Goal: Task Accomplishment & Management: Use online tool/utility

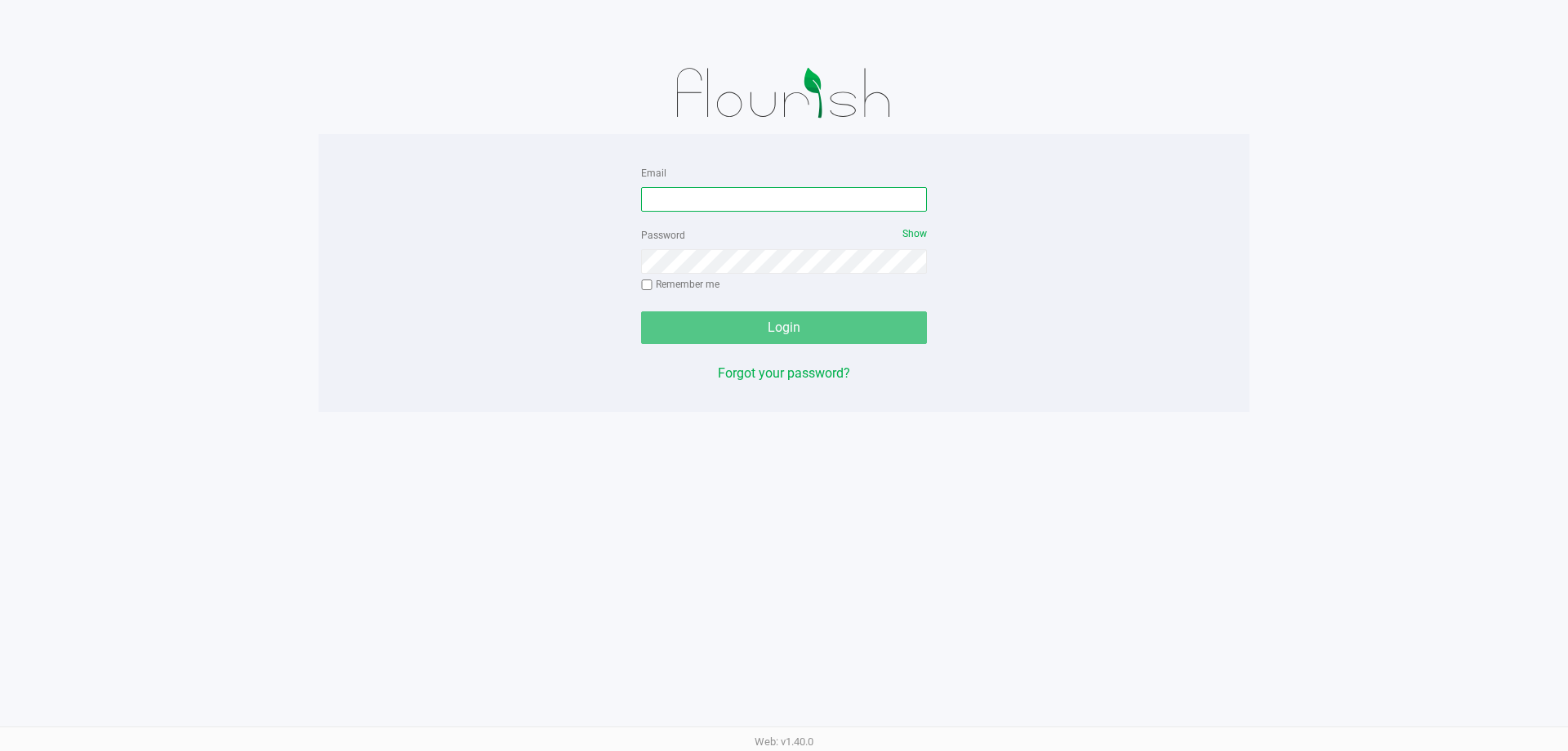
click at [700, 209] on input "Email" at bounding box center [783, 199] width 286 height 25
type input "[EMAIL_ADDRESS][DOMAIN_NAME]"
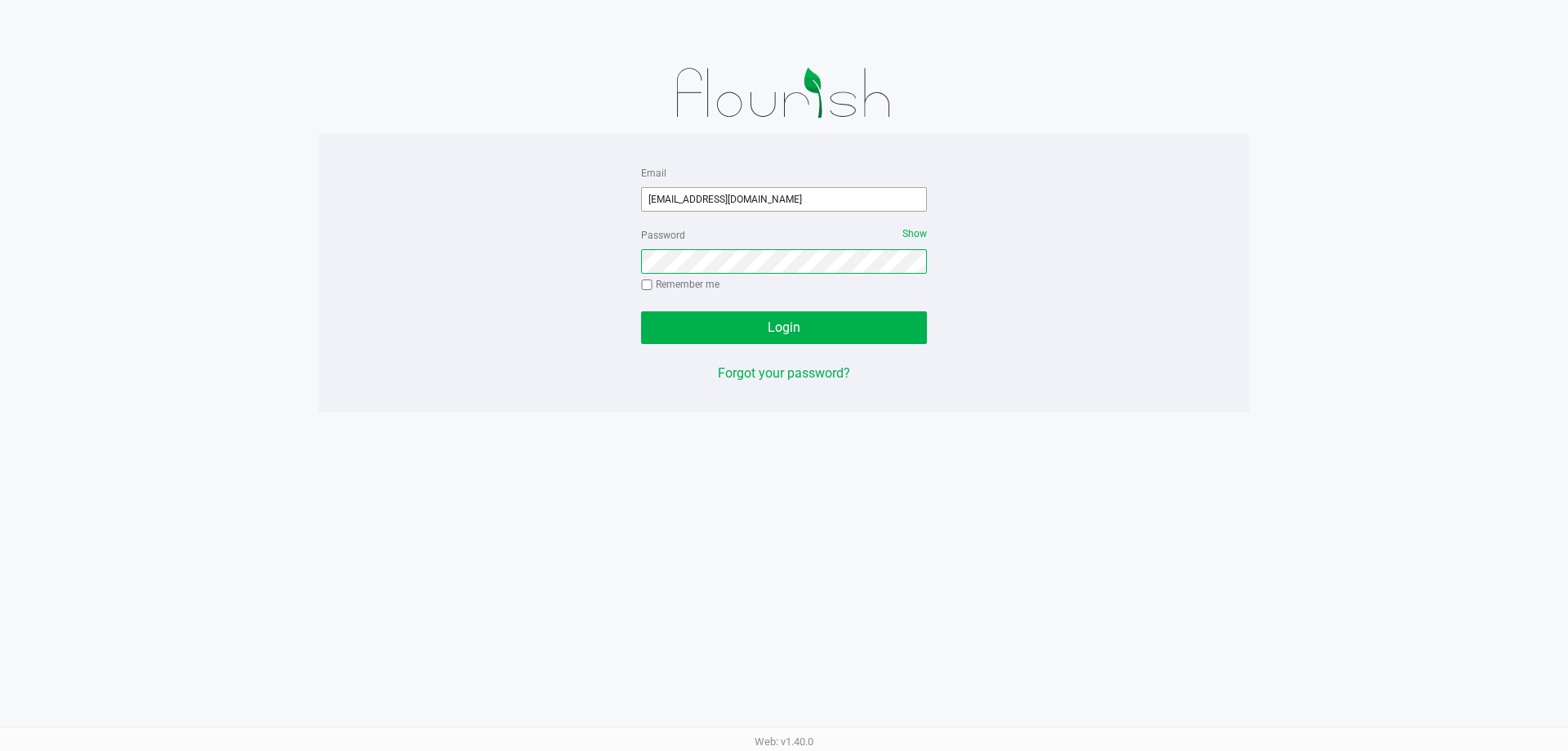
click at [641, 312] on button "Login" at bounding box center [783, 328] width 286 height 33
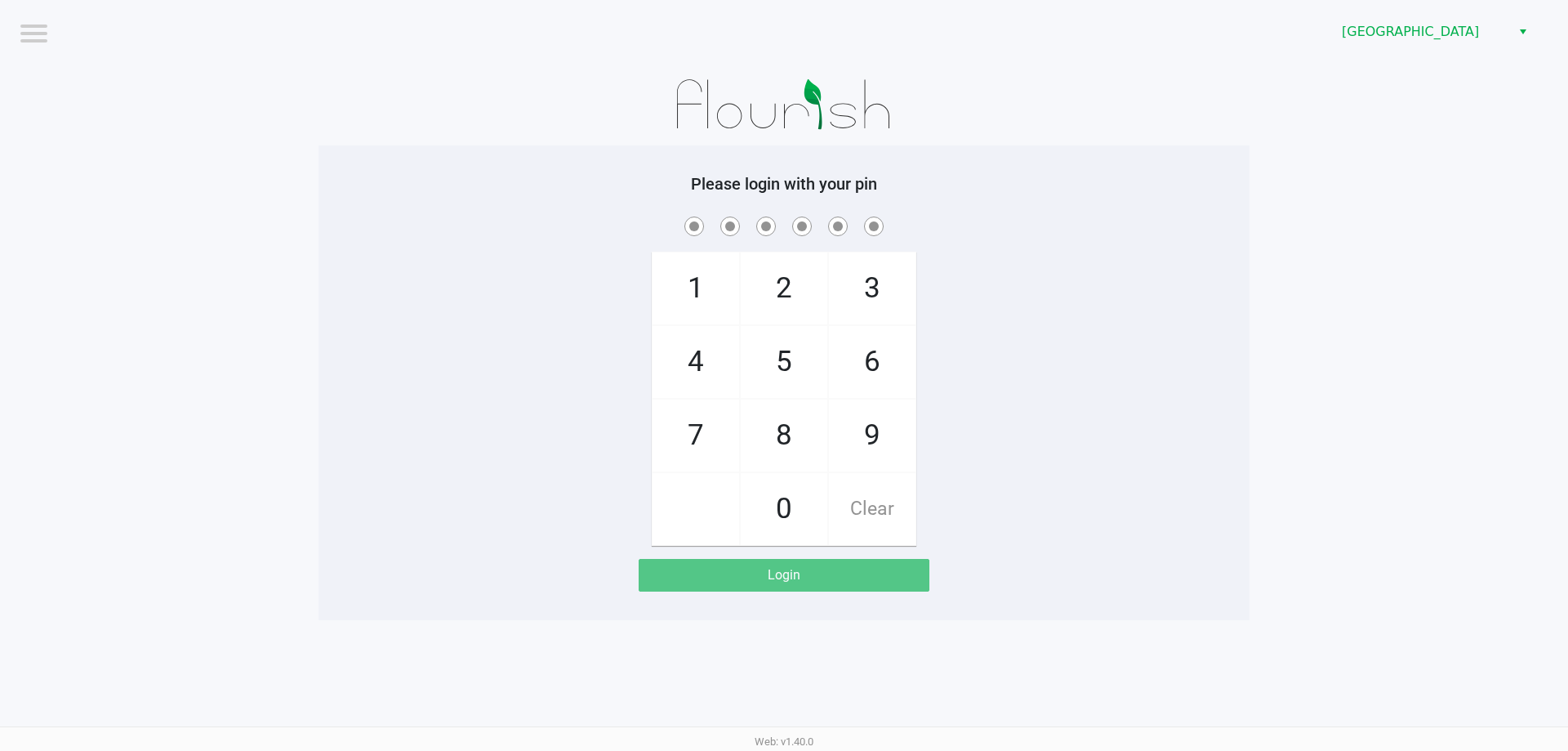
click at [468, 297] on div "1 4 7 2 5 8 0 3 6 9 Clear" at bounding box center [783, 380] width 931 height 333
checkbox input "true"
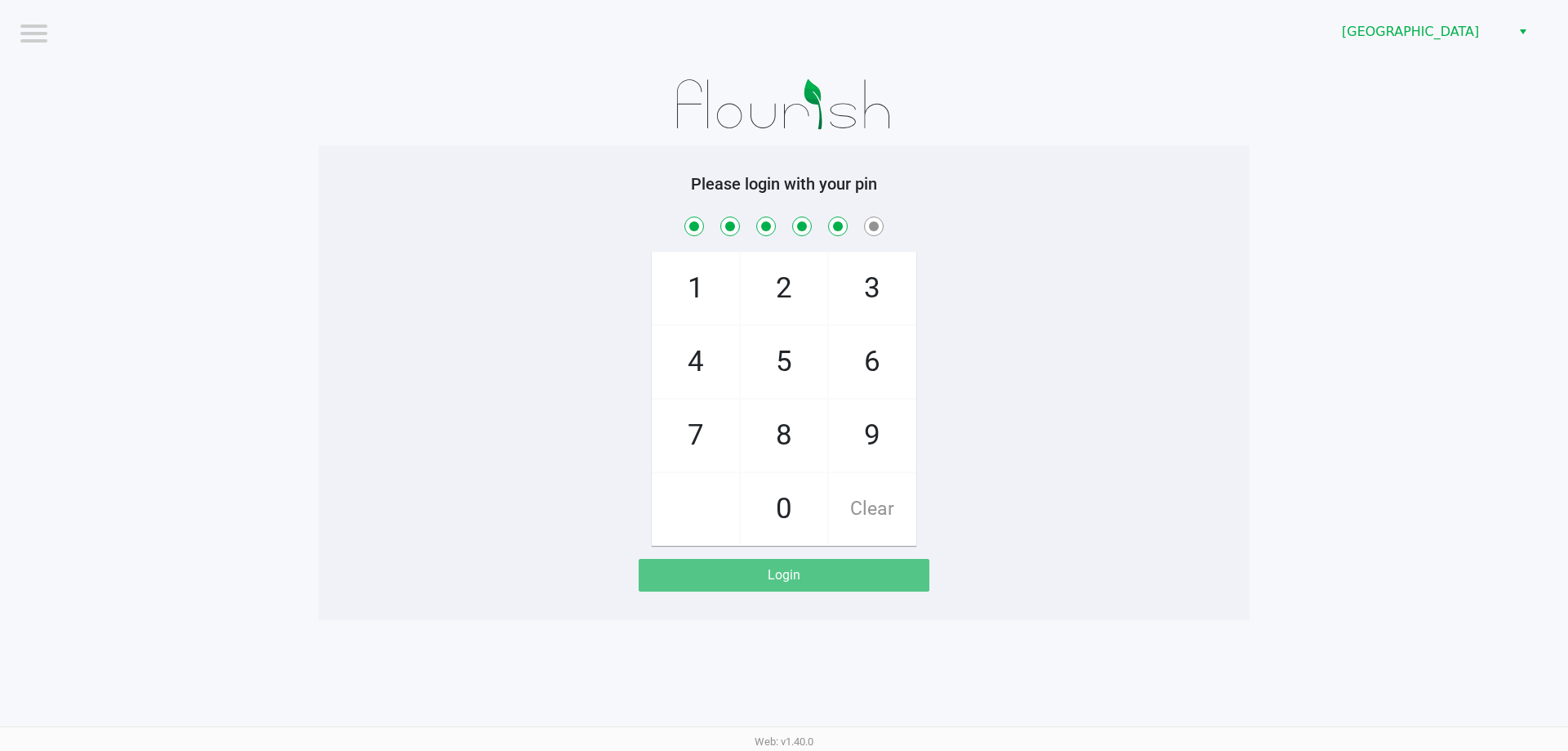
checkbox input "true"
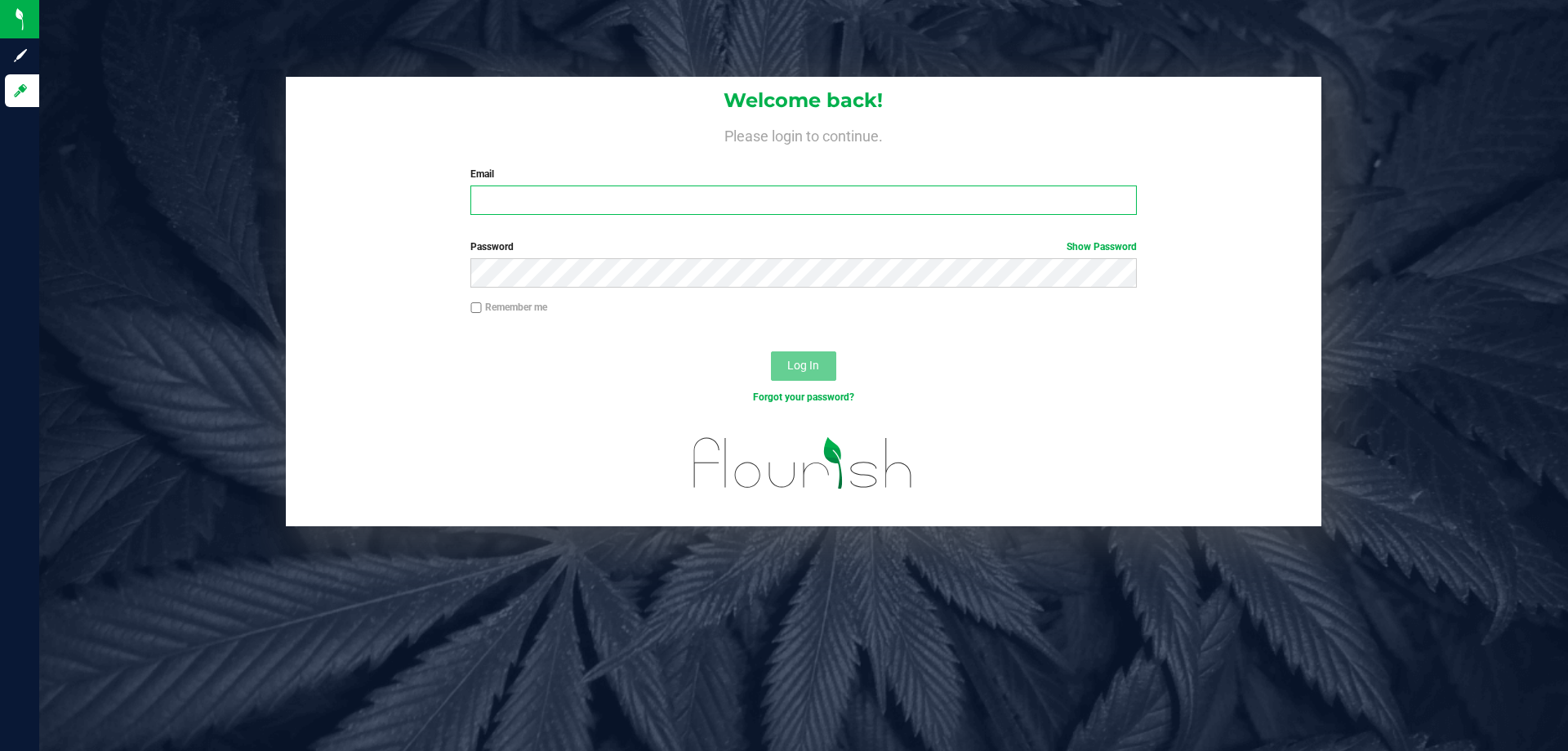
click at [517, 197] on input "Email" at bounding box center [803, 200] width 666 height 29
type input "[EMAIL_ADDRESS][DOMAIN_NAME]"
click at [771, 351] on button "Log In" at bounding box center [804, 366] width 65 height 29
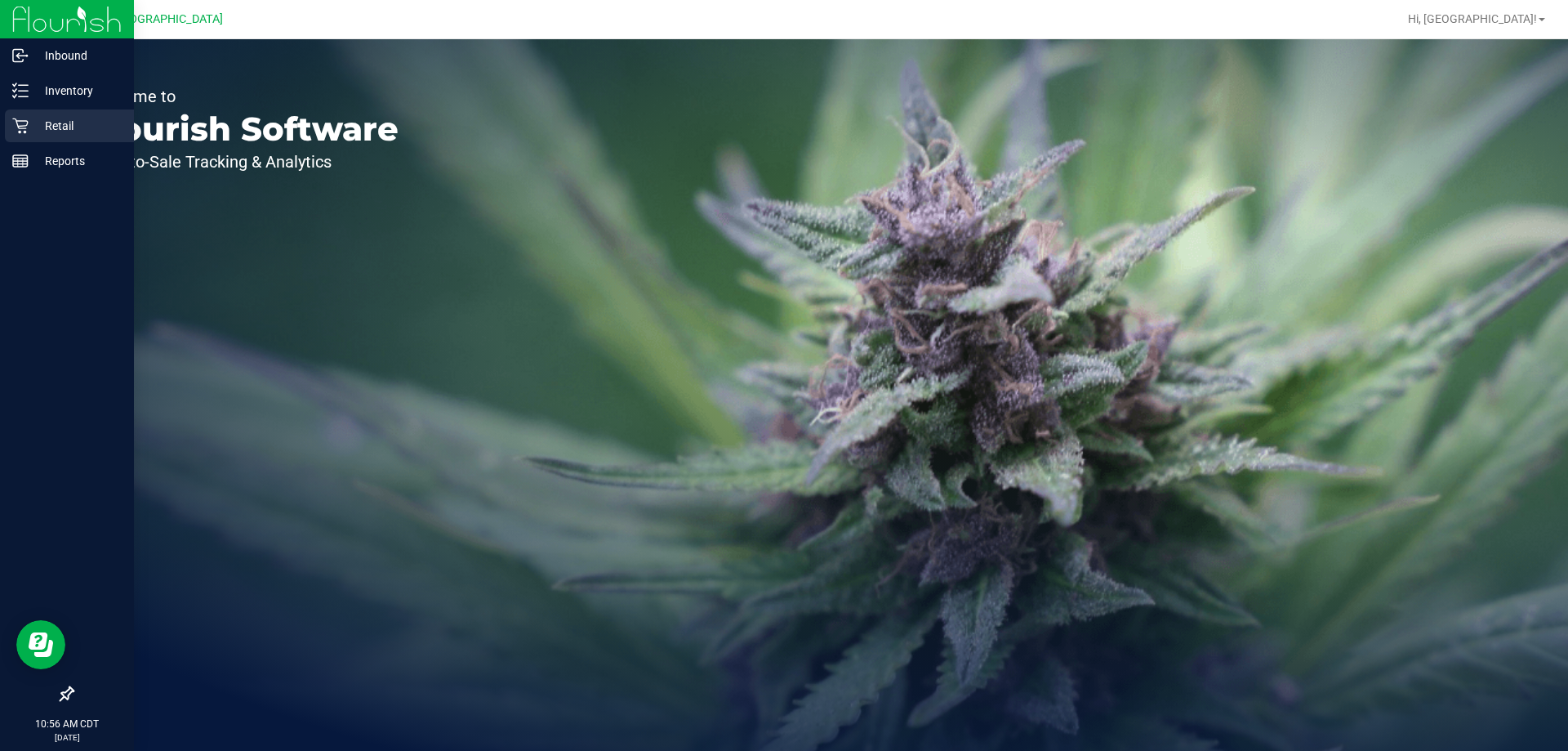
click at [48, 121] on p "Retail" at bounding box center [77, 125] width 98 height 20
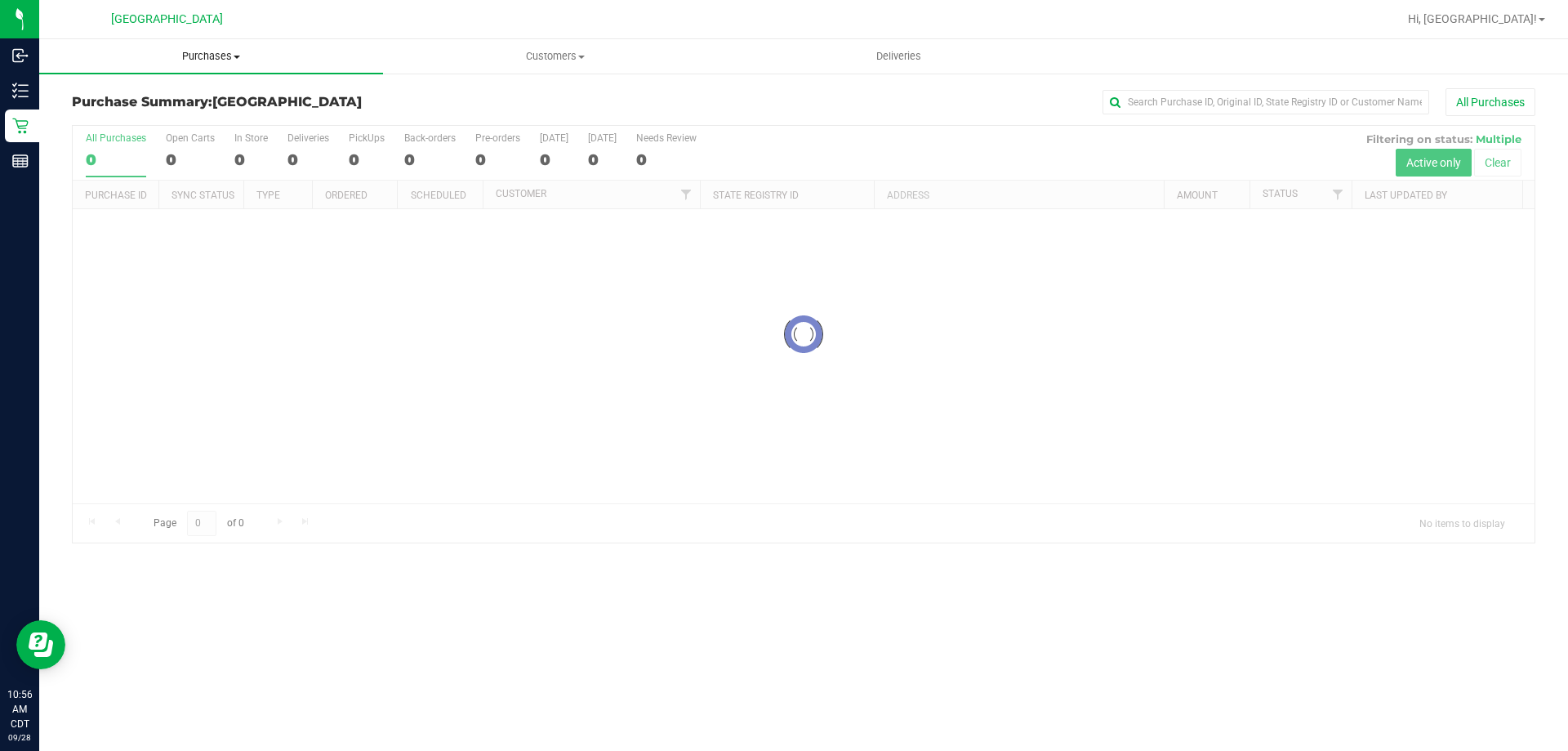
click at [192, 45] on uib-tab-heading "Purchases Summary of purchases Fulfillment All purchases" at bounding box center [211, 57] width 344 height 34
click at [193, 62] on span "Purchases" at bounding box center [211, 56] width 344 height 15
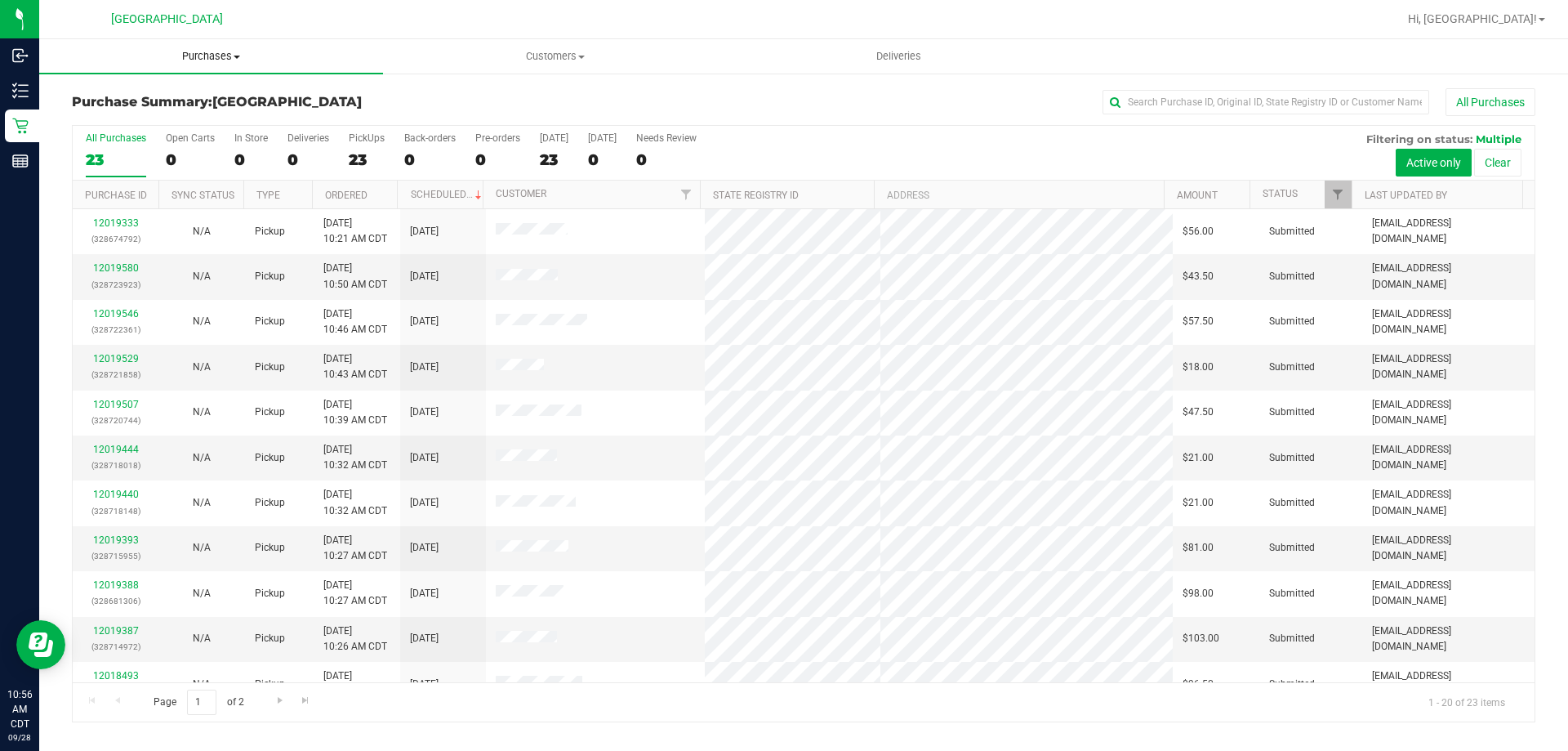
click at [196, 52] on span "Purchases" at bounding box center [211, 56] width 344 height 15
click at [169, 123] on li "Fulfillment" at bounding box center [211, 118] width 344 height 20
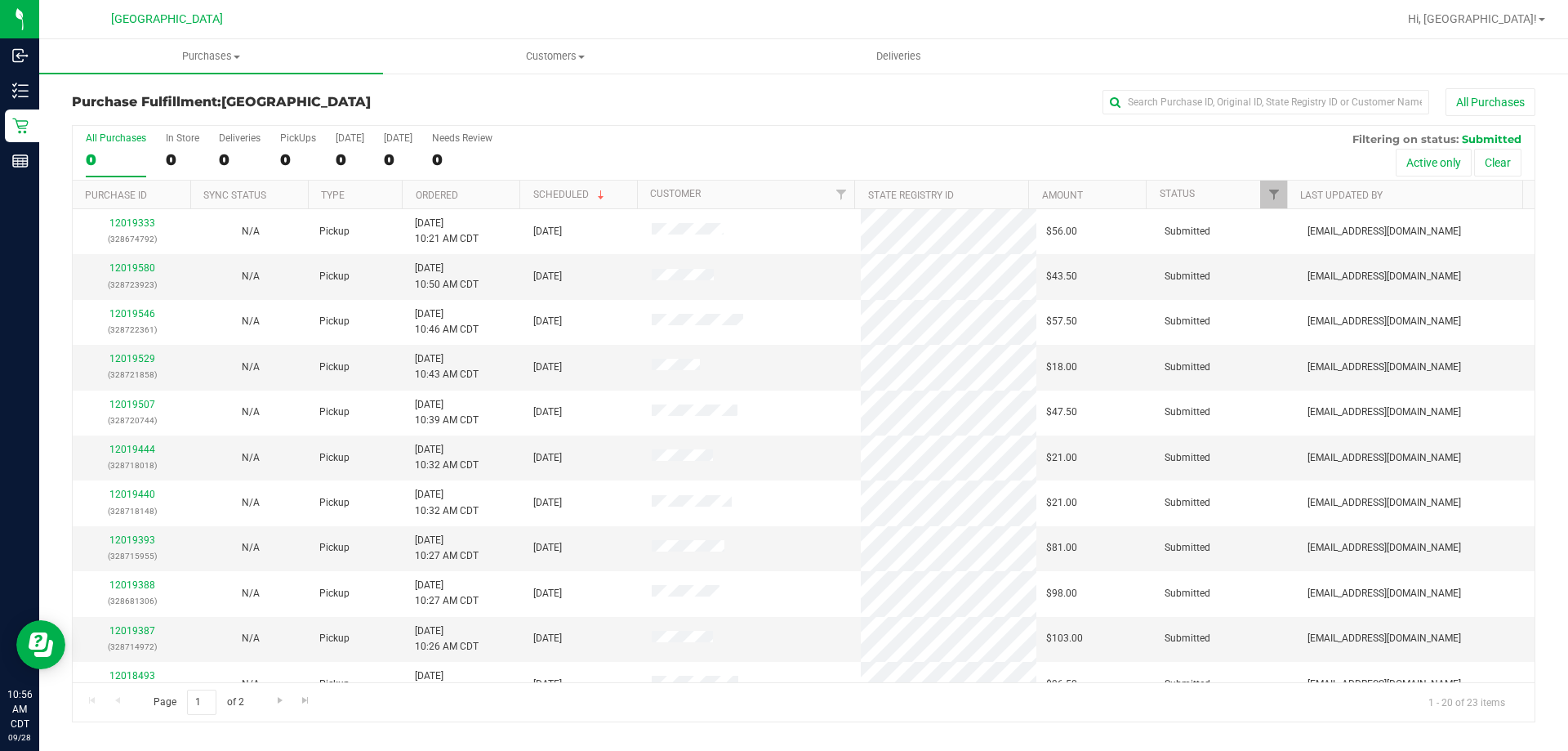
click at [461, 184] on th "Ordered" at bounding box center [460, 194] width 118 height 28
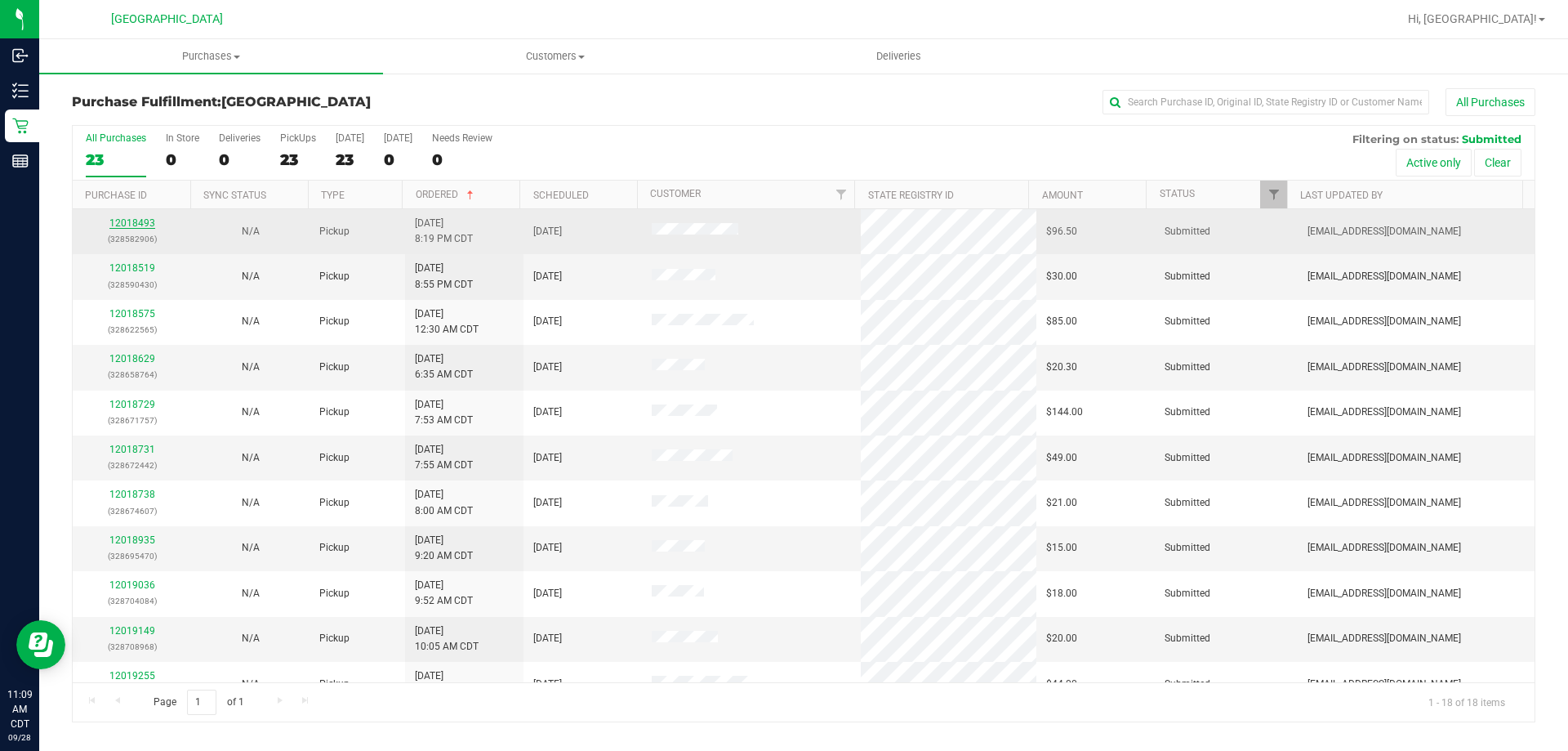
click at [145, 220] on link "12018493" at bounding box center [132, 222] width 45 height 11
click at [136, 221] on link "12018493" at bounding box center [132, 222] width 45 height 11
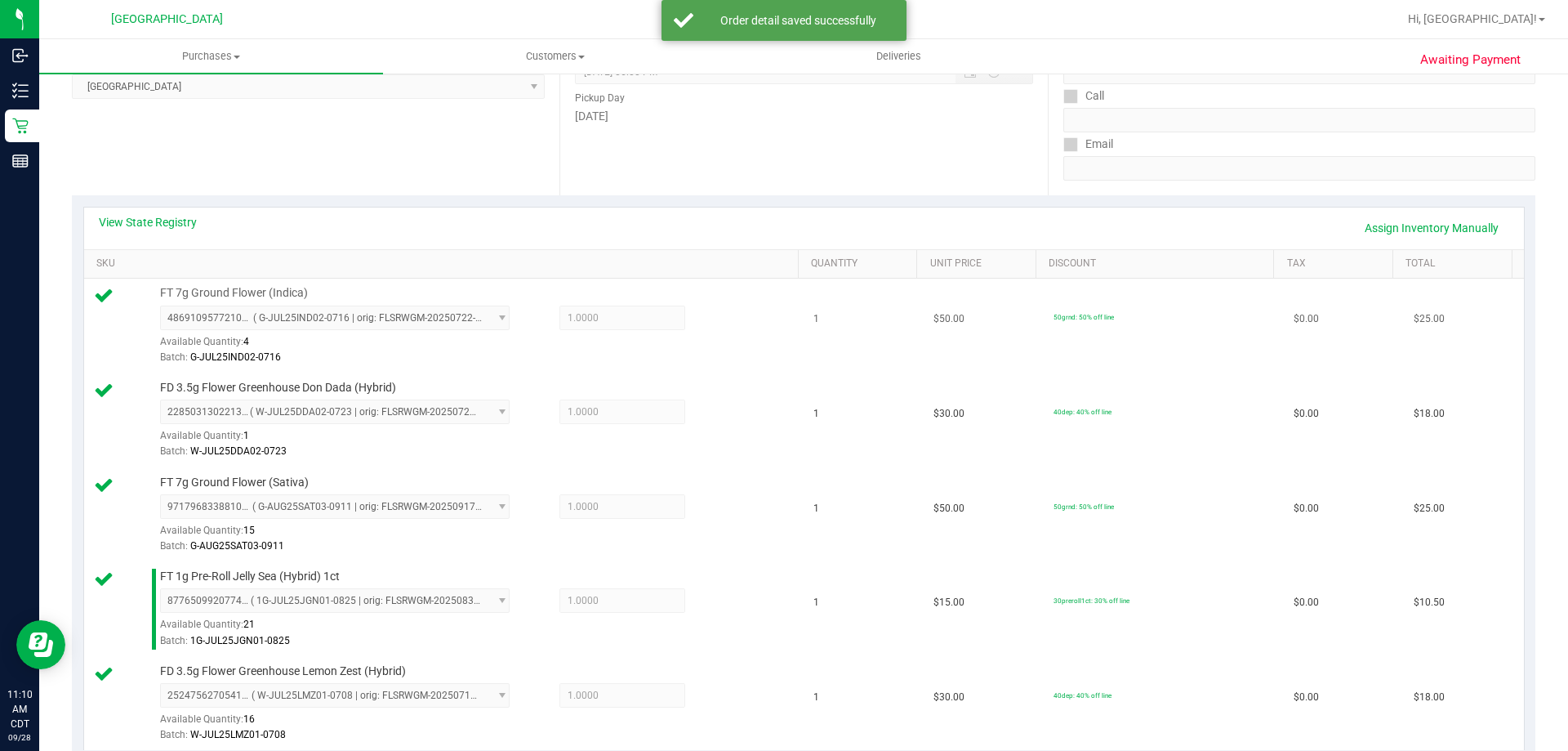
scroll to position [572, 0]
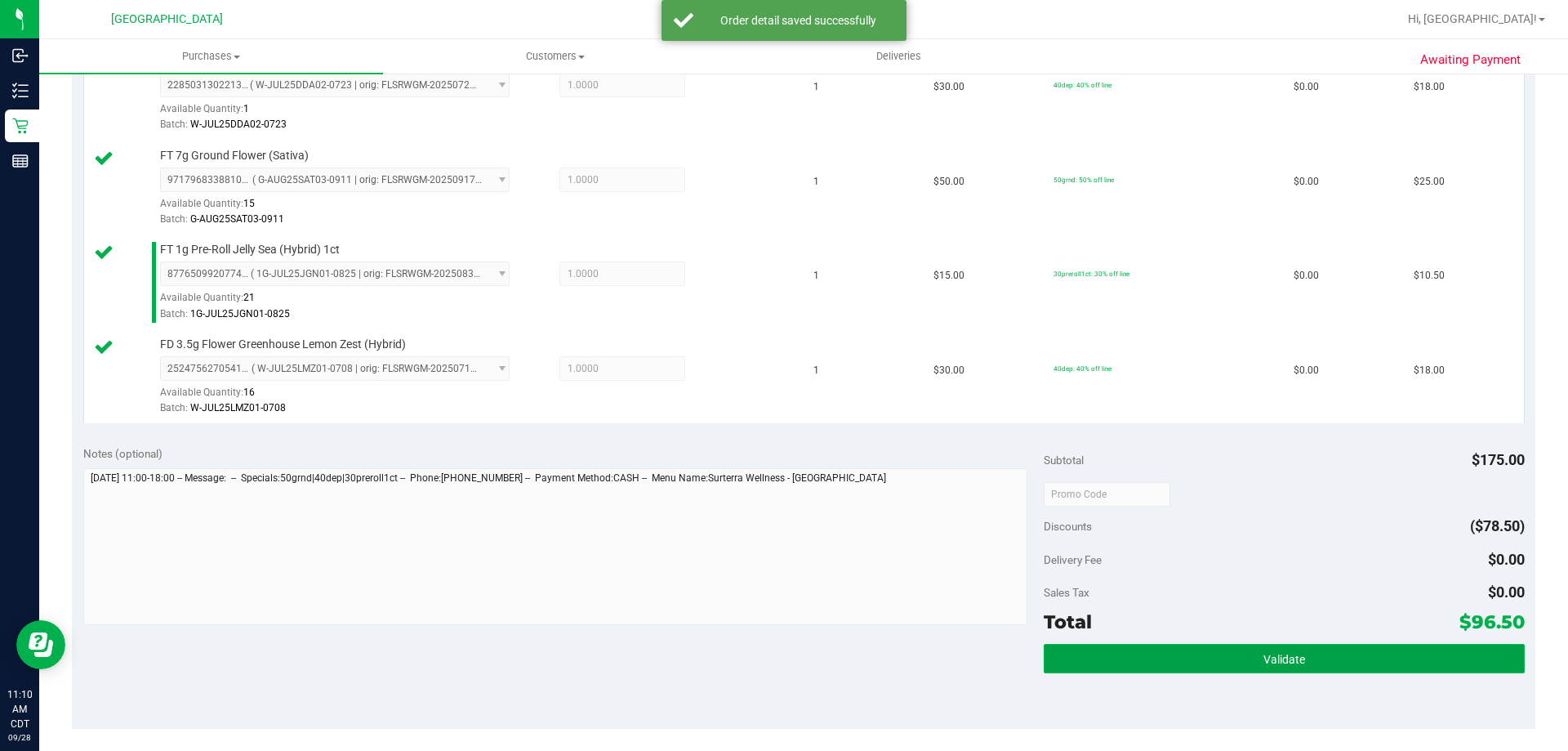
click at [1066, 662] on button "Validate" at bounding box center [1284, 658] width 480 height 29
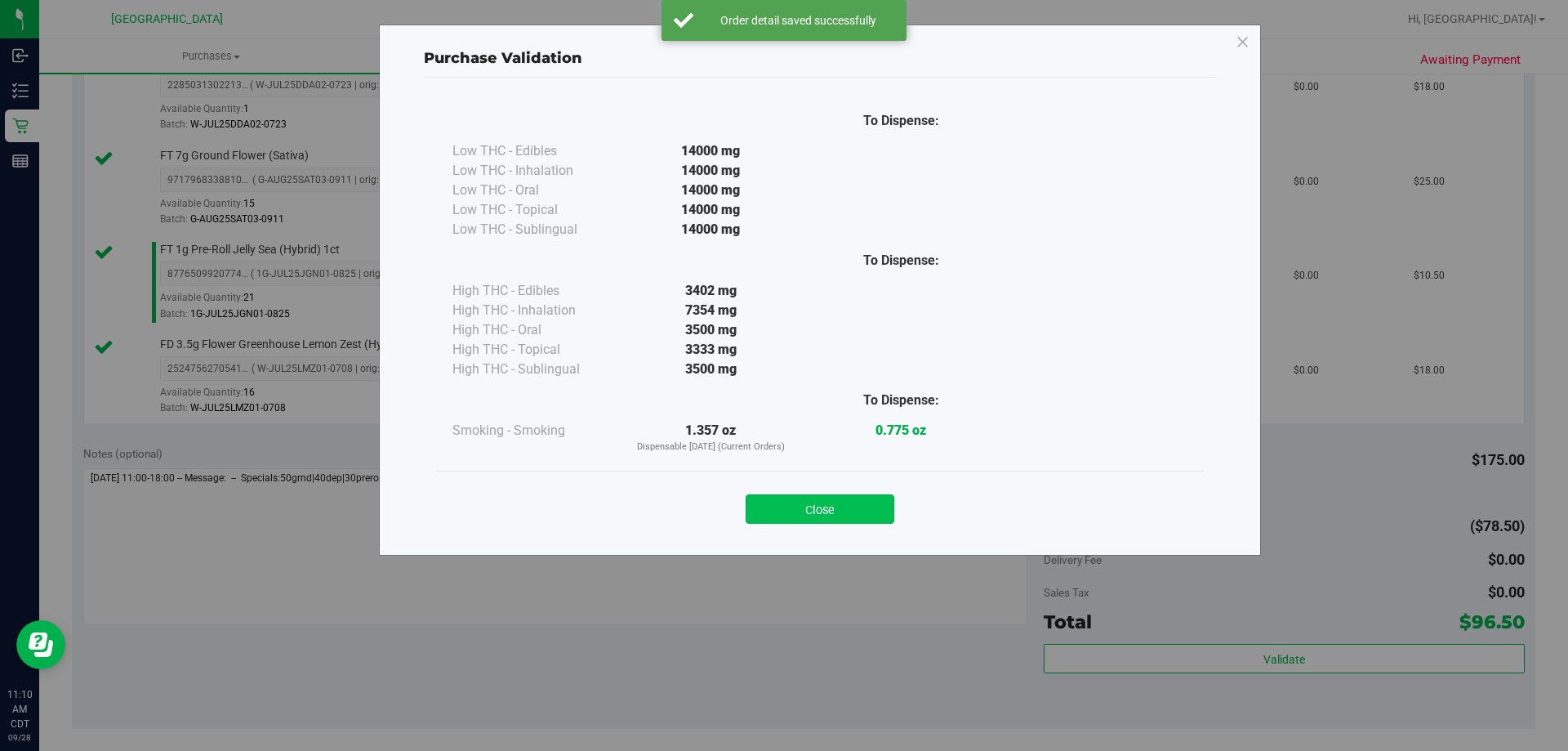
click at [806, 518] on button "Close" at bounding box center [819, 509] width 148 height 29
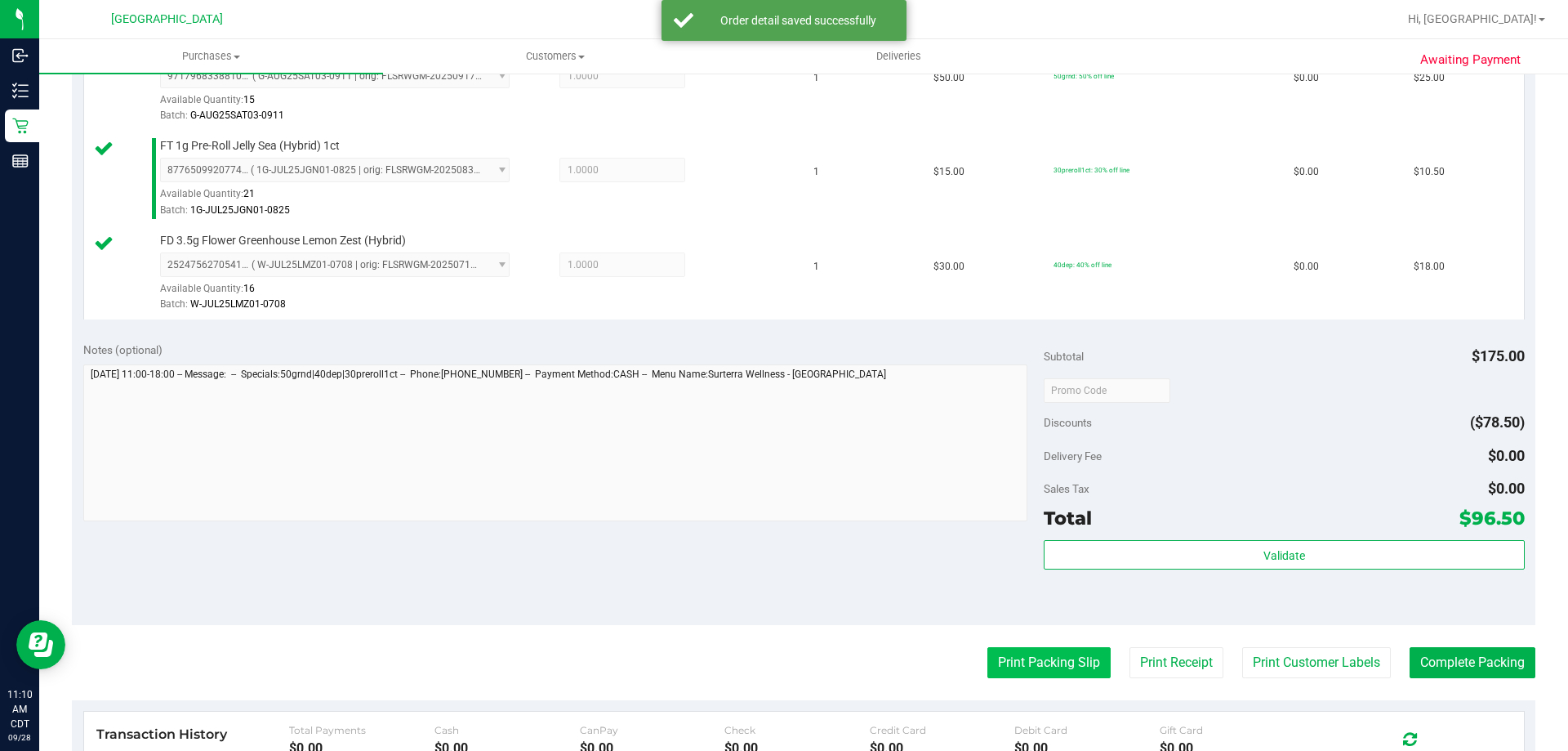
scroll to position [736, 0]
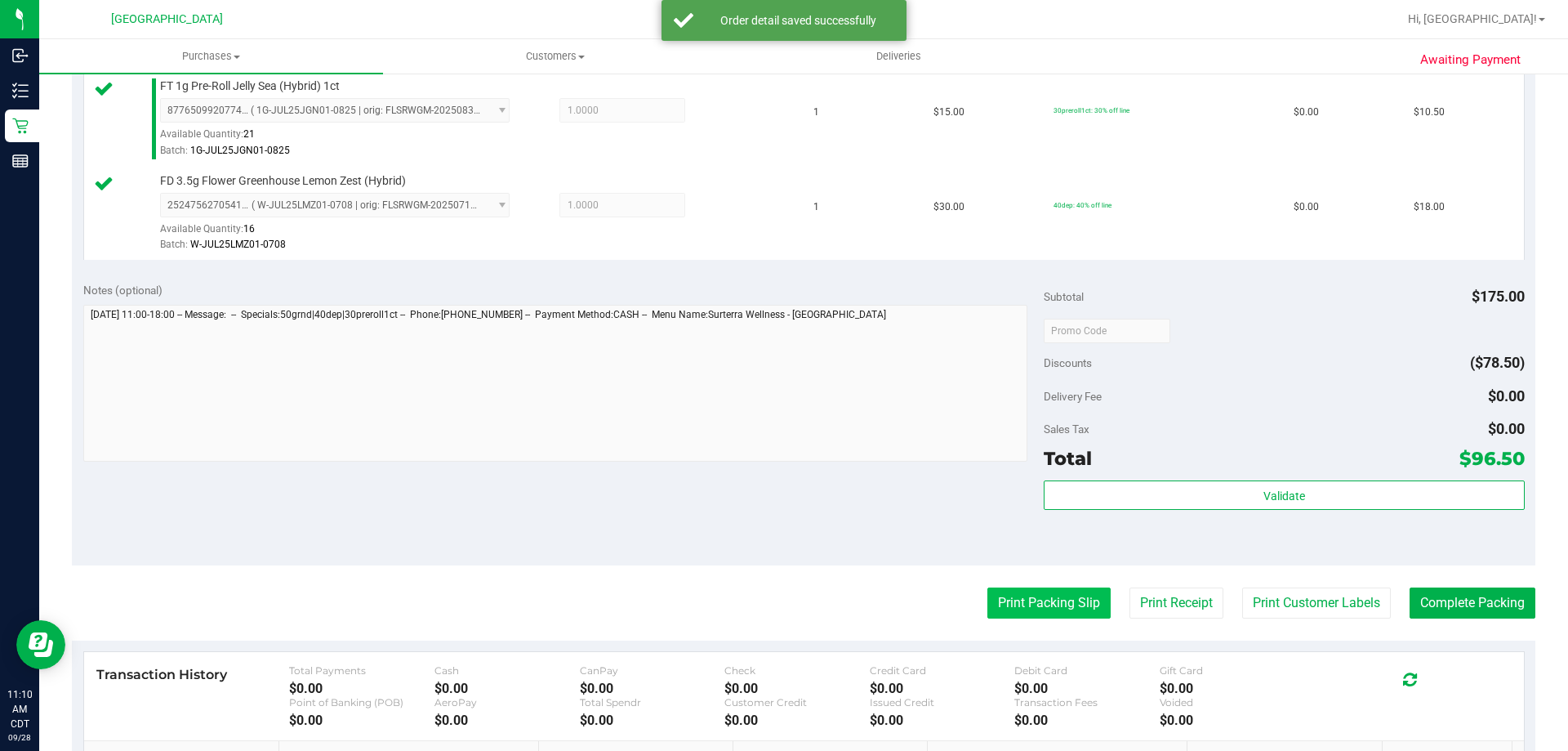
click at [1016, 610] on button "Print Packing Slip" at bounding box center [1049, 603] width 124 height 31
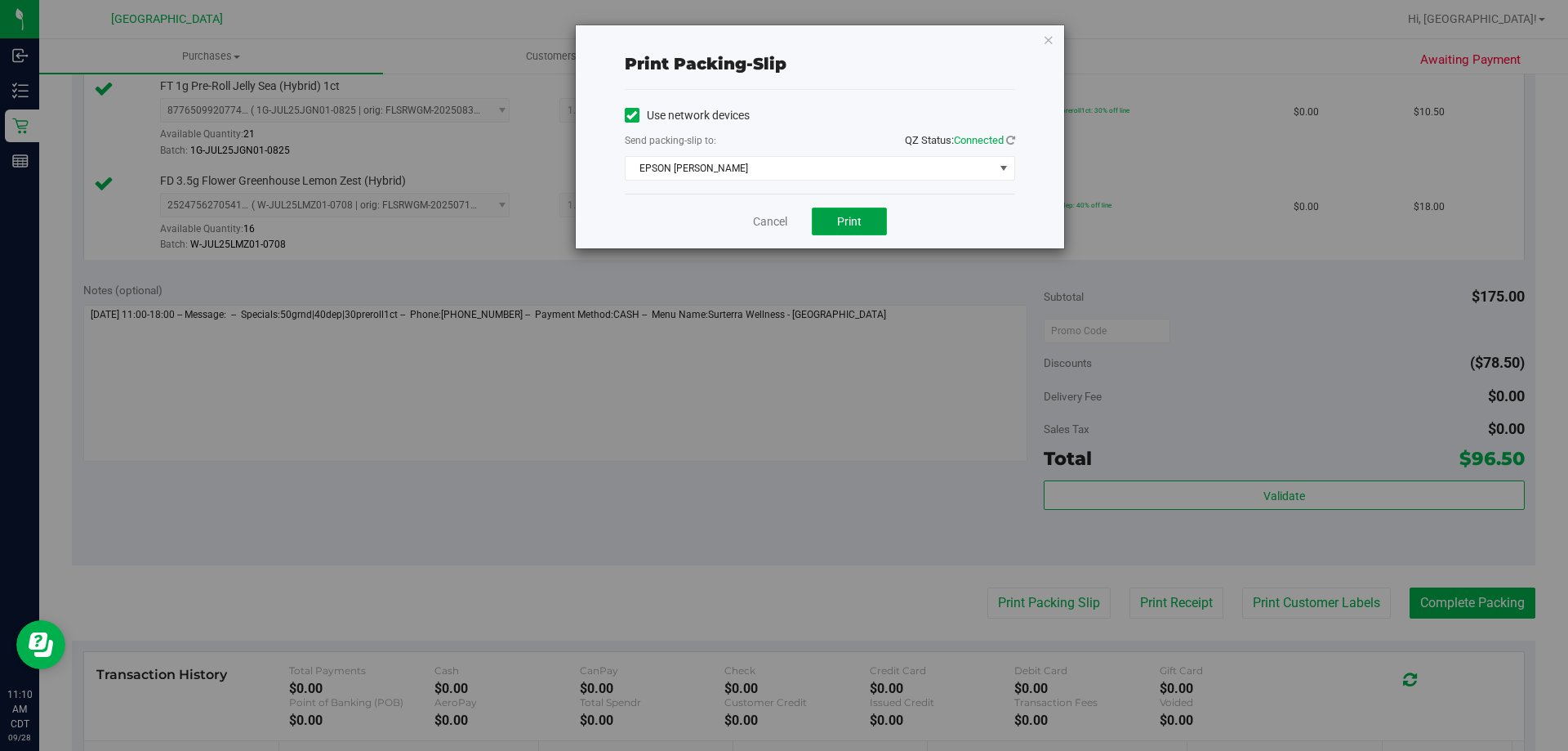
click at [848, 221] on span "Print" at bounding box center [849, 221] width 25 height 13
click at [762, 214] on link "Cancel" at bounding box center [770, 222] width 34 height 17
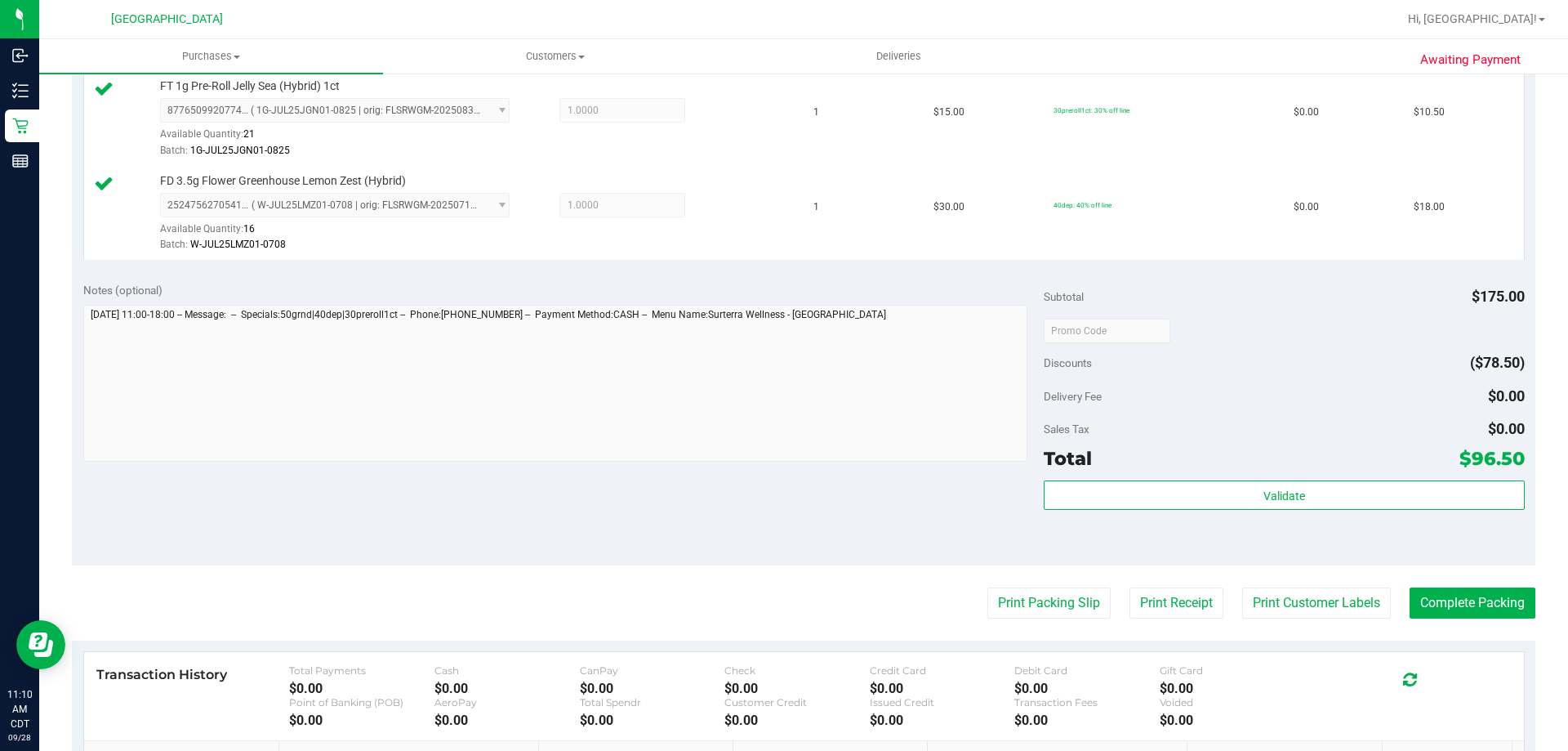
click at [1436, 582] on purchase-details "Back Edit Purchase Cancel Purchase View Profile # 12018493 BioTrack ID: - Submi…" at bounding box center [804, 149] width 1463 height 1594
click at [1438, 590] on button "Complete Packing" at bounding box center [1472, 603] width 126 height 31
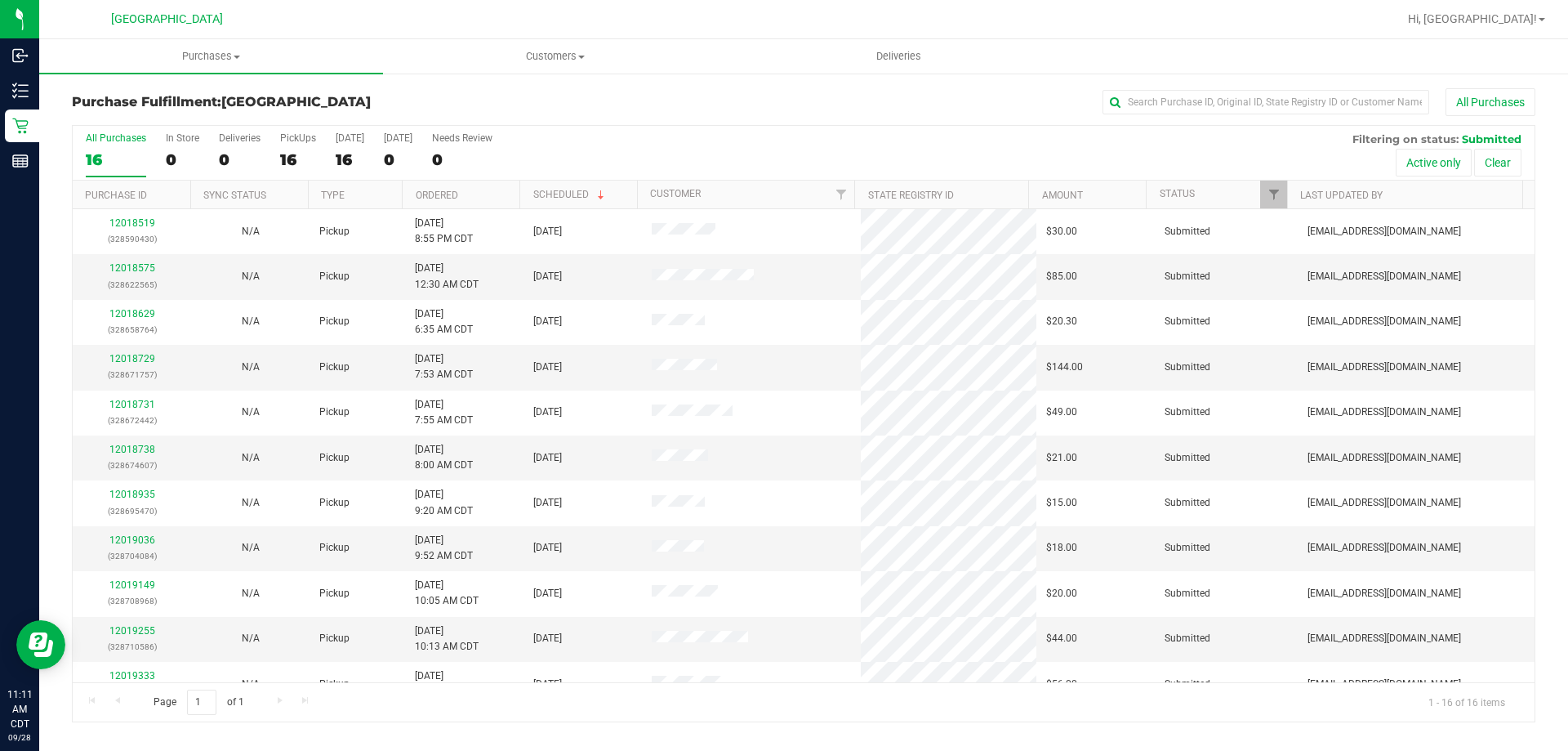
click at [476, 186] on th "Ordered" at bounding box center [460, 194] width 118 height 28
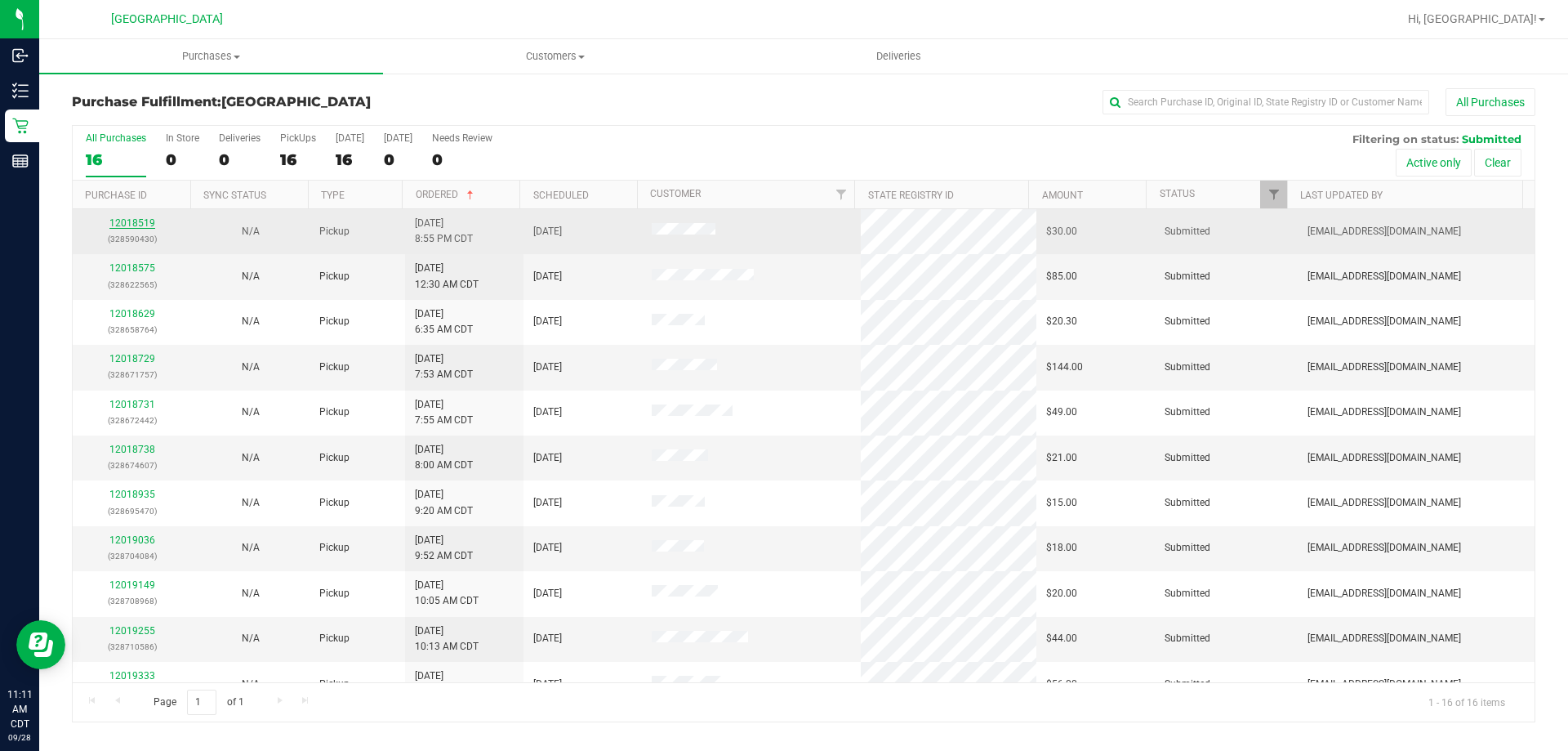
click at [139, 227] on link "12018519" at bounding box center [132, 222] width 45 height 11
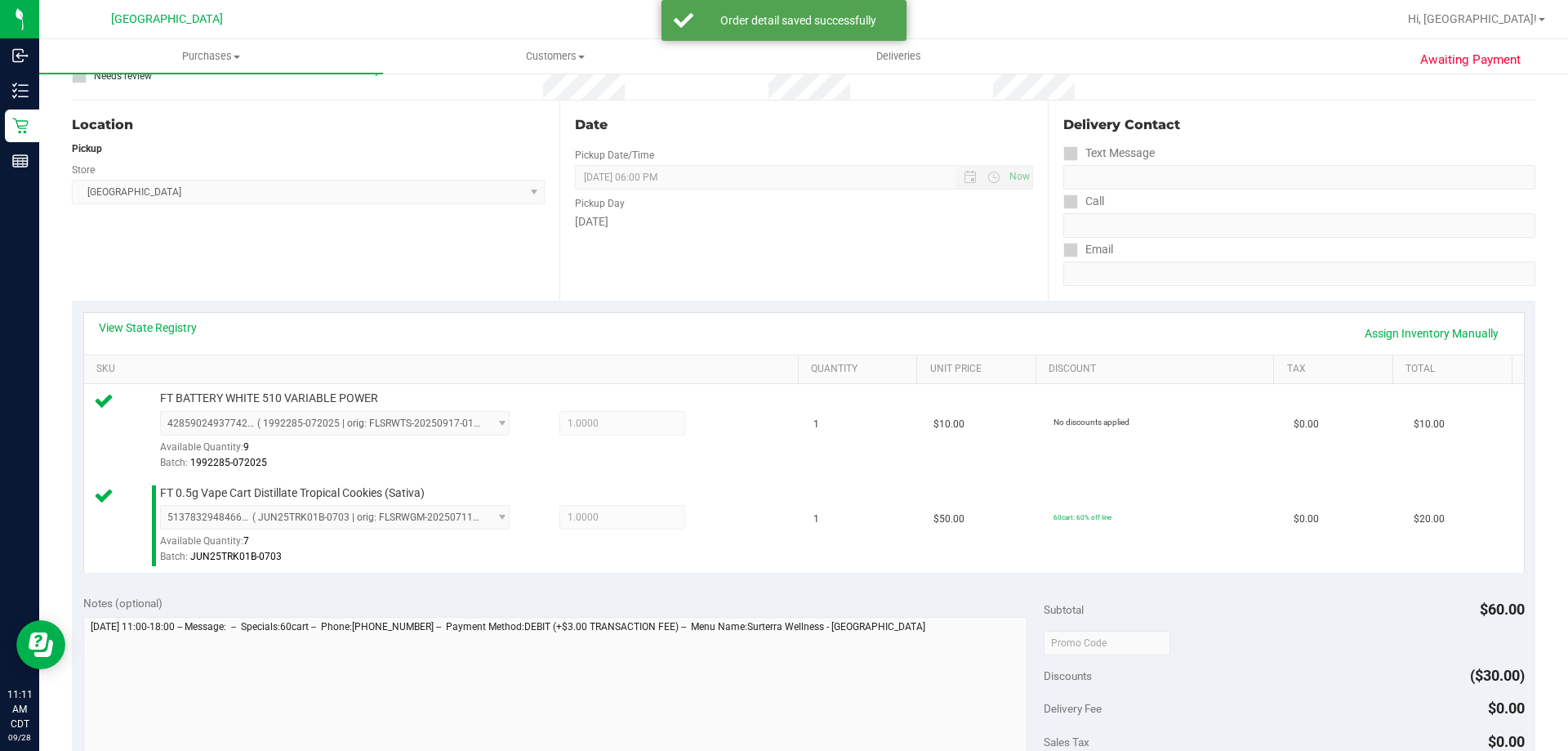
scroll to position [245, 0]
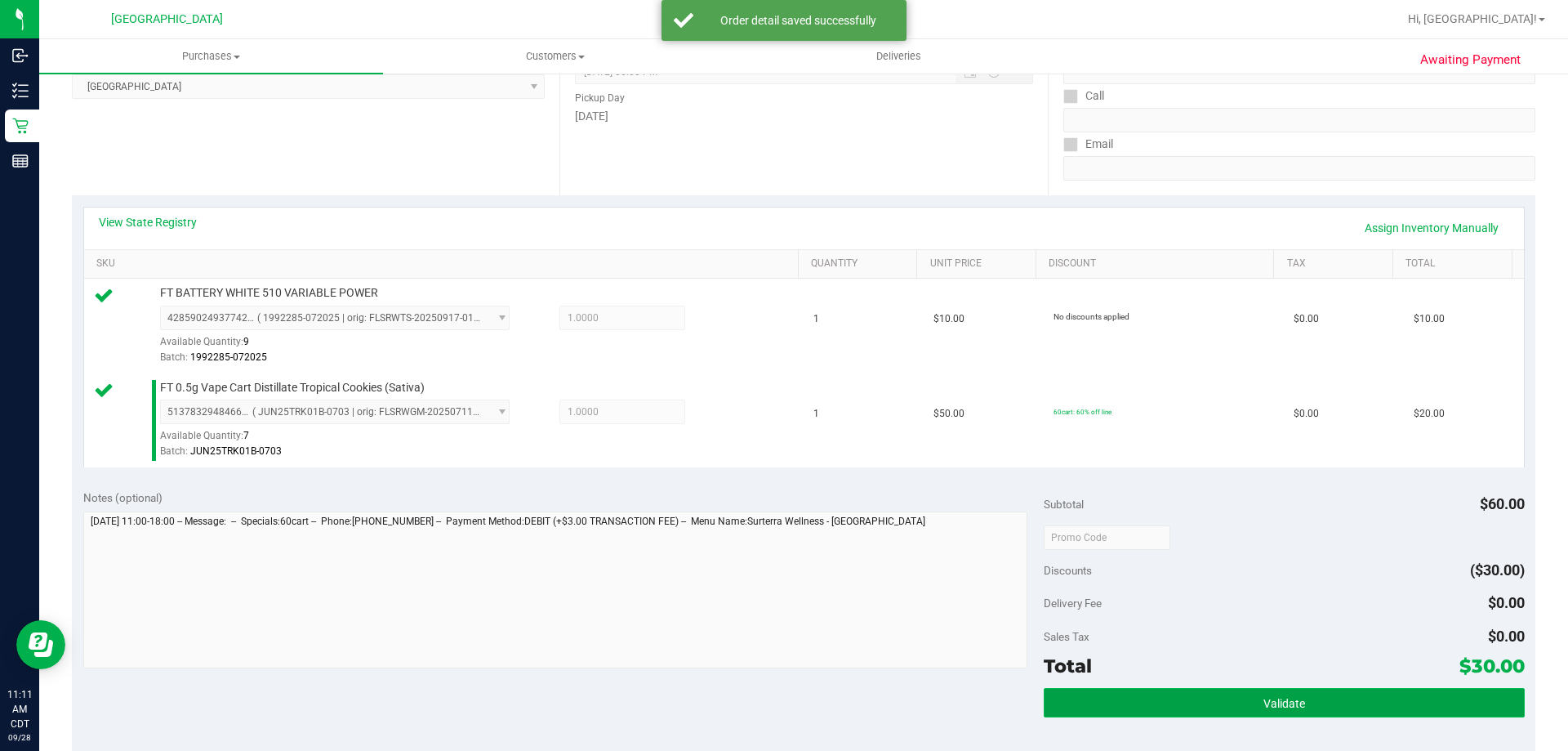
click at [1075, 706] on button "Validate" at bounding box center [1284, 703] width 480 height 29
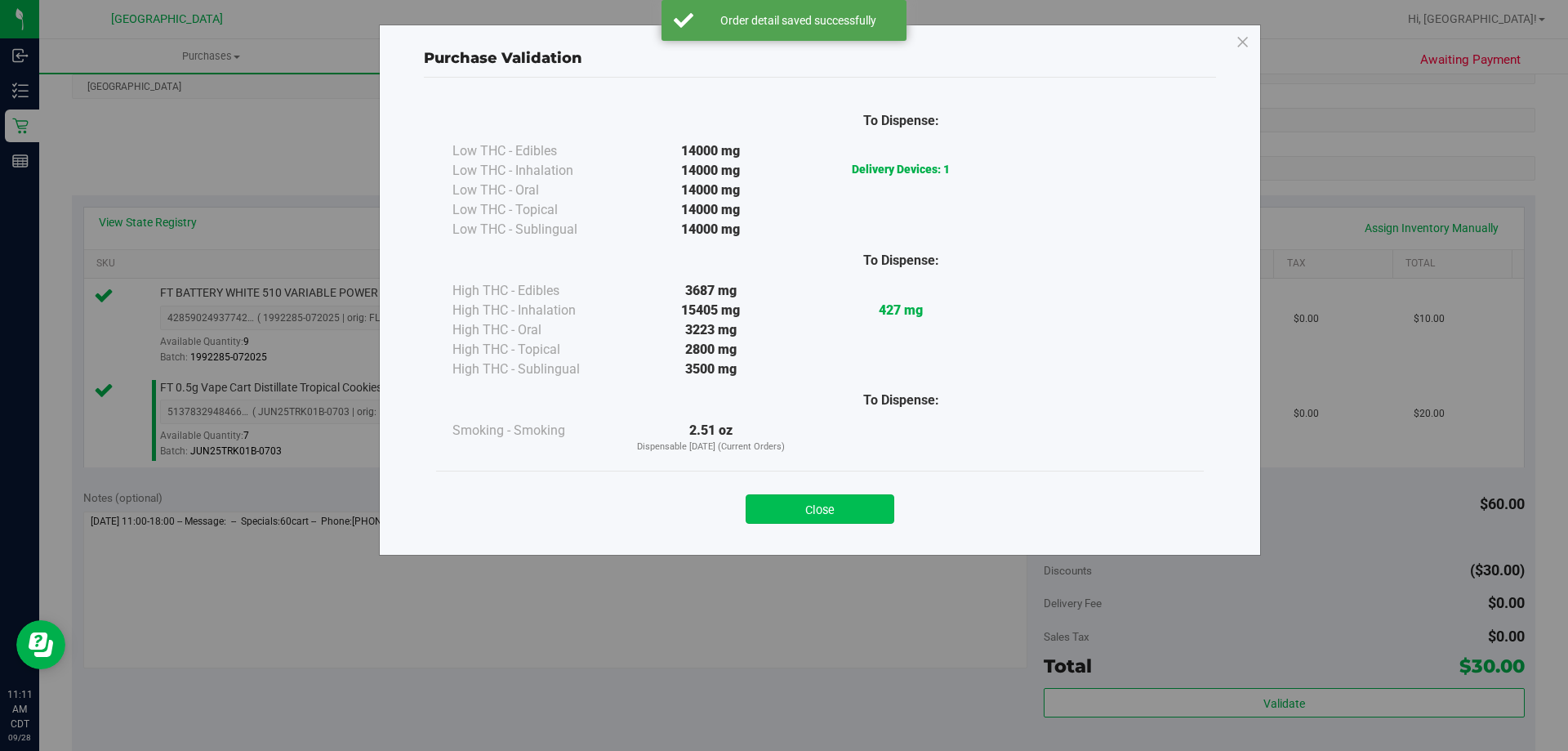
click at [820, 521] on button "Close" at bounding box center [819, 509] width 148 height 29
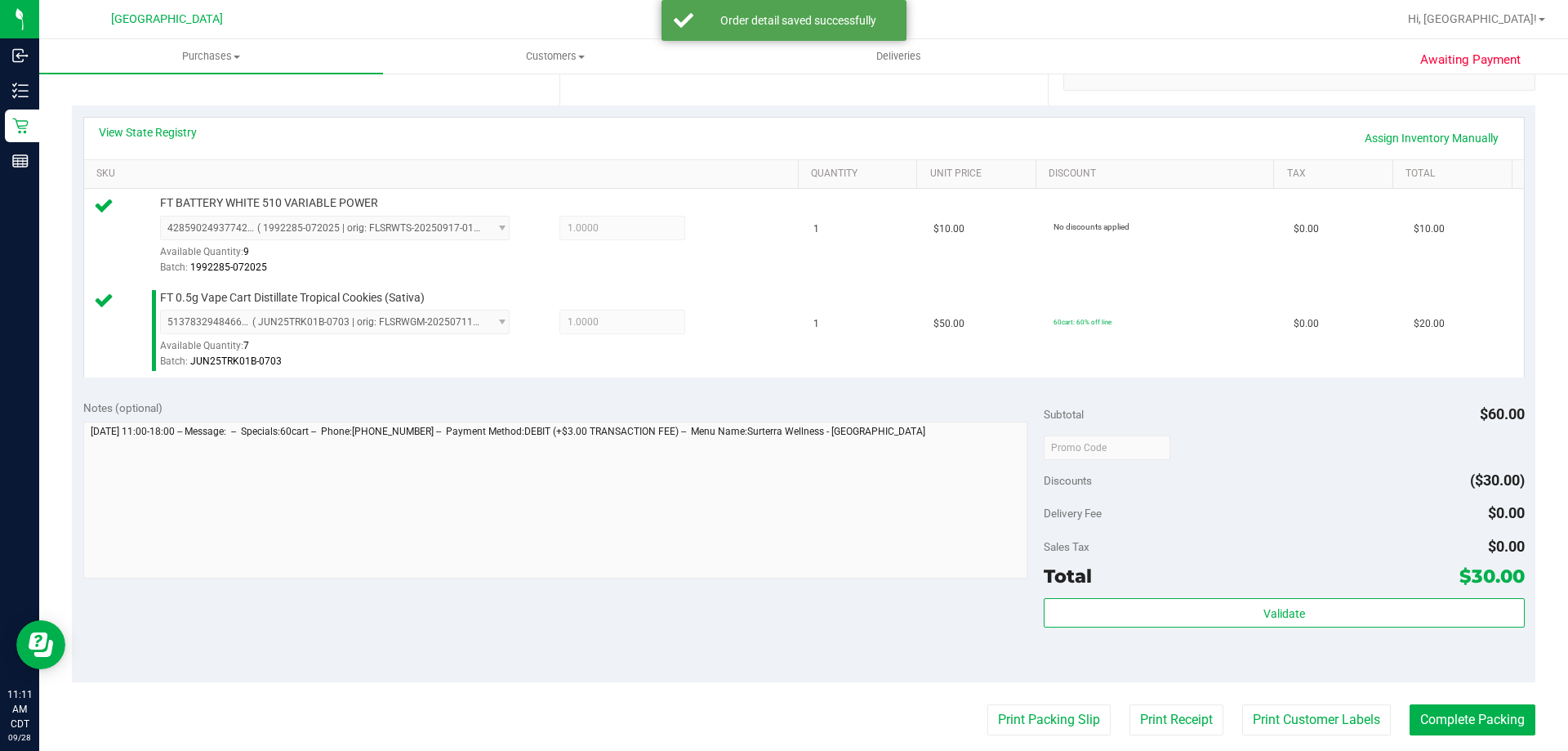
scroll to position [409, 0]
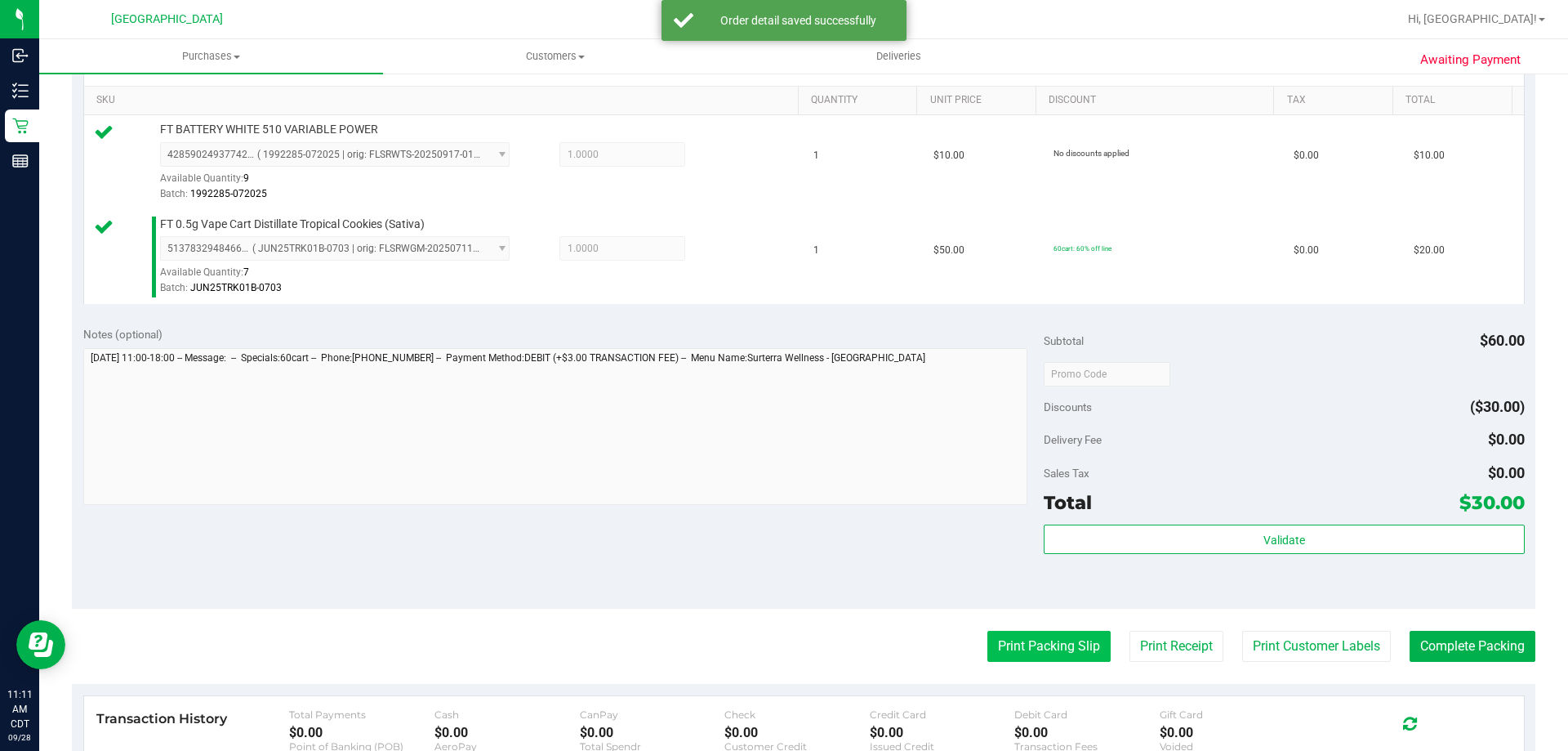
click at [998, 633] on button "Print Packing Slip" at bounding box center [1049, 646] width 124 height 31
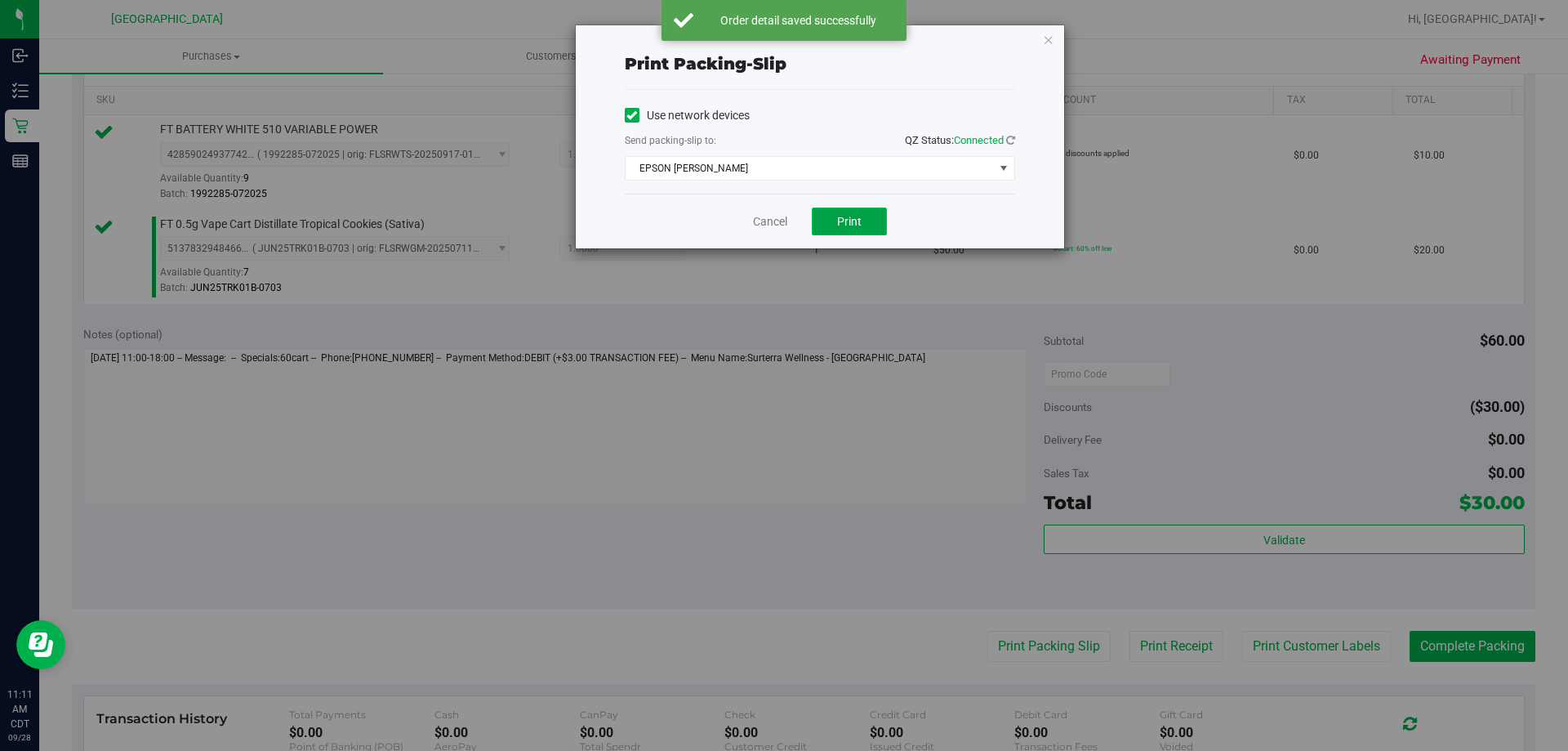
click at [868, 219] on button "Print" at bounding box center [849, 221] width 75 height 27
click at [781, 214] on link "Cancel" at bounding box center [770, 222] width 34 height 17
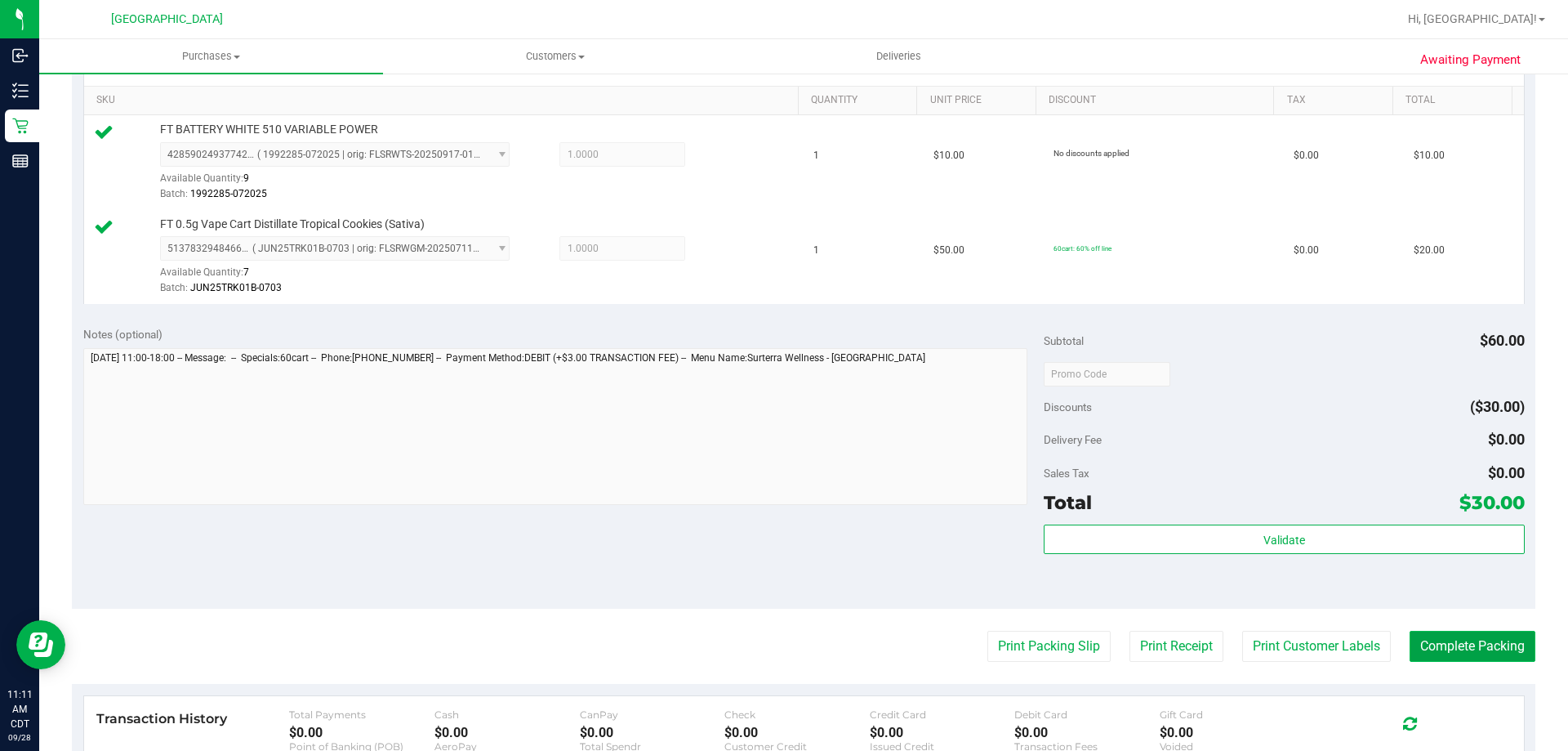
click at [1444, 636] on button "Complete Packing" at bounding box center [1472, 646] width 126 height 31
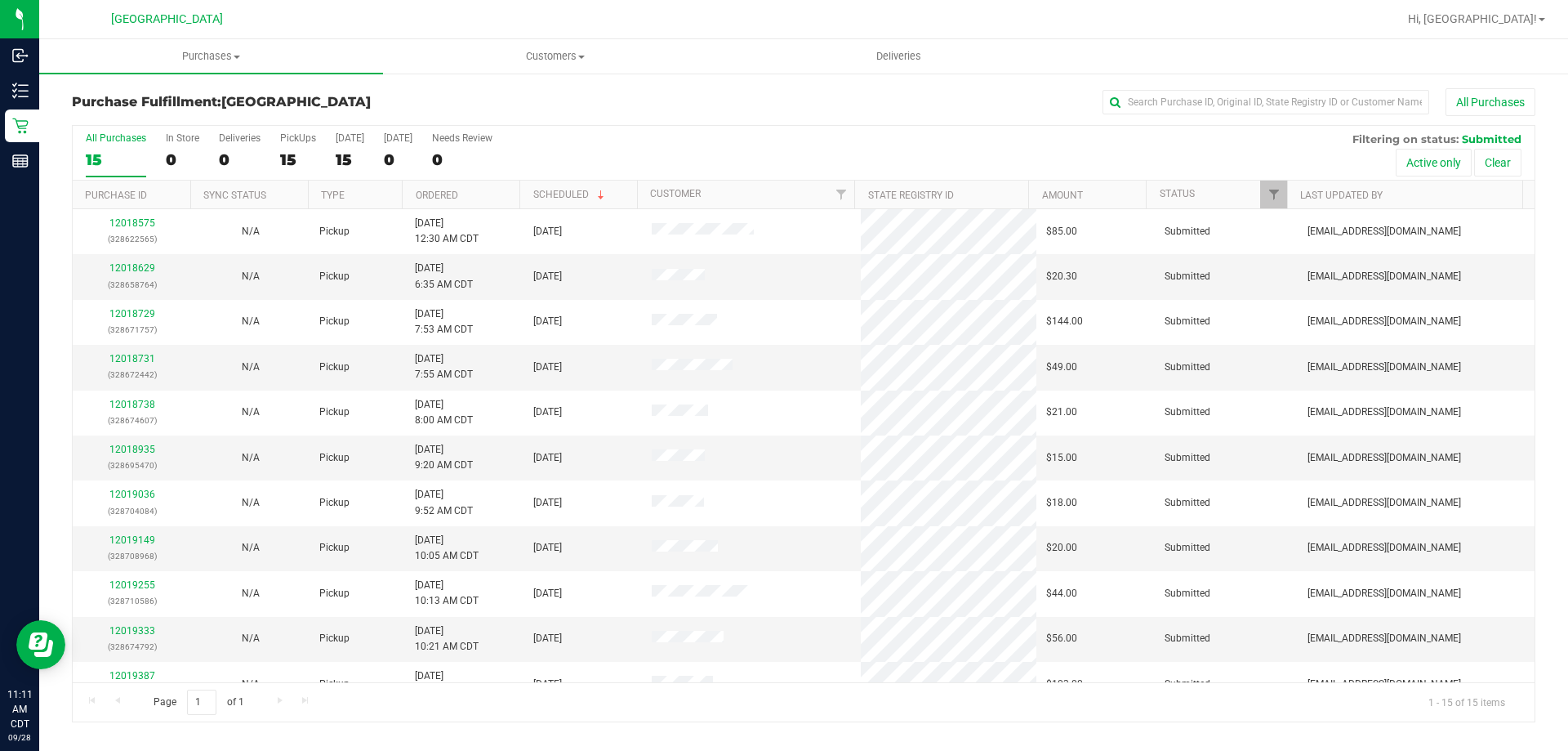
click at [507, 189] on th "Ordered" at bounding box center [460, 194] width 118 height 28
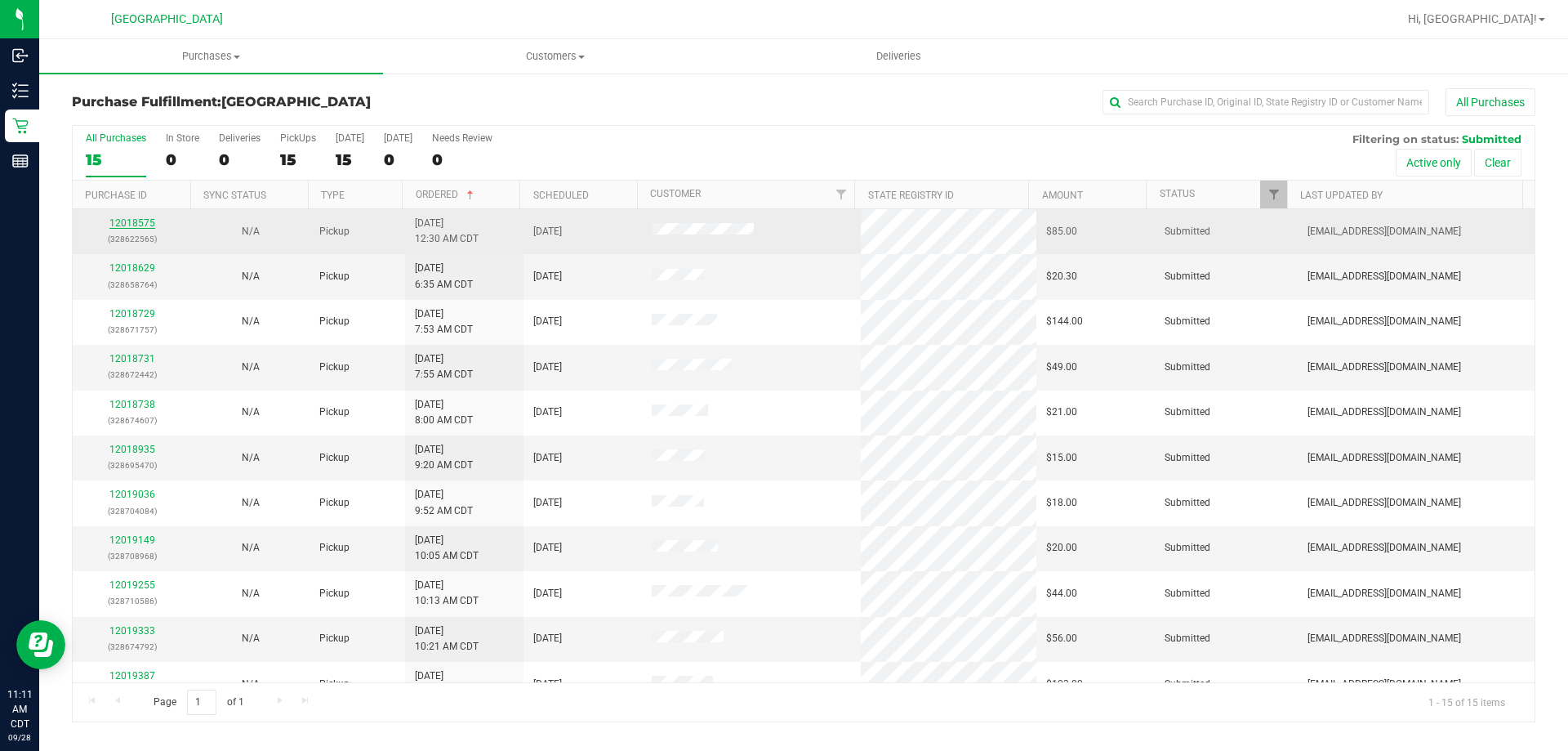
click at [150, 225] on link "12018575" at bounding box center [132, 222] width 45 height 11
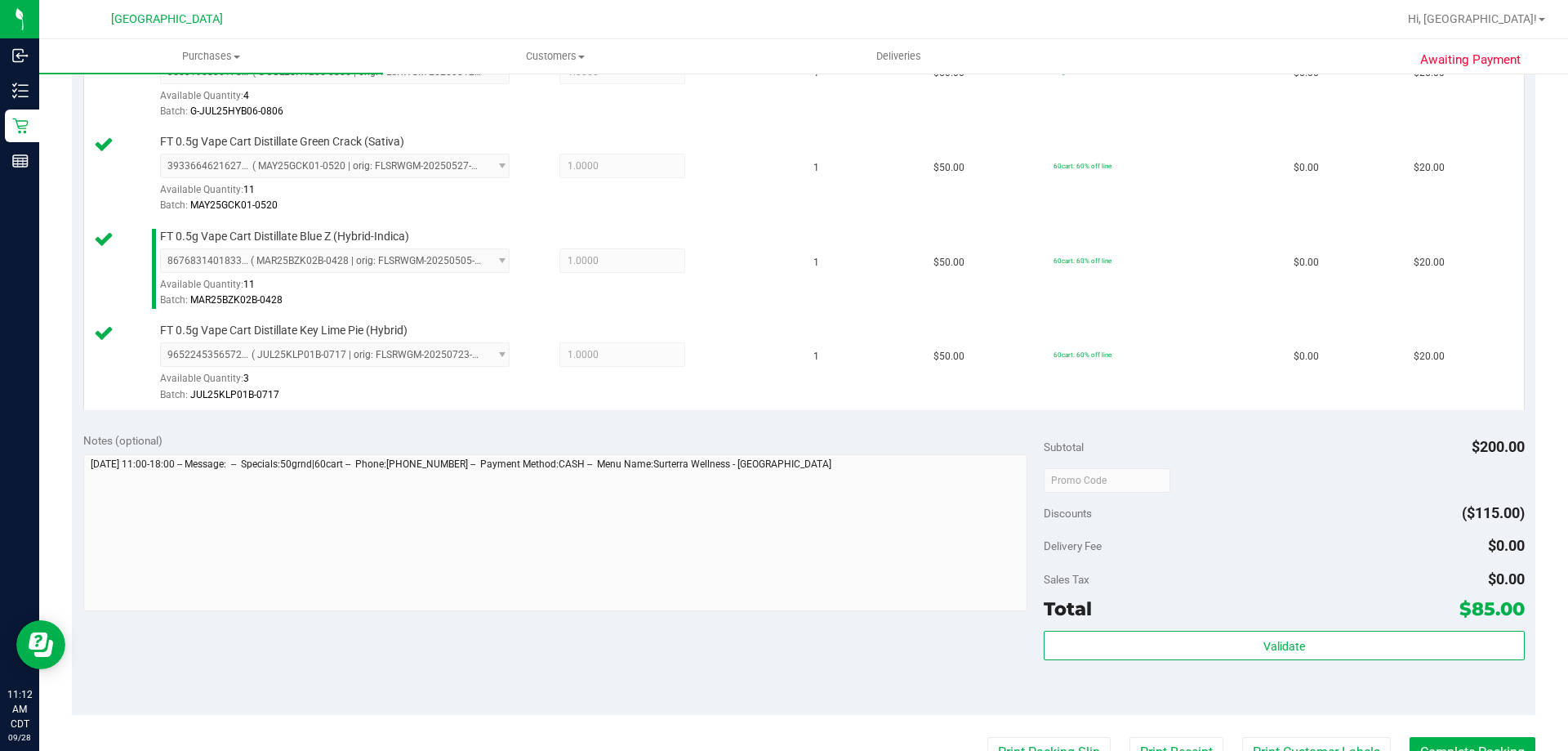
scroll to position [654, 0]
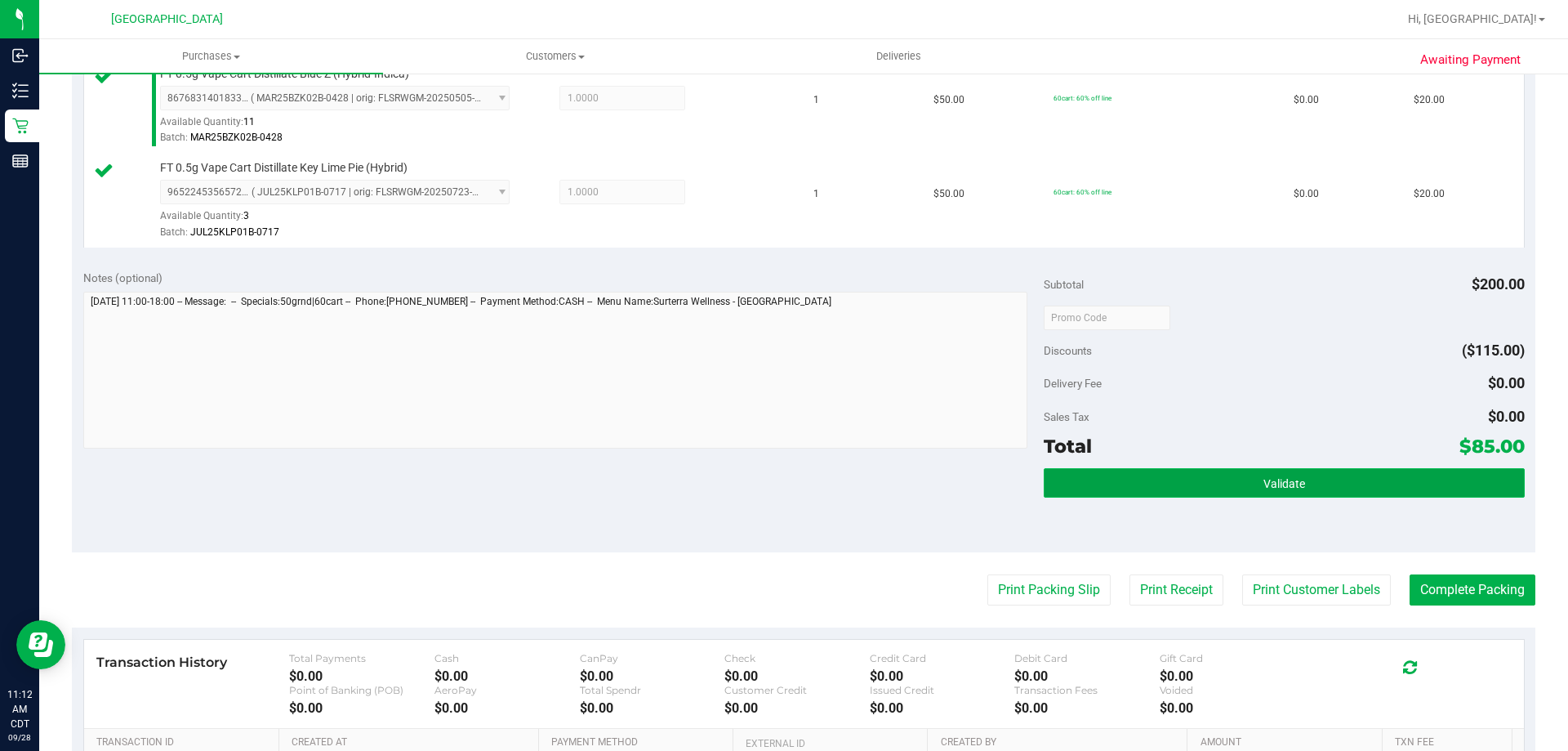
click at [1085, 490] on button "Validate" at bounding box center [1284, 483] width 480 height 29
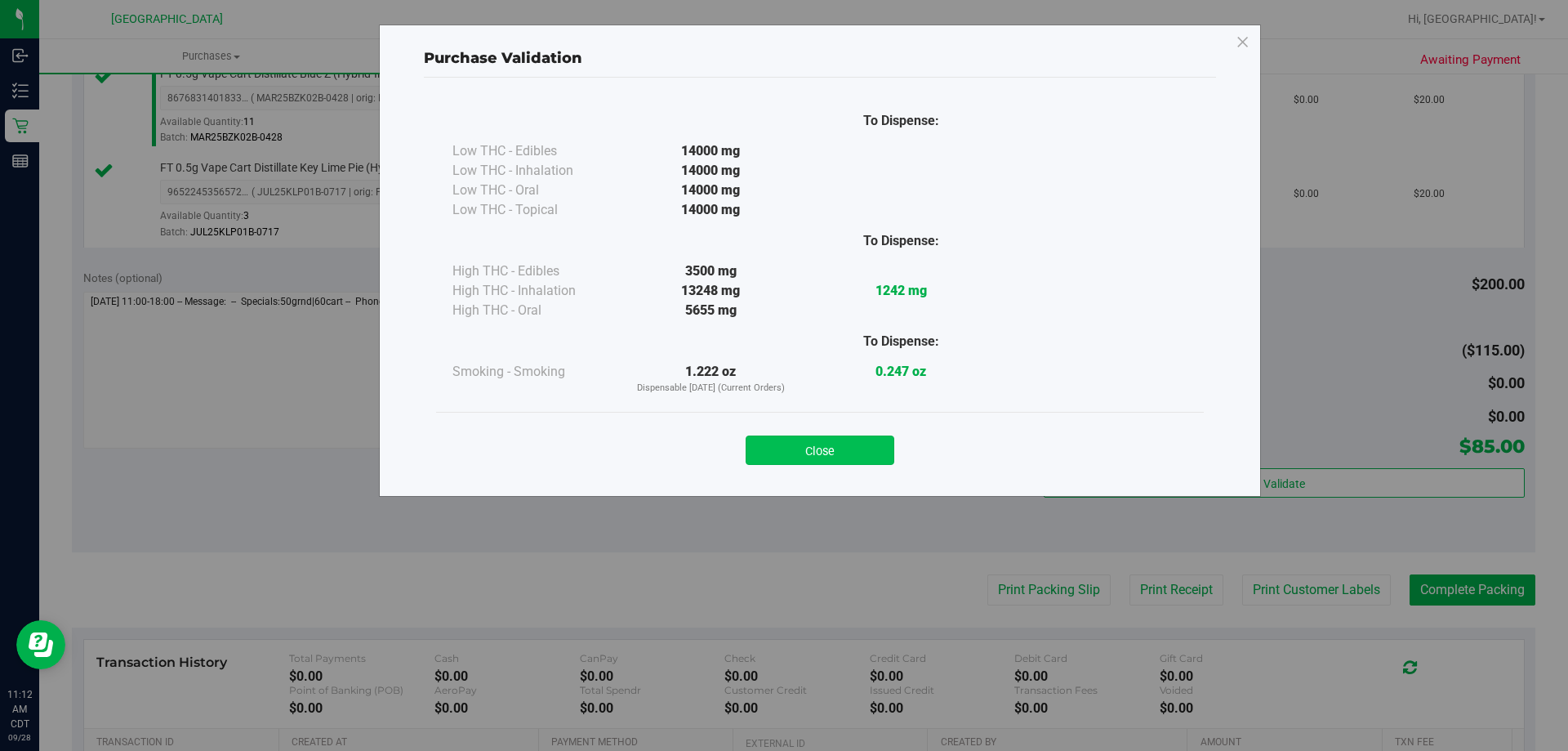
click at [847, 446] on button "Close" at bounding box center [819, 451] width 148 height 29
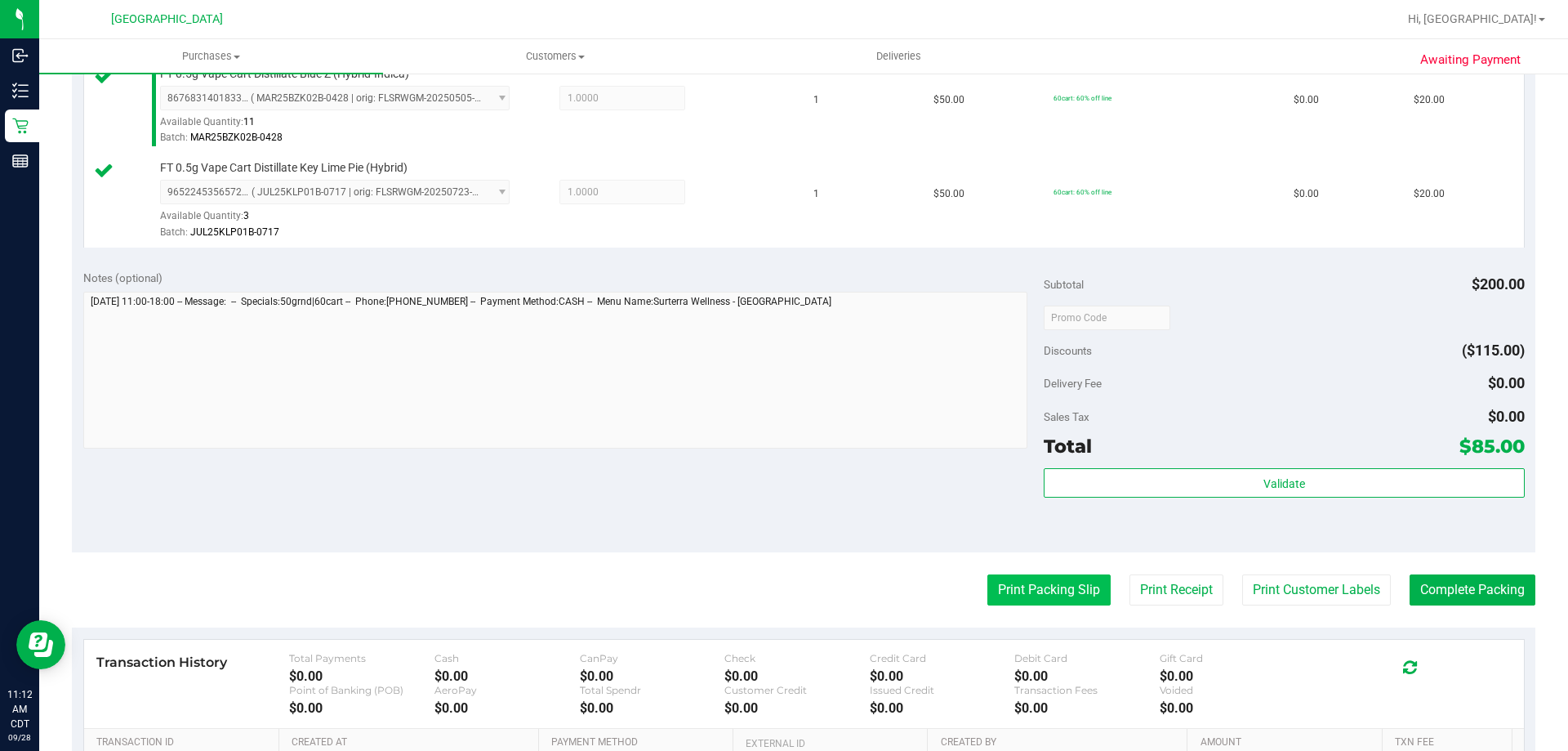
click at [1050, 598] on button "Print Packing Slip" at bounding box center [1049, 590] width 124 height 31
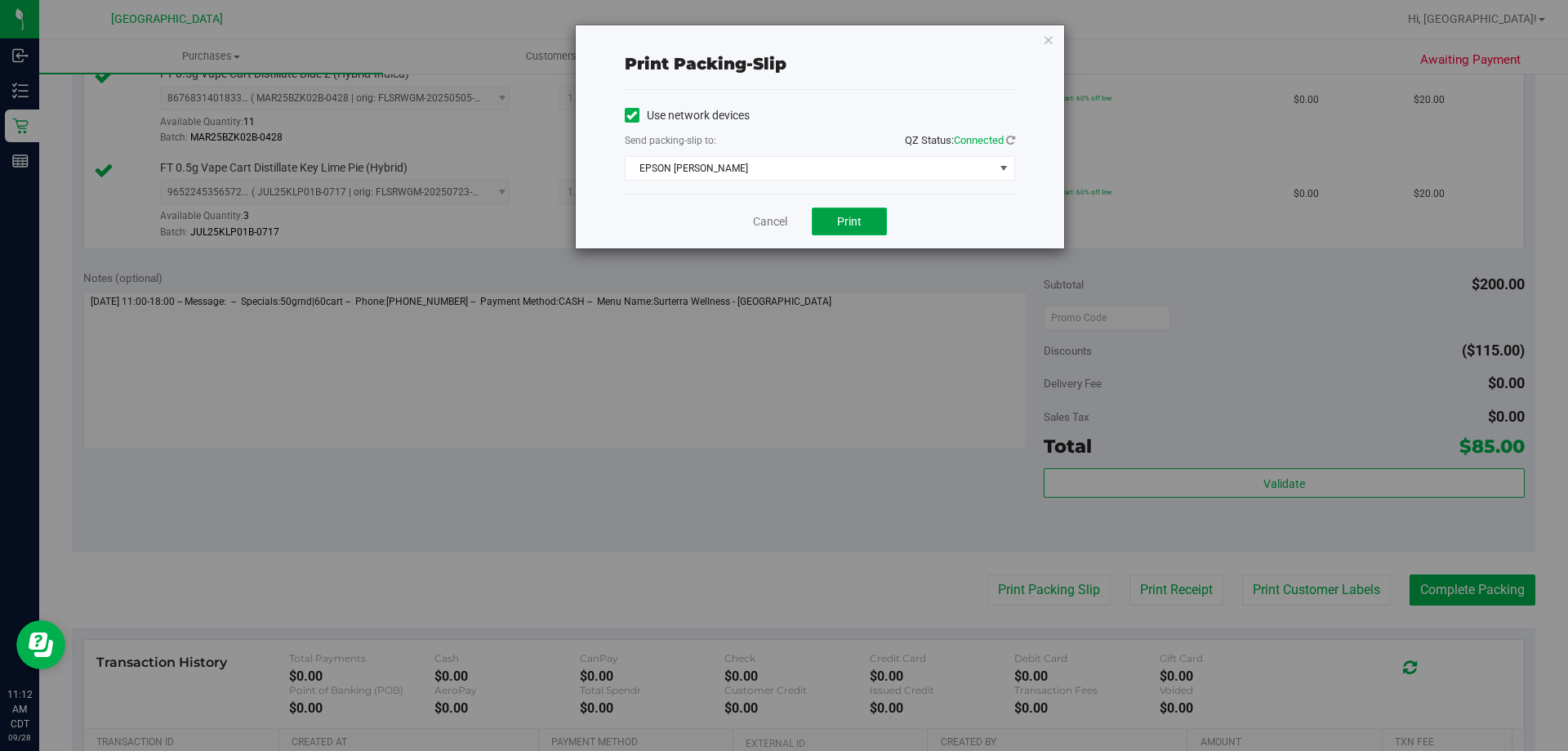
click at [846, 215] on span "Print" at bounding box center [849, 221] width 25 height 13
click at [786, 224] on link "Cancel" at bounding box center [770, 222] width 34 height 17
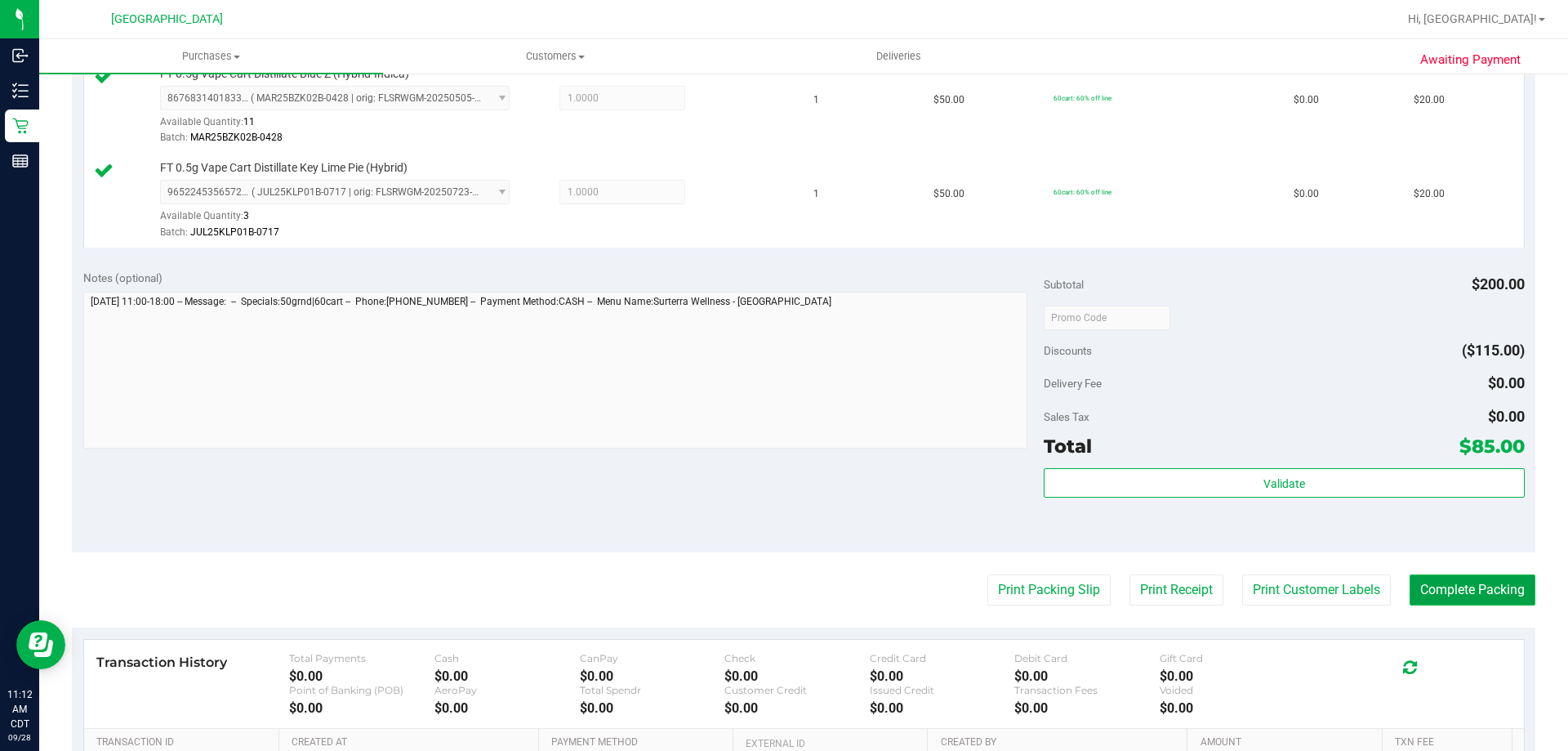
click at [1455, 594] on button "Complete Packing" at bounding box center [1472, 590] width 126 height 31
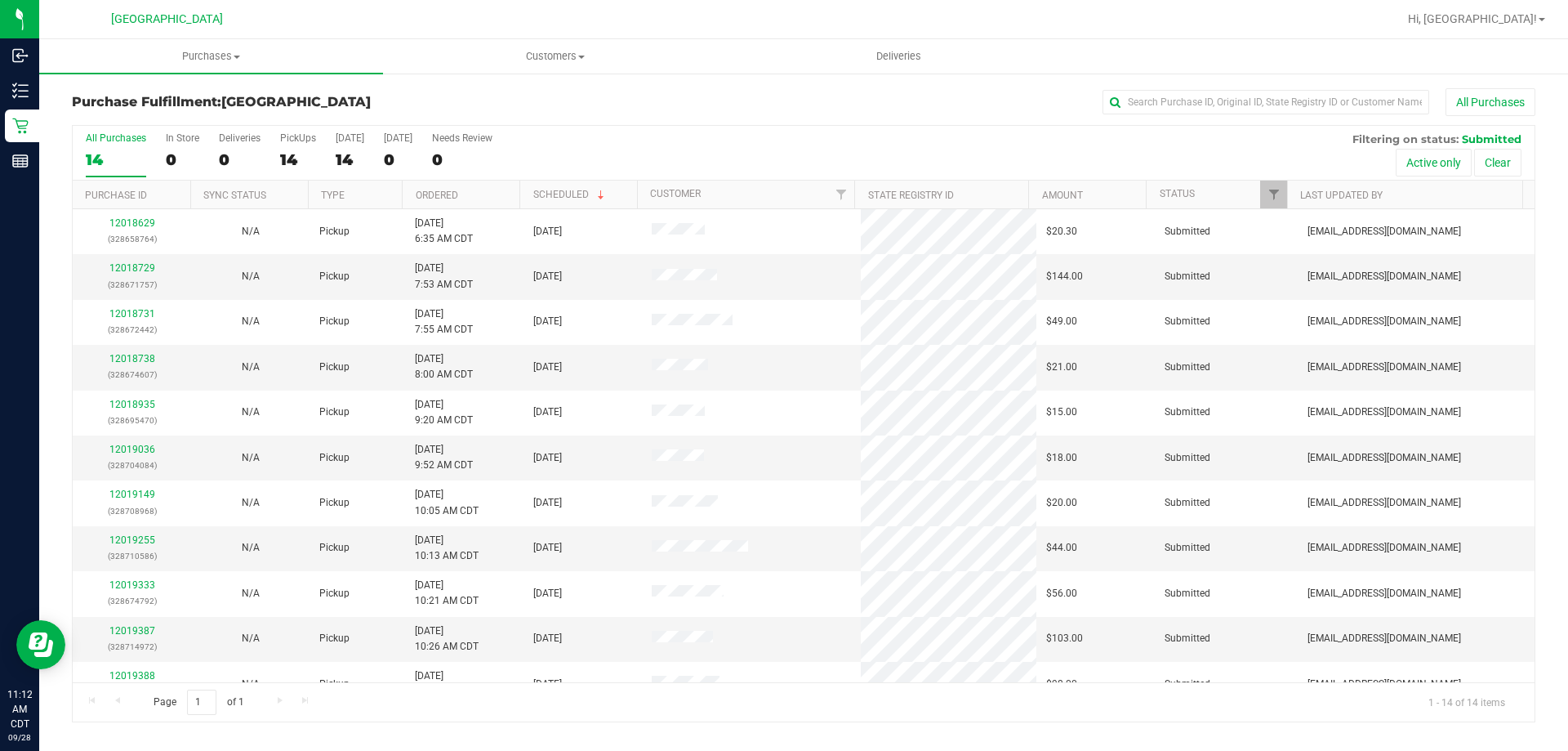
click at [469, 197] on th "Ordered" at bounding box center [460, 194] width 118 height 28
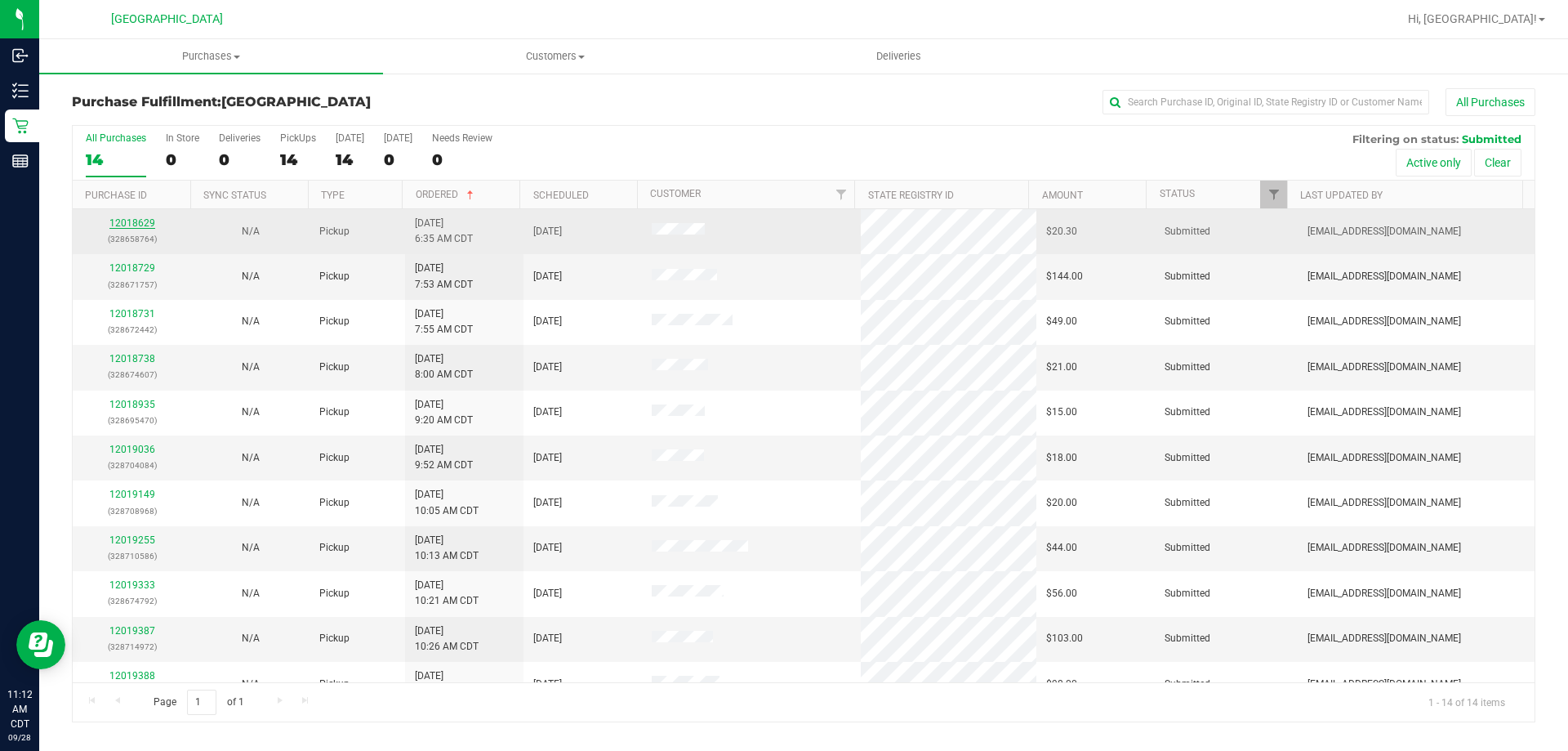
click at [125, 228] on link "12018629" at bounding box center [132, 222] width 45 height 11
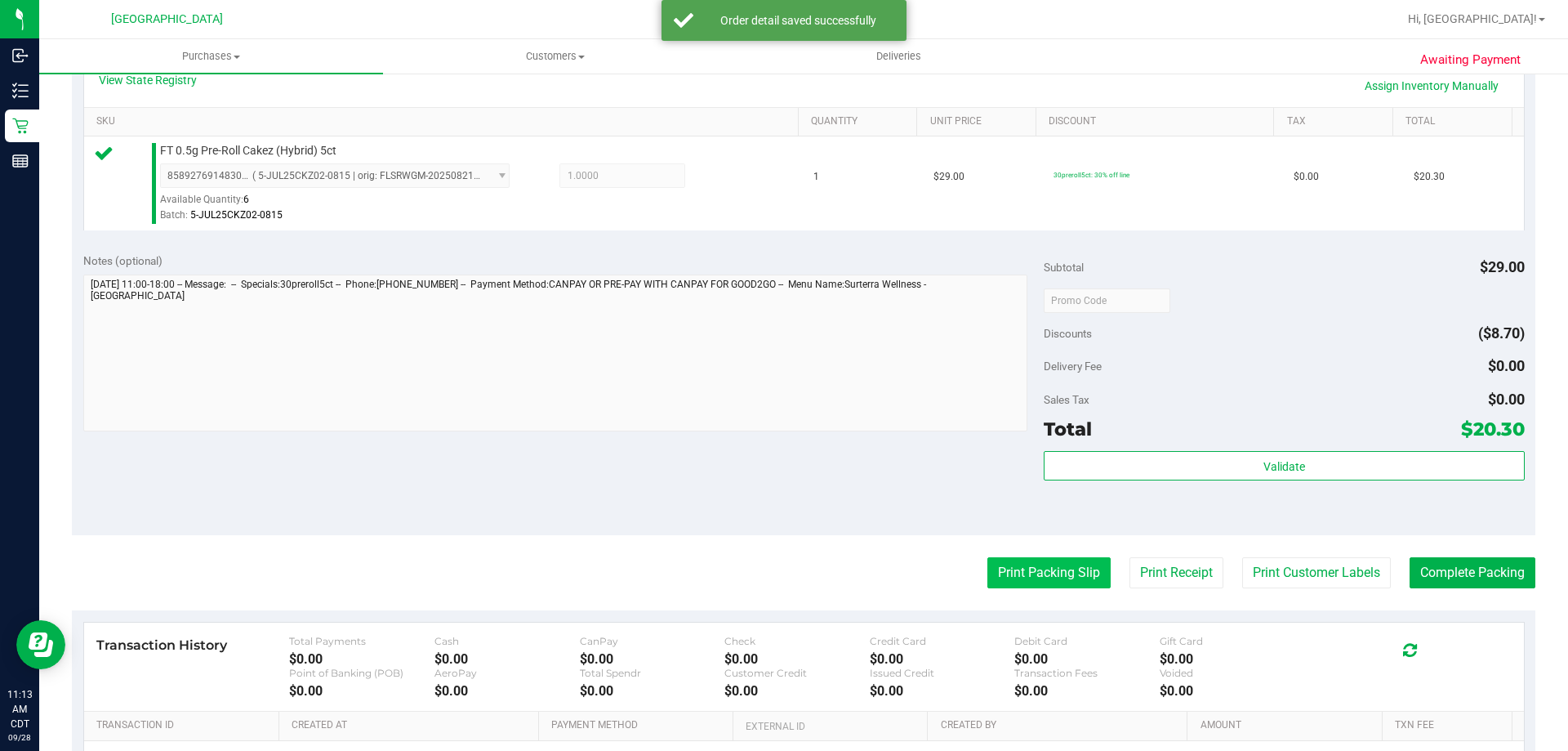
scroll to position [409, 0]
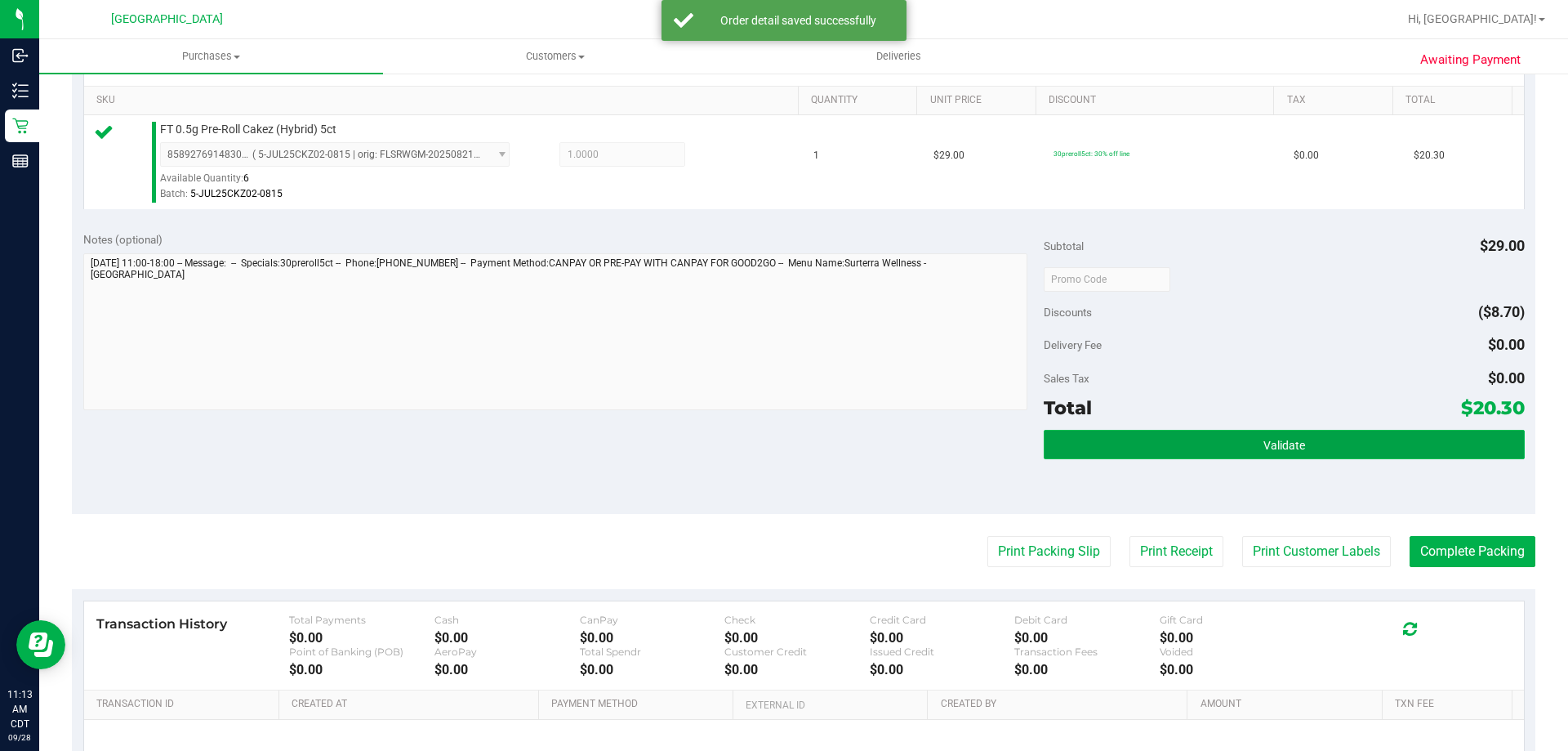
click at [1187, 456] on button "Validate" at bounding box center [1284, 445] width 480 height 29
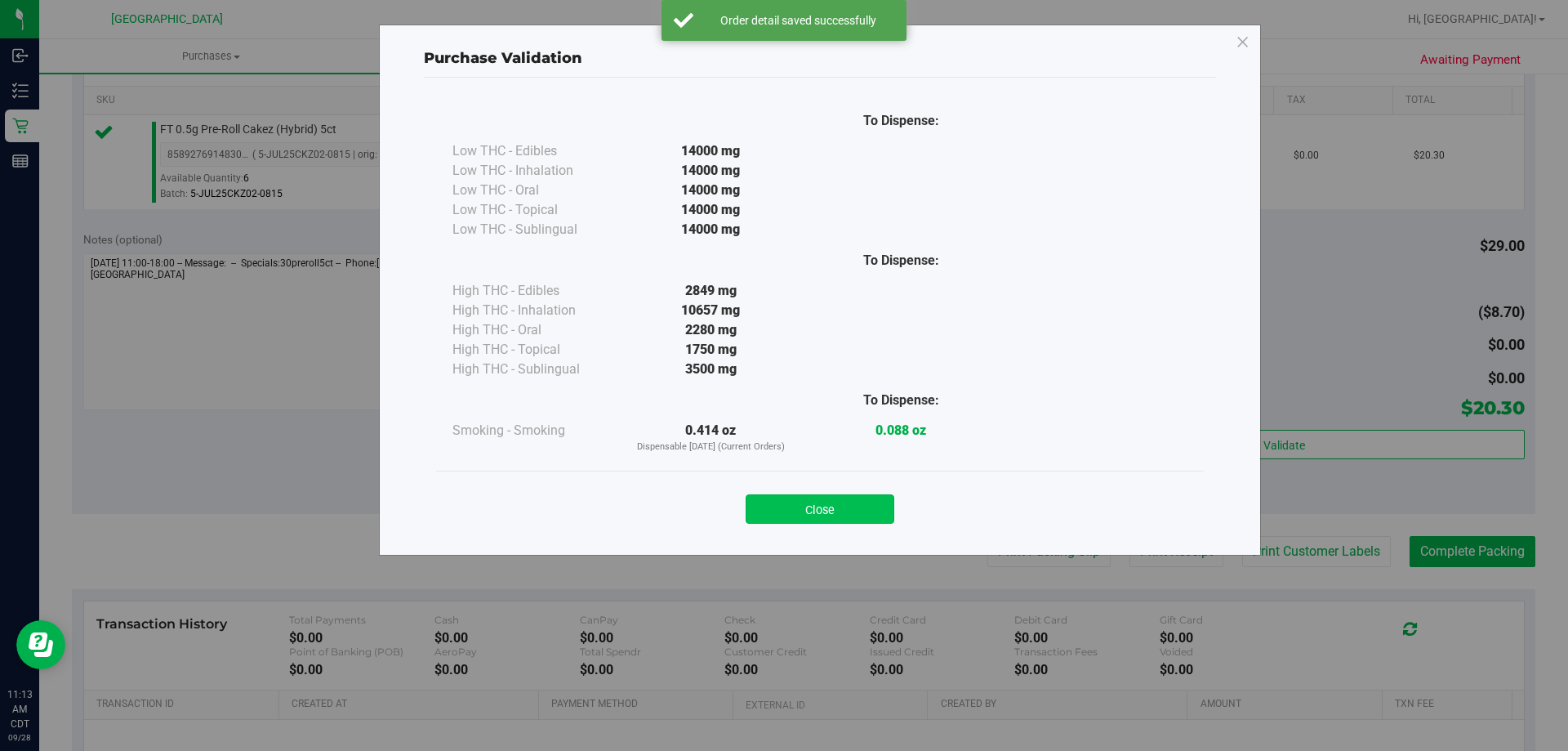
click at [868, 515] on button "Close" at bounding box center [819, 509] width 148 height 29
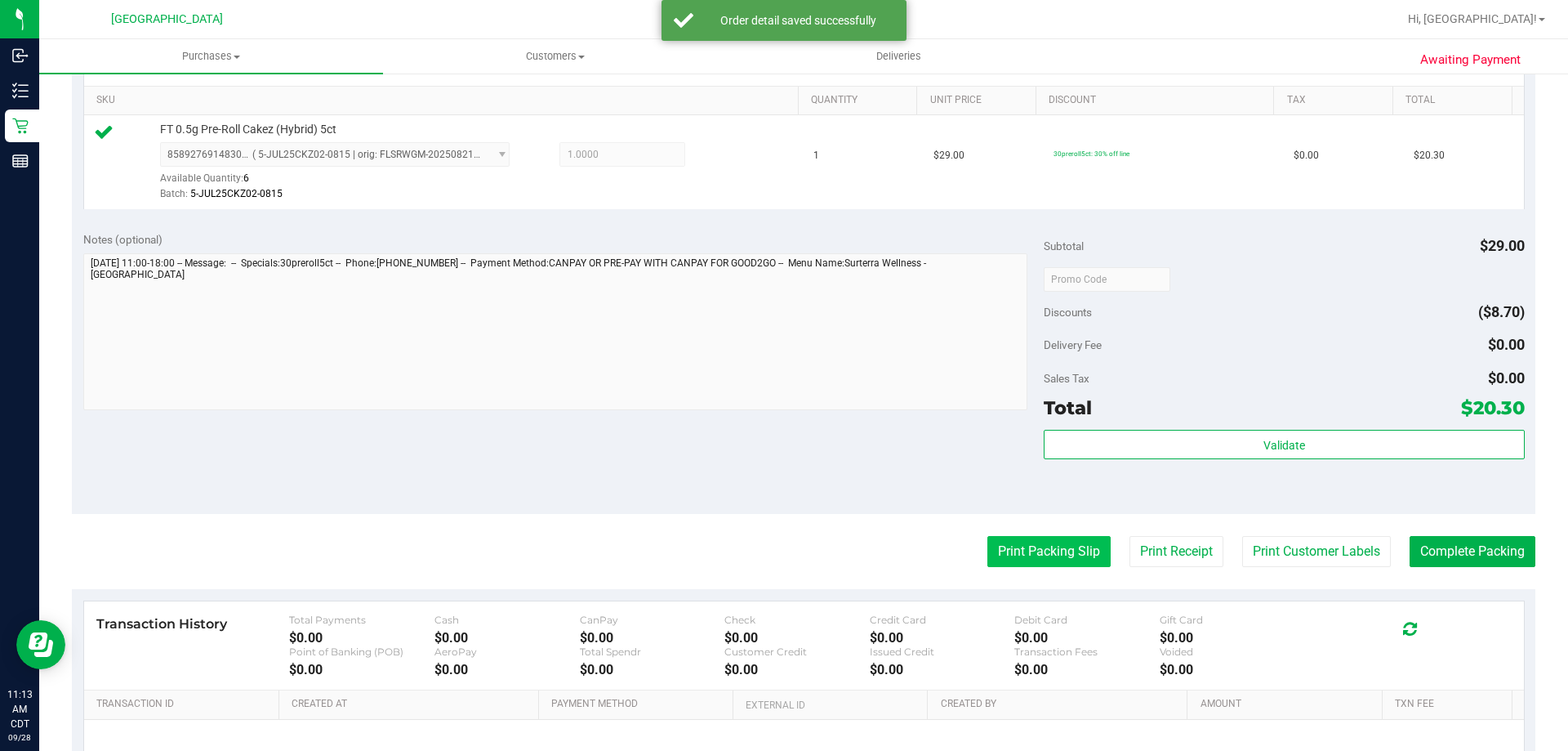
click at [1012, 549] on button "Print Packing Slip" at bounding box center [1049, 552] width 124 height 31
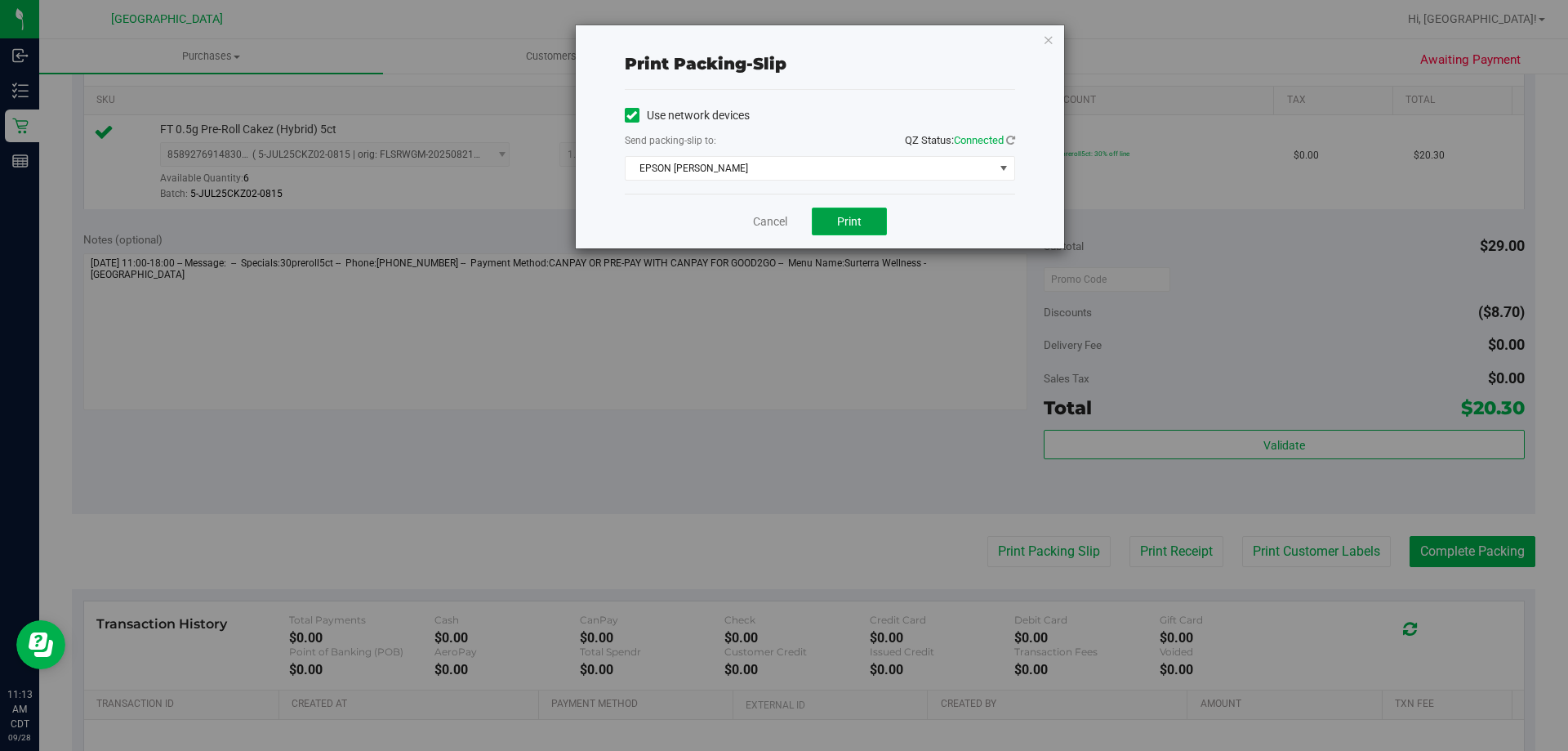
click at [837, 219] on span "Print" at bounding box center [849, 221] width 25 height 13
click at [778, 220] on link "Cancel" at bounding box center [770, 222] width 34 height 17
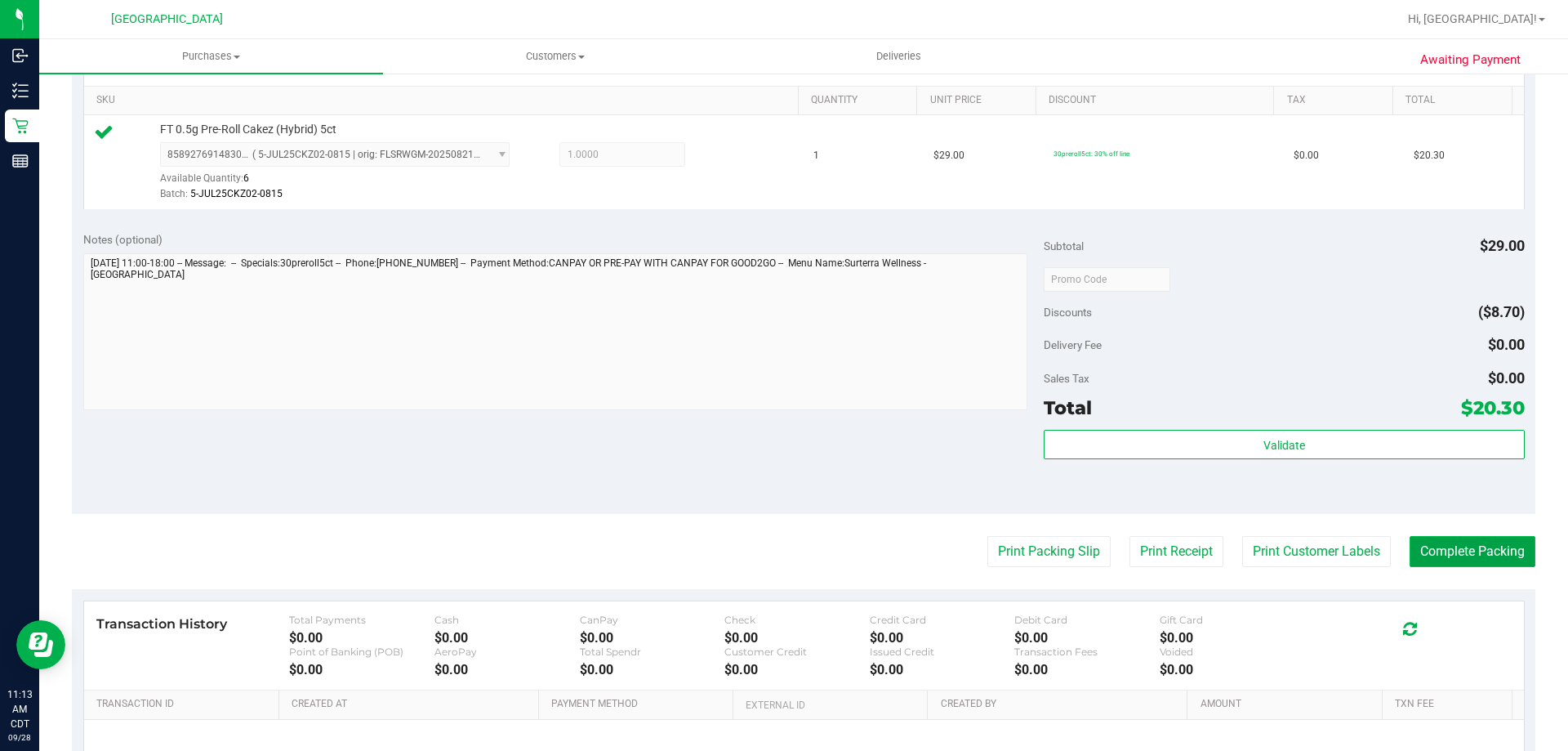
click at [1452, 548] on button "Complete Packing" at bounding box center [1472, 552] width 126 height 31
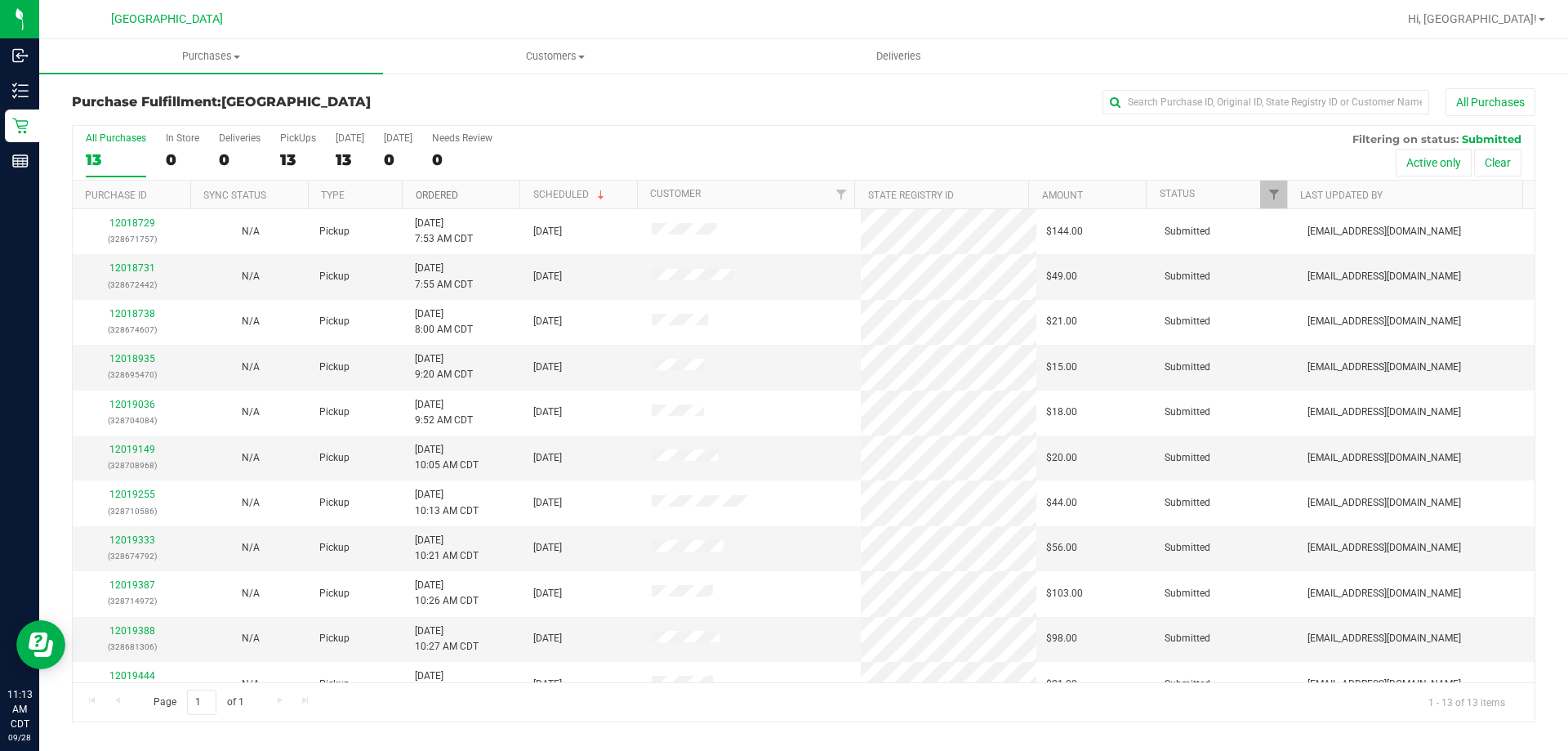
click at [455, 195] on link "Ordered" at bounding box center [437, 195] width 43 height 11
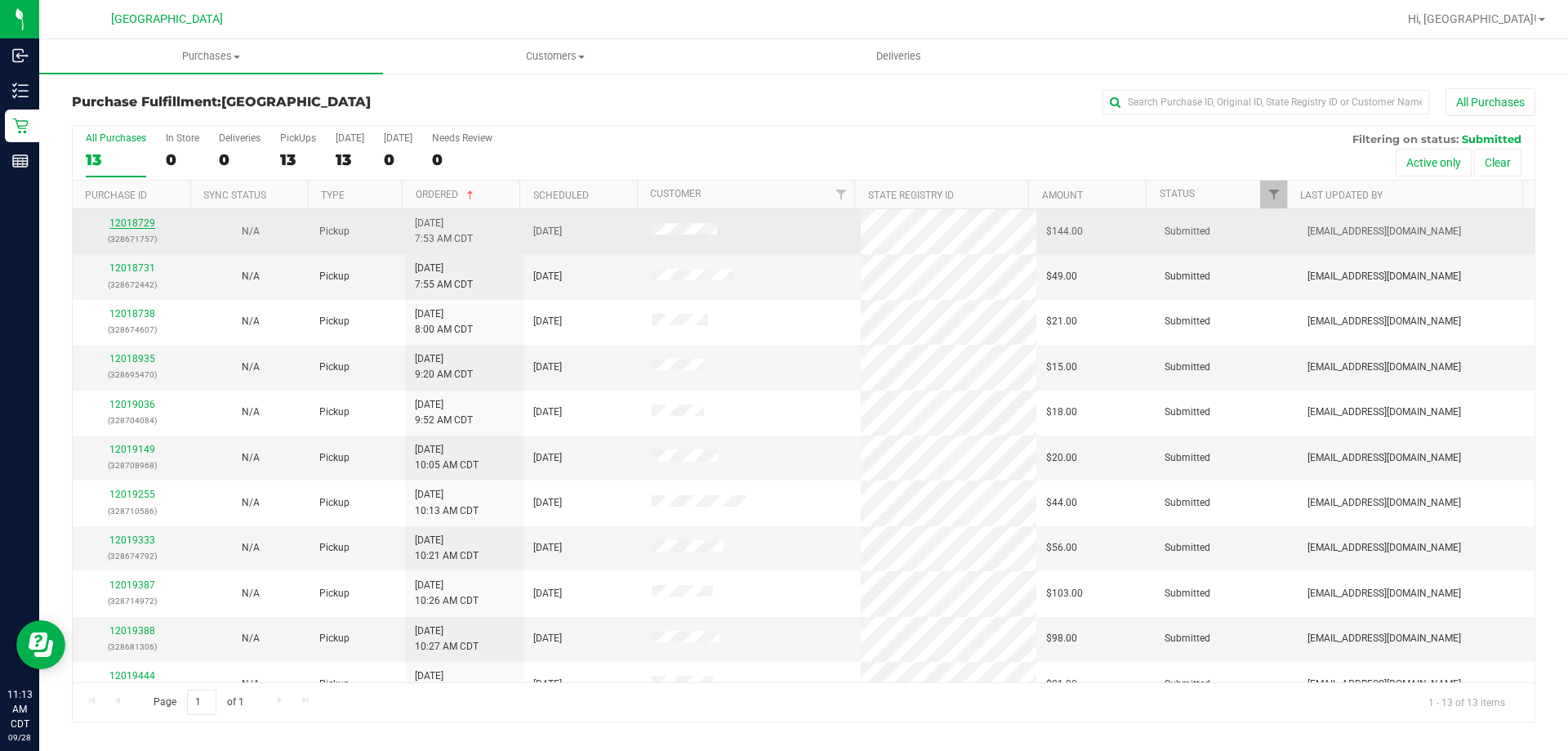
click at [150, 223] on link "12018729" at bounding box center [132, 222] width 45 height 11
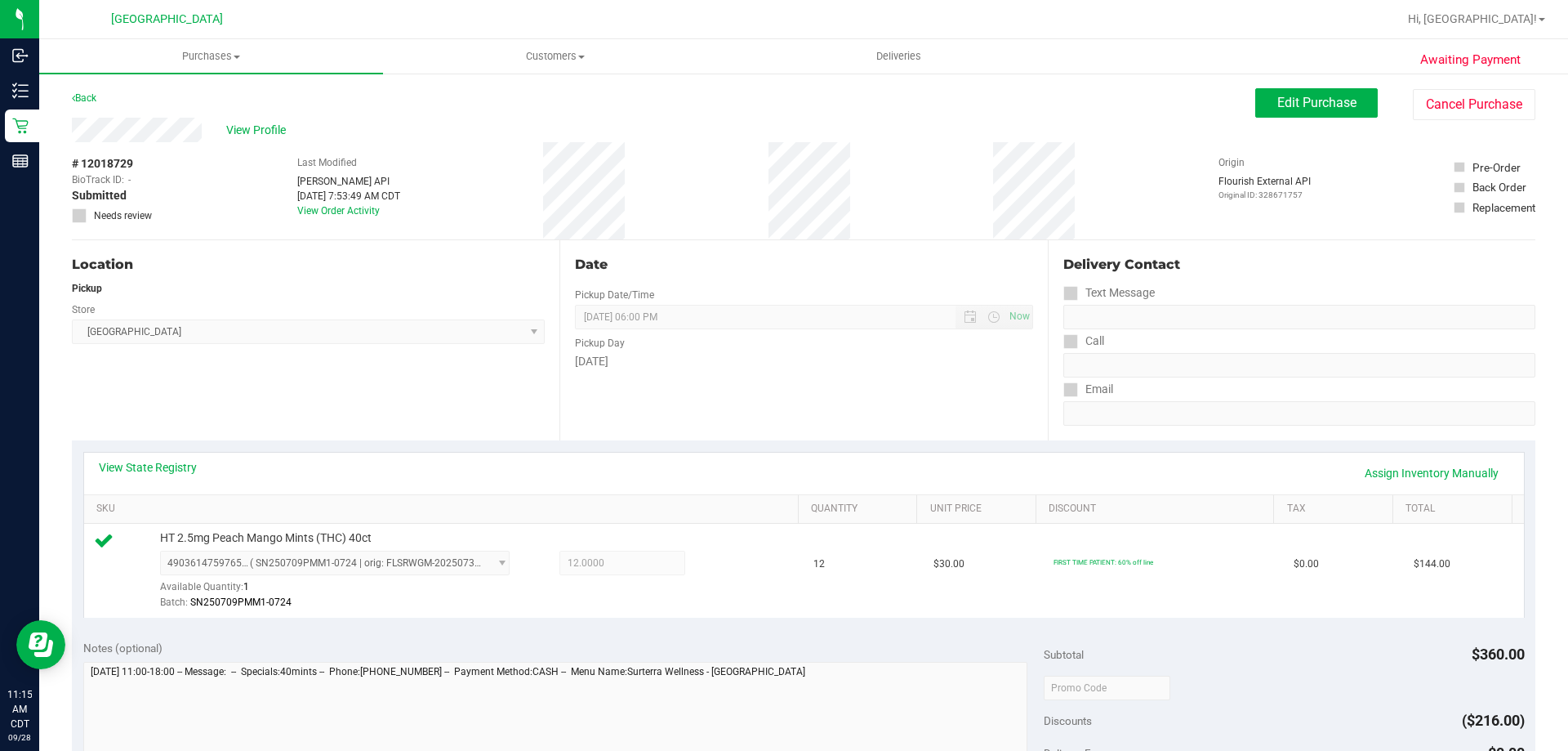
scroll to position [245, 0]
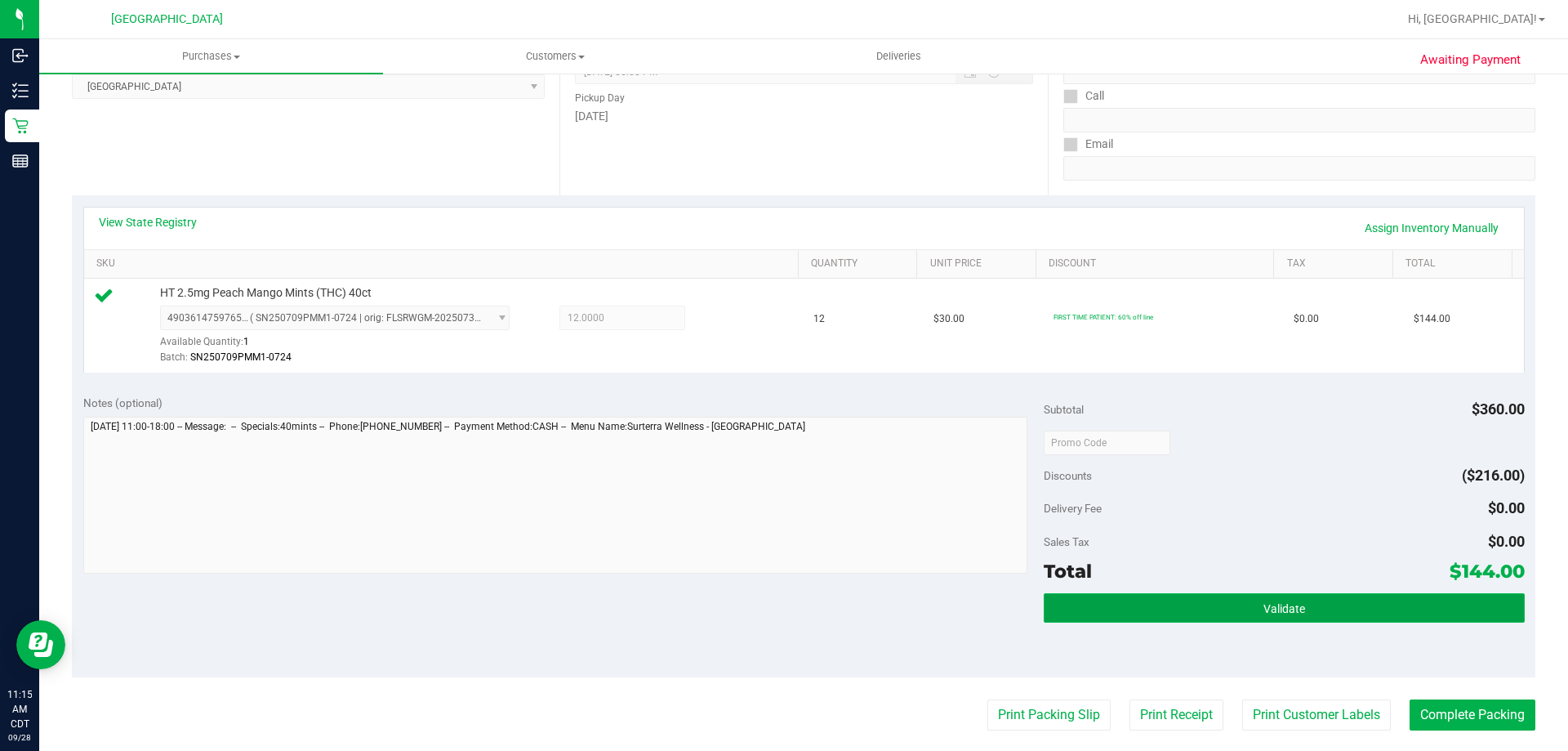
click at [1119, 604] on button "Validate" at bounding box center [1284, 608] width 480 height 29
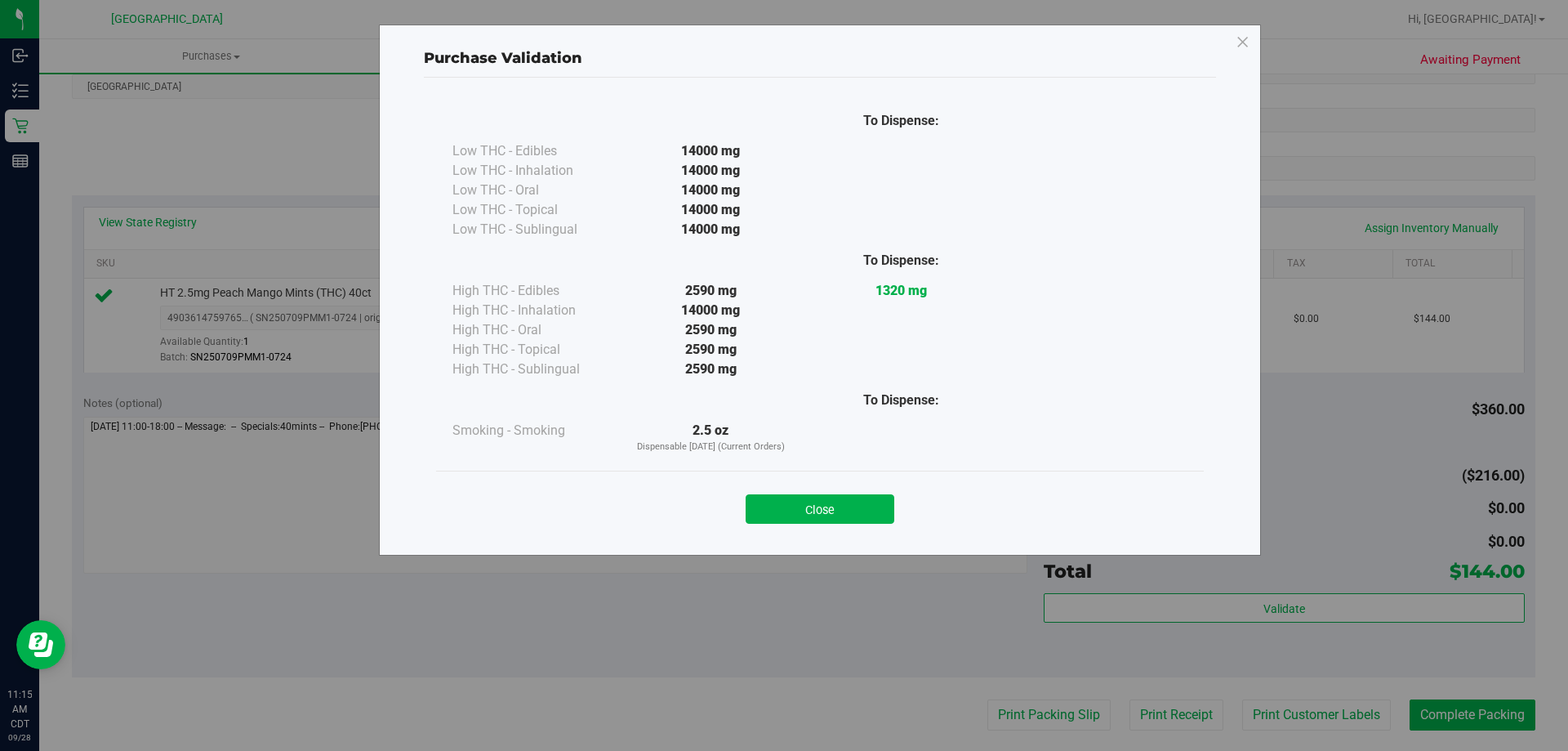
click at [858, 500] on button "Close" at bounding box center [819, 509] width 148 height 29
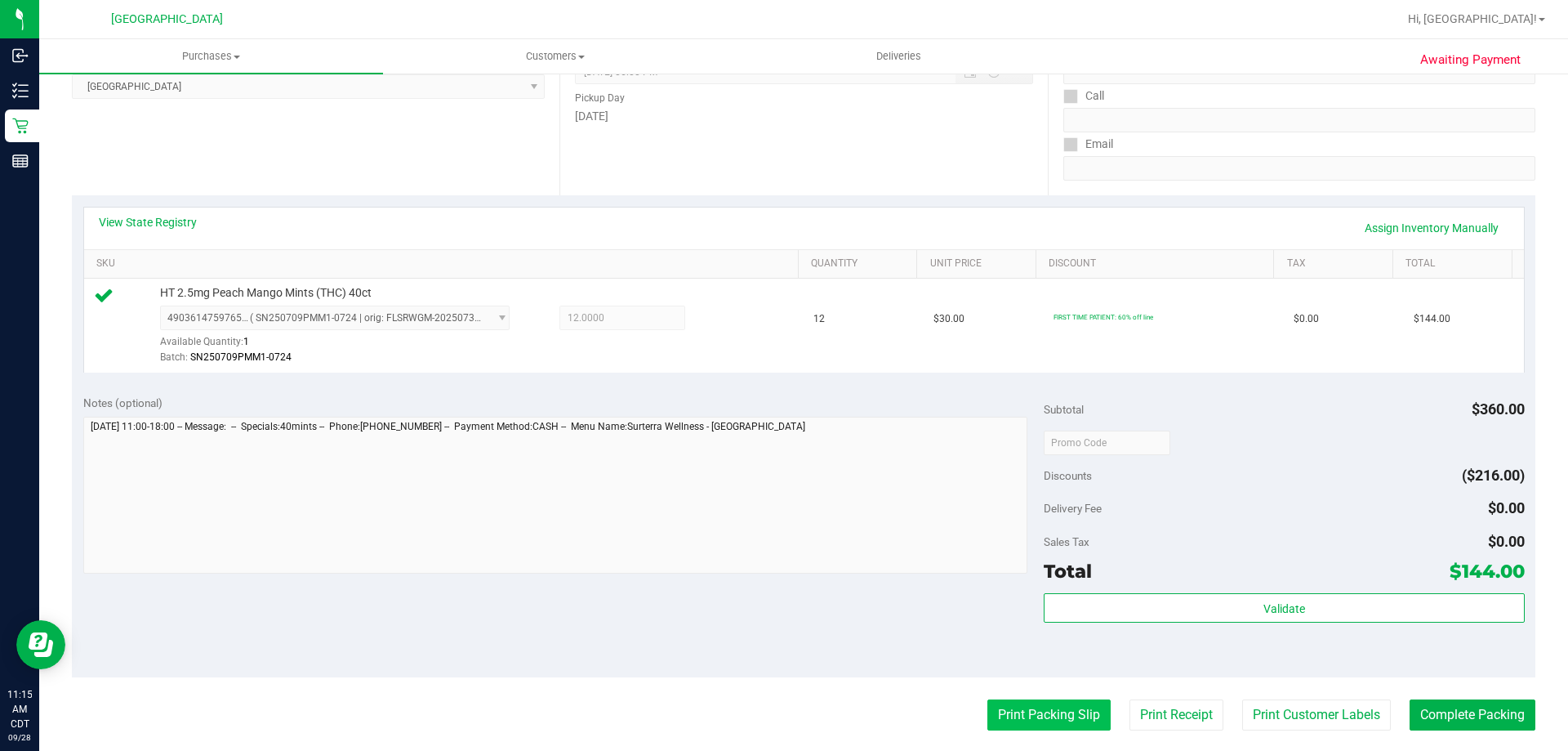
click at [1027, 708] on button "Print Packing Slip" at bounding box center [1049, 715] width 124 height 31
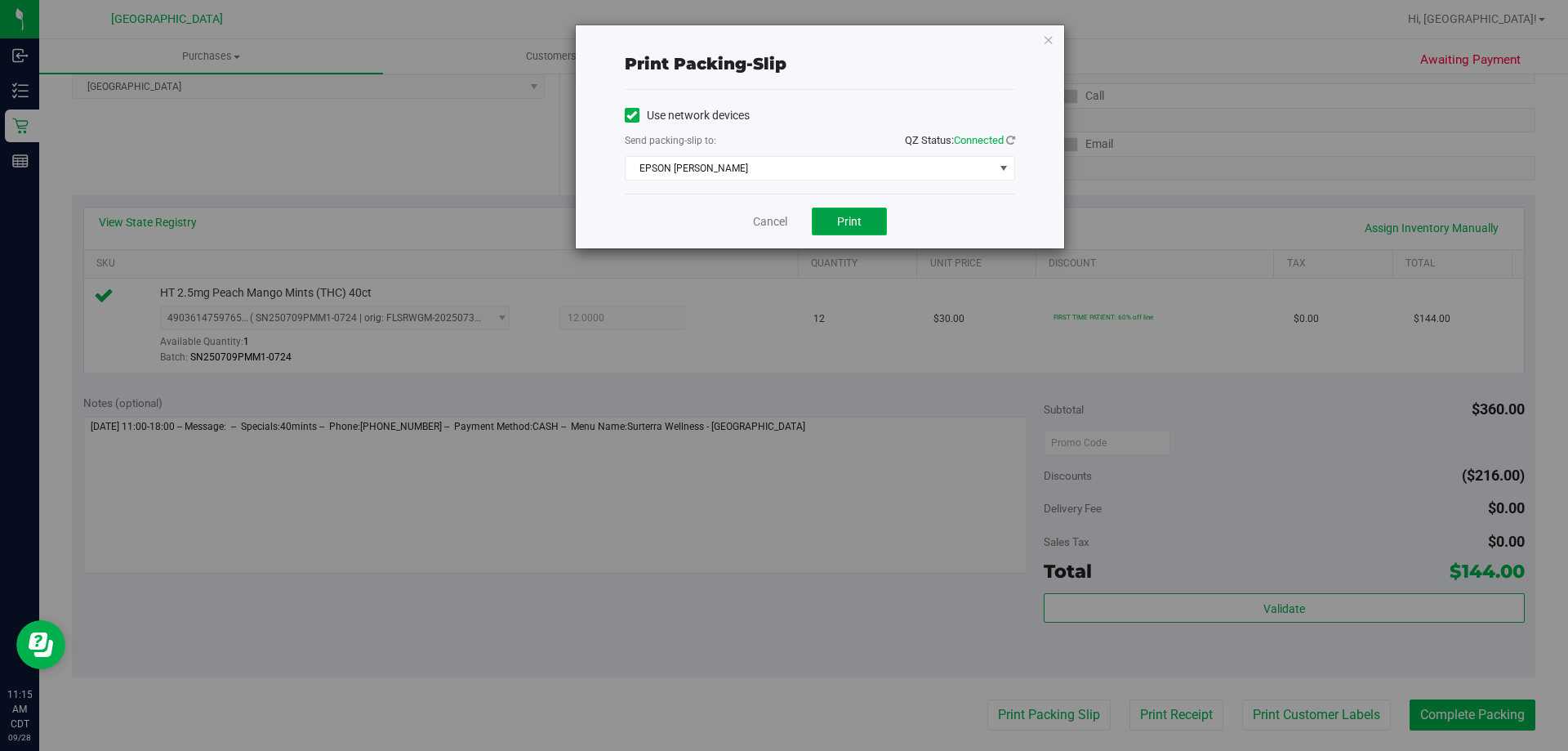
click at [867, 228] on button "Print" at bounding box center [849, 221] width 75 height 27
click at [775, 229] on link "Cancel" at bounding box center [770, 222] width 34 height 17
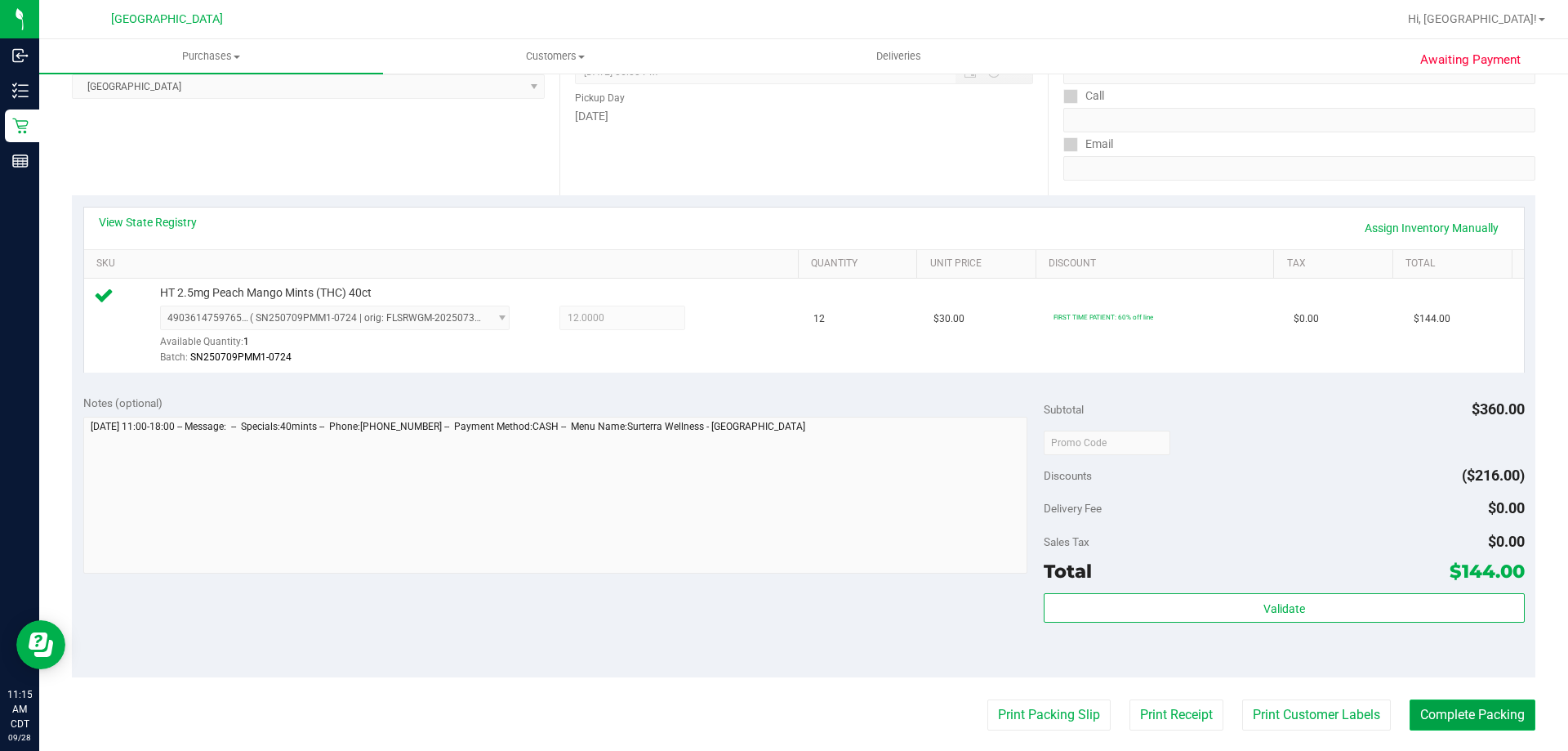
click at [1431, 717] on button "Complete Packing" at bounding box center [1472, 715] width 126 height 31
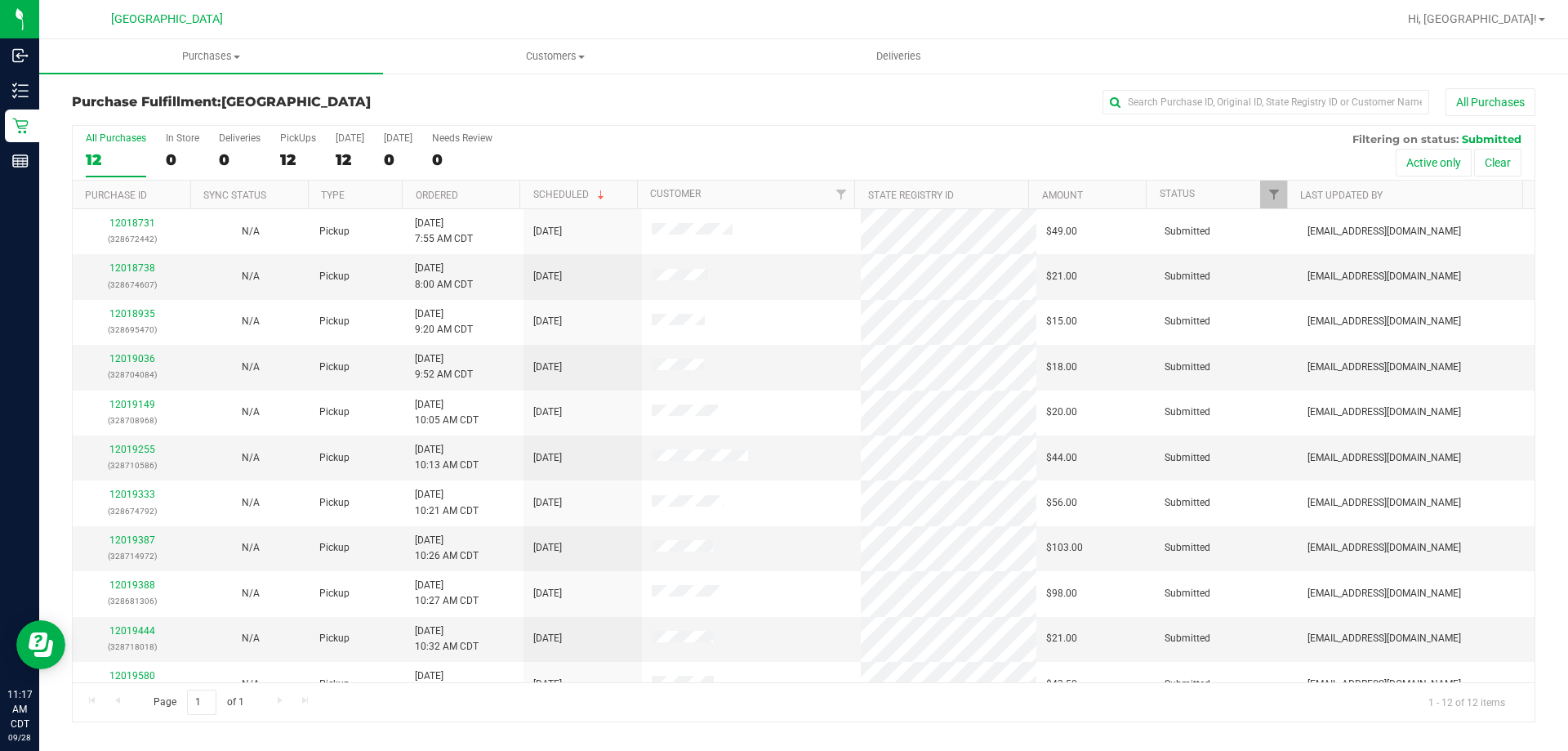
click at [485, 196] on th "Ordered" at bounding box center [460, 194] width 118 height 28
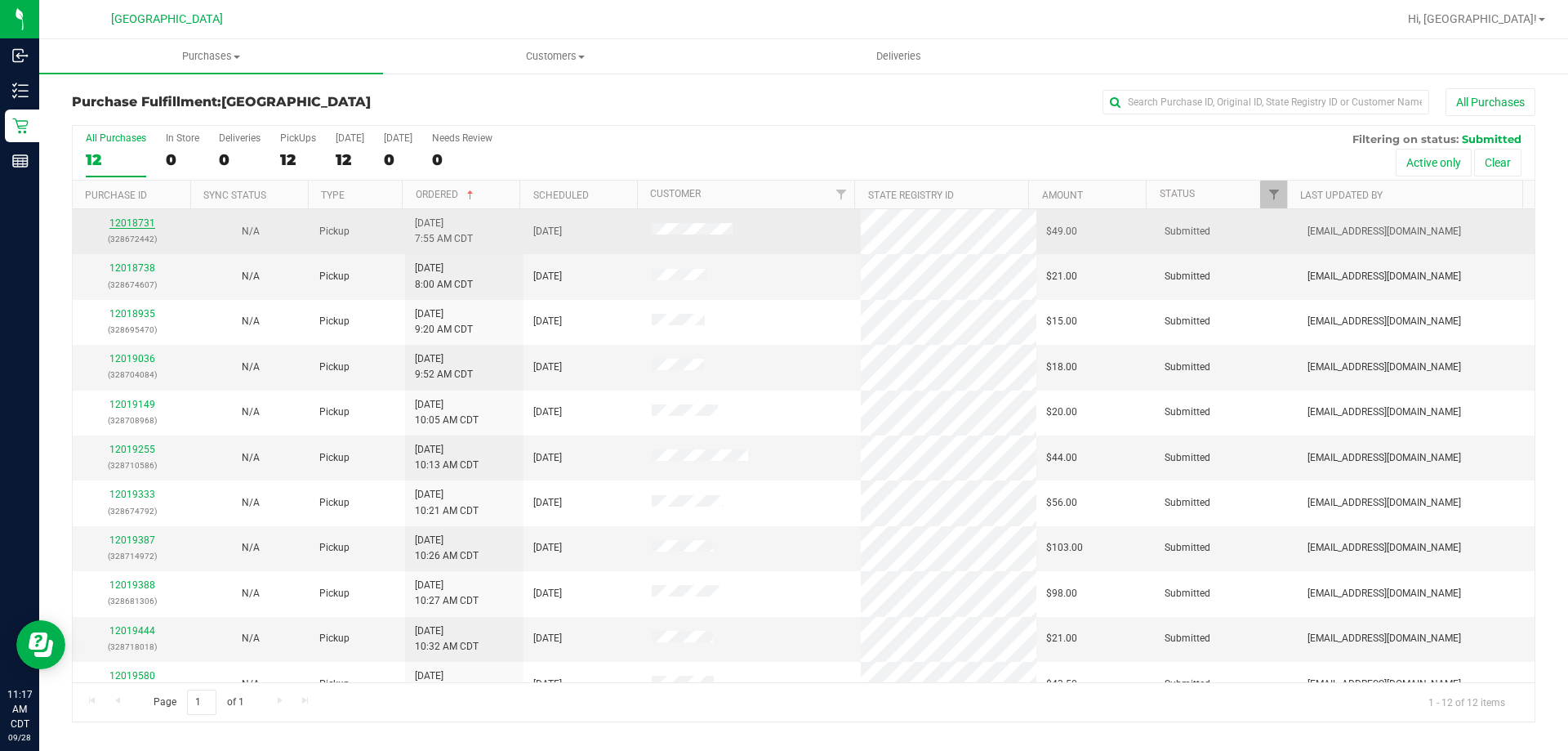
click at [112, 220] on link "12018731" at bounding box center [132, 222] width 45 height 11
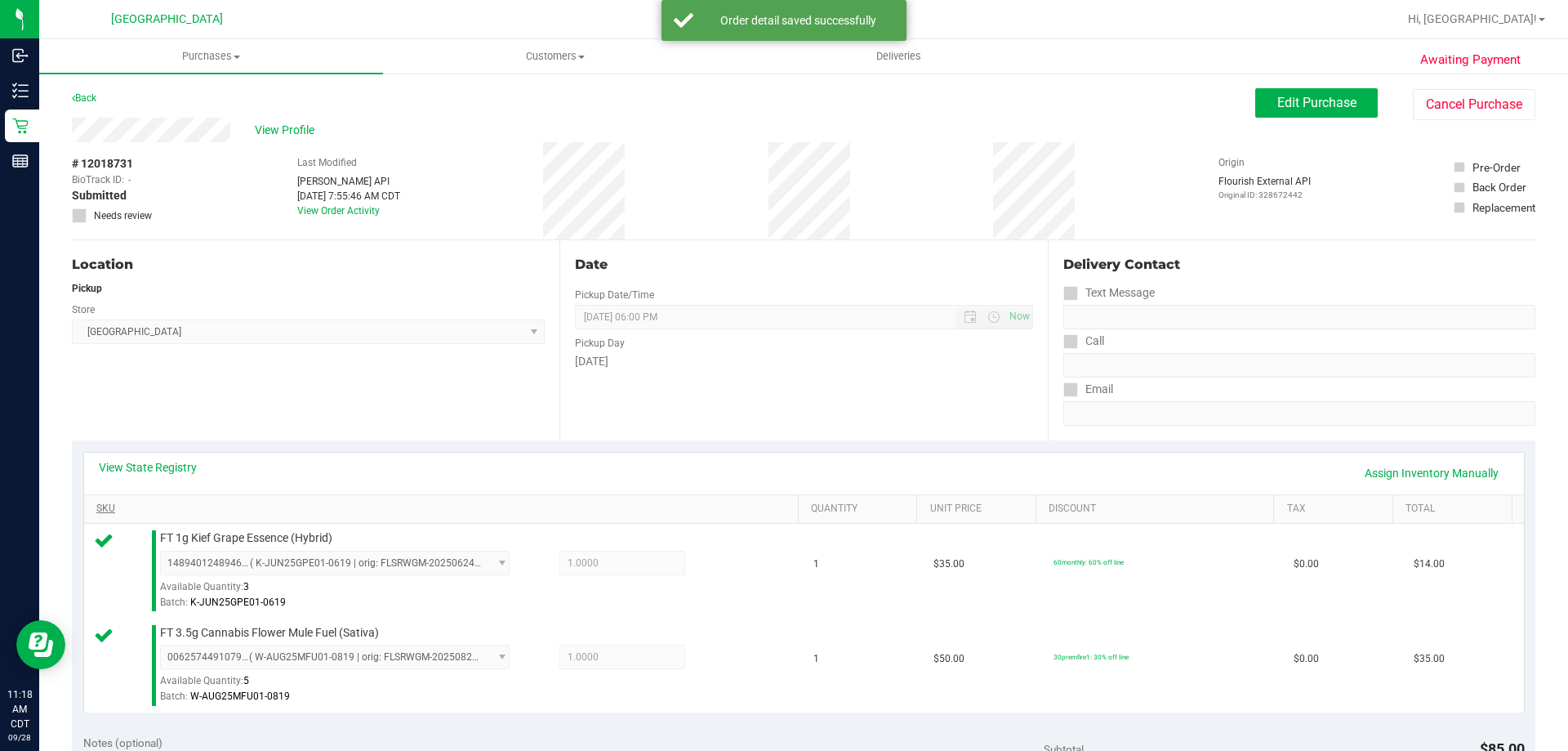
scroll to position [327, 0]
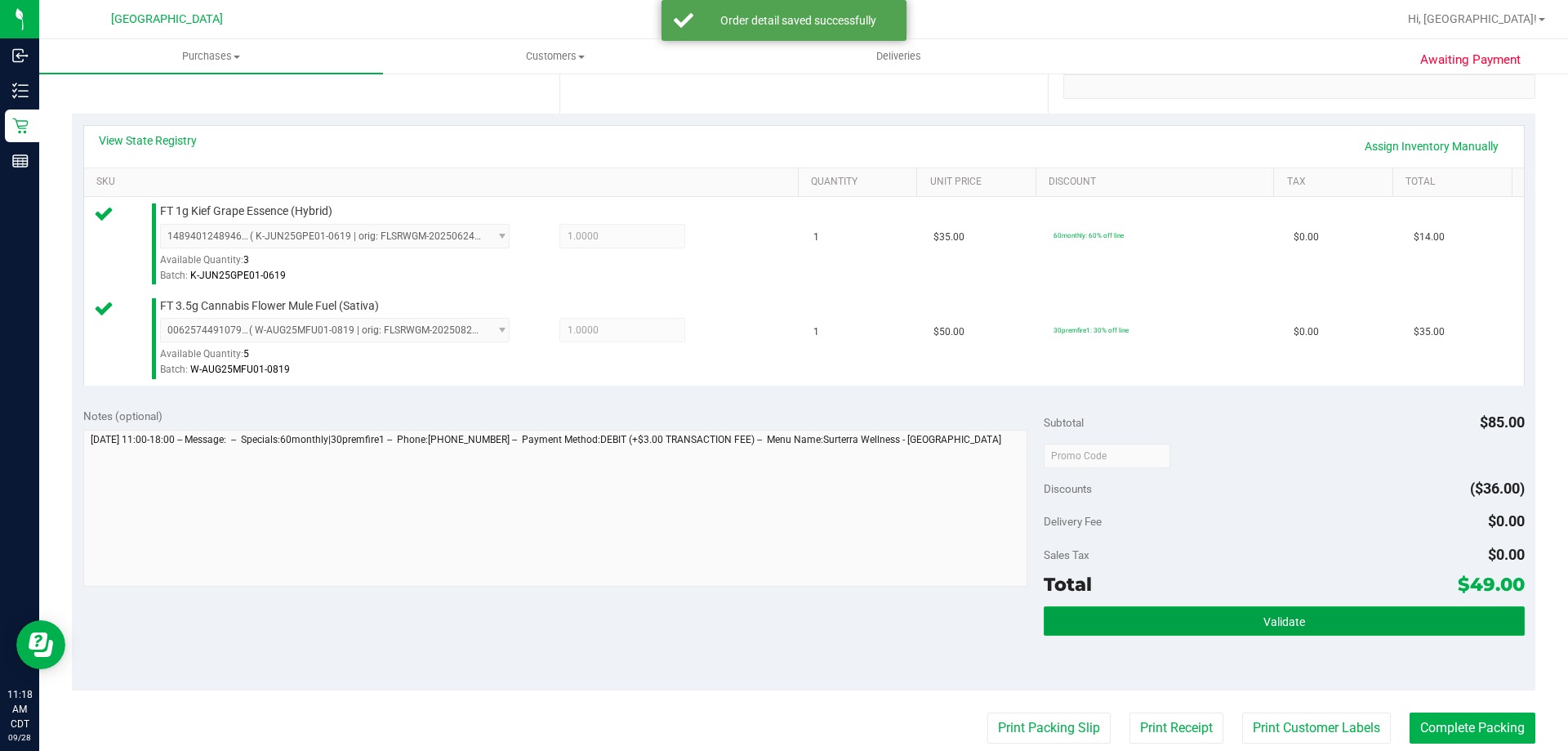
click at [1102, 620] on button "Validate" at bounding box center [1284, 621] width 480 height 29
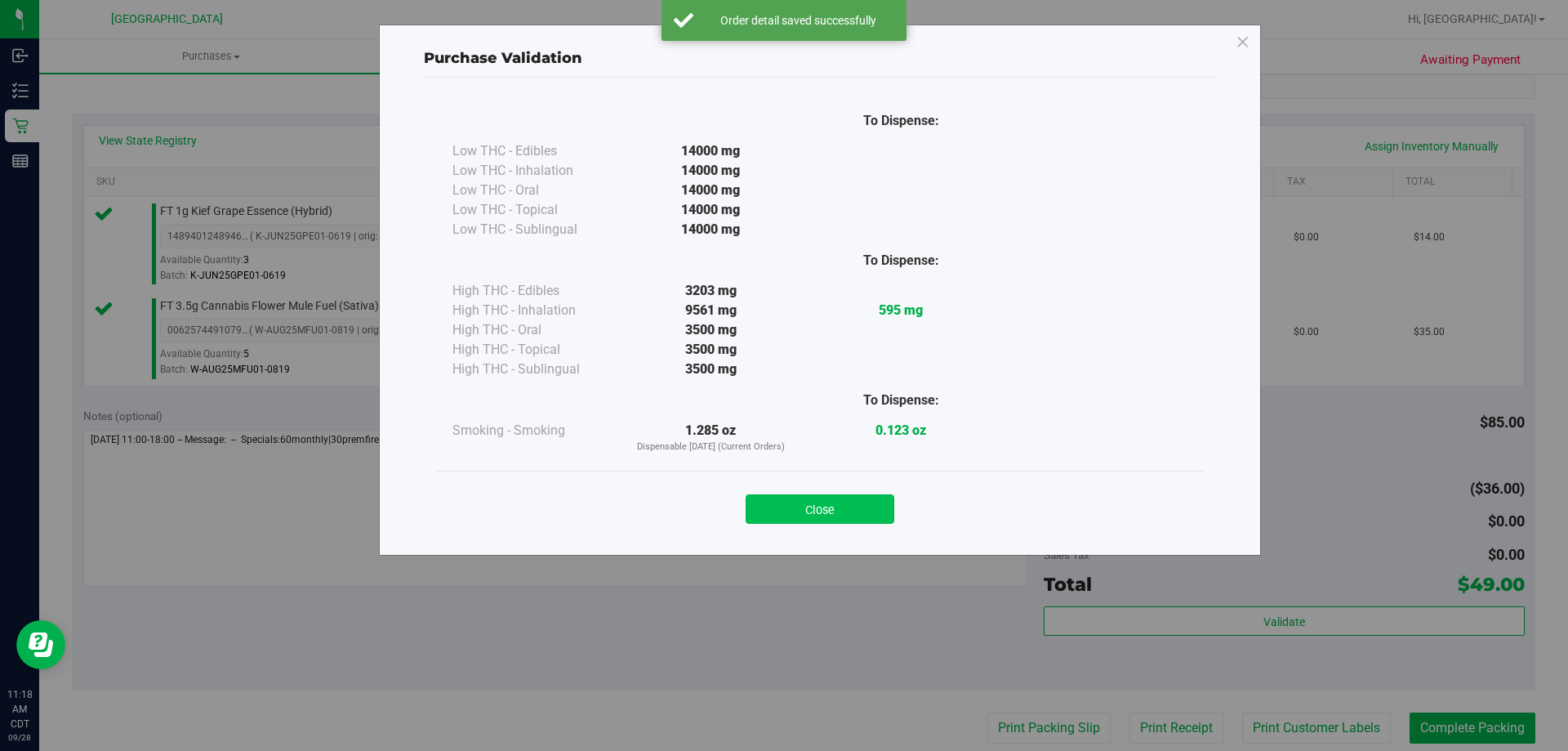
click at [829, 503] on button "Close" at bounding box center [819, 509] width 148 height 29
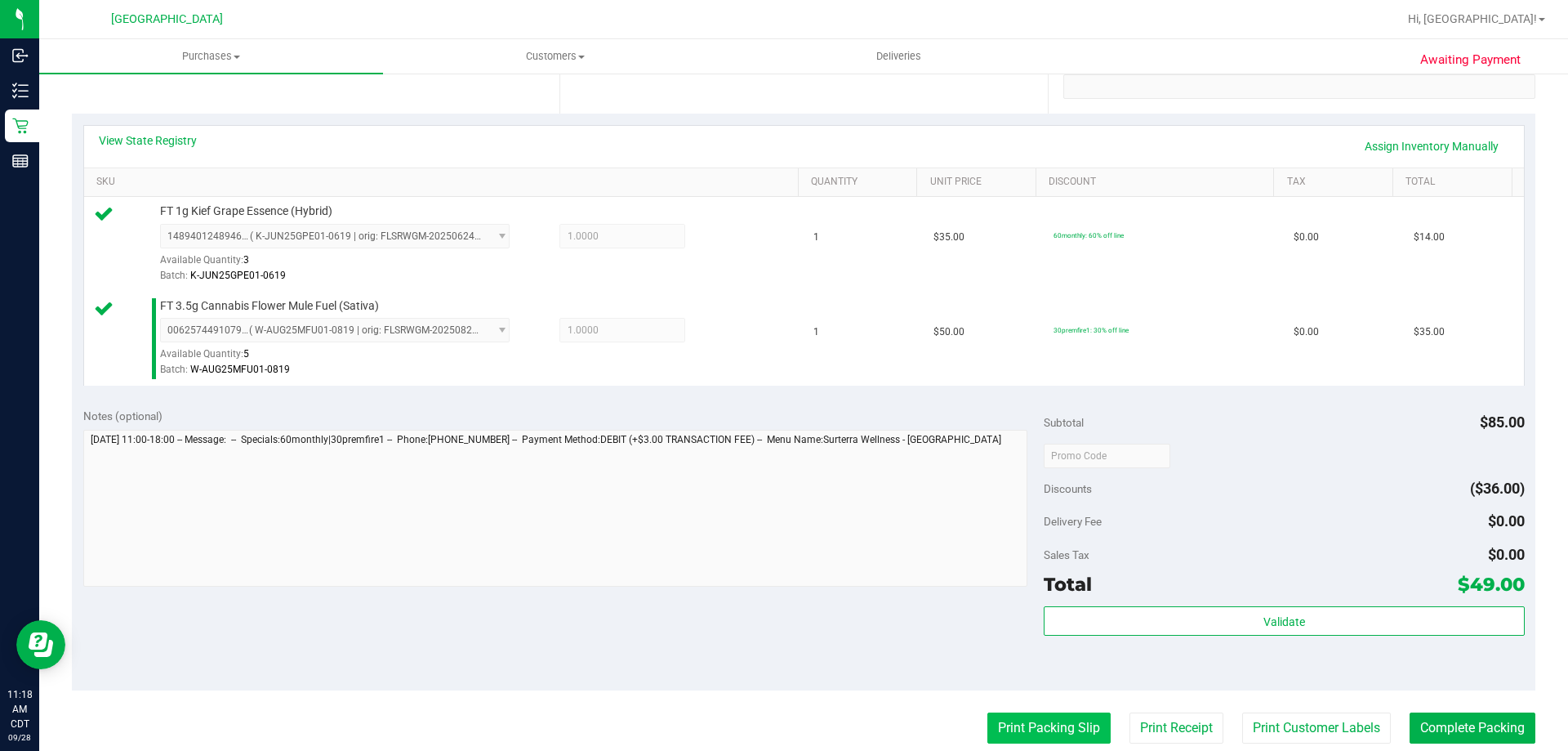
click at [999, 741] on button "Print Packing Slip" at bounding box center [1049, 728] width 124 height 31
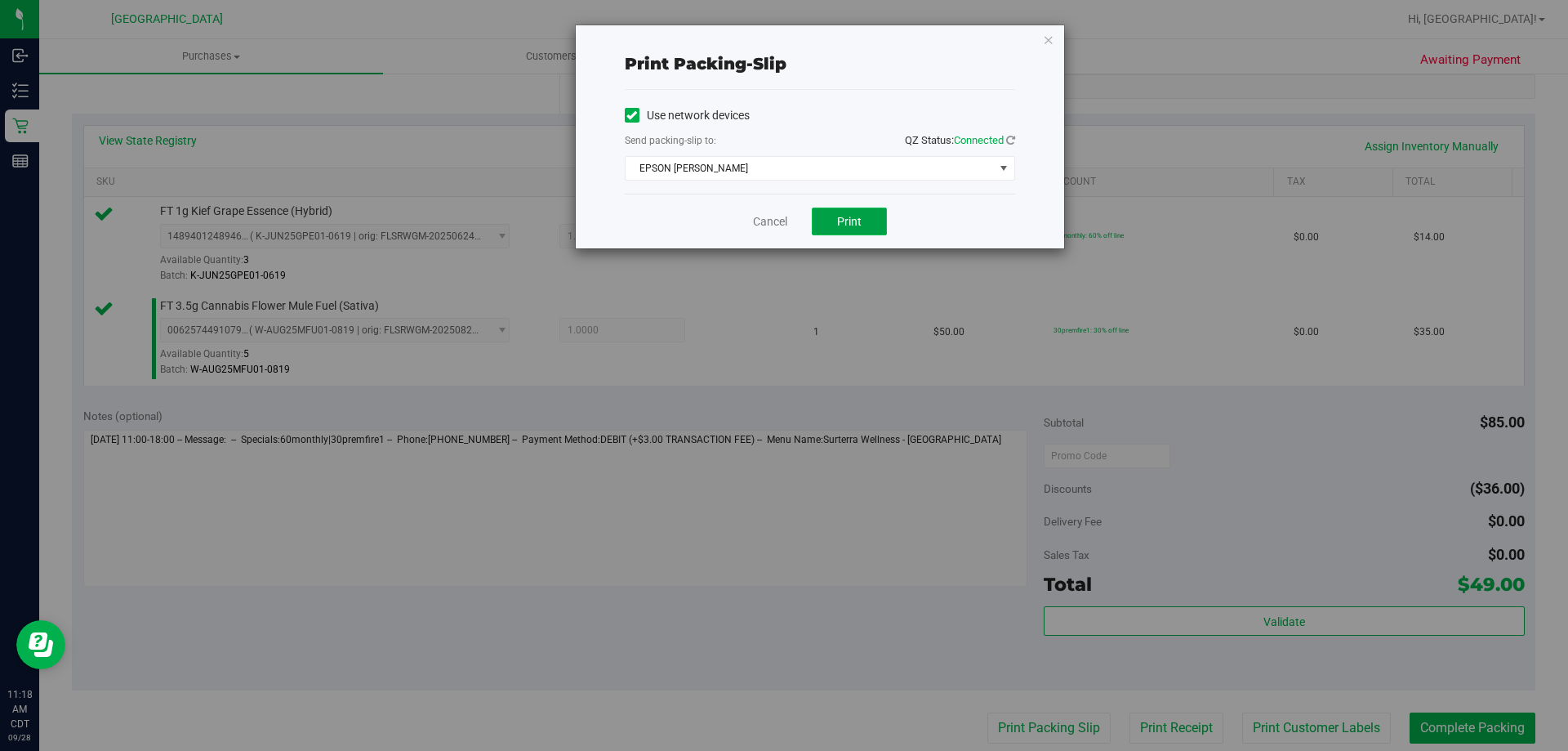
click at [855, 223] on span "Print" at bounding box center [849, 221] width 25 height 13
click at [777, 217] on link "Cancel" at bounding box center [770, 222] width 34 height 17
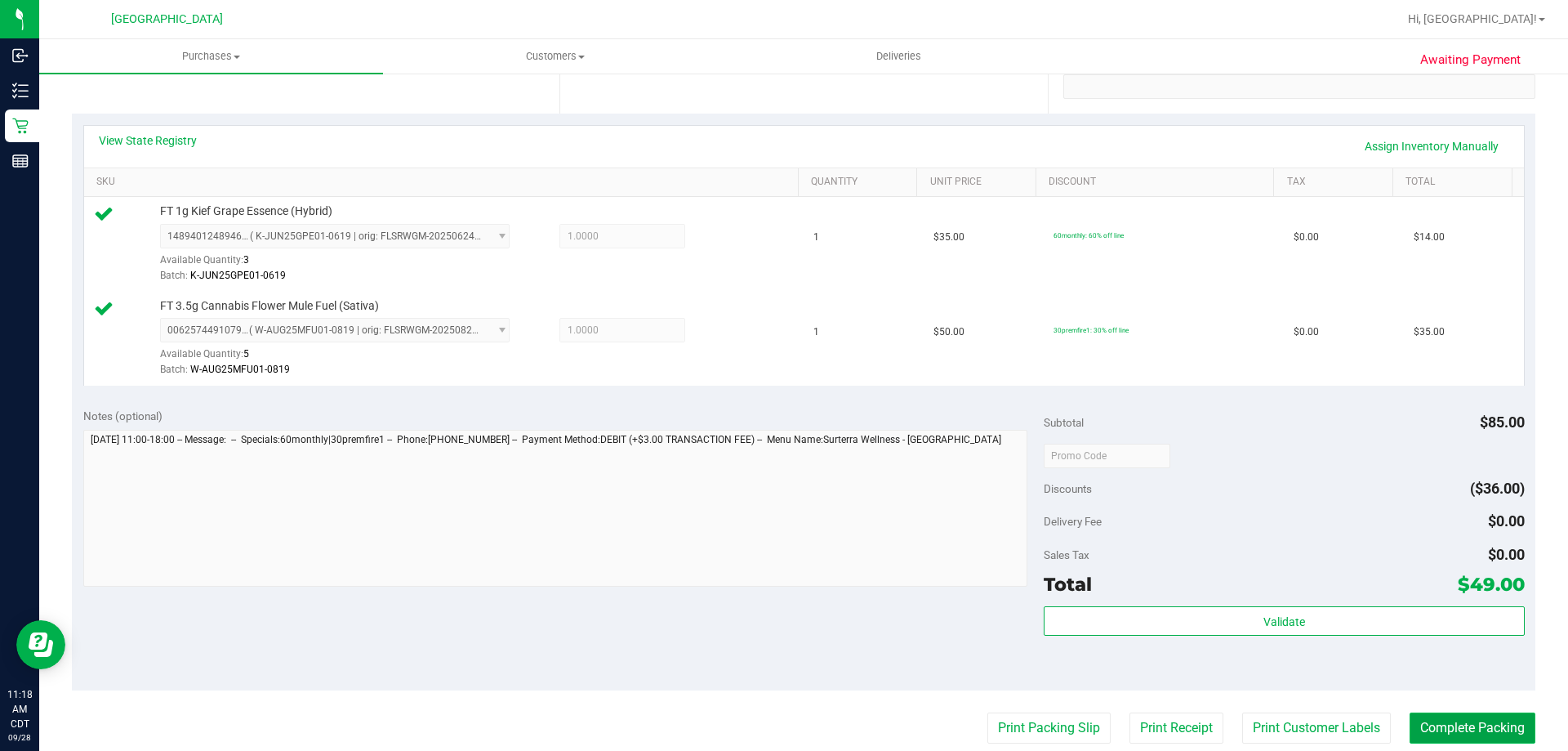
click at [1438, 717] on button "Complete Packing" at bounding box center [1472, 728] width 126 height 31
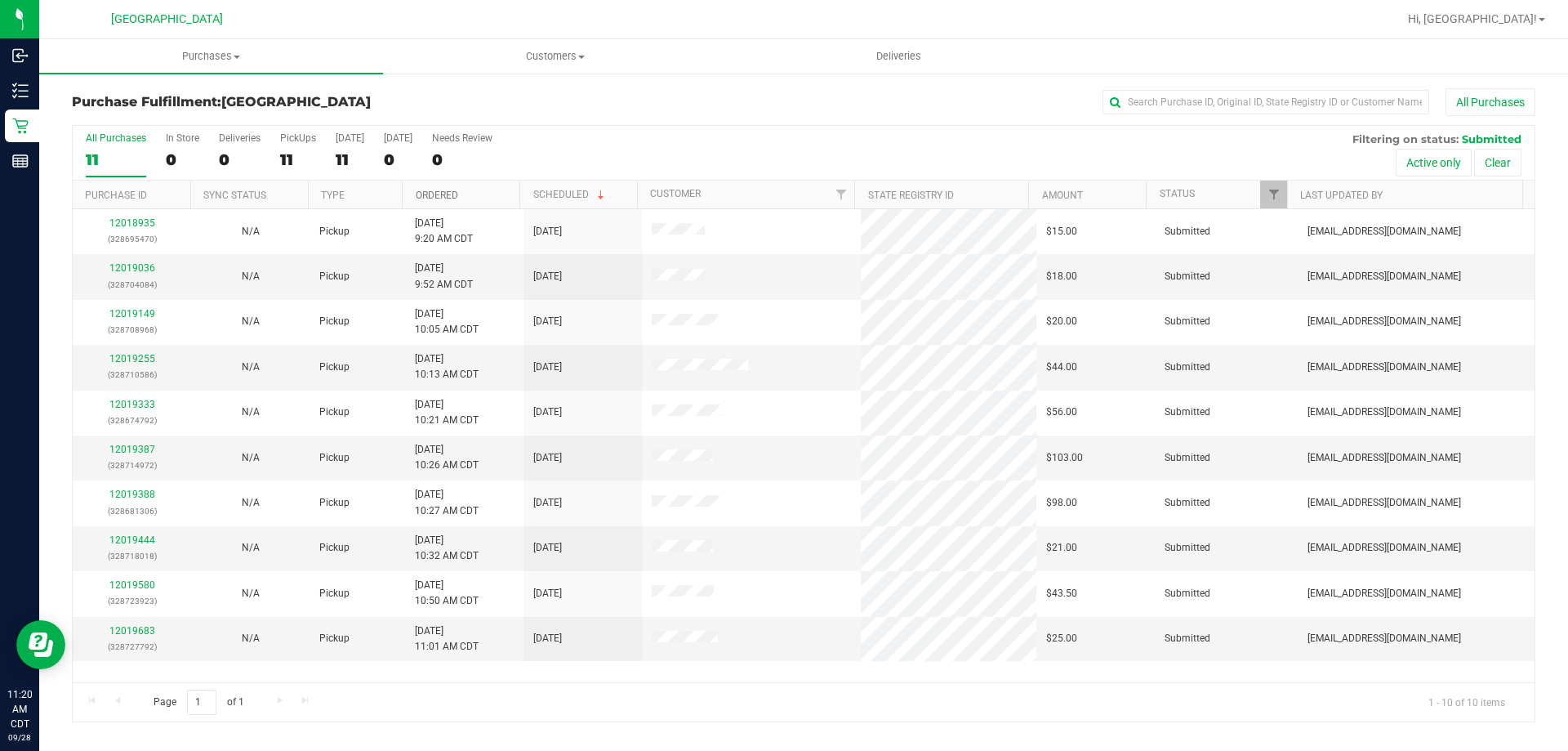
click at [447, 195] on link "Ordered" at bounding box center [437, 195] width 43 height 11
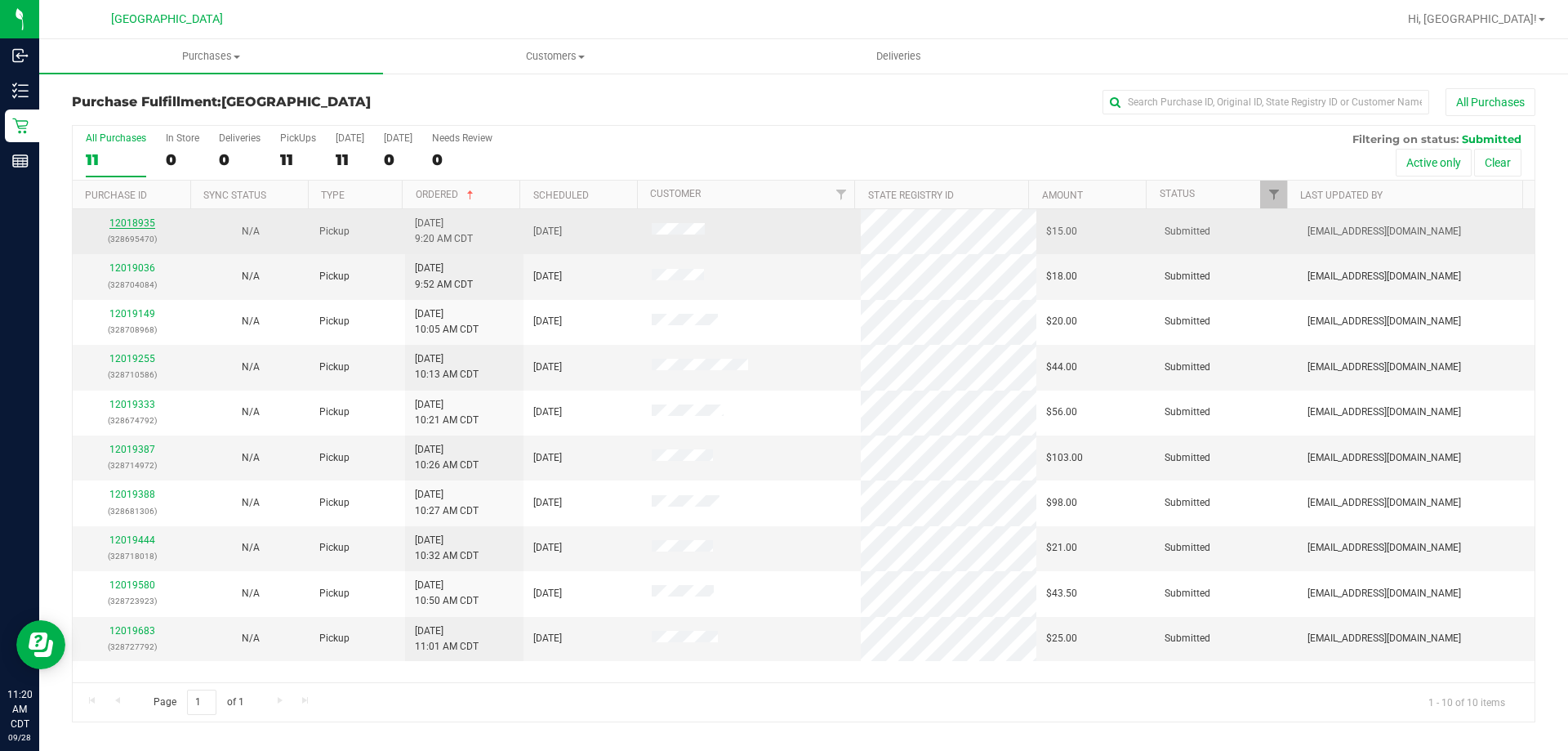
click at [145, 224] on link "12018935" at bounding box center [132, 222] width 45 height 11
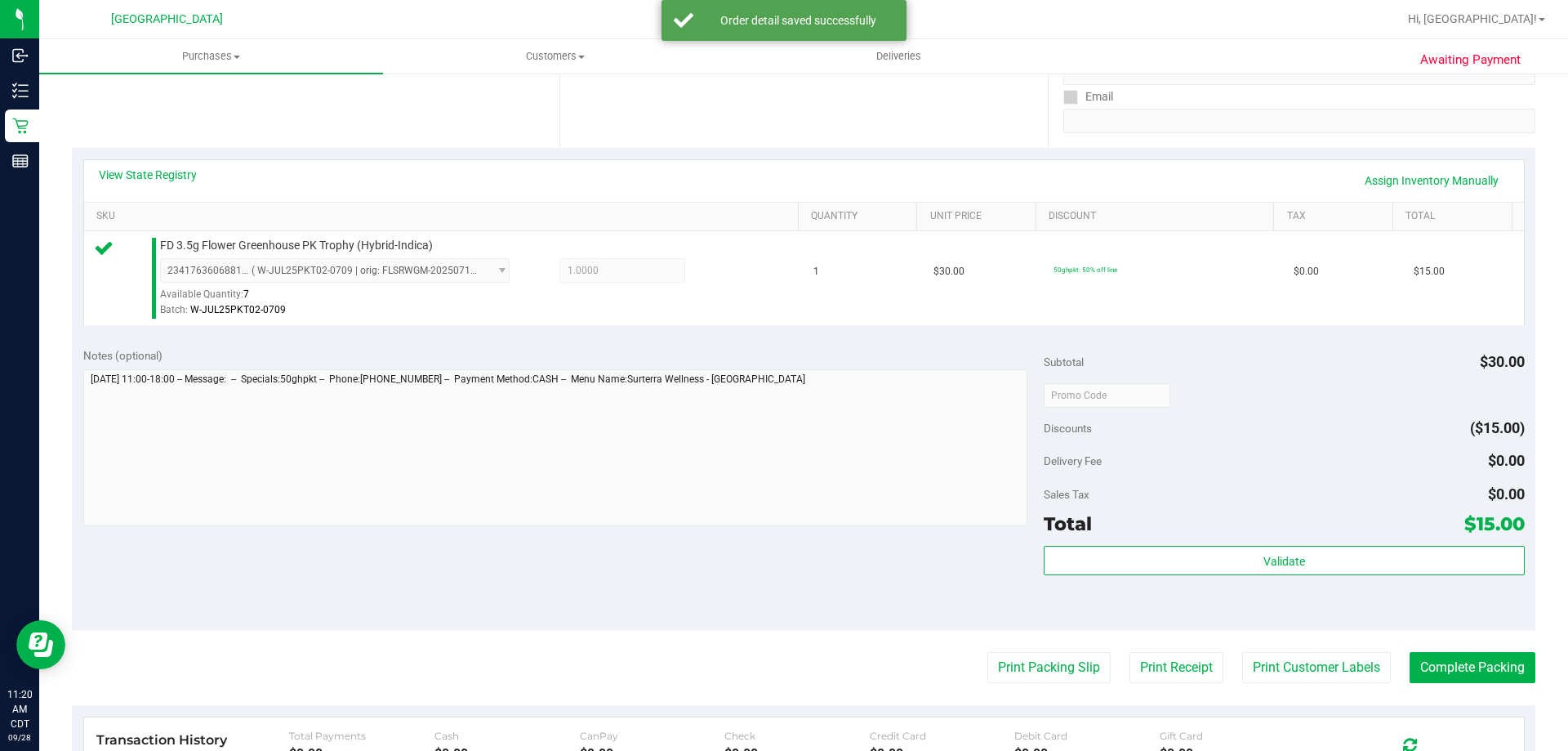
scroll to position [490, 0]
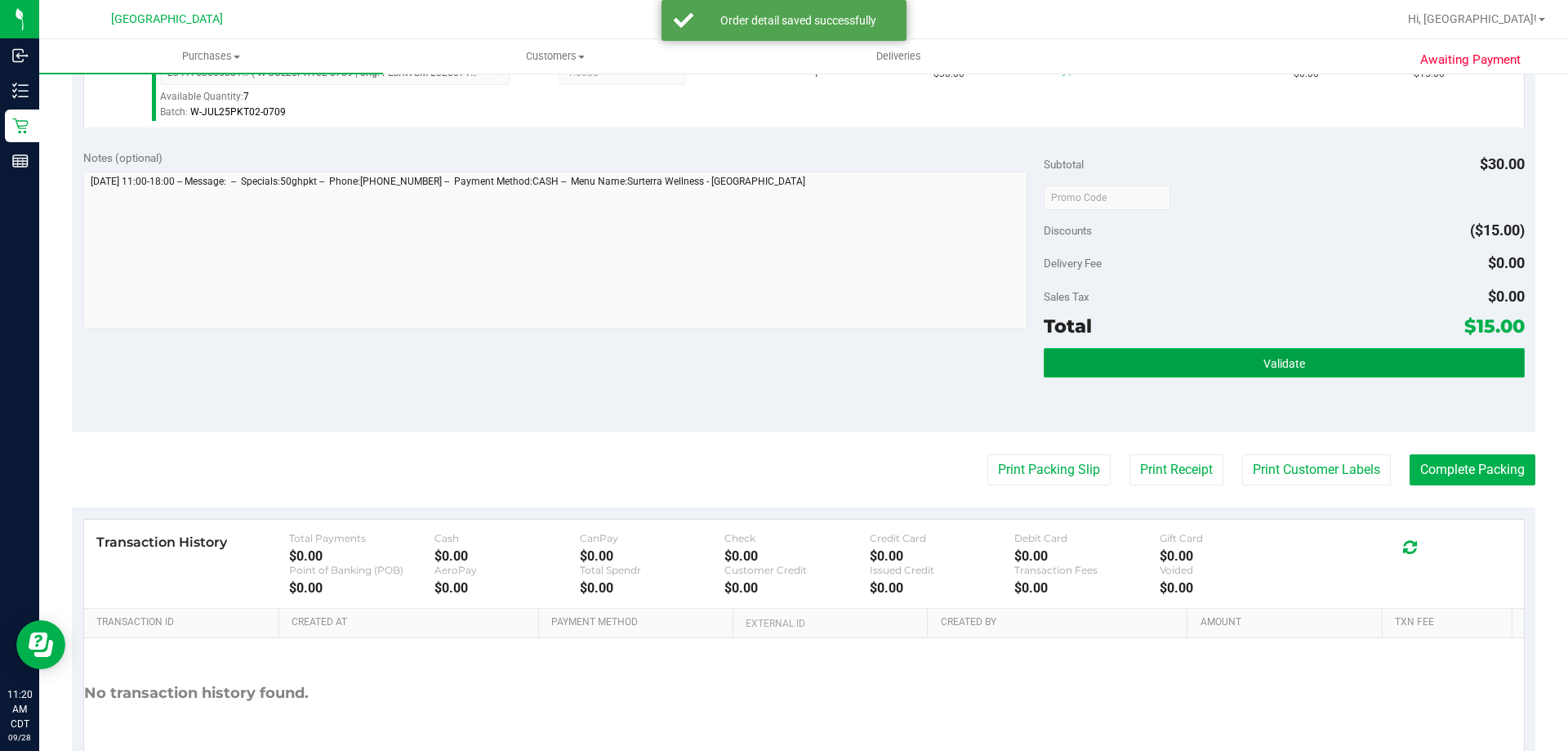
click at [1155, 359] on button "Validate" at bounding box center [1284, 363] width 480 height 29
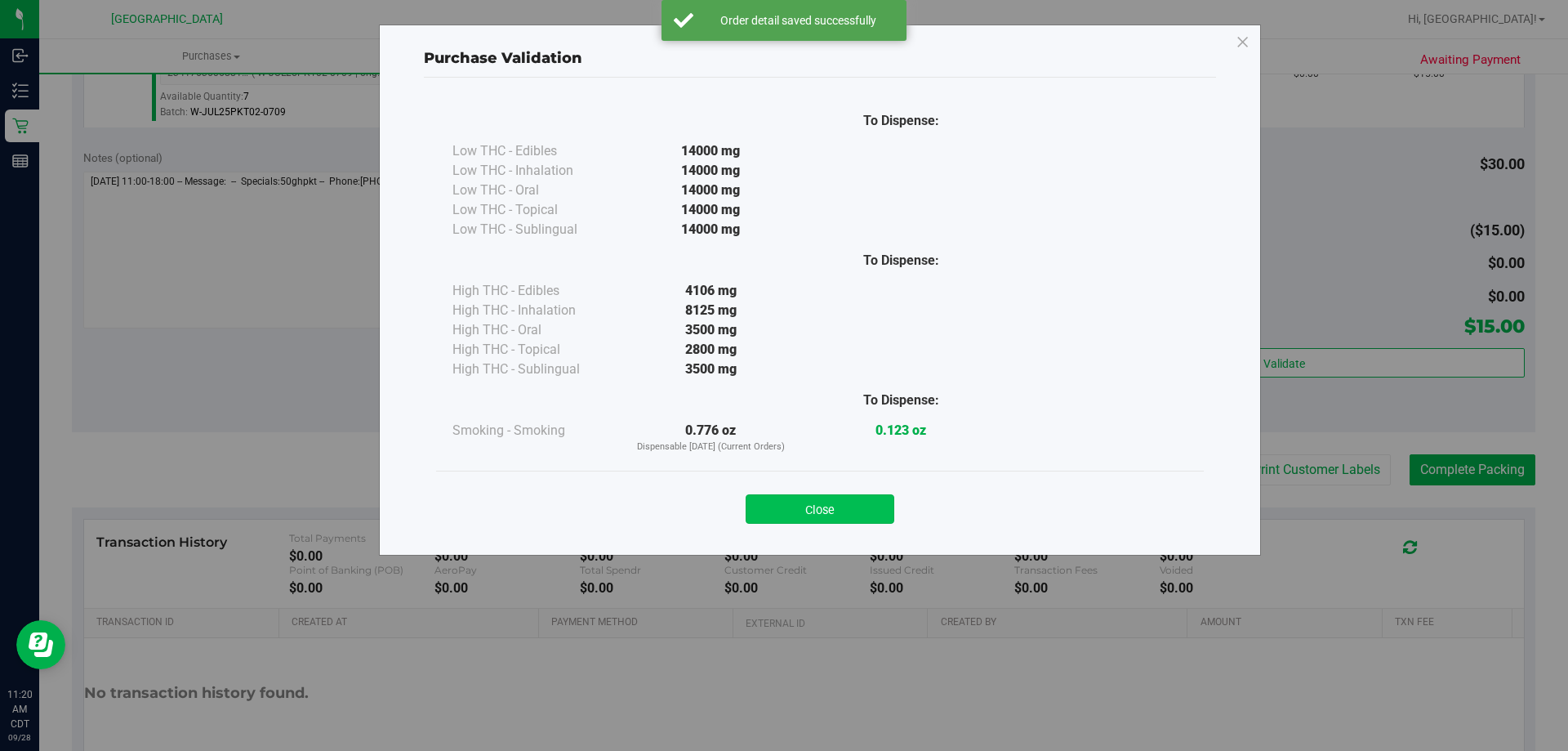
click at [841, 500] on button "Close" at bounding box center [819, 509] width 148 height 29
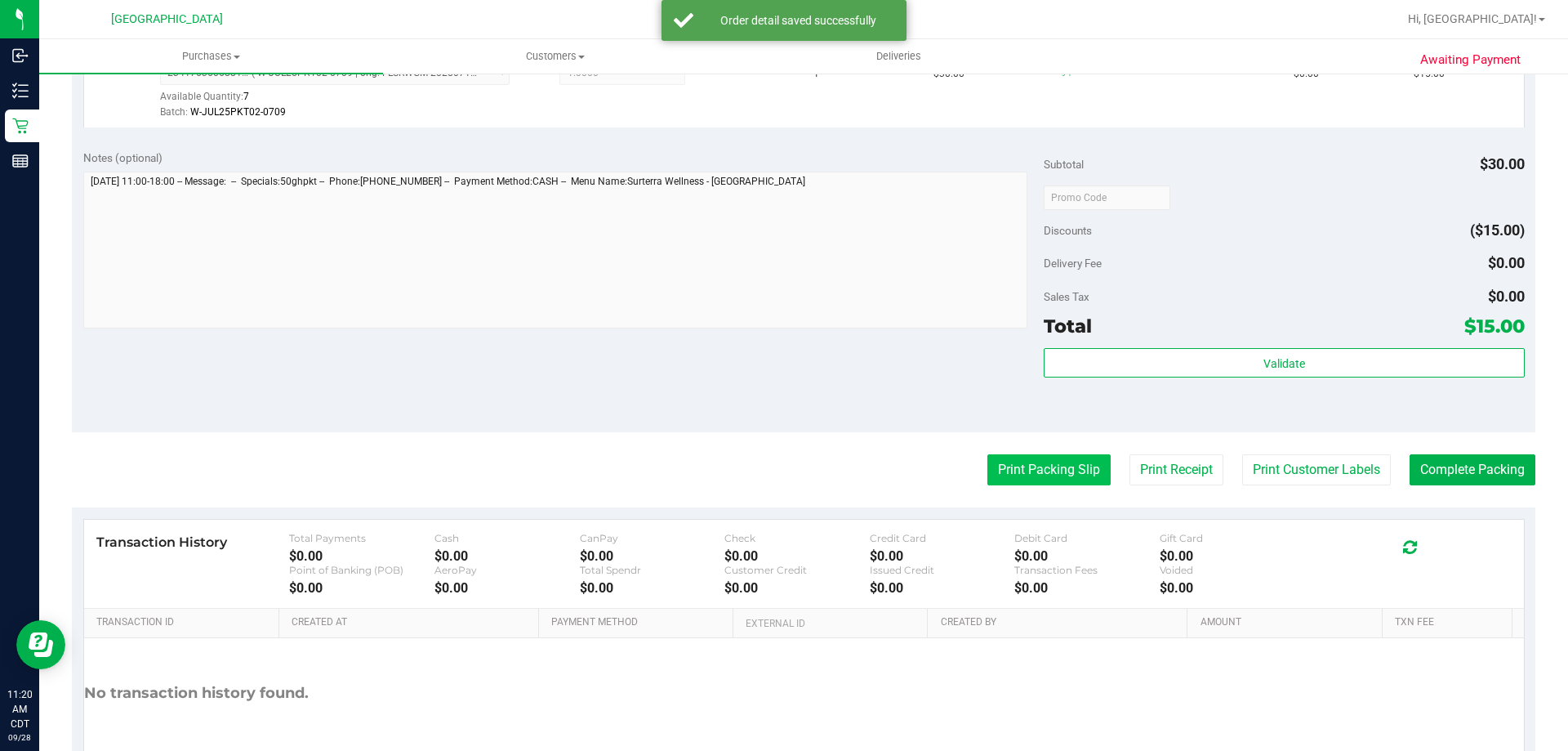
click at [992, 463] on button "Print Packing Slip" at bounding box center [1049, 469] width 124 height 31
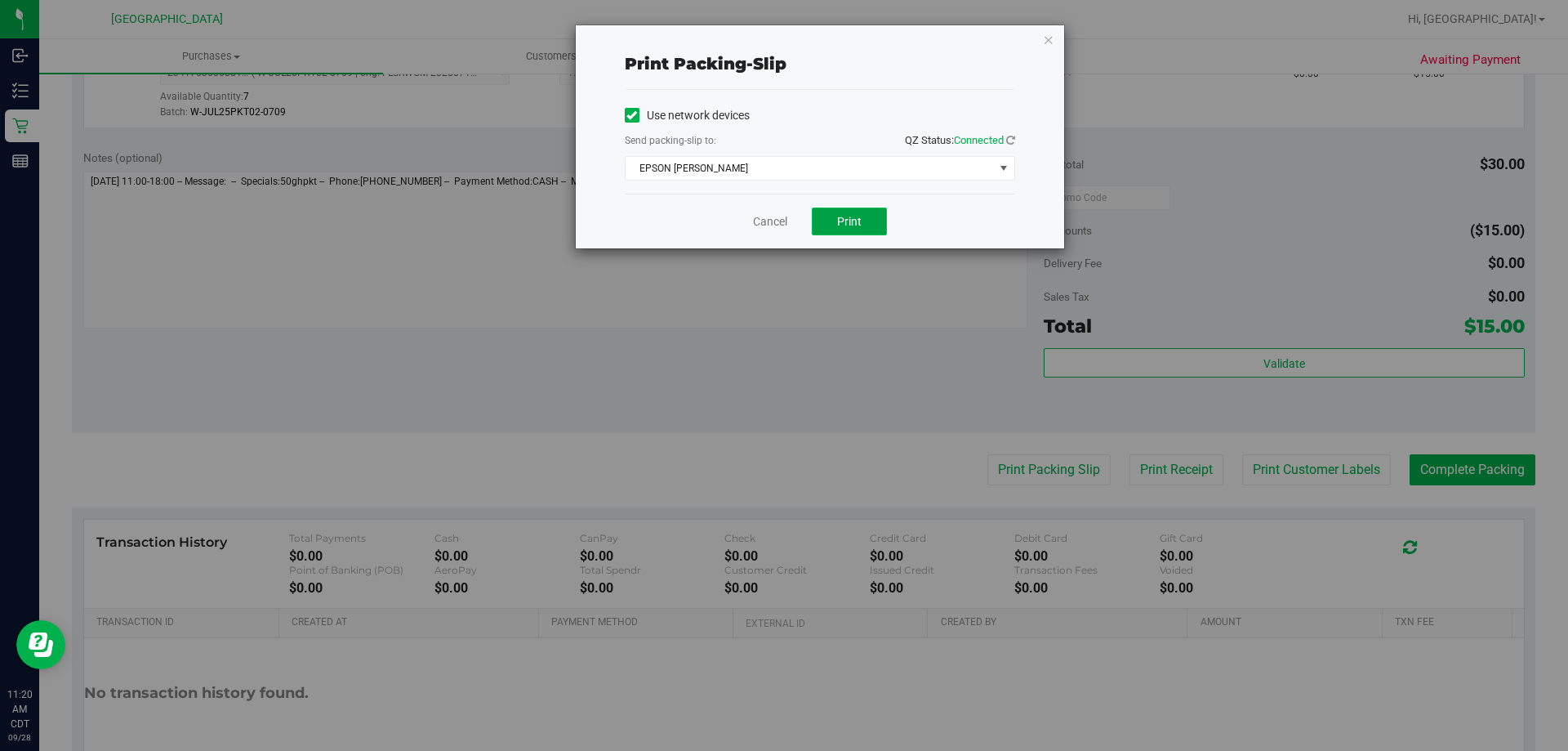
click at [872, 226] on button "Print" at bounding box center [849, 221] width 75 height 27
click at [779, 227] on link "Cancel" at bounding box center [770, 222] width 34 height 17
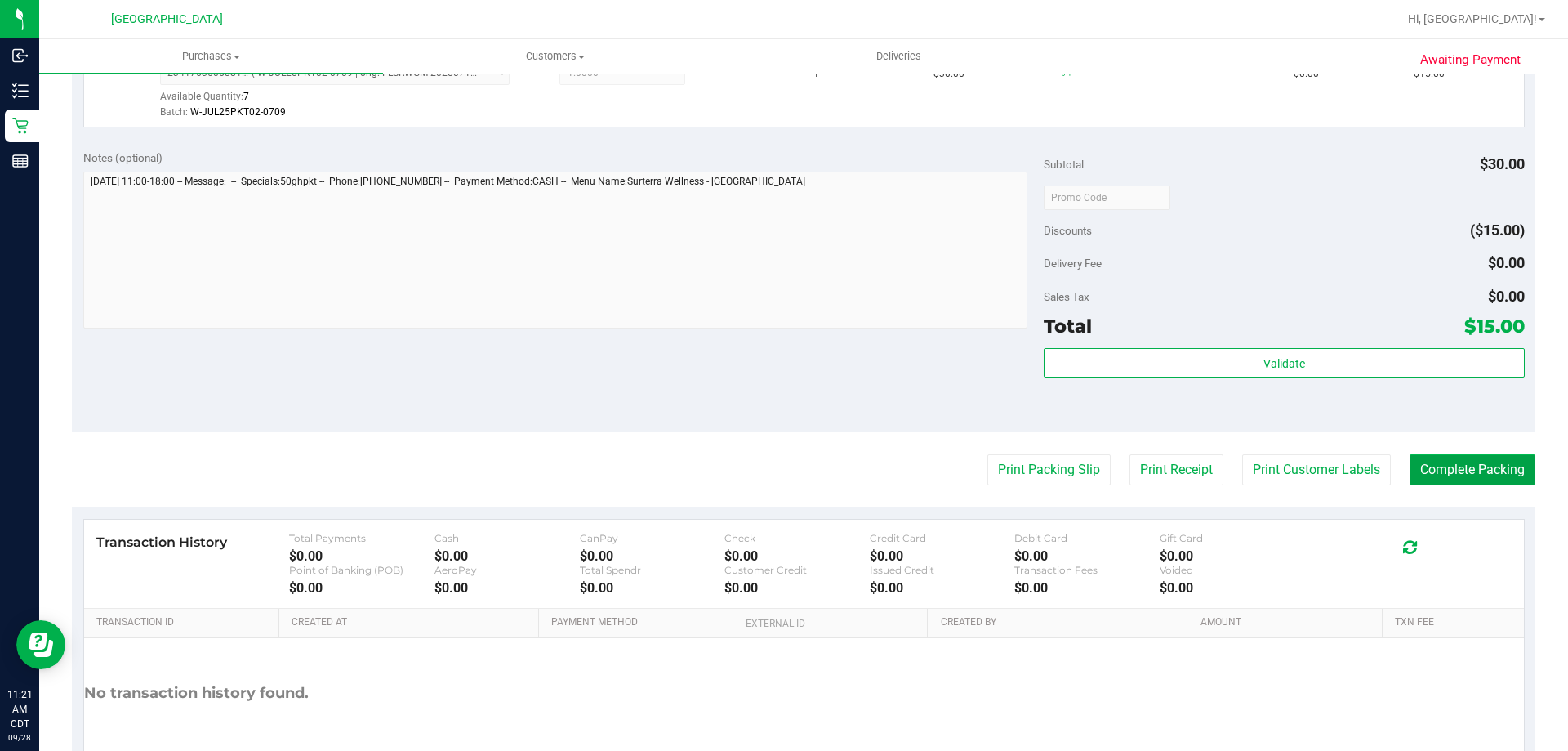
click at [1415, 459] on button "Complete Packing" at bounding box center [1472, 469] width 126 height 31
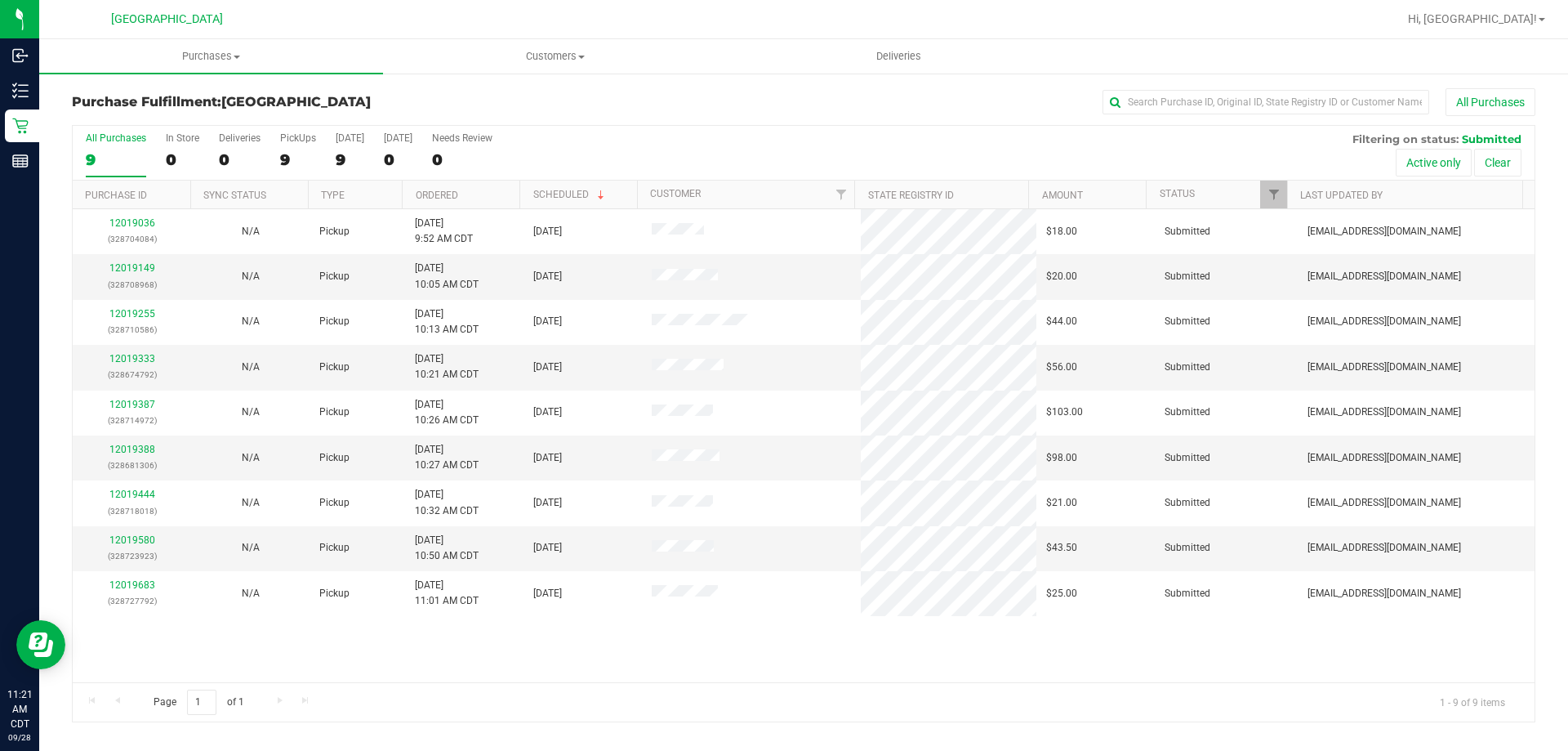
click at [487, 202] on th "Ordered" at bounding box center [460, 194] width 118 height 28
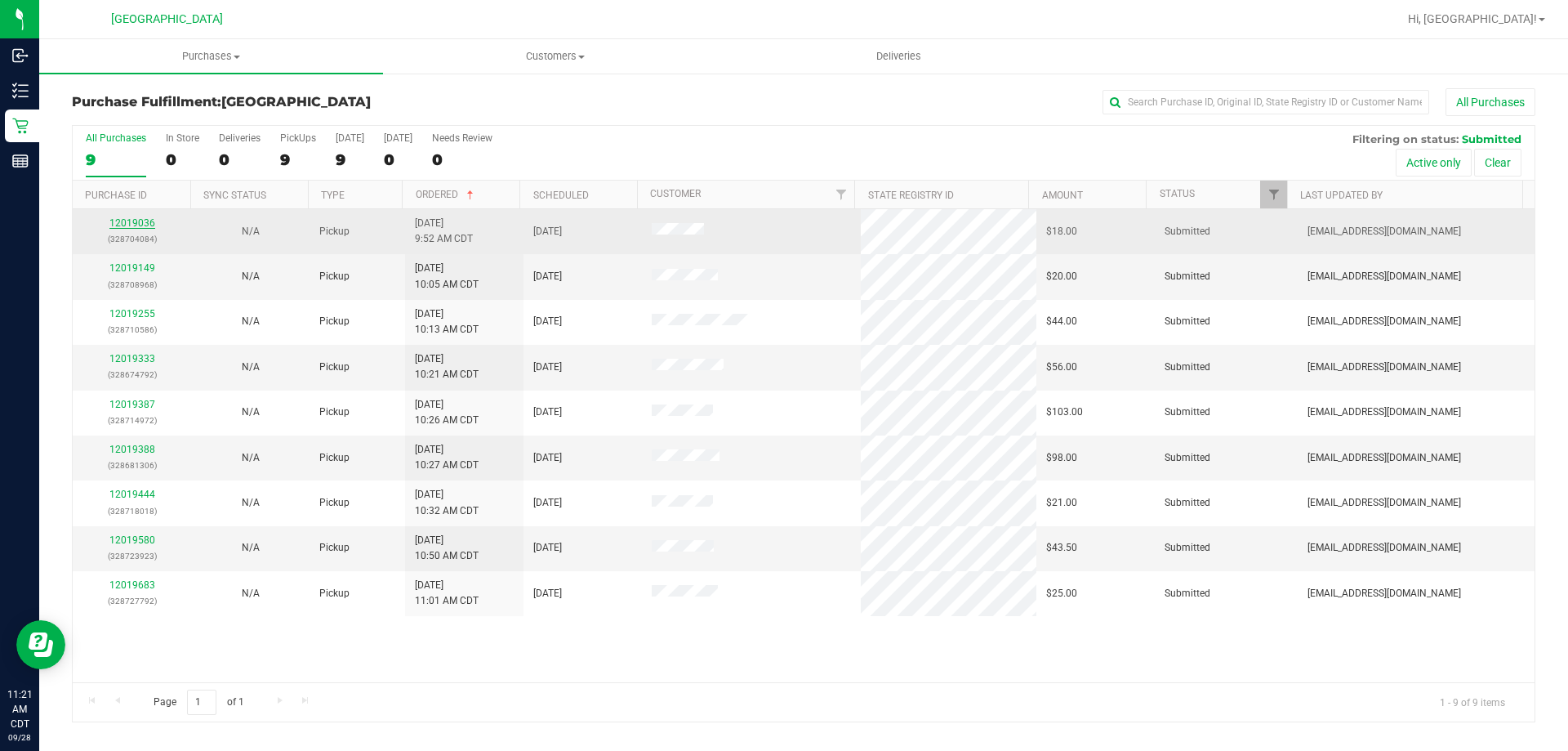
click at [119, 220] on link "12019036" at bounding box center [132, 222] width 45 height 11
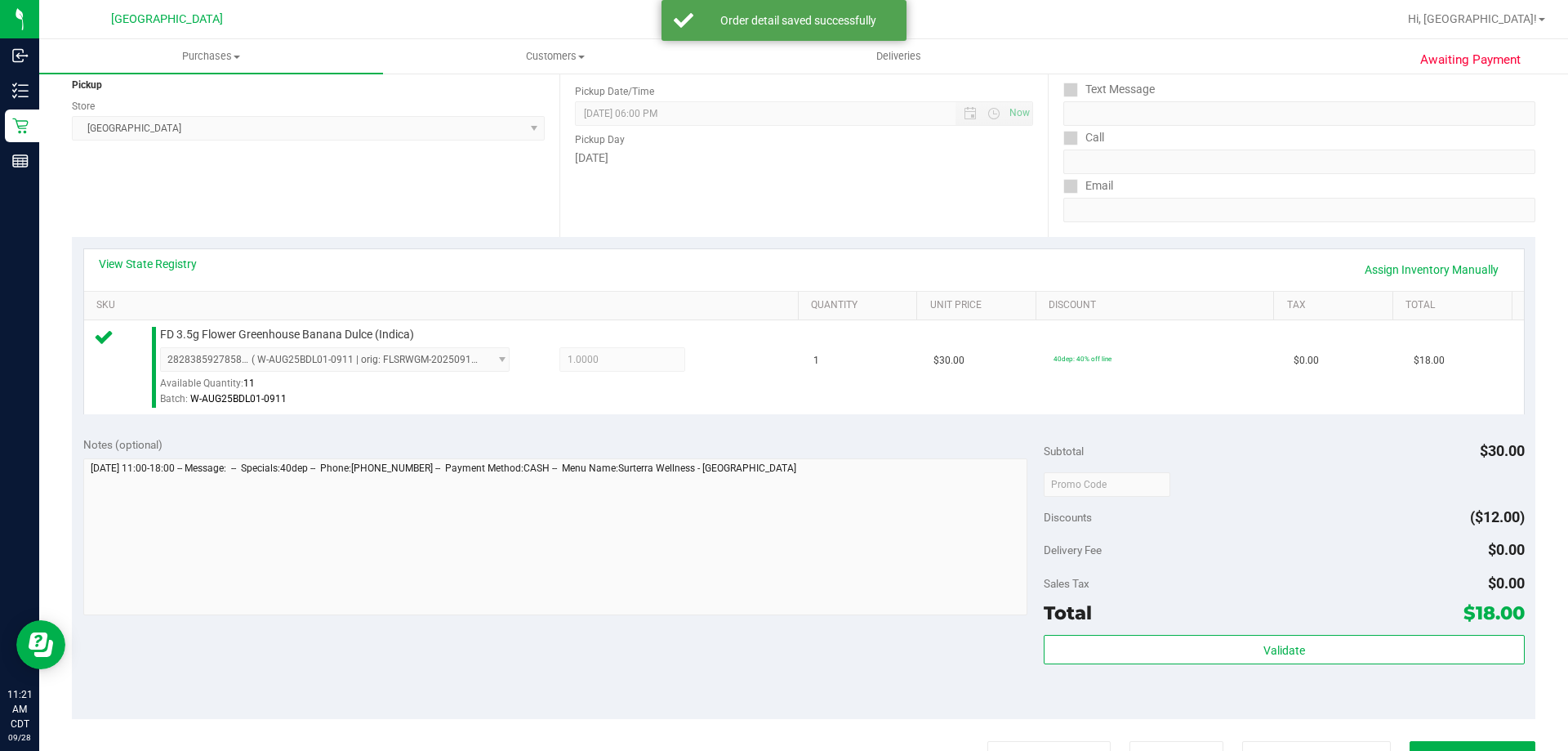
scroll to position [327, 0]
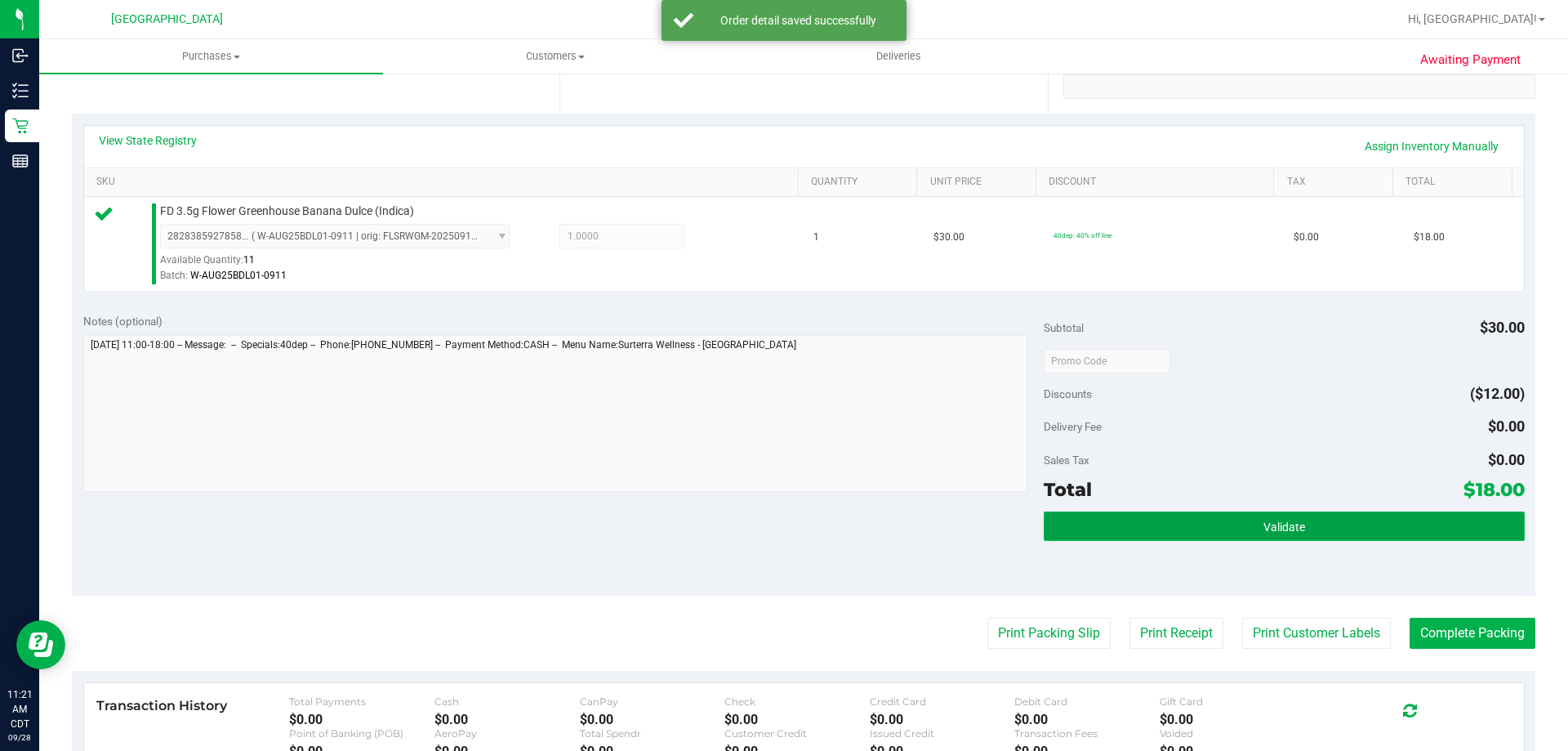
click at [1080, 523] on button "Validate" at bounding box center [1284, 526] width 480 height 29
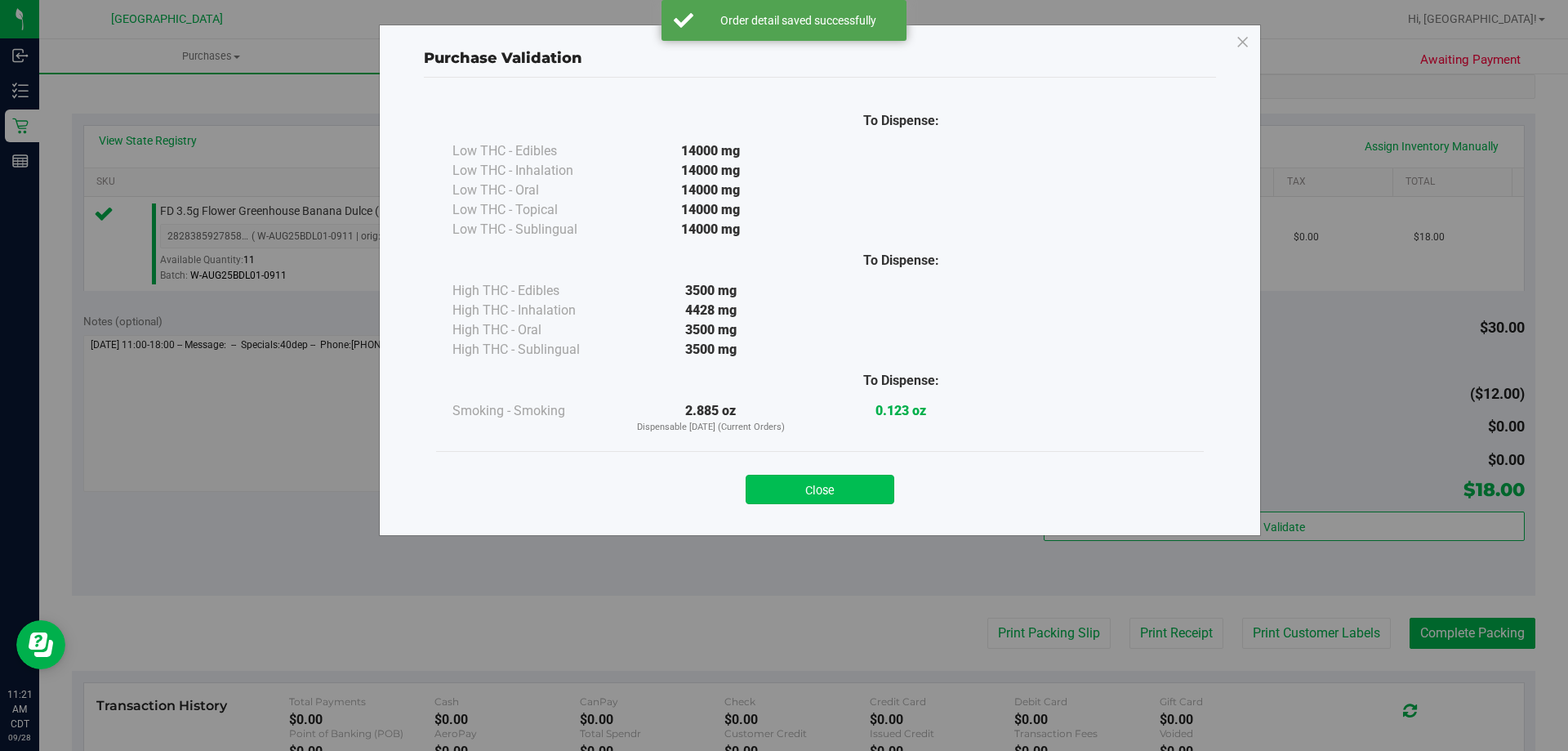
click at [775, 488] on button "Close" at bounding box center [819, 489] width 148 height 29
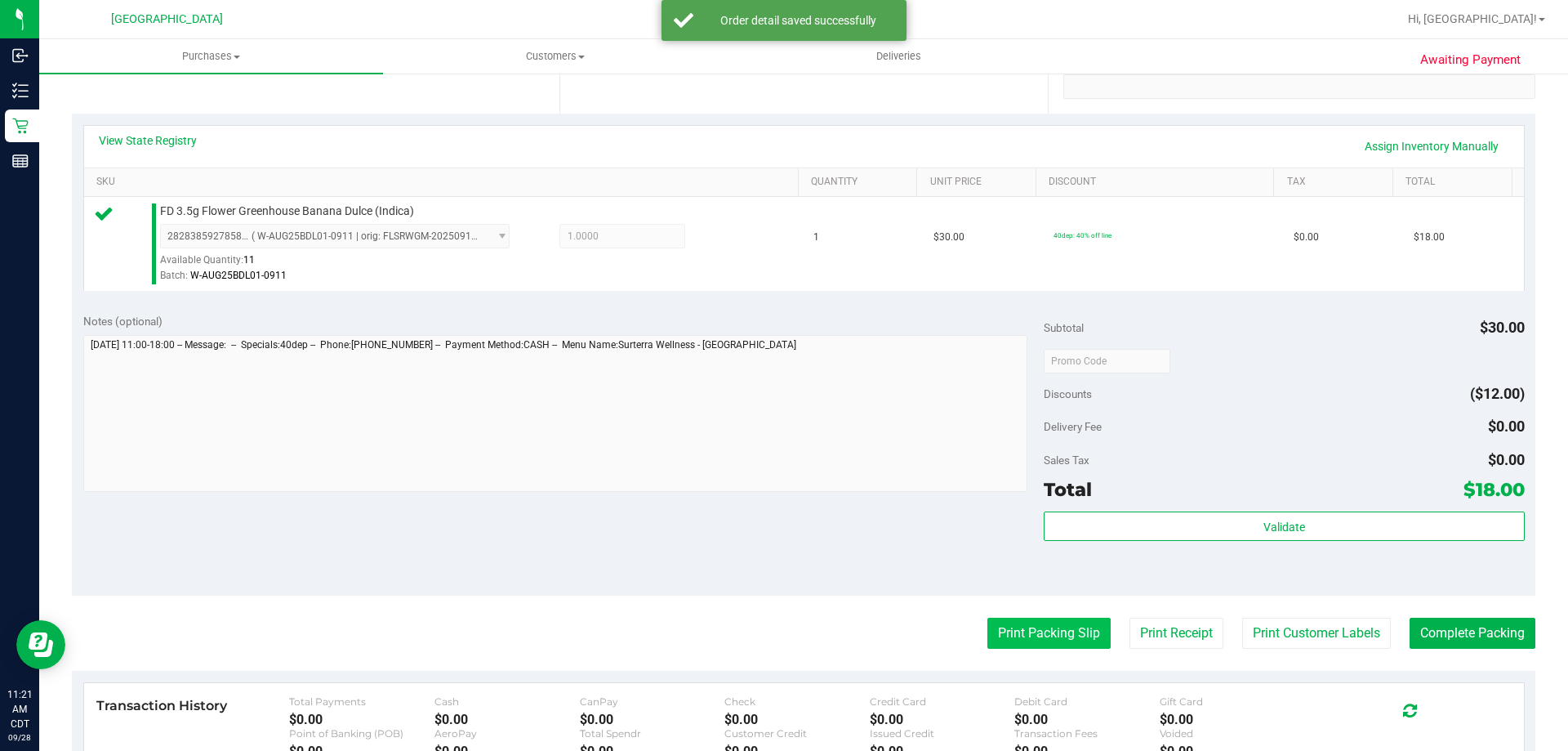
click at [1045, 623] on button "Print Packing Slip" at bounding box center [1049, 633] width 124 height 31
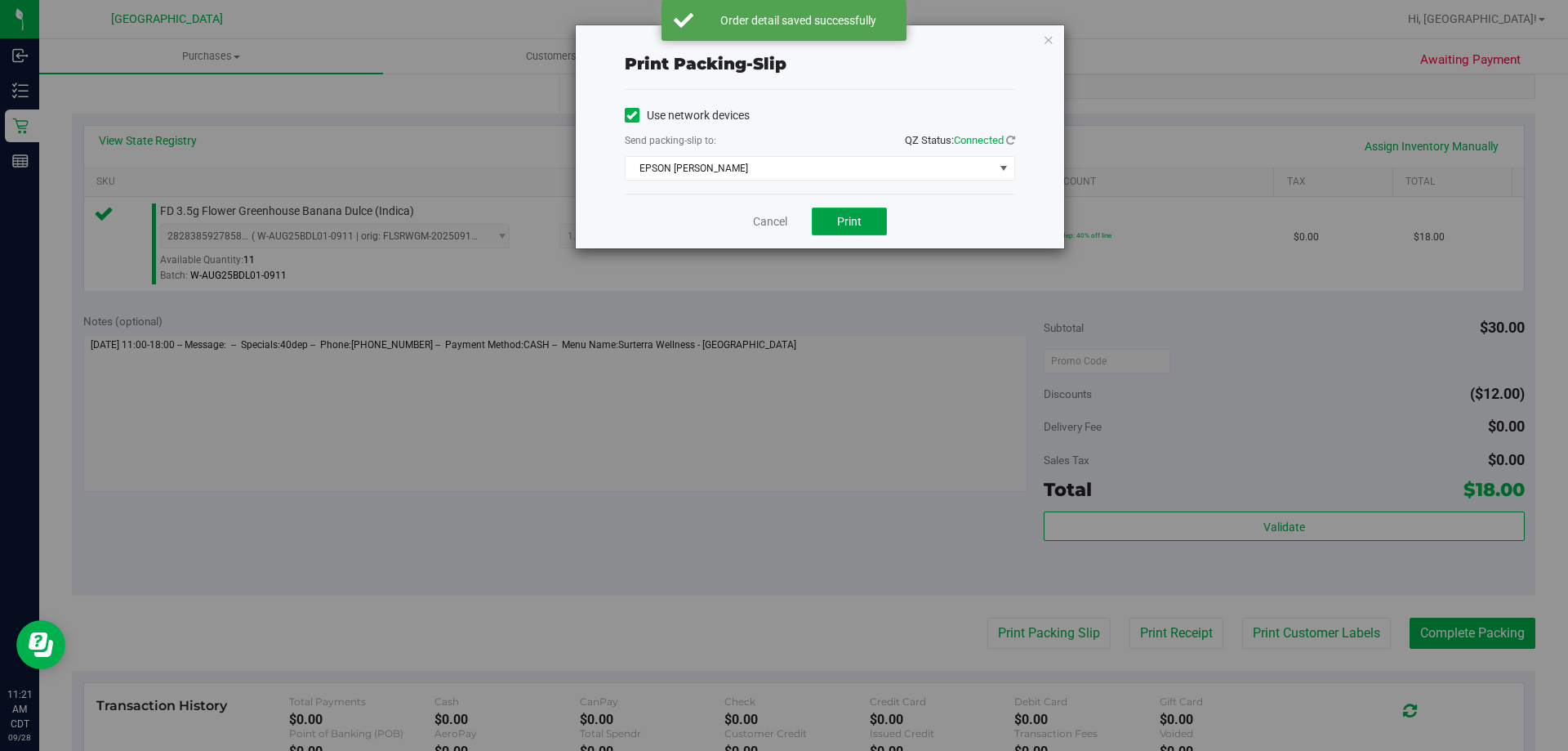
click at [871, 214] on button "Print" at bounding box center [849, 221] width 75 height 27
click at [770, 215] on link "Cancel" at bounding box center [770, 222] width 34 height 17
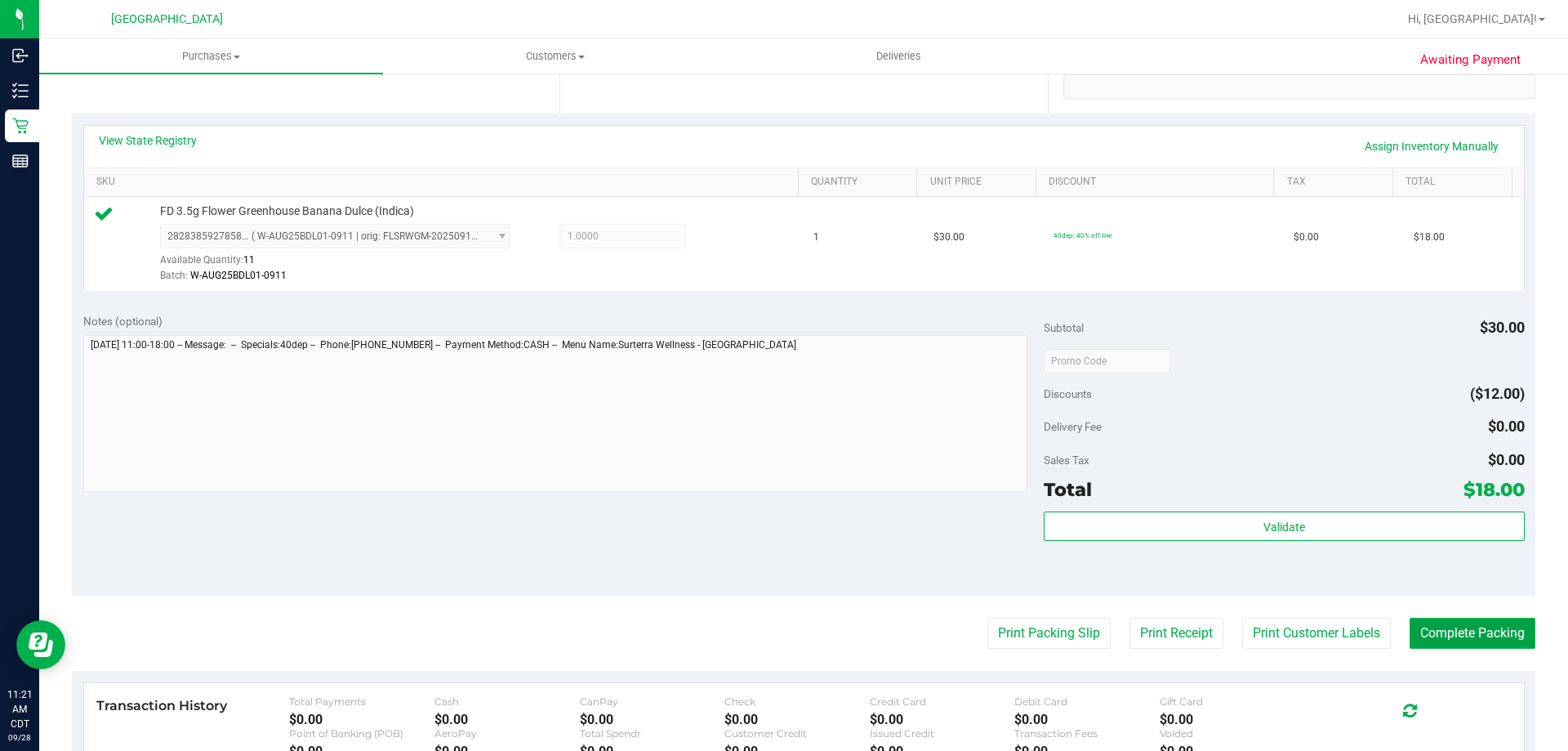
click at [1485, 647] on button "Complete Packing" at bounding box center [1472, 633] width 126 height 31
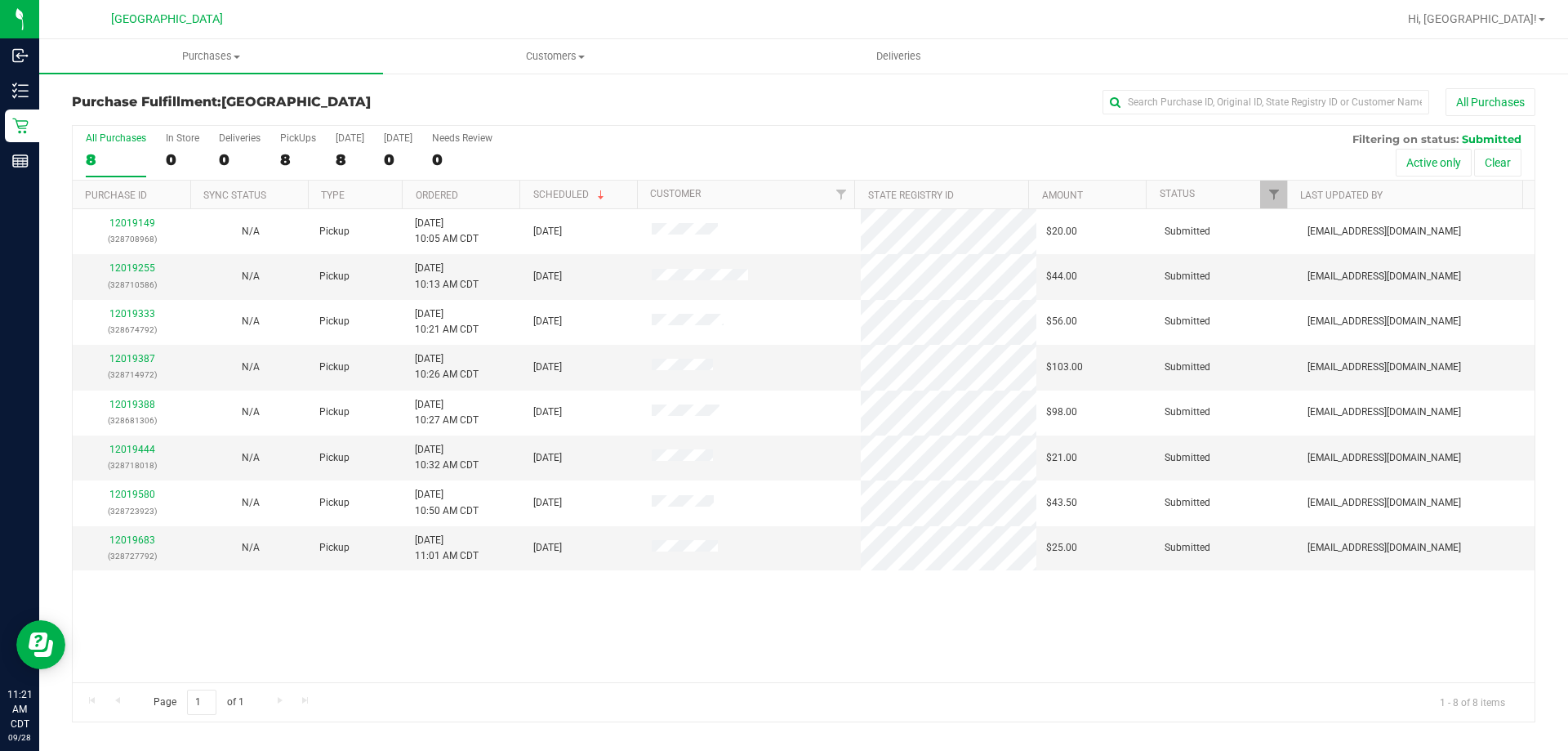
click at [461, 191] on th "Ordered" at bounding box center [460, 194] width 118 height 28
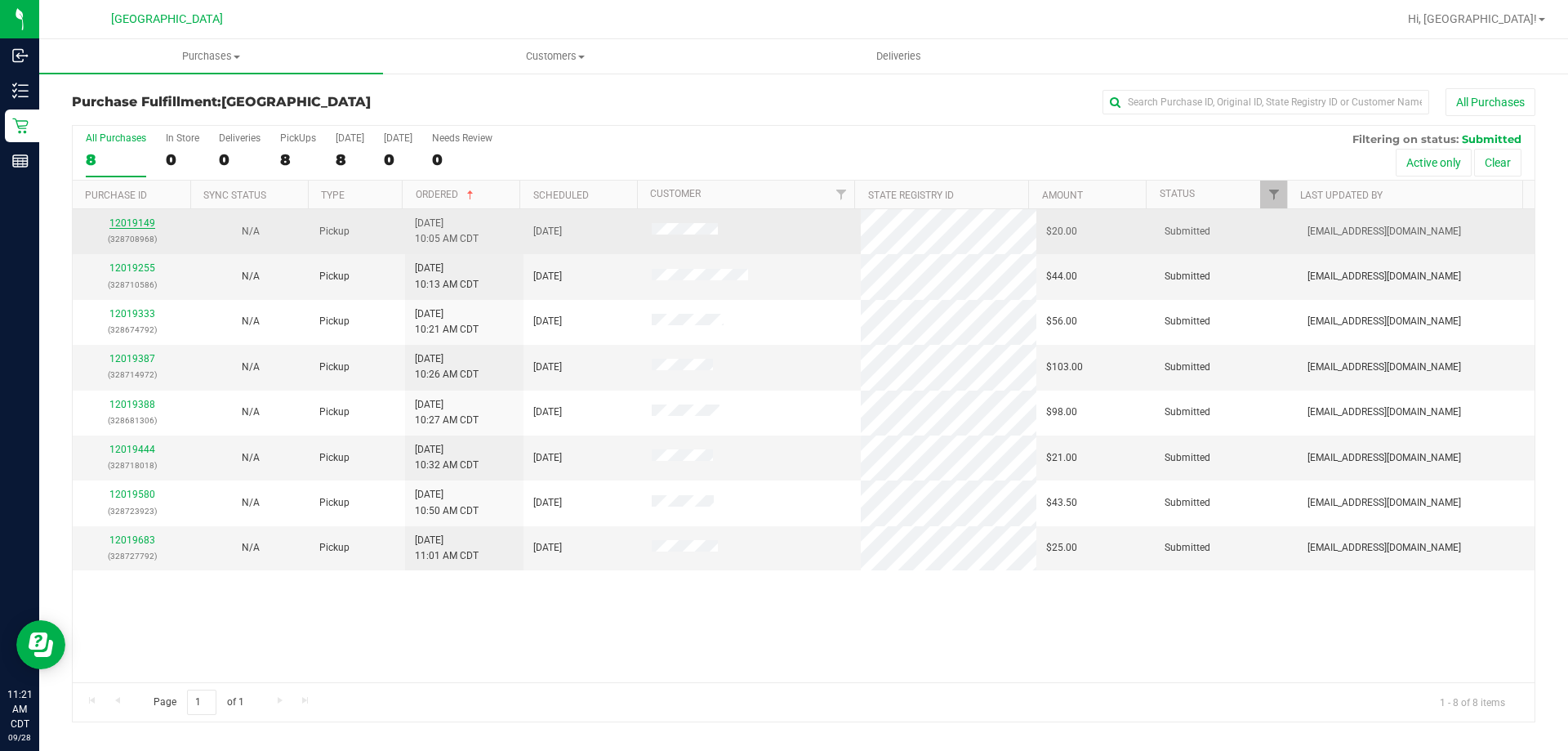
click at [146, 220] on link "12019149" at bounding box center [132, 222] width 45 height 11
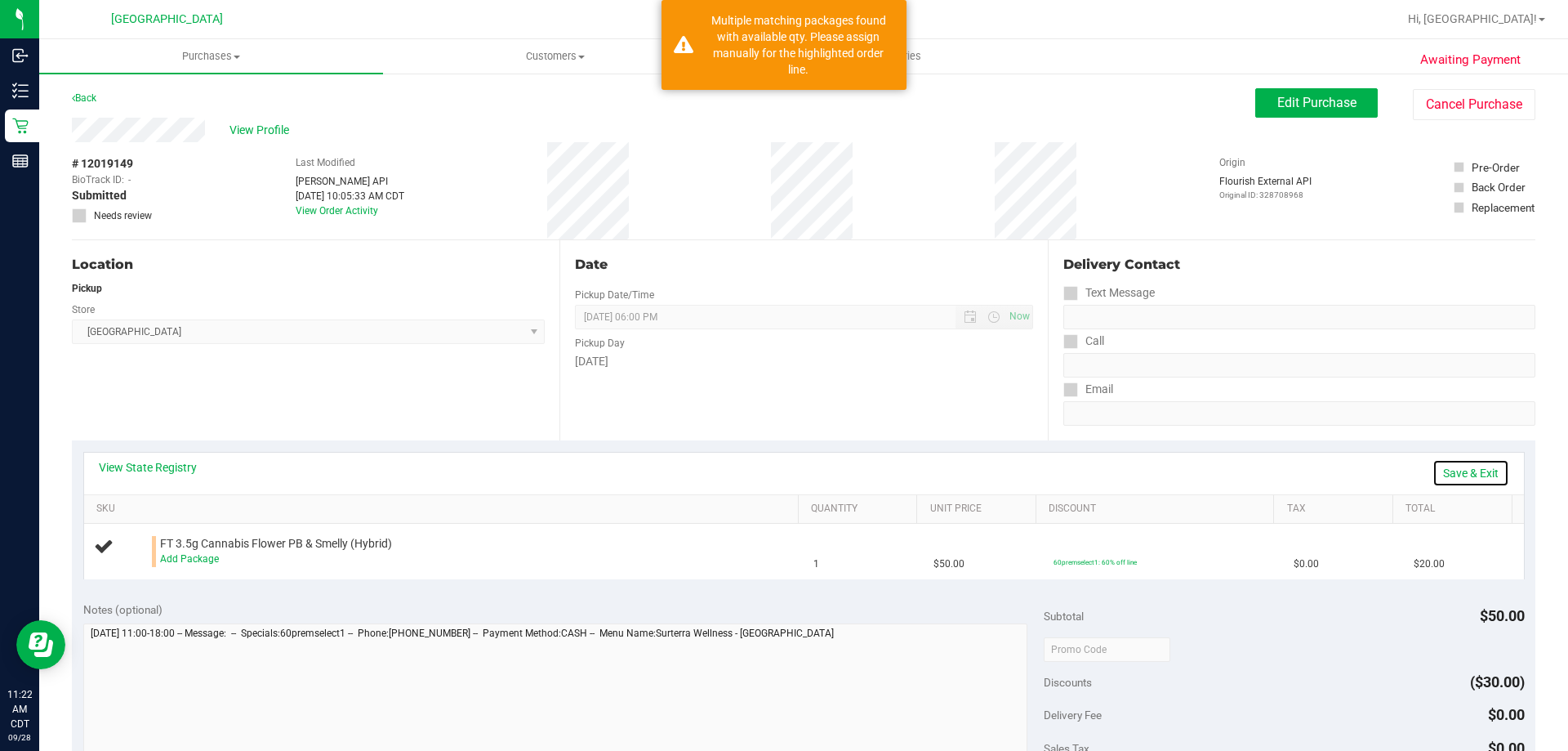
click at [1461, 472] on link "Save & Exit" at bounding box center [1471, 473] width 77 height 27
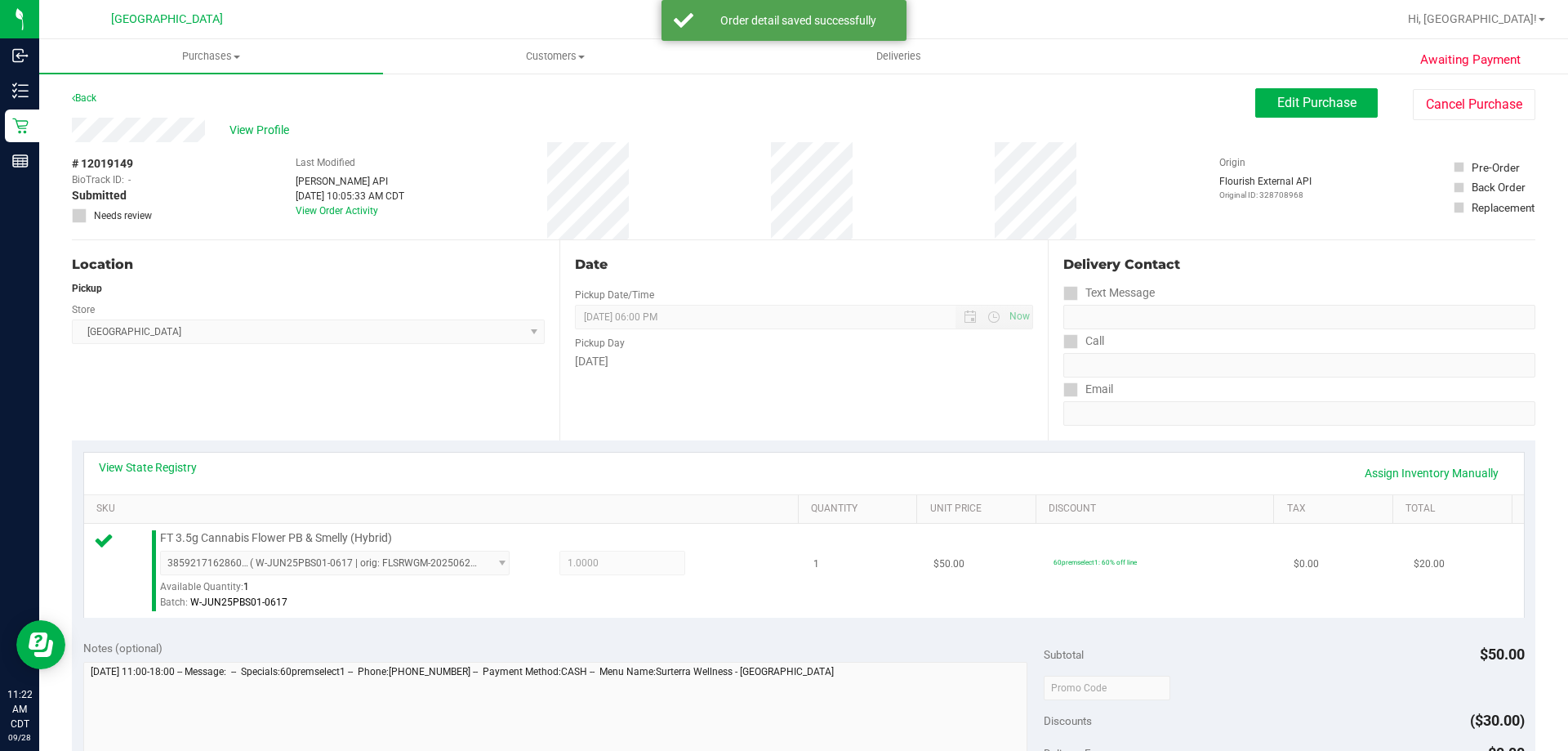
scroll to position [163, 0]
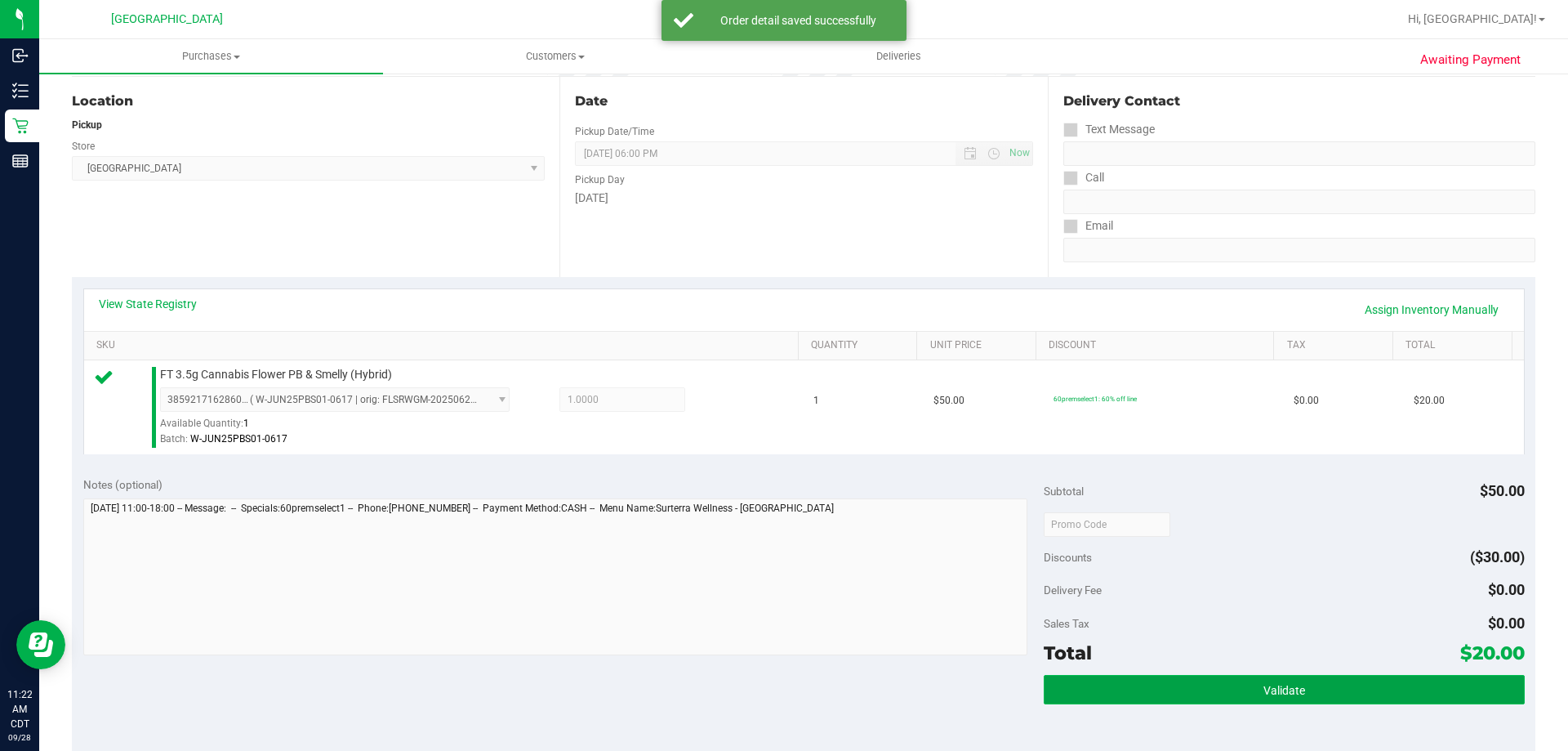
click at [1113, 680] on button "Validate" at bounding box center [1284, 690] width 480 height 29
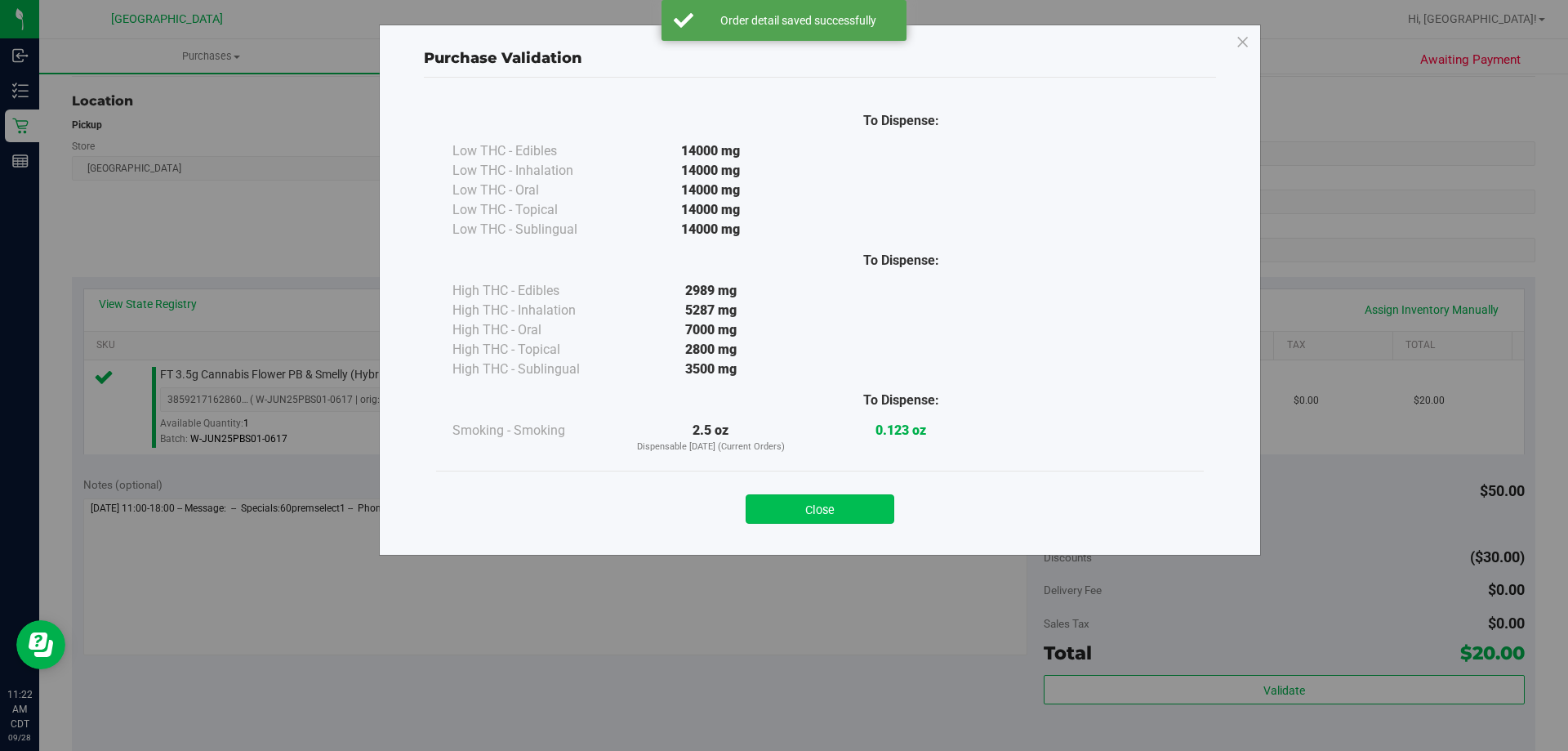
click at [876, 514] on button "Close" at bounding box center [819, 509] width 148 height 29
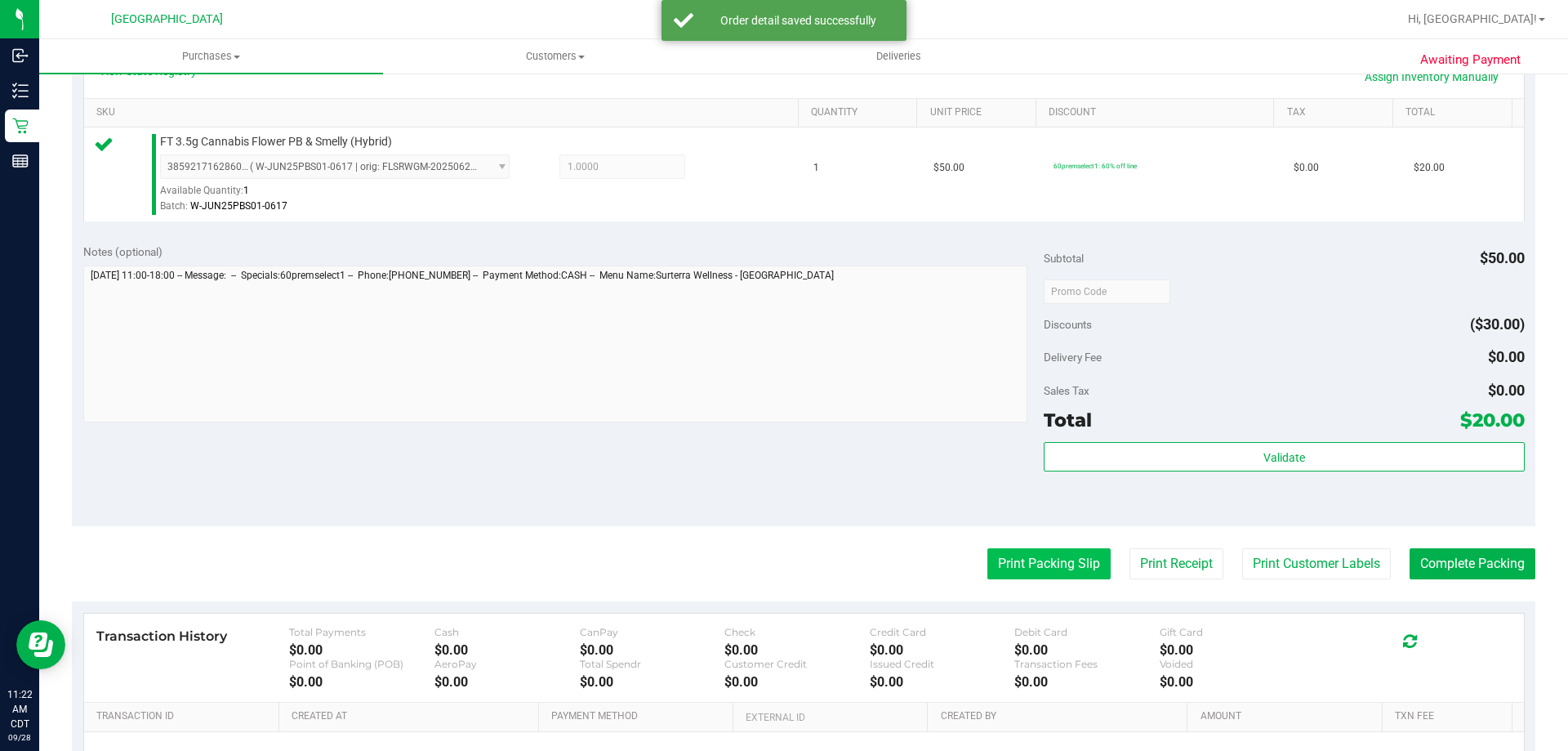
scroll to position [409, 0]
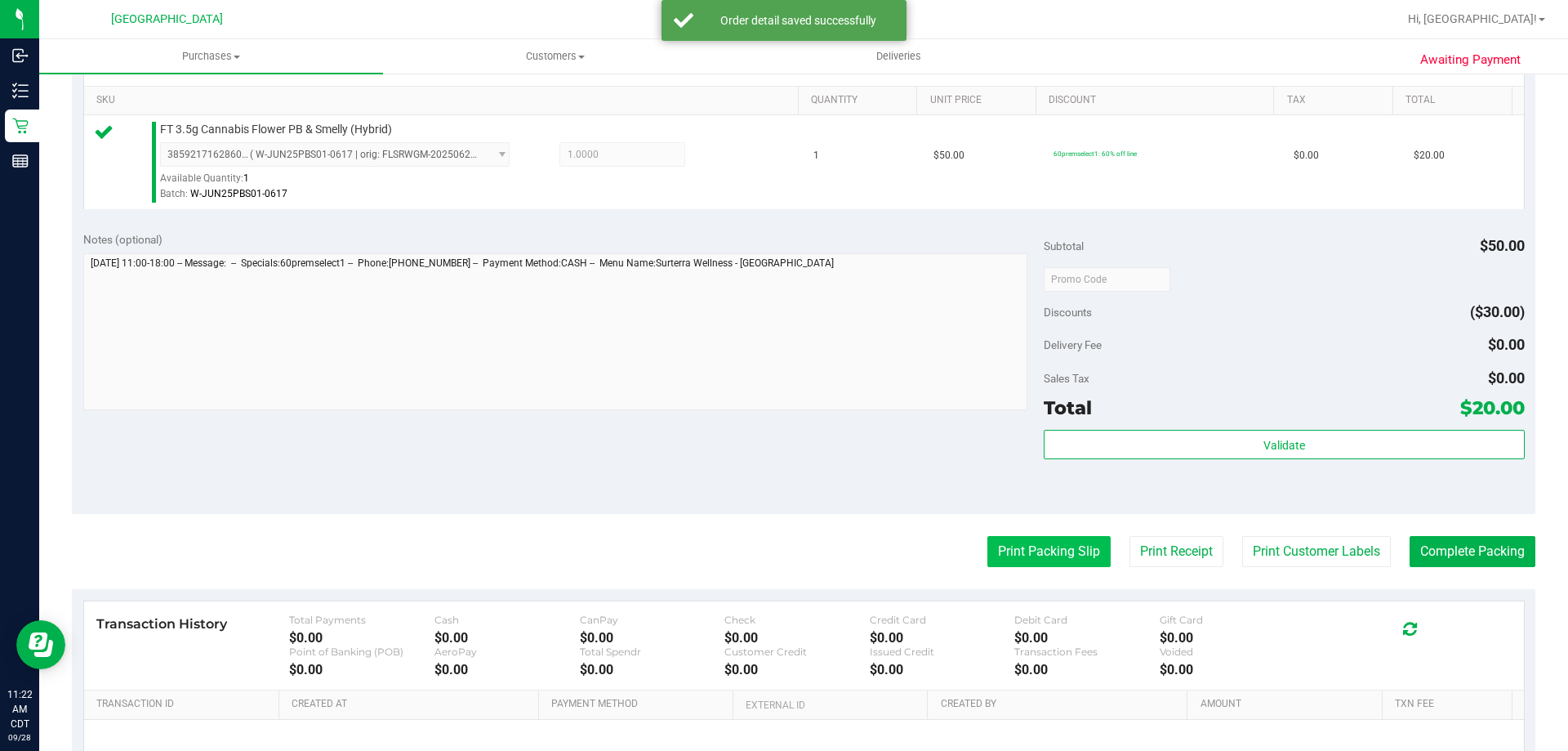
click at [1079, 555] on button "Print Packing Slip" at bounding box center [1049, 552] width 124 height 31
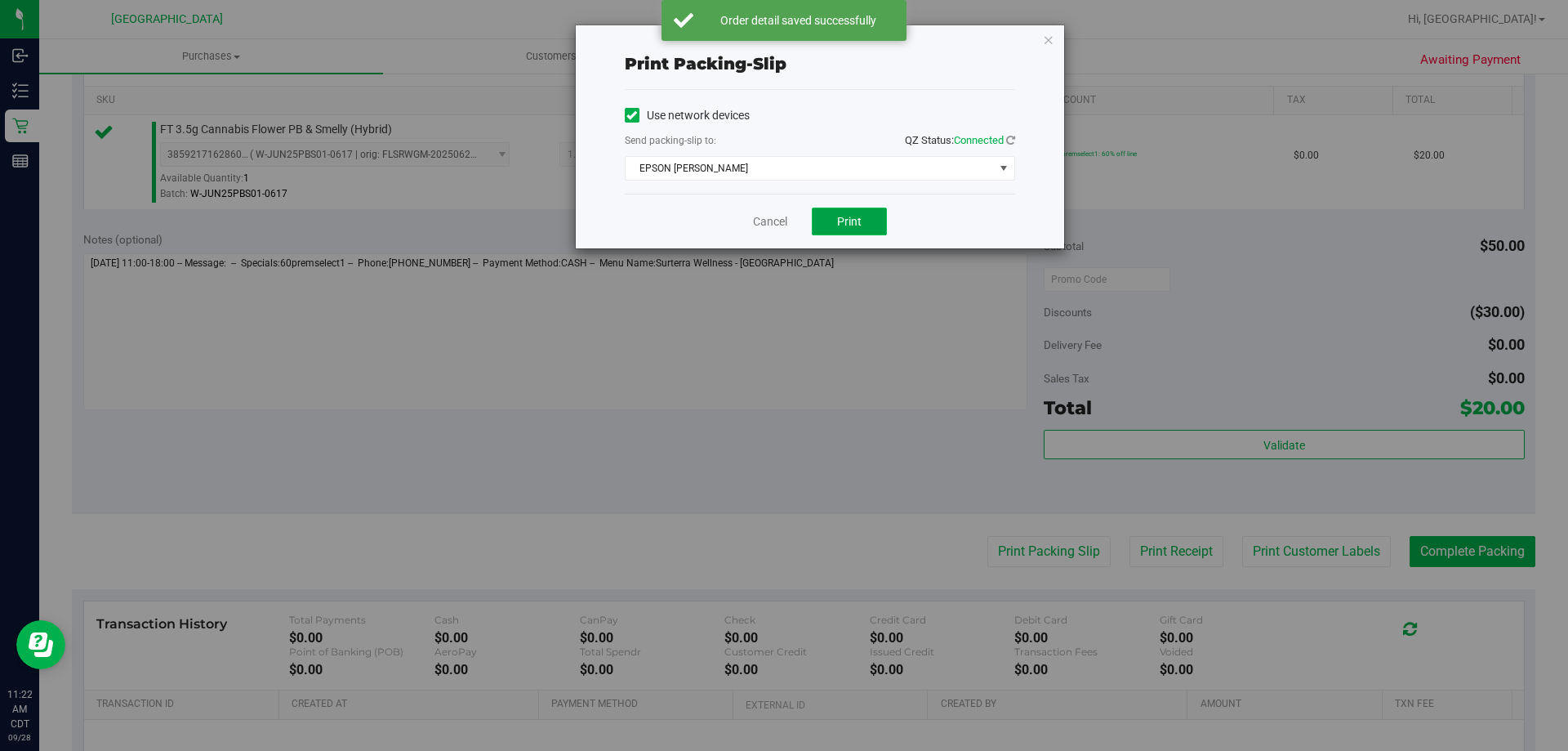
click at [859, 208] on button "Print" at bounding box center [849, 221] width 75 height 27
click at [775, 228] on link "Cancel" at bounding box center [770, 222] width 34 height 17
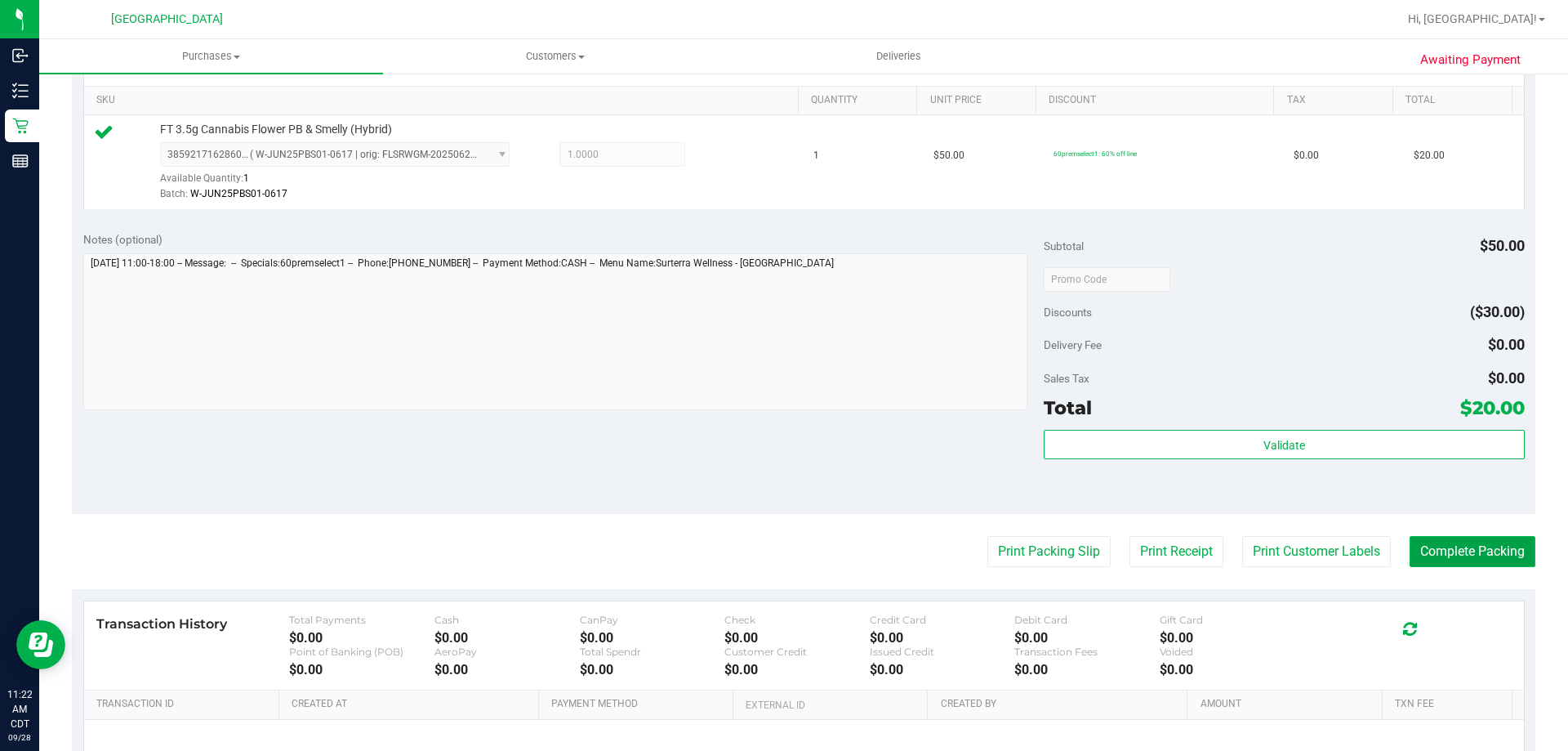
click at [1462, 560] on button "Complete Packing" at bounding box center [1472, 552] width 126 height 31
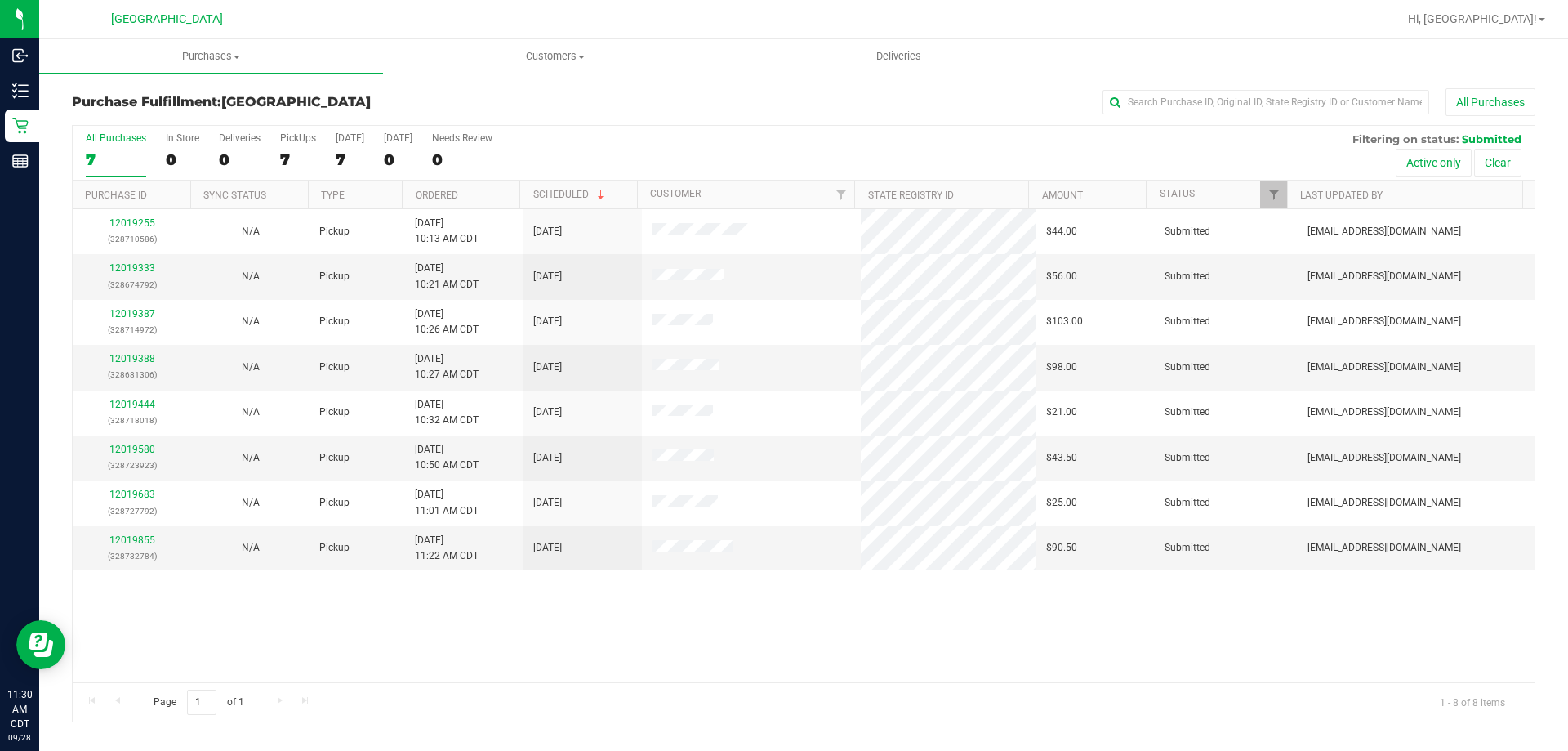
click at [466, 190] on th "Ordered" at bounding box center [460, 194] width 118 height 28
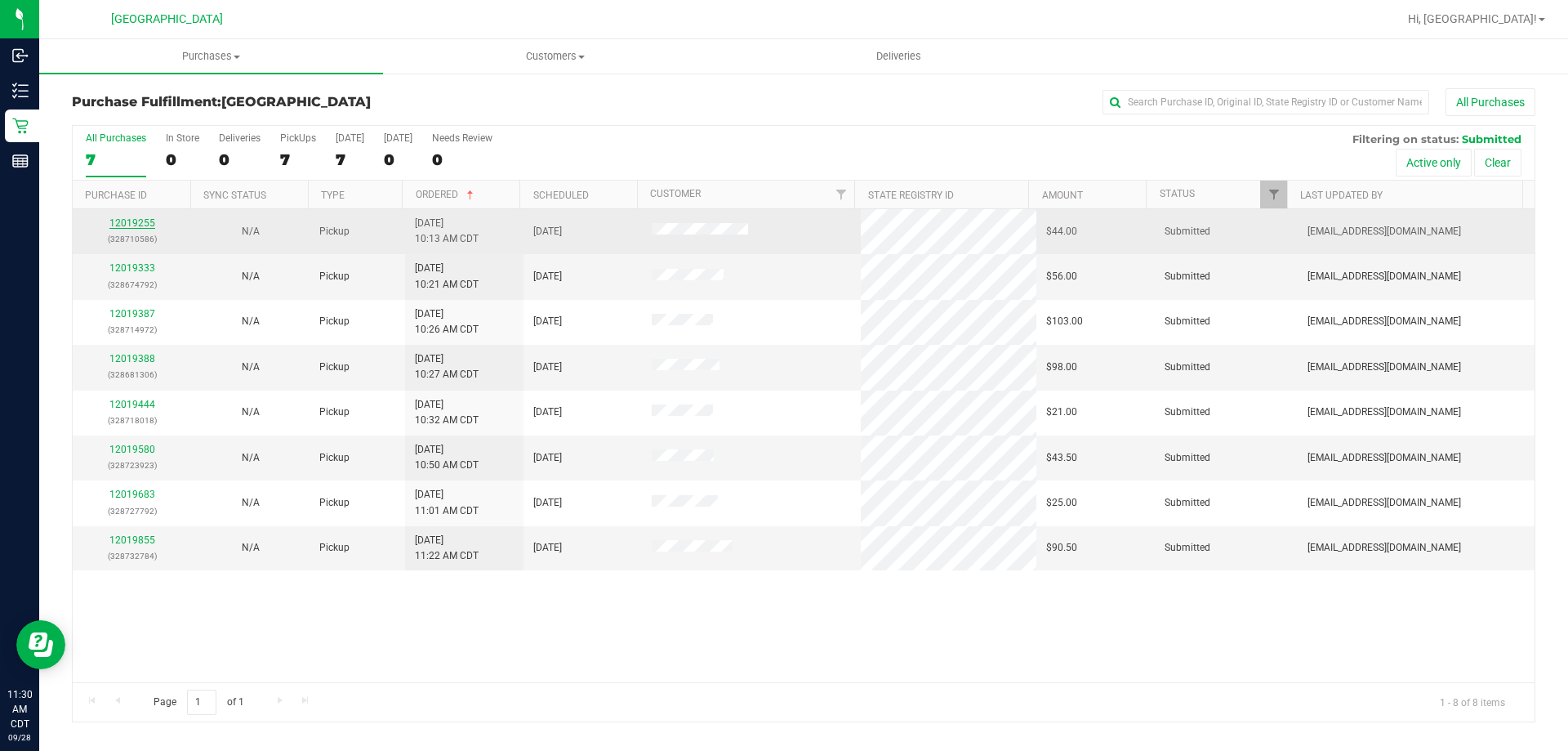
click at [142, 225] on link "12019255" at bounding box center [132, 222] width 45 height 11
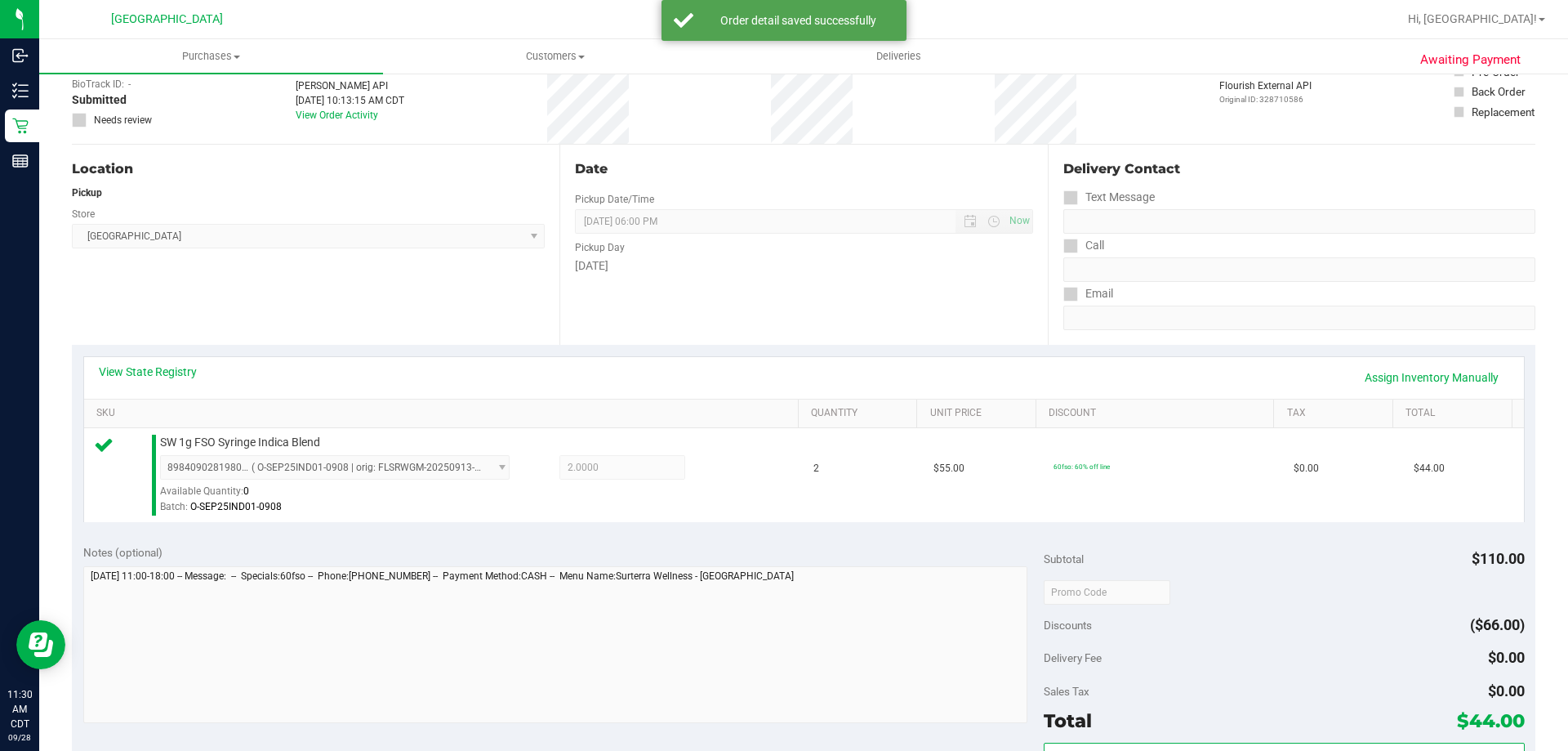
scroll to position [245, 0]
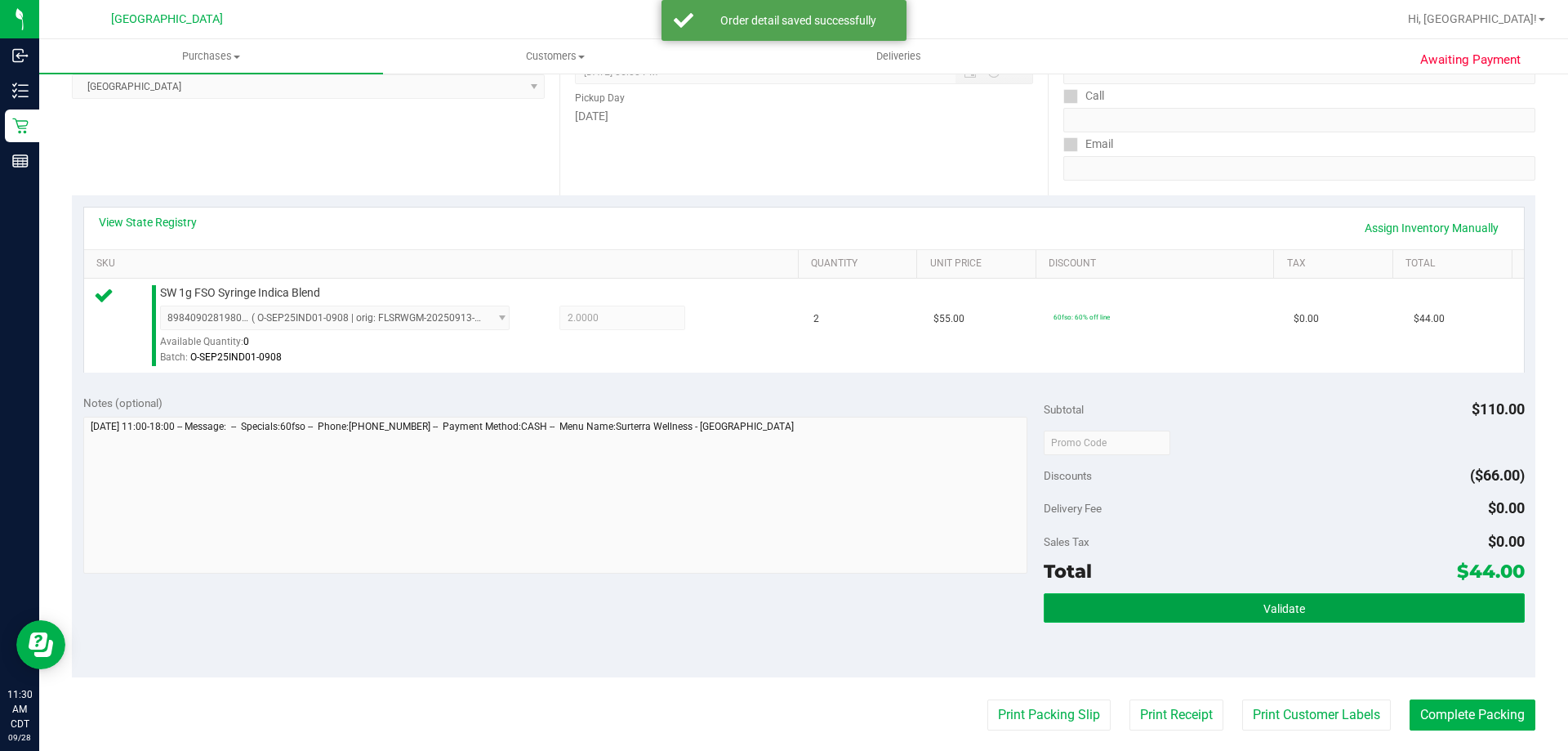
click at [1136, 605] on button "Validate" at bounding box center [1284, 608] width 480 height 29
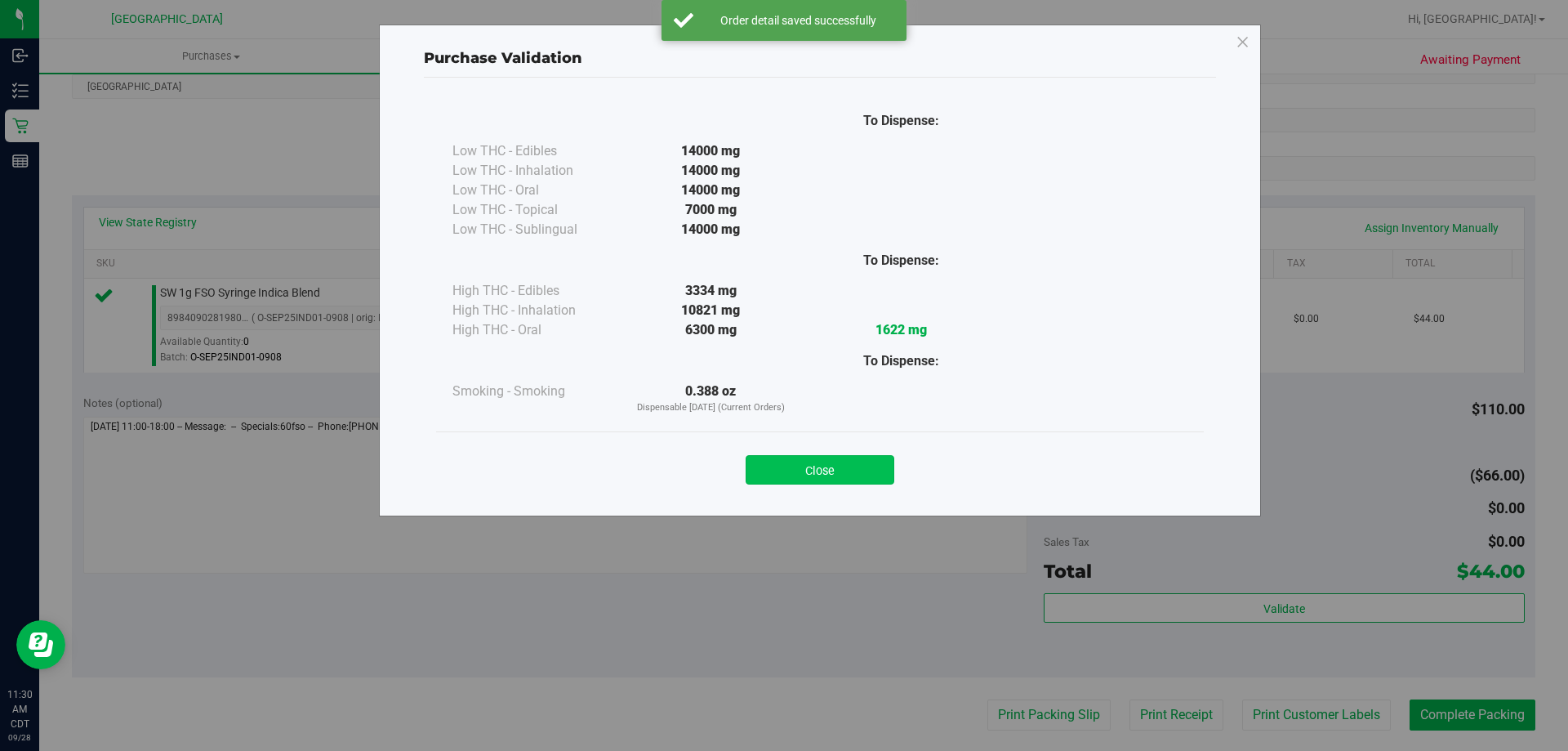
click at [822, 460] on button "Close" at bounding box center [819, 469] width 148 height 29
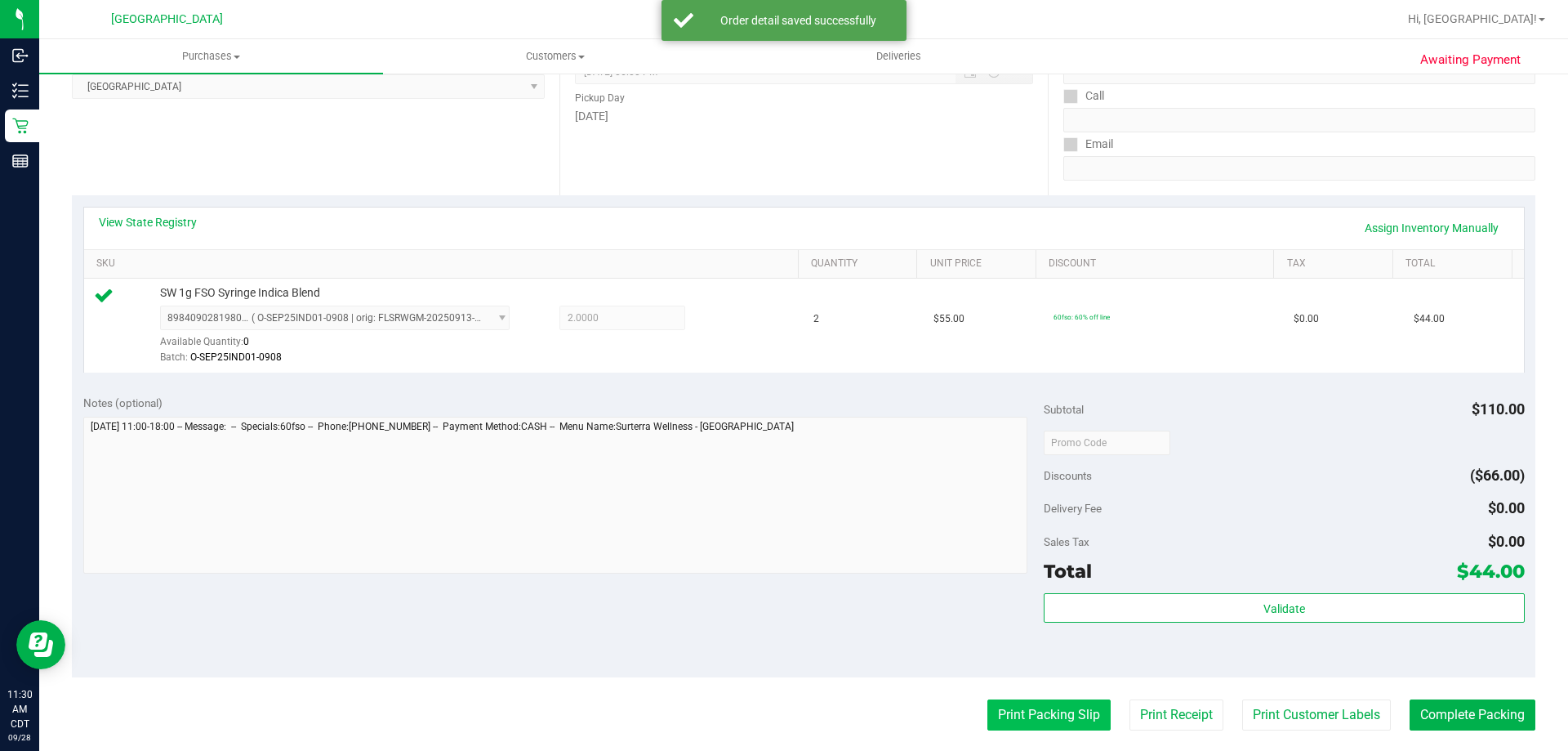
click at [999, 702] on button "Print Packing Slip" at bounding box center [1049, 715] width 124 height 31
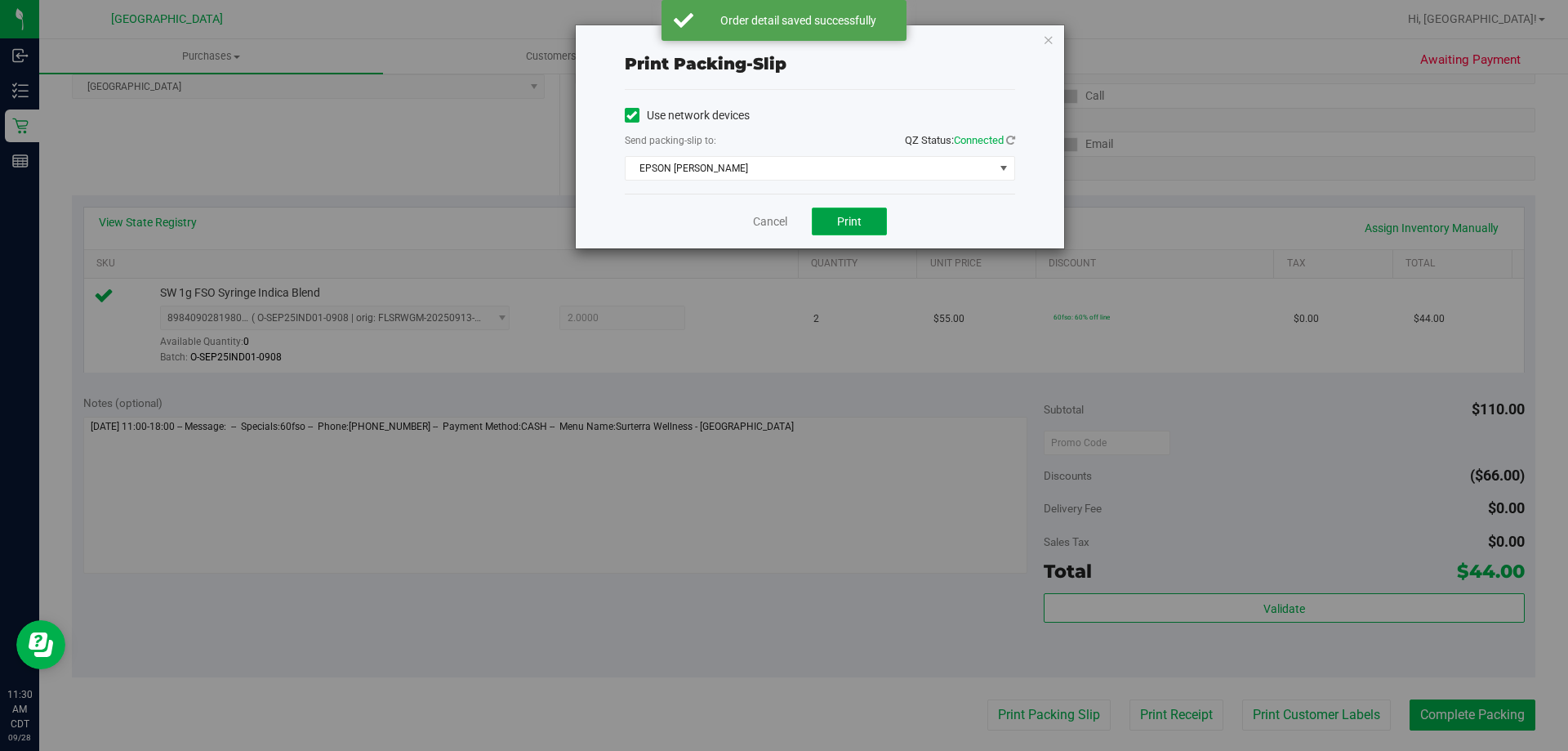
click at [848, 215] on span "Print" at bounding box center [849, 221] width 25 height 13
click at [762, 219] on link "Cancel" at bounding box center [770, 222] width 34 height 17
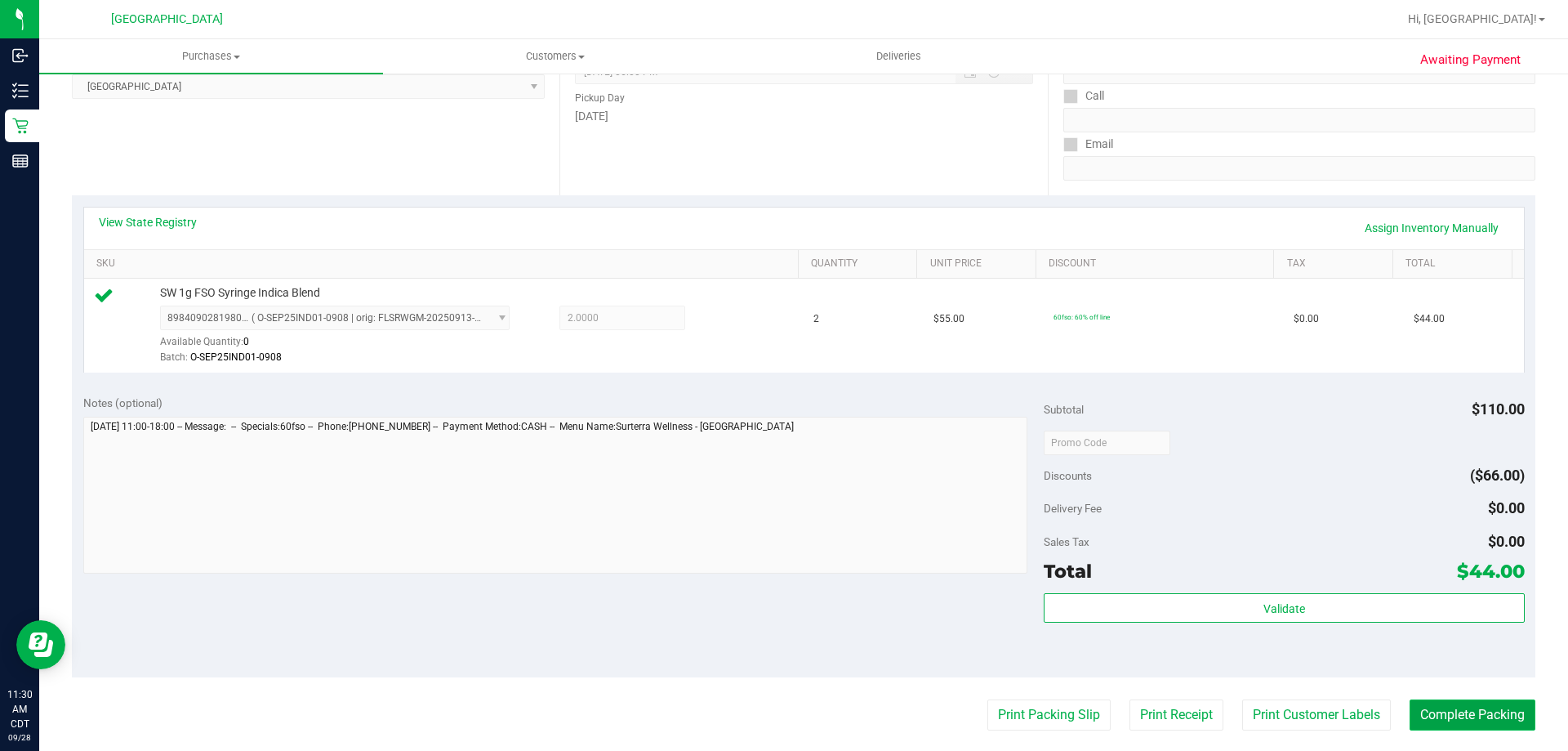
click at [1511, 726] on button "Complete Packing" at bounding box center [1472, 715] width 126 height 31
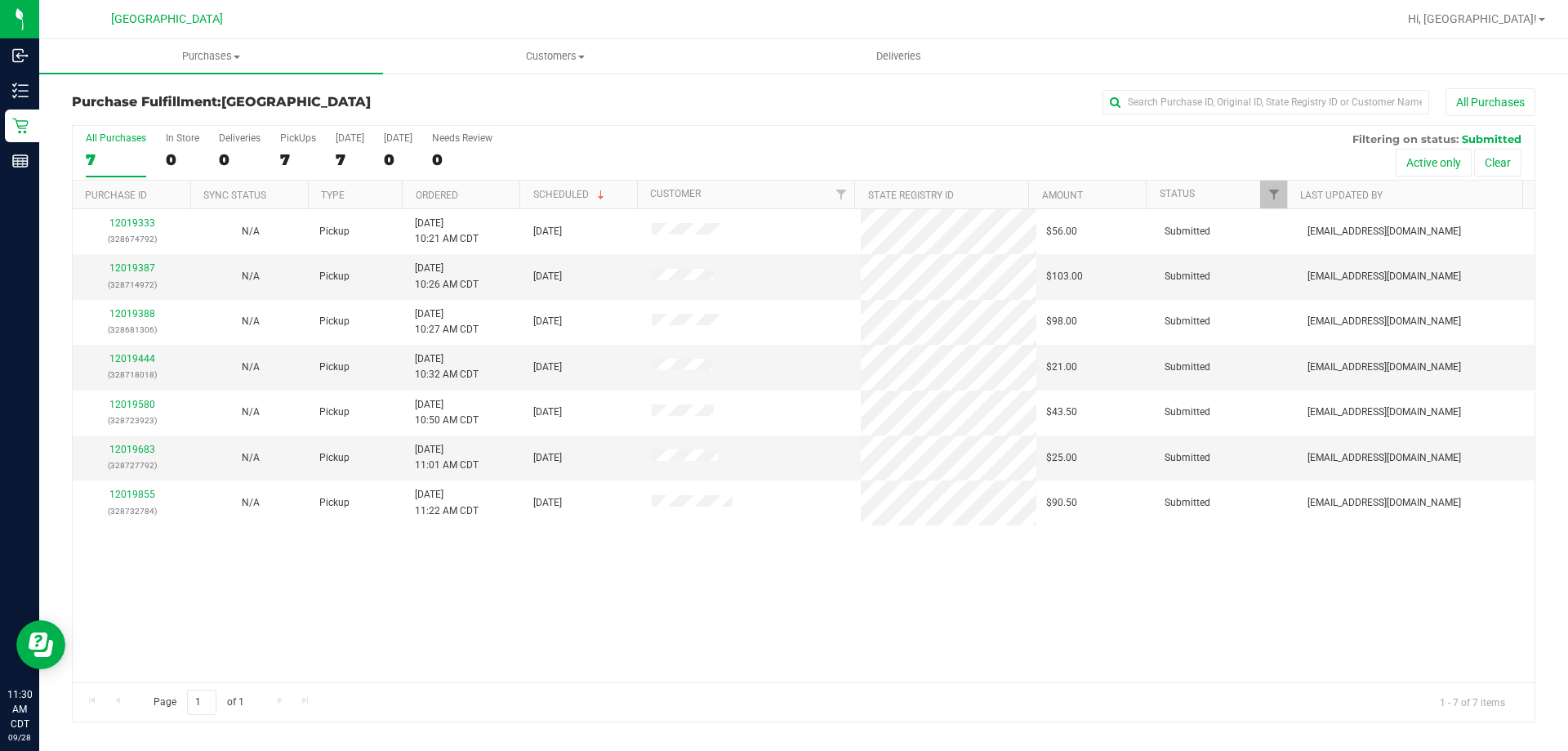
click at [485, 196] on th "Ordered" at bounding box center [460, 194] width 118 height 28
click at [141, 265] on link "12019387" at bounding box center [132, 268] width 45 height 11
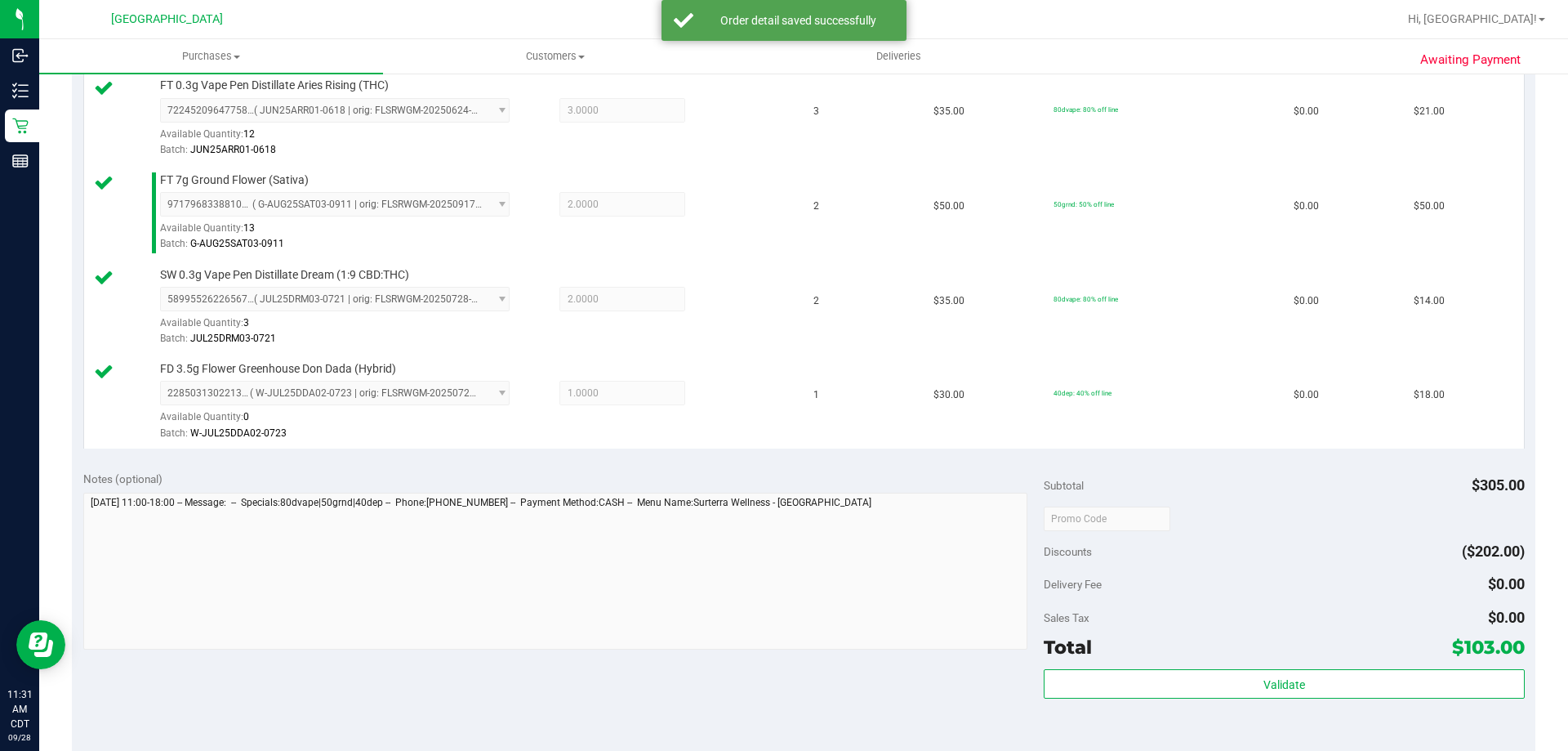
scroll to position [572, 0]
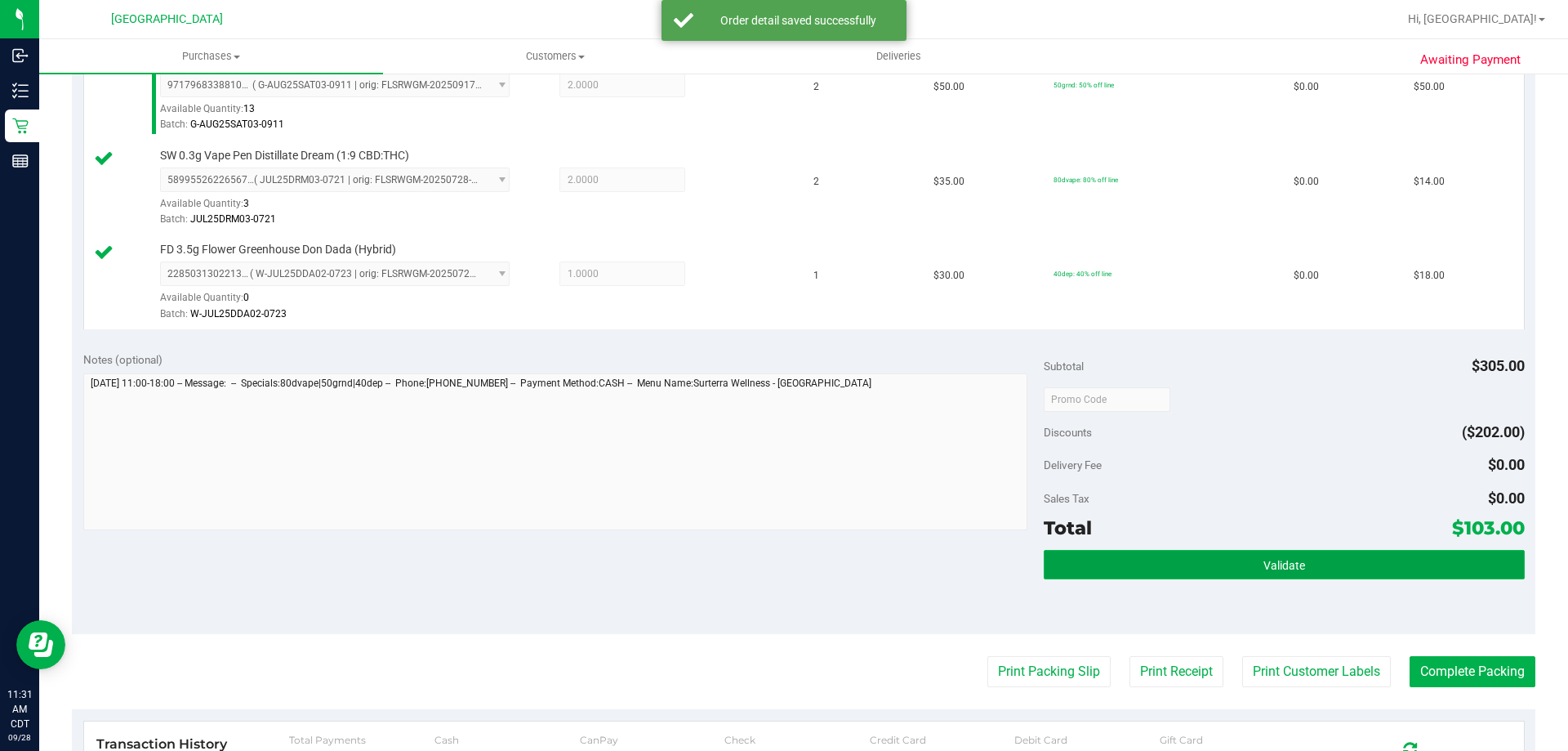
click at [1161, 565] on button "Validate" at bounding box center [1284, 565] width 480 height 29
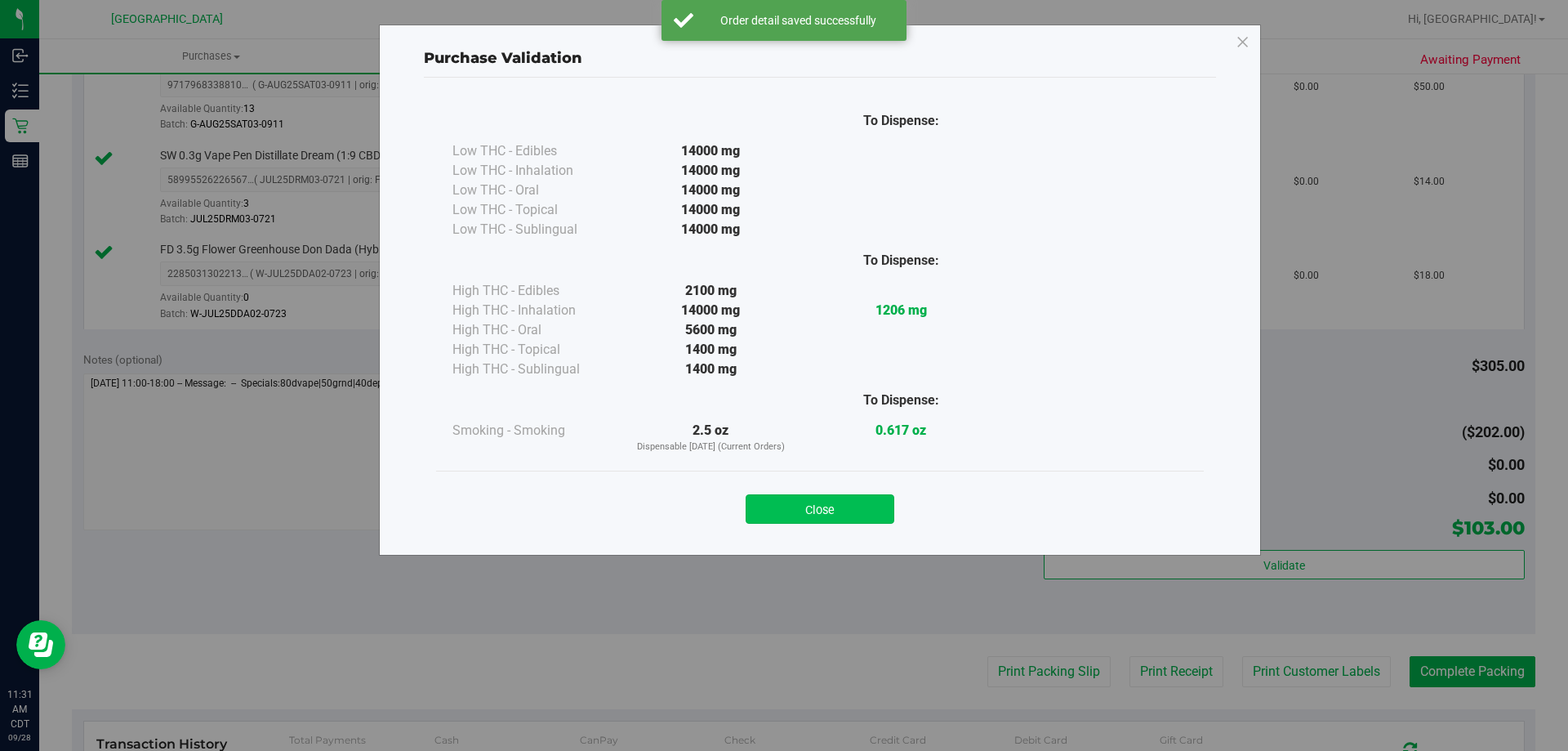
click at [858, 513] on button "Close" at bounding box center [819, 509] width 148 height 29
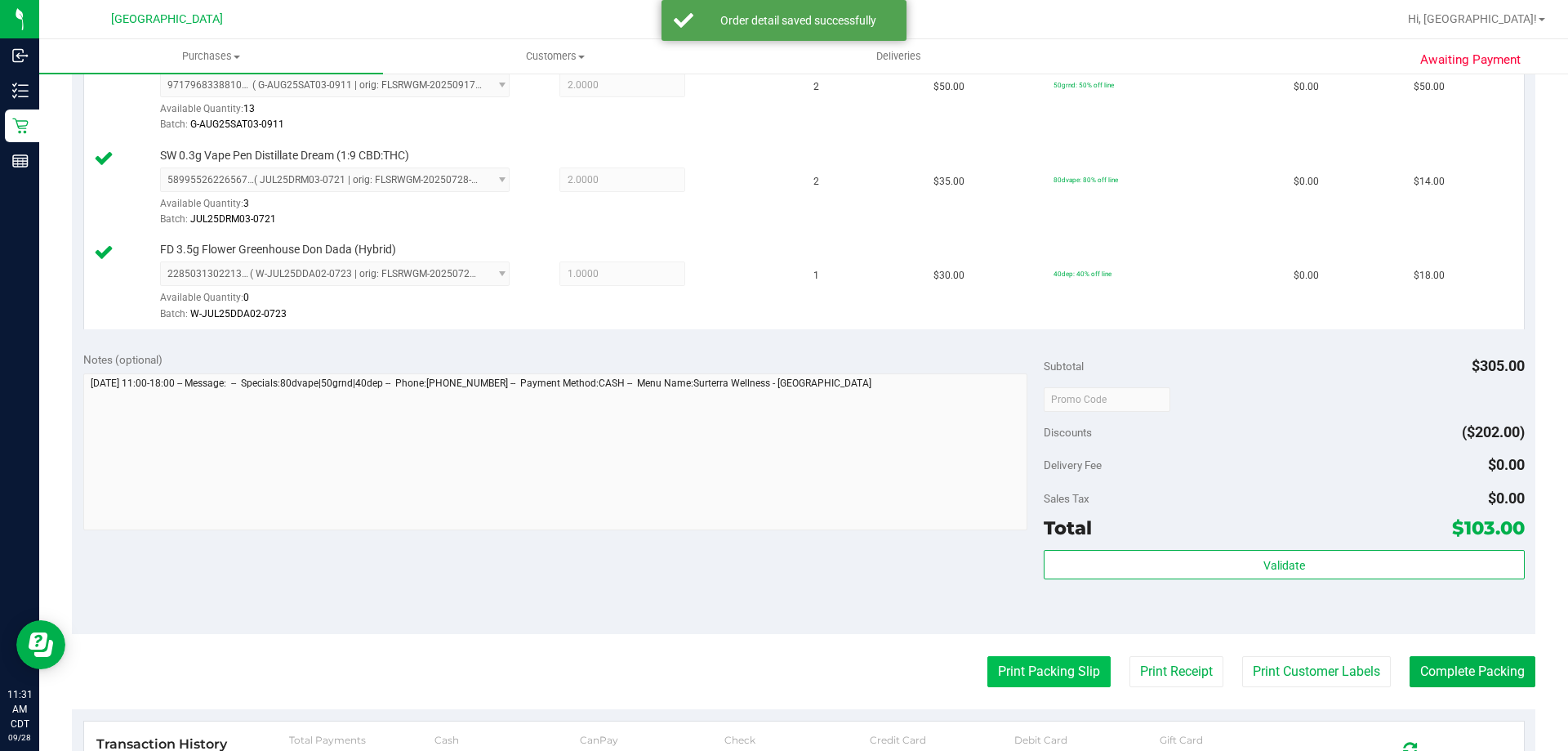
click at [996, 671] on button "Print Packing Slip" at bounding box center [1049, 672] width 124 height 31
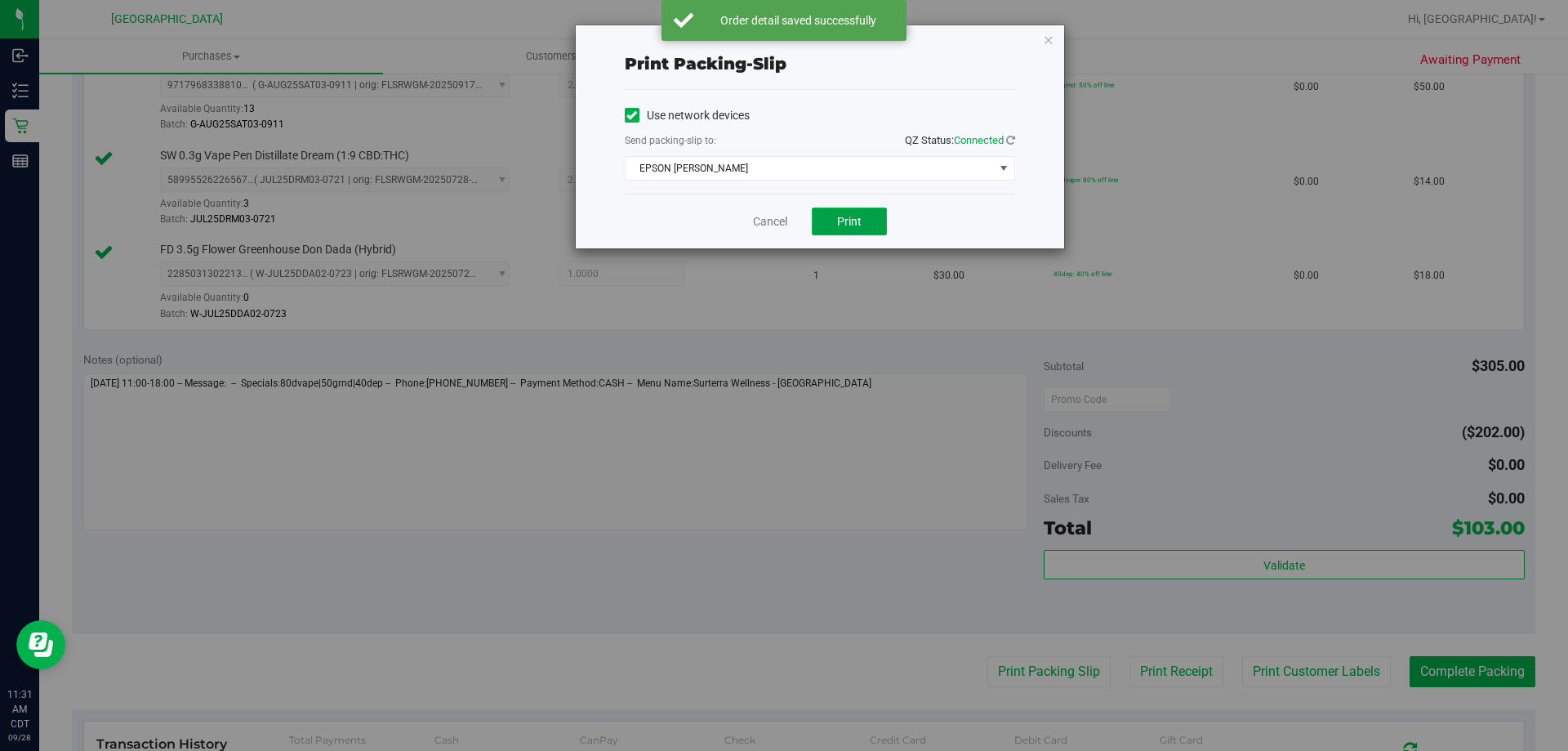
click at [871, 221] on button "Print" at bounding box center [849, 221] width 75 height 27
click at [763, 227] on link "Cancel" at bounding box center [770, 222] width 34 height 17
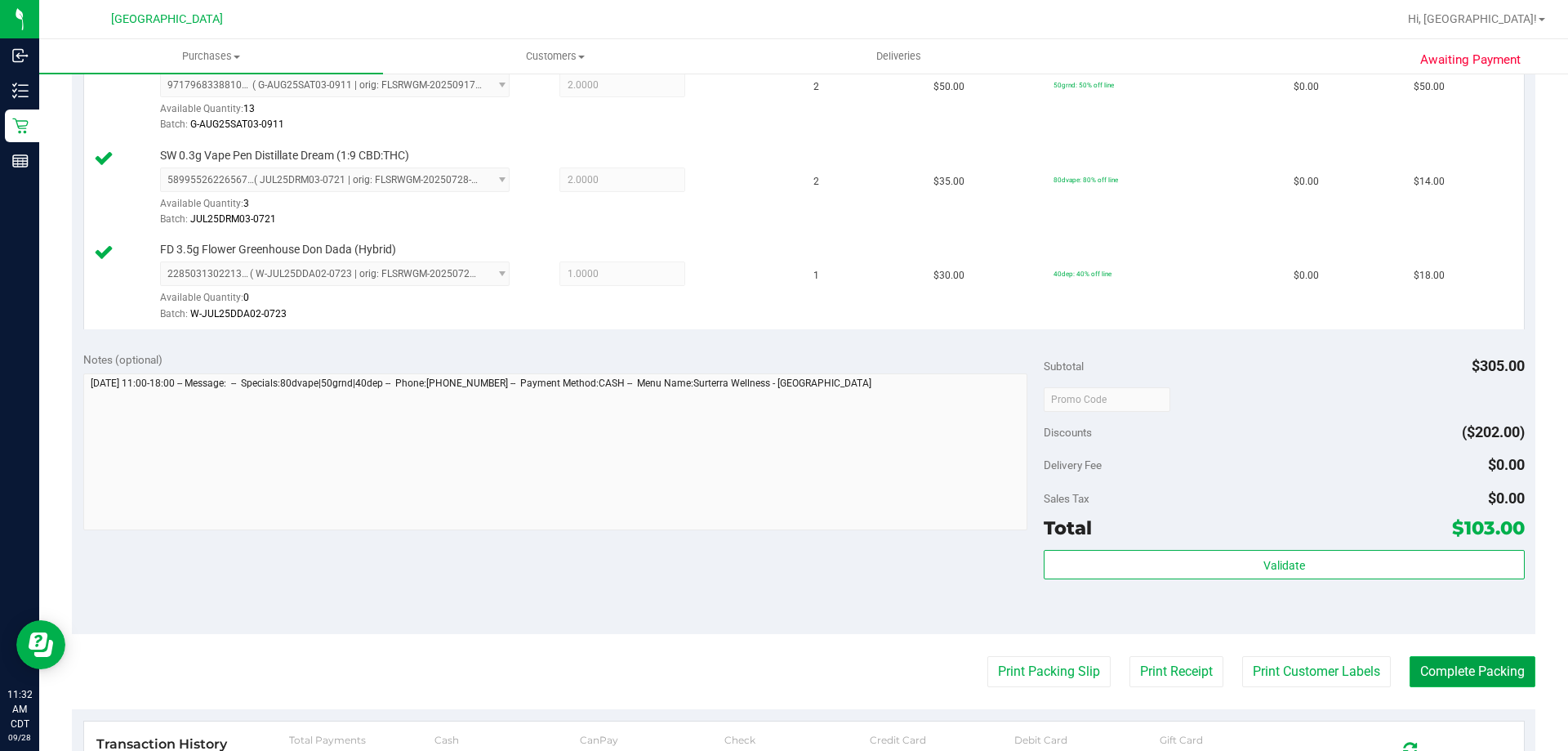
click at [1433, 666] on button "Complete Packing" at bounding box center [1472, 672] width 126 height 31
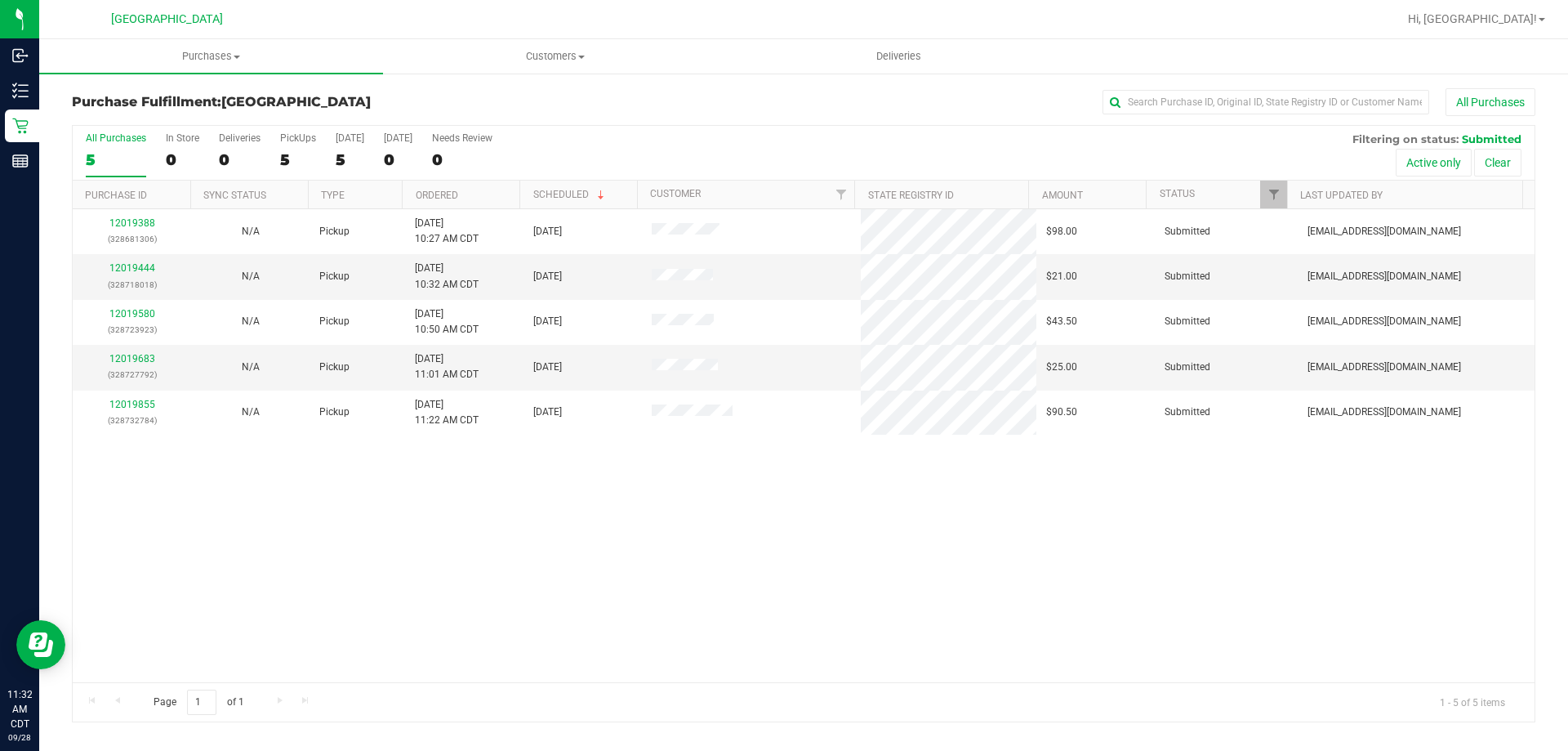
click at [487, 201] on th "Ordered" at bounding box center [460, 194] width 118 height 28
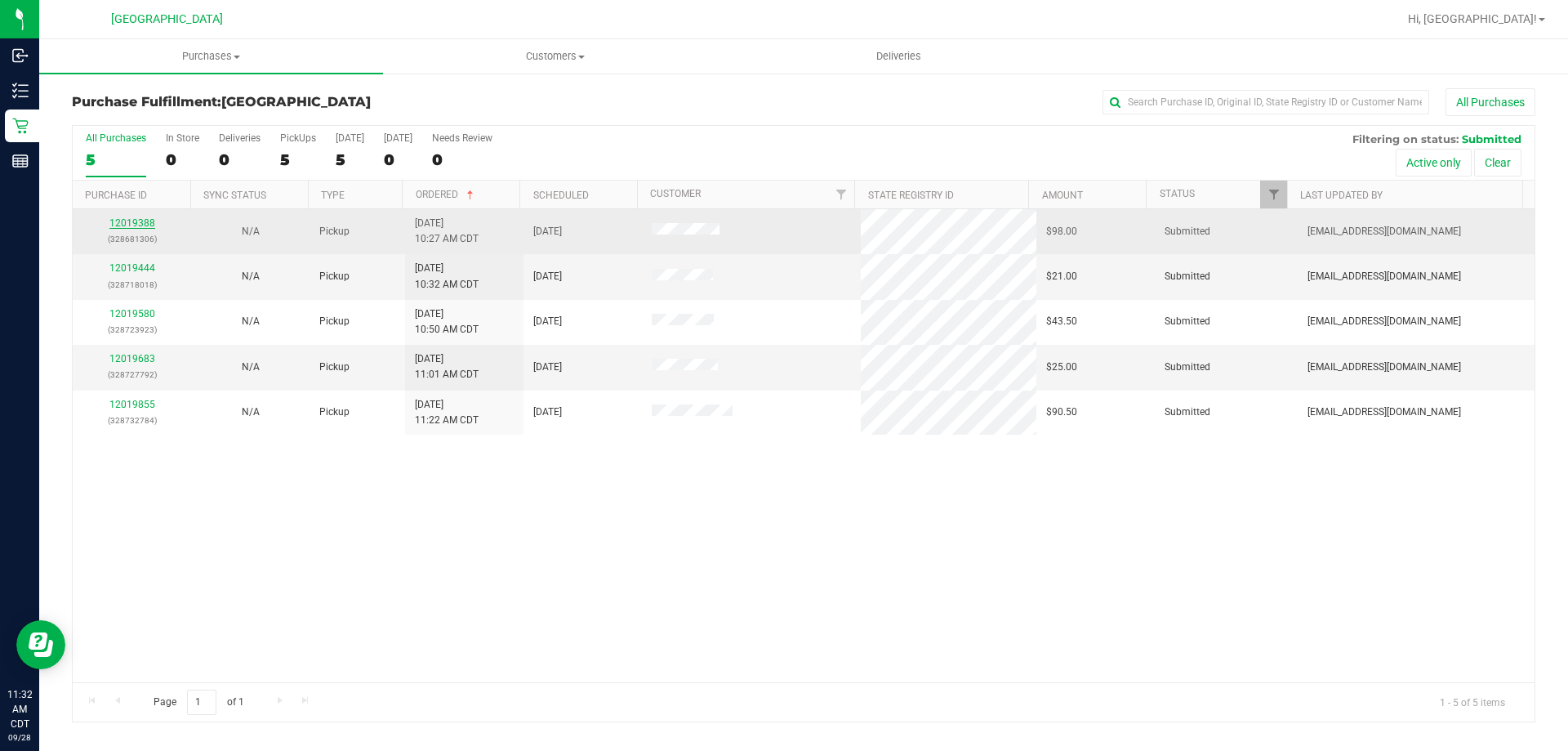
click at [118, 218] on link "12019388" at bounding box center [132, 222] width 45 height 11
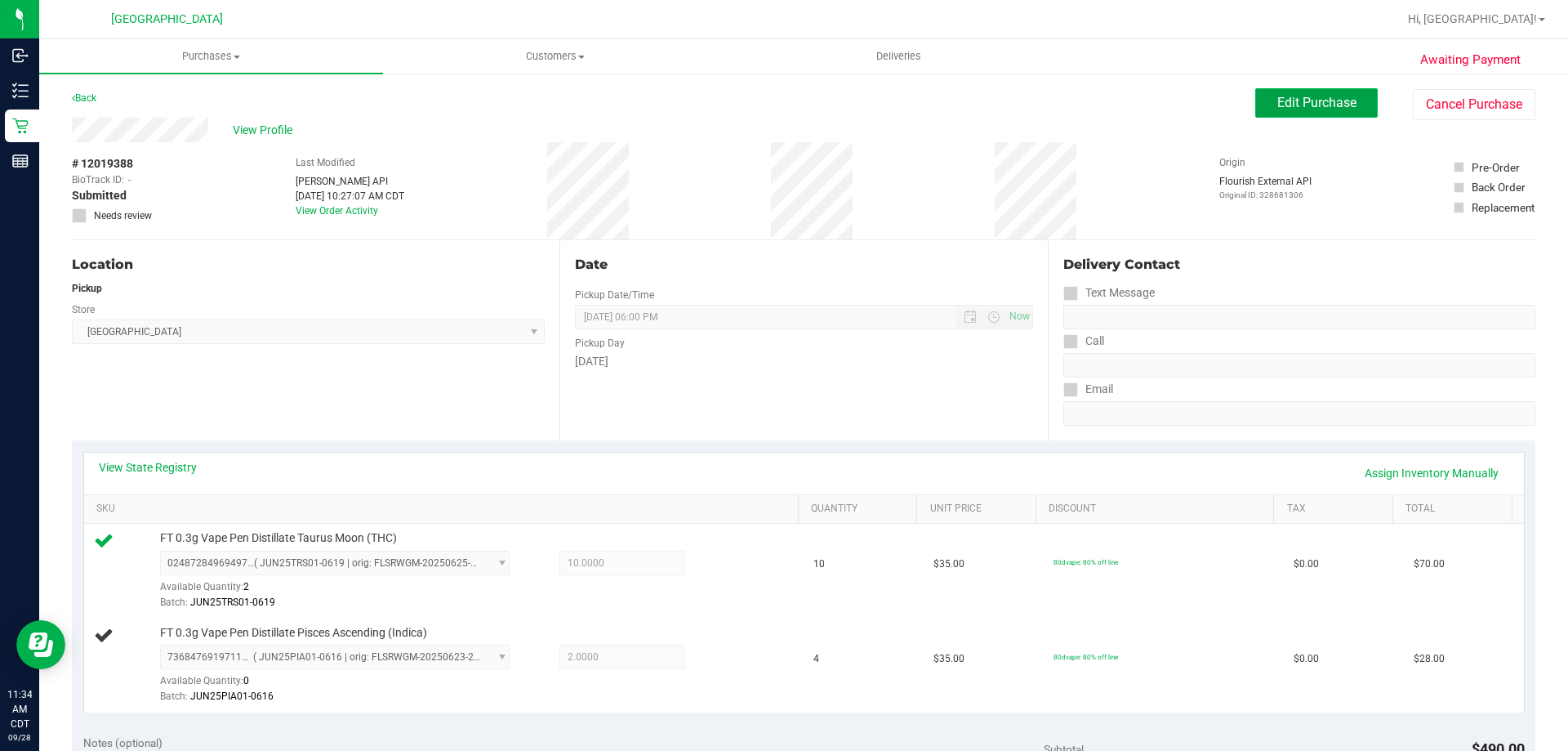
click at [1290, 94] on button "Edit Purchase" at bounding box center [1317, 103] width 123 height 29
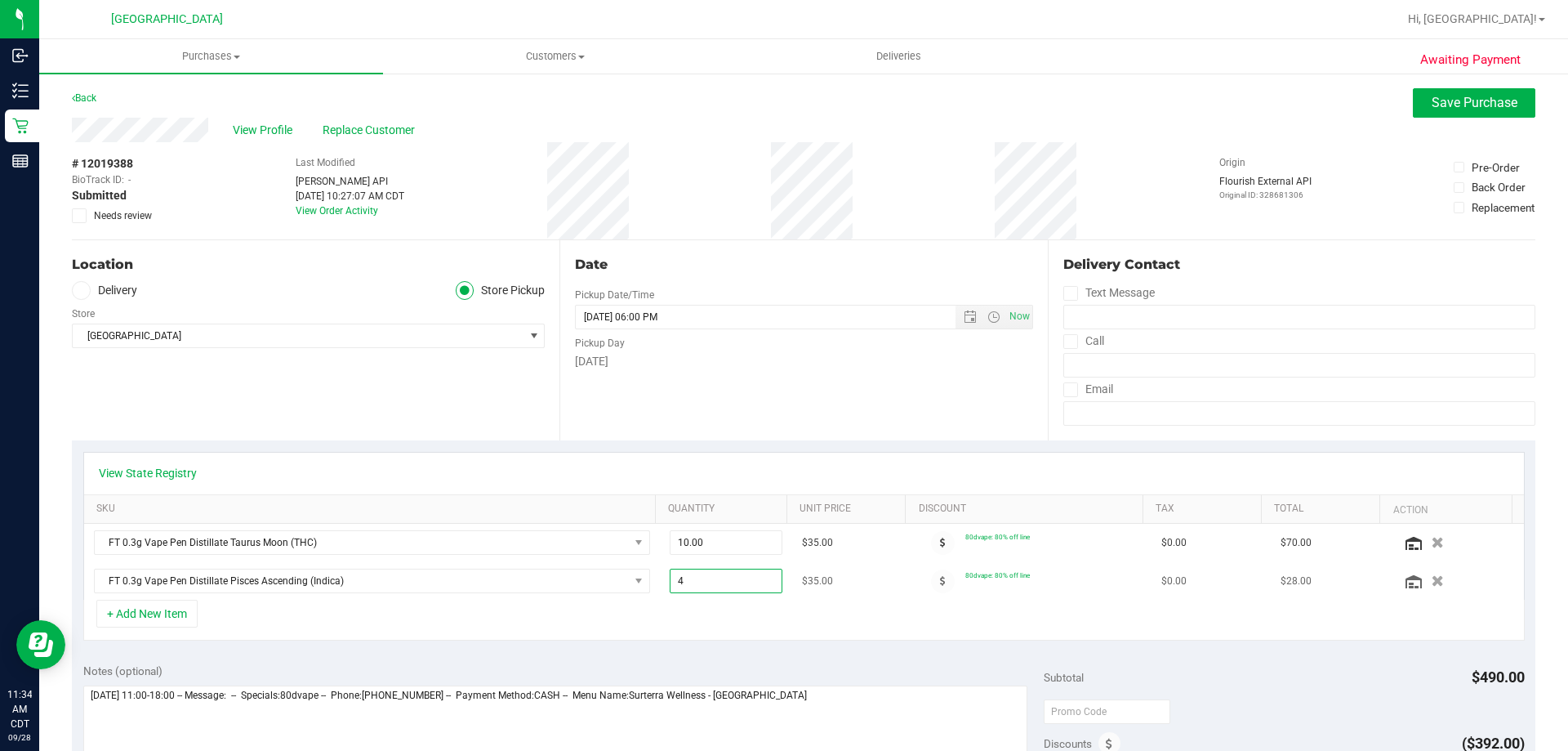
click at [713, 575] on span "4.00 4" at bounding box center [727, 581] width 113 height 25
click at [713, 575] on input "4" at bounding box center [727, 581] width 112 height 23
type input "2"
type input "2.00"
click at [750, 405] on div "Date Pickup Date/Time 09/28/2025 Now 09/28/2025 06:00 PM Now Pickup Day Sunday" at bounding box center [803, 340] width 487 height 200
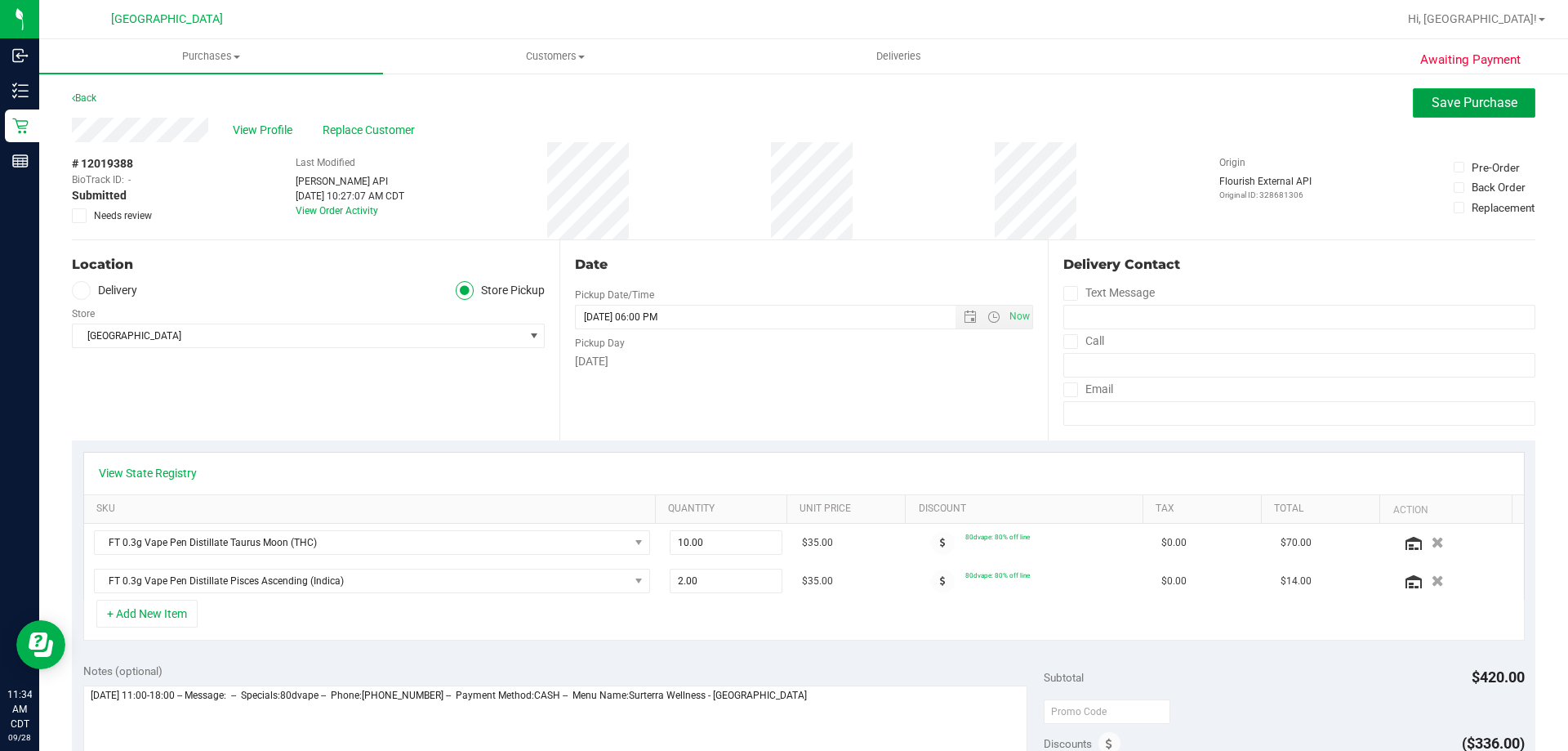
click at [1459, 108] on span "Save Purchase" at bounding box center [1475, 102] width 86 height 15
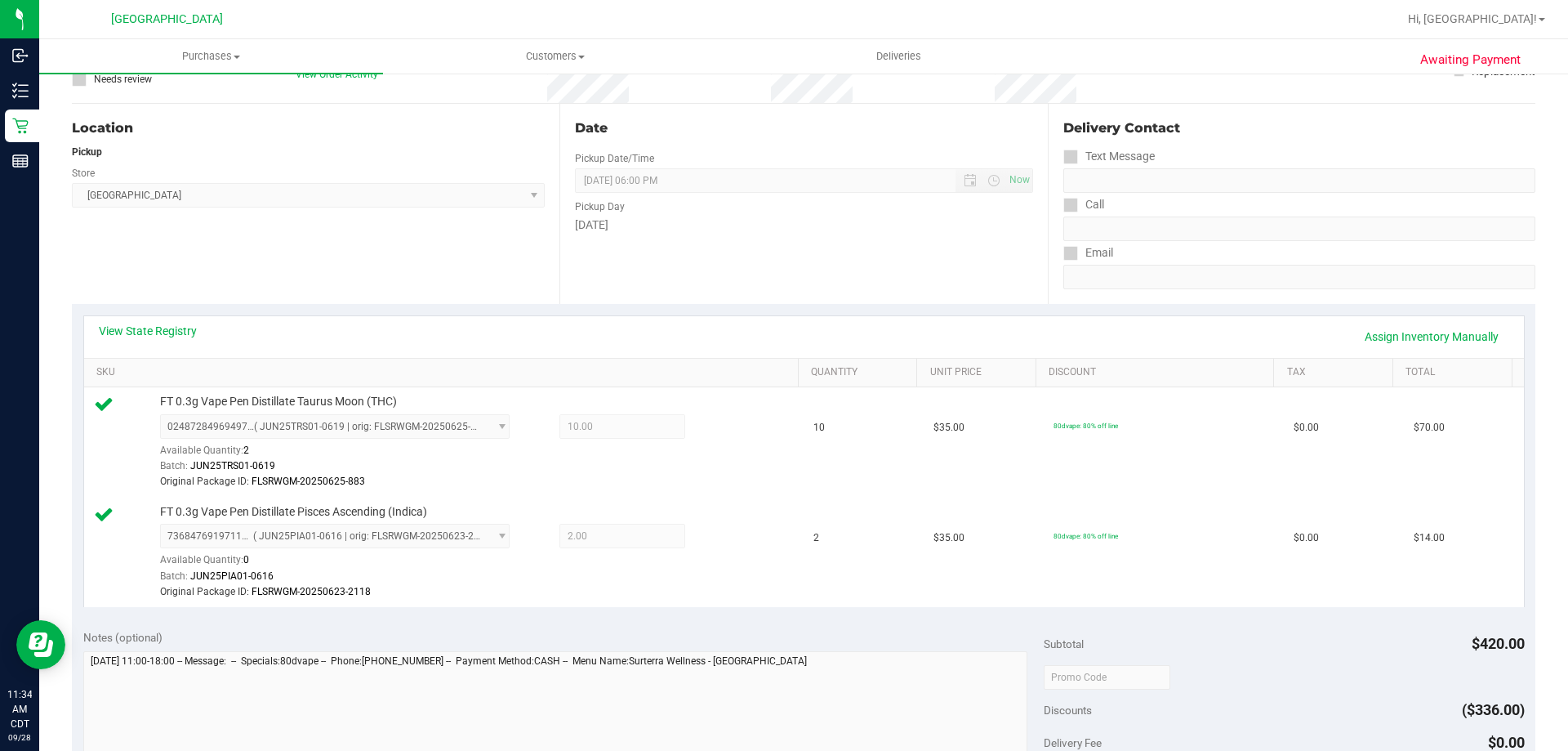
scroll to position [409, 0]
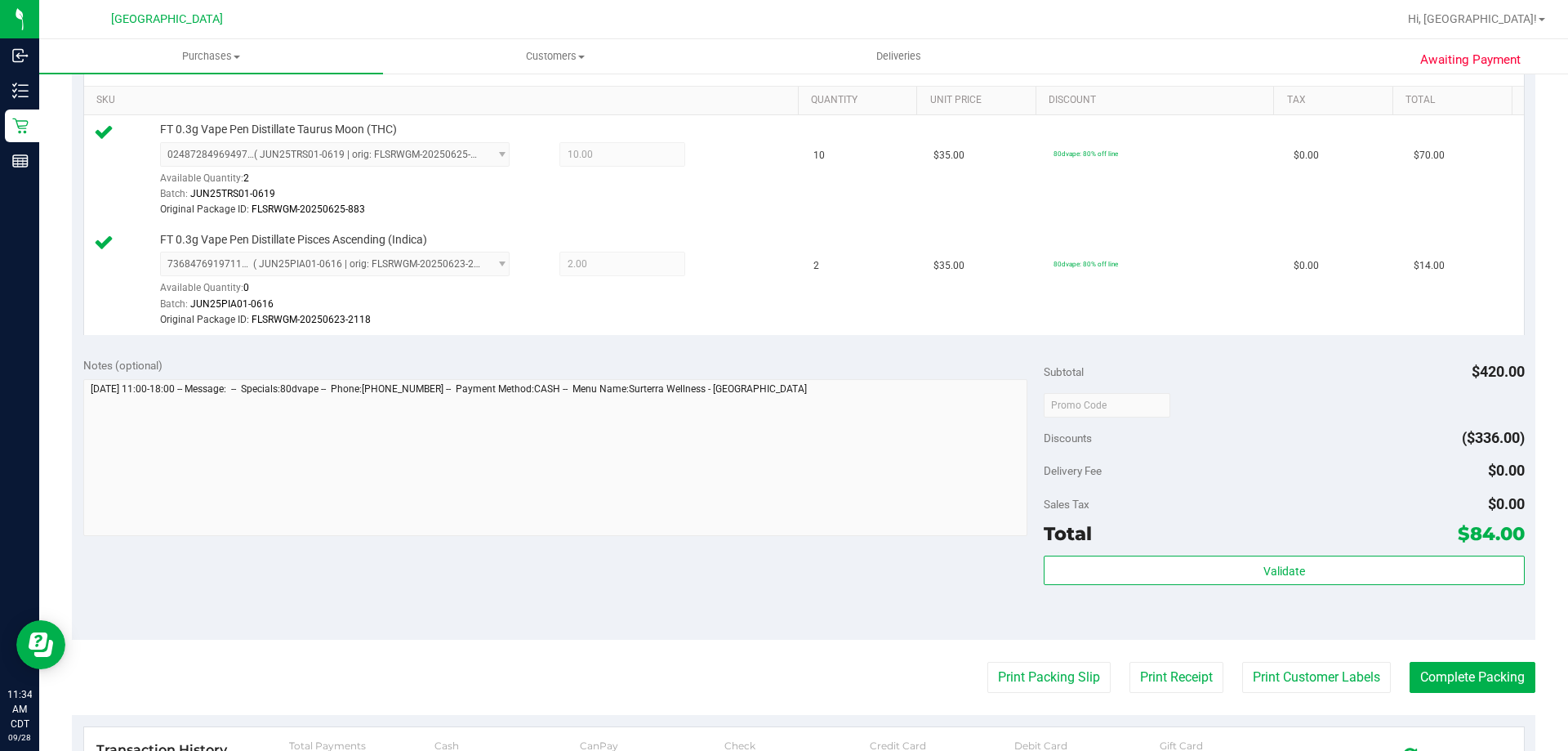
click at [1202, 554] on div "Subtotal $420.00 Discounts ($336.00) Delivery Fee $0.00 Sales Tax $0.00 Total $…" at bounding box center [1284, 493] width 480 height 272
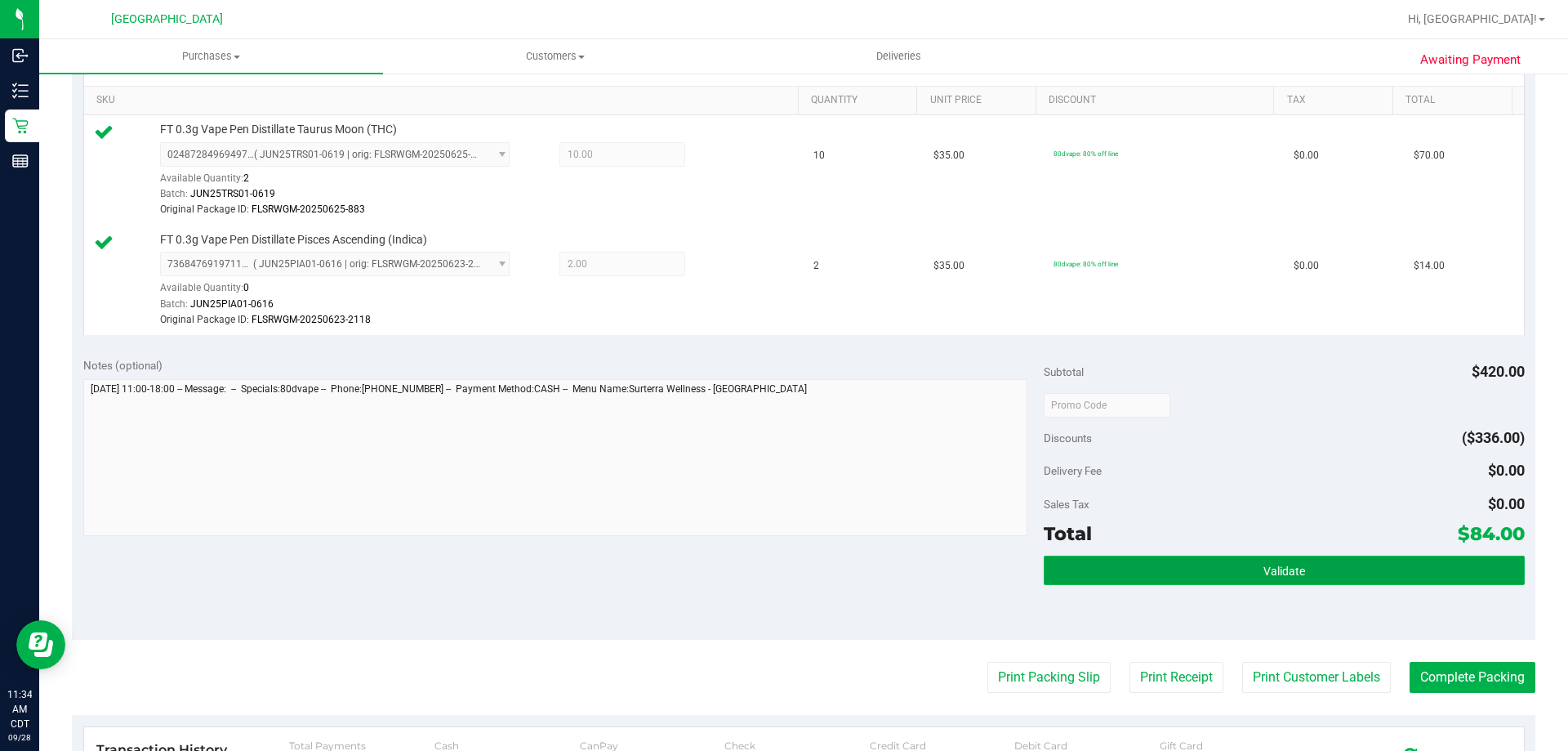
click at [1200, 562] on button "Validate" at bounding box center [1284, 570] width 480 height 29
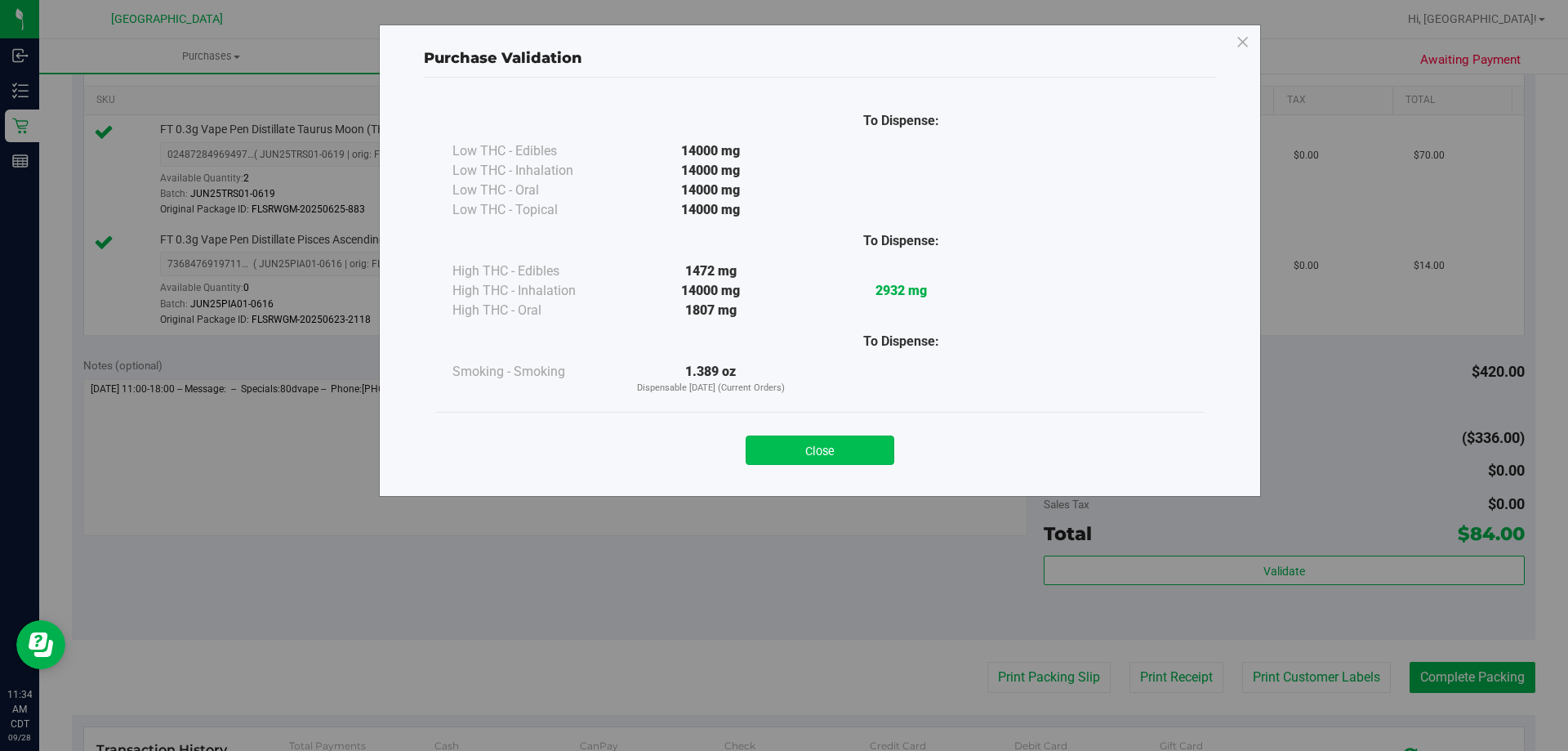
click at [859, 453] on button "Close" at bounding box center [819, 451] width 148 height 29
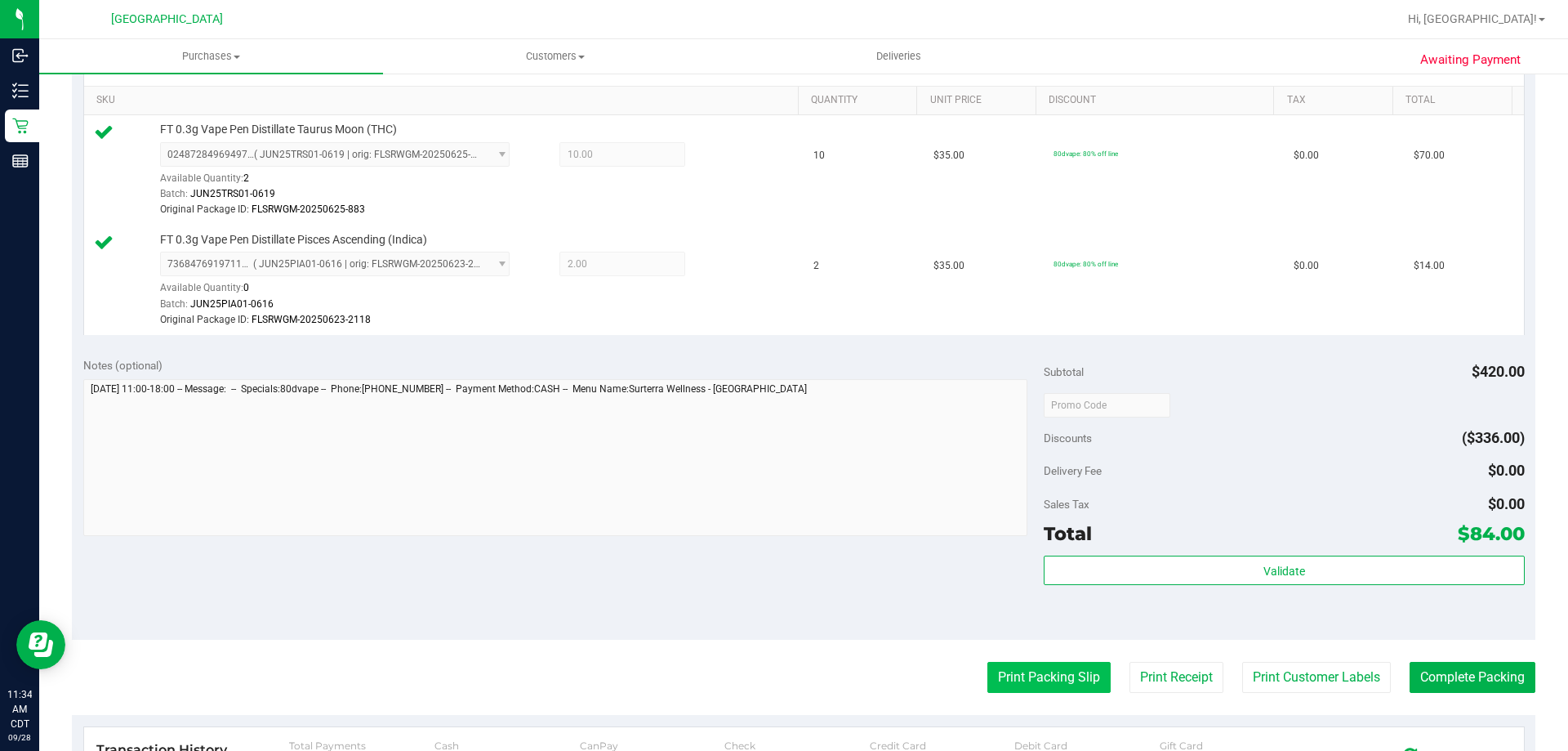
click at [1022, 664] on button "Print Packing Slip" at bounding box center [1049, 677] width 124 height 31
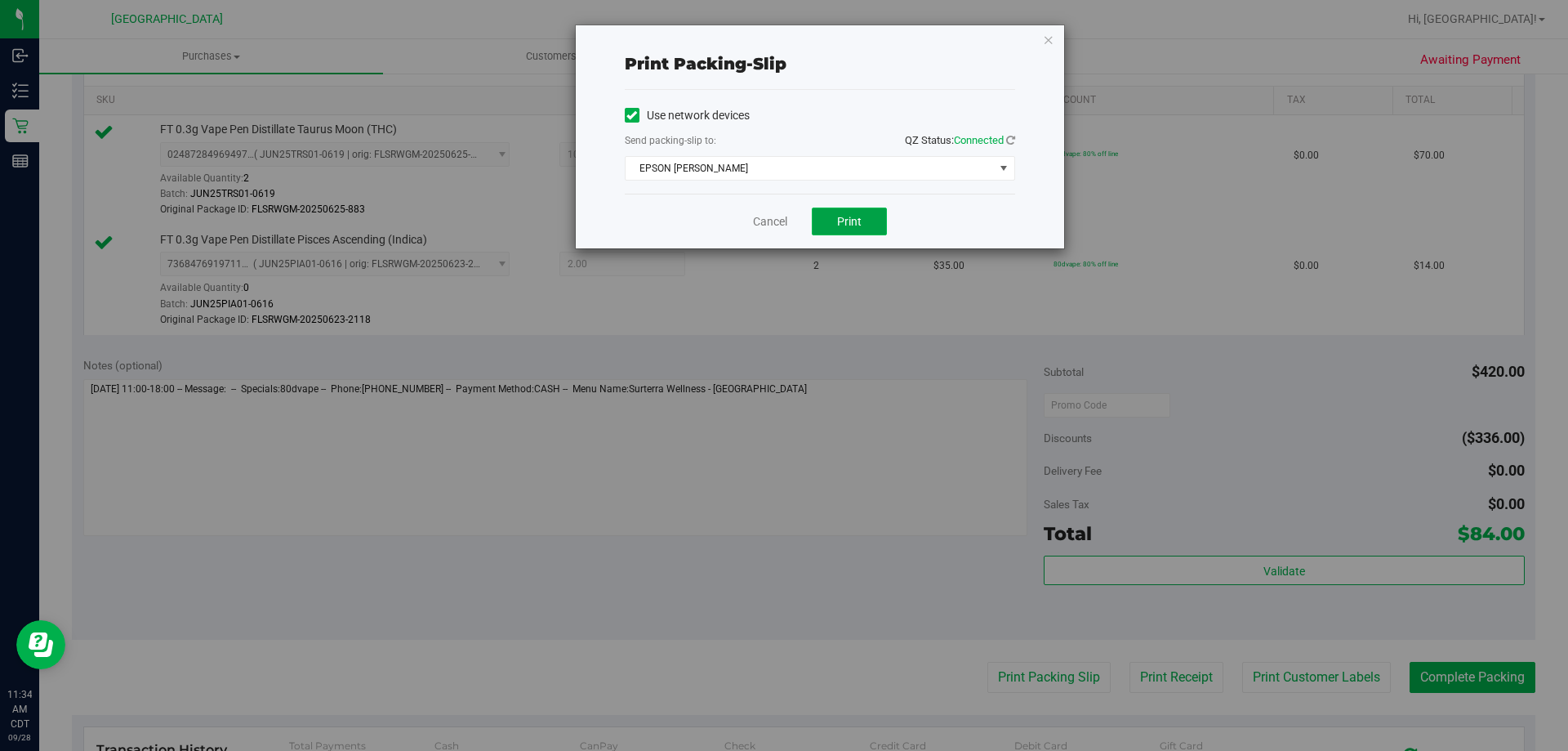
click at [862, 221] on button "Print" at bounding box center [849, 221] width 75 height 27
click at [778, 233] on div "Cancel Print" at bounding box center [819, 221] width 390 height 55
click at [778, 229] on link "Cancel" at bounding box center [770, 222] width 34 height 17
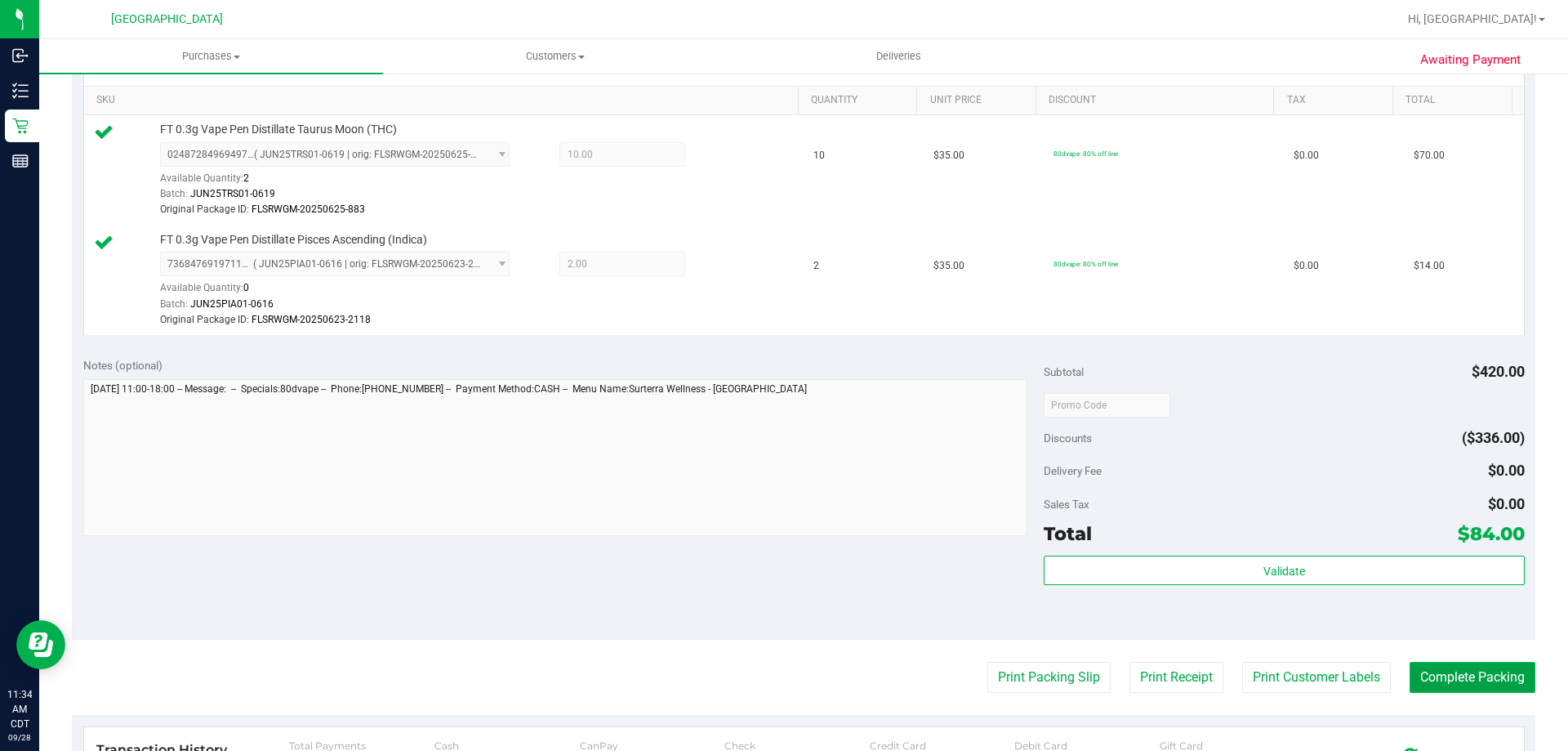
click at [1456, 688] on button "Complete Packing" at bounding box center [1472, 677] width 126 height 31
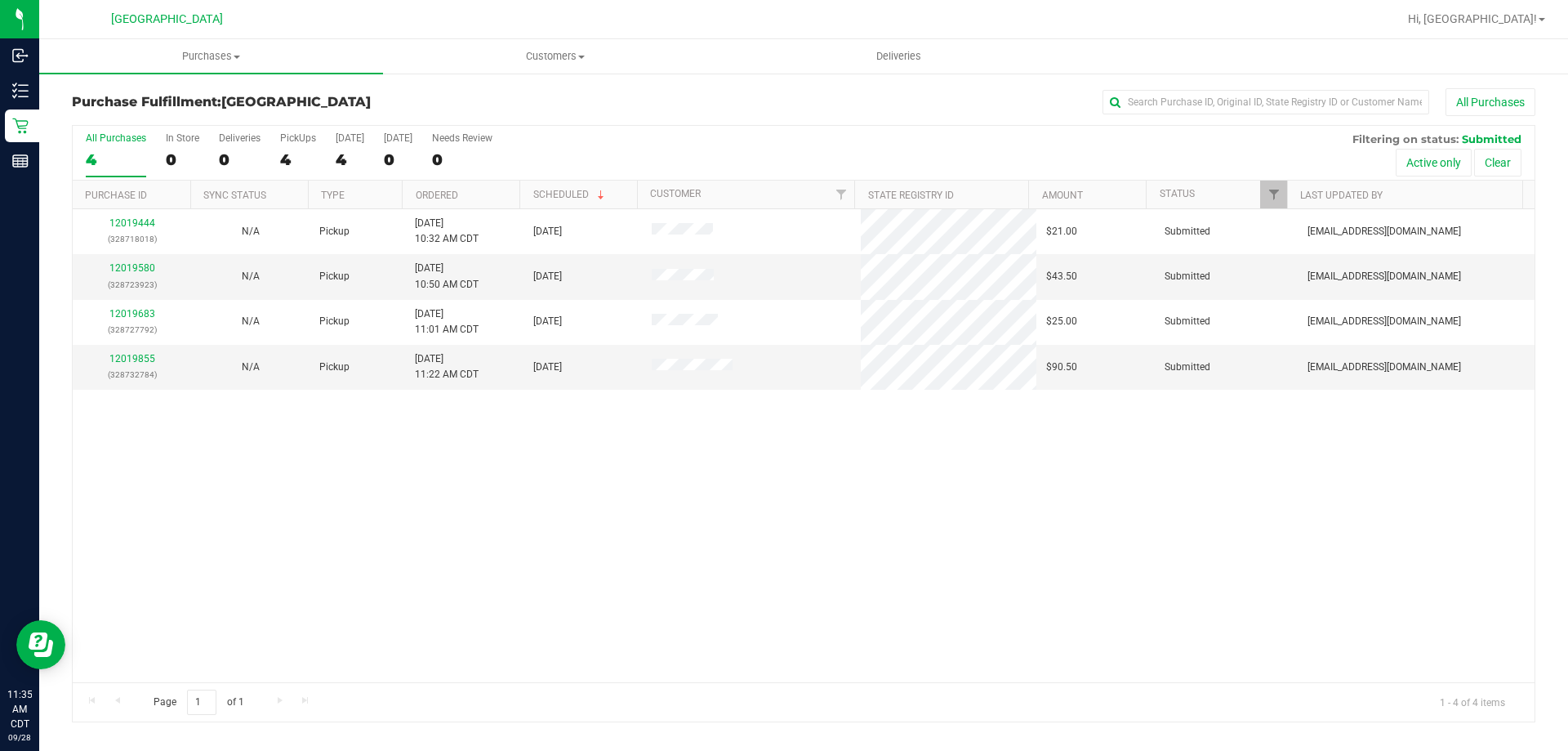
click at [485, 180] on th "Ordered" at bounding box center [460, 194] width 118 height 28
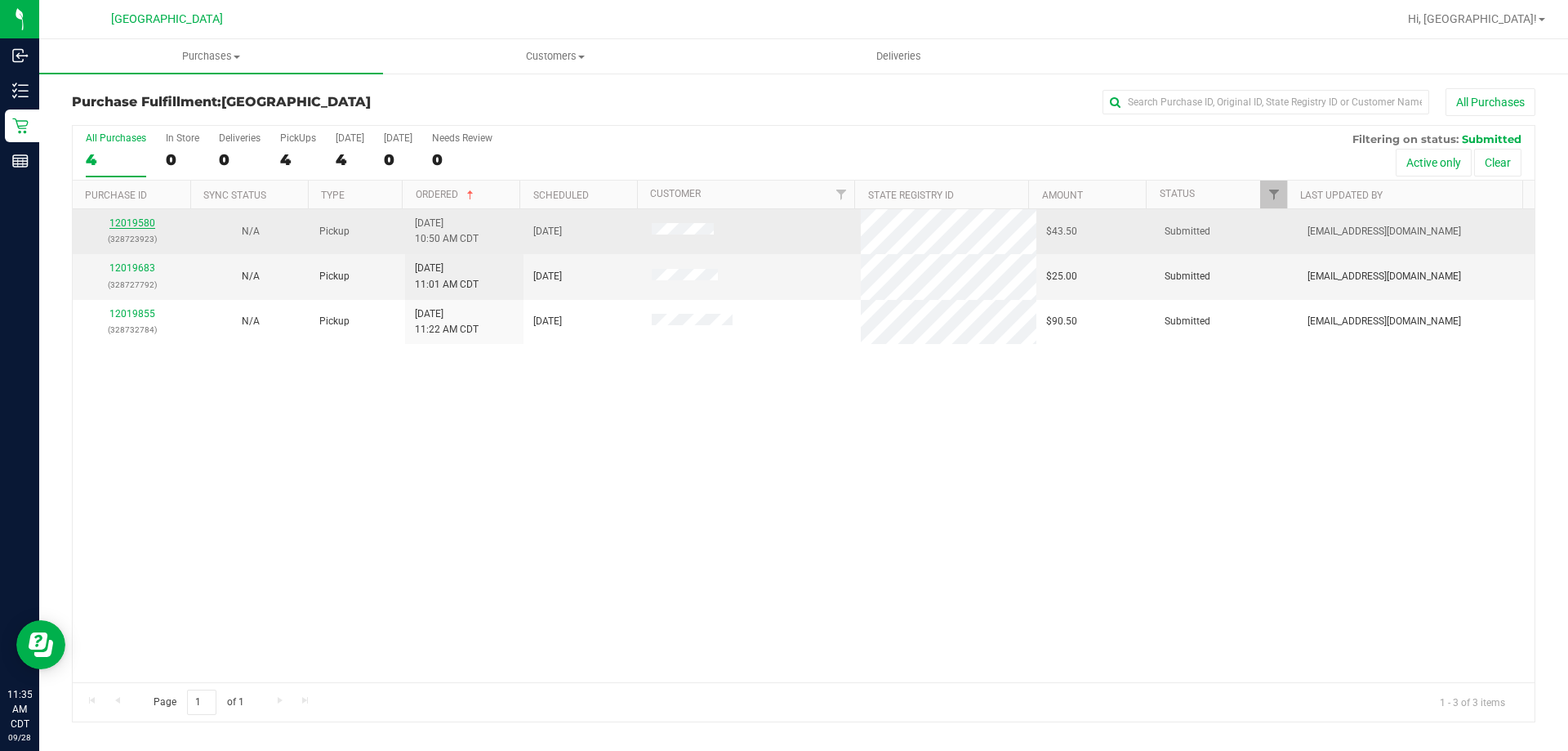
click at [137, 224] on link "12019580" at bounding box center [132, 222] width 45 height 11
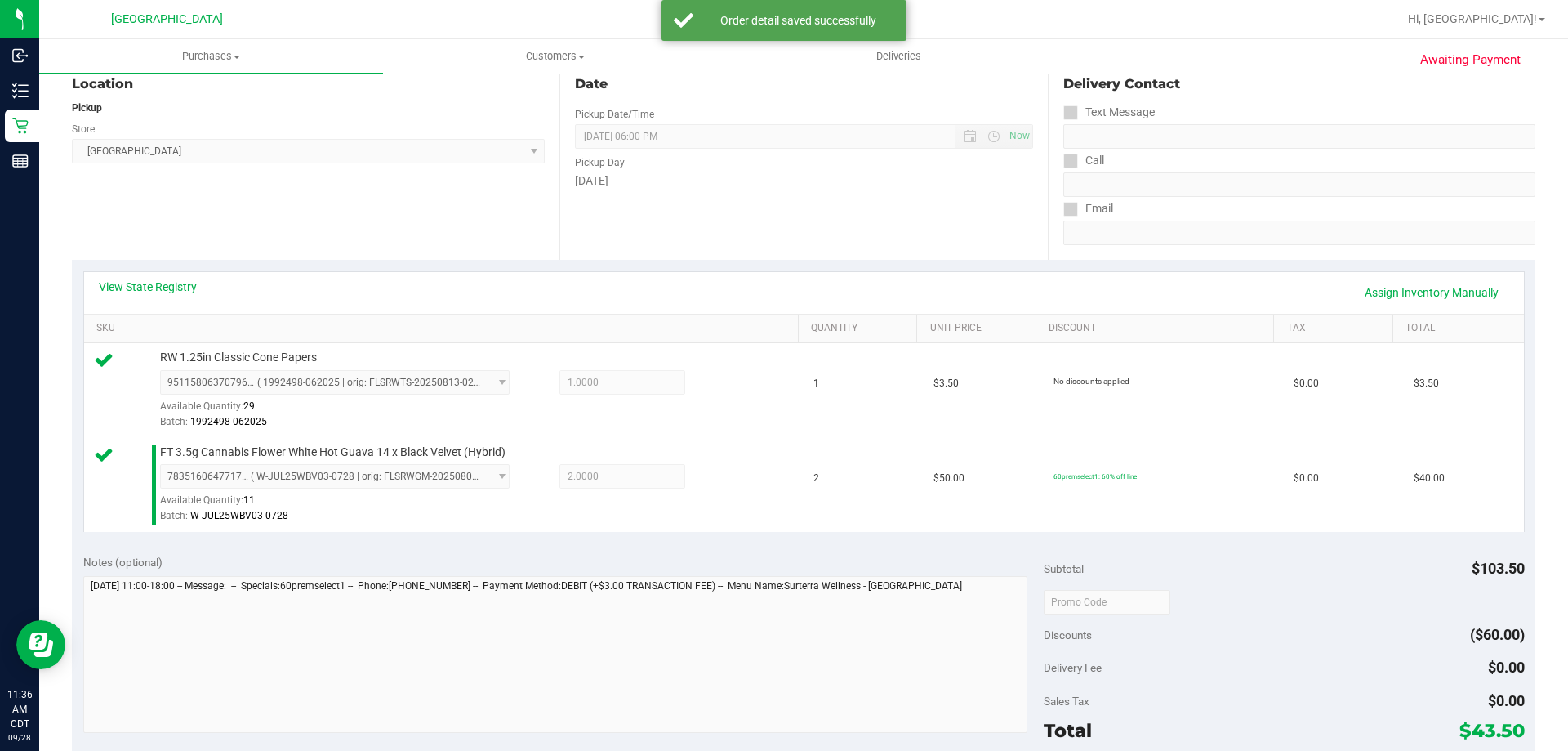
scroll to position [409, 0]
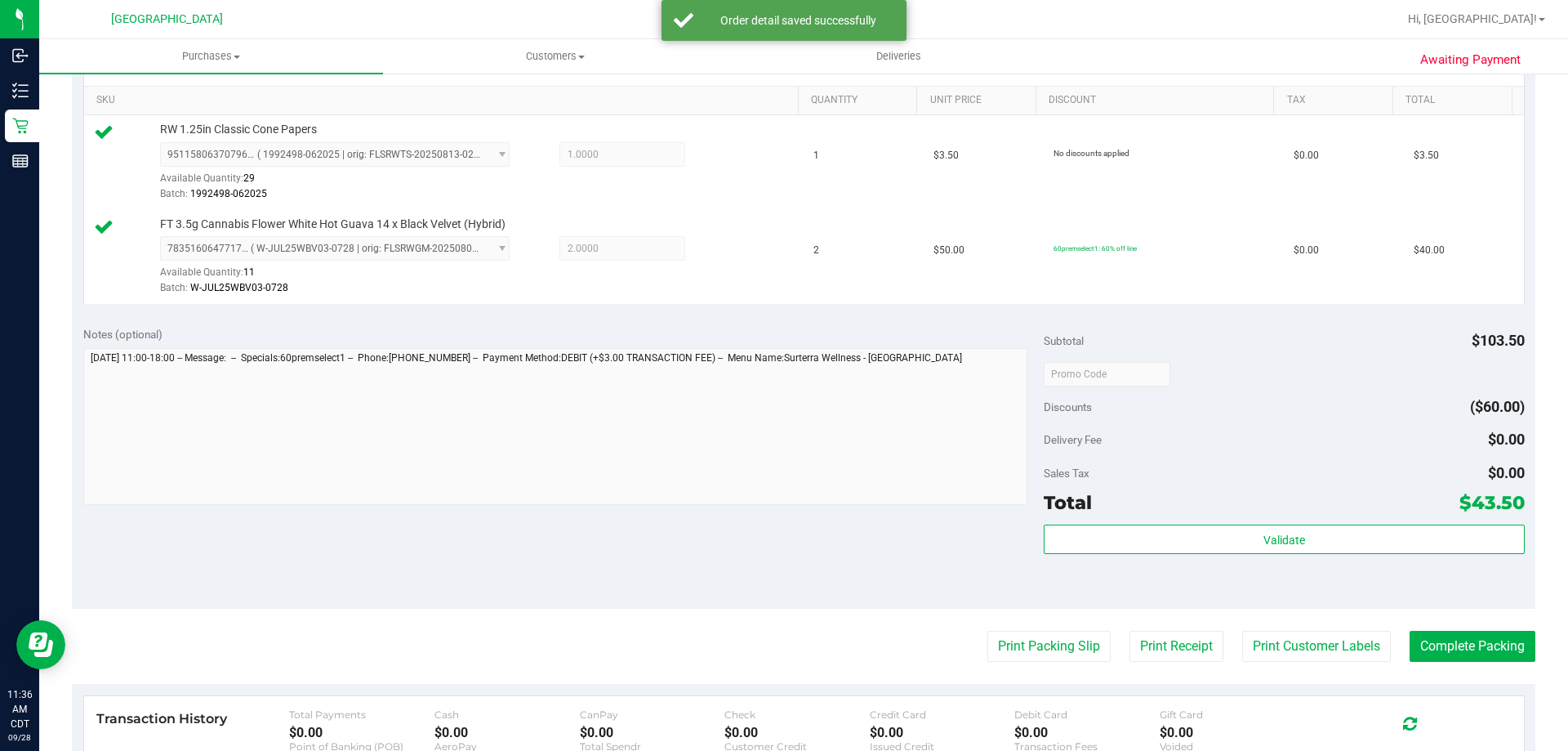
click at [1056, 520] on div "Subtotal $103.50 Discounts ($60.00) Delivery Fee $0.00 Sales Tax $0.00 Total $4…" at bounding box center [1284, 462] width 480 height 272
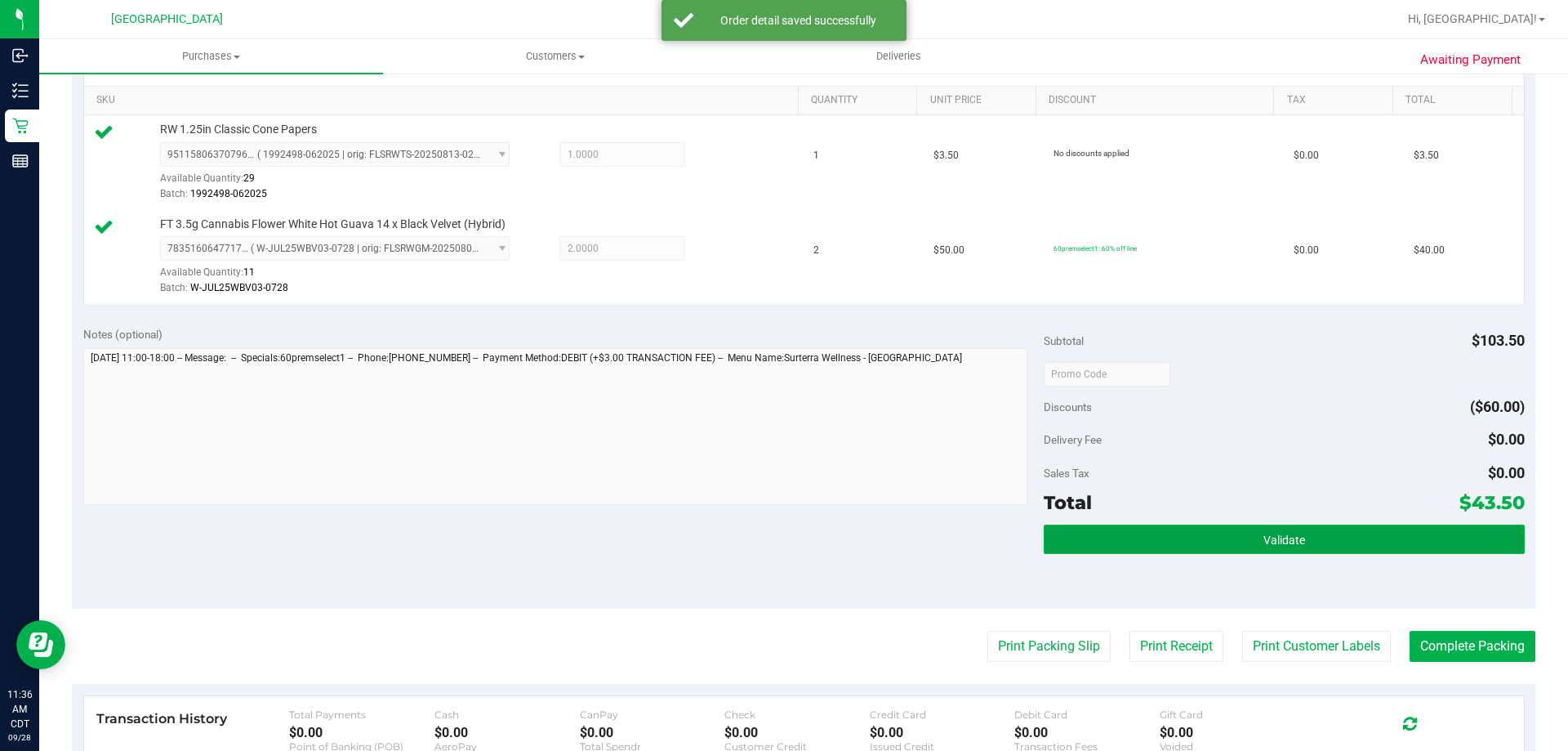
click at [1068, 544] on button "Validate" at bounding box center [1284, 539] width 480 height 29
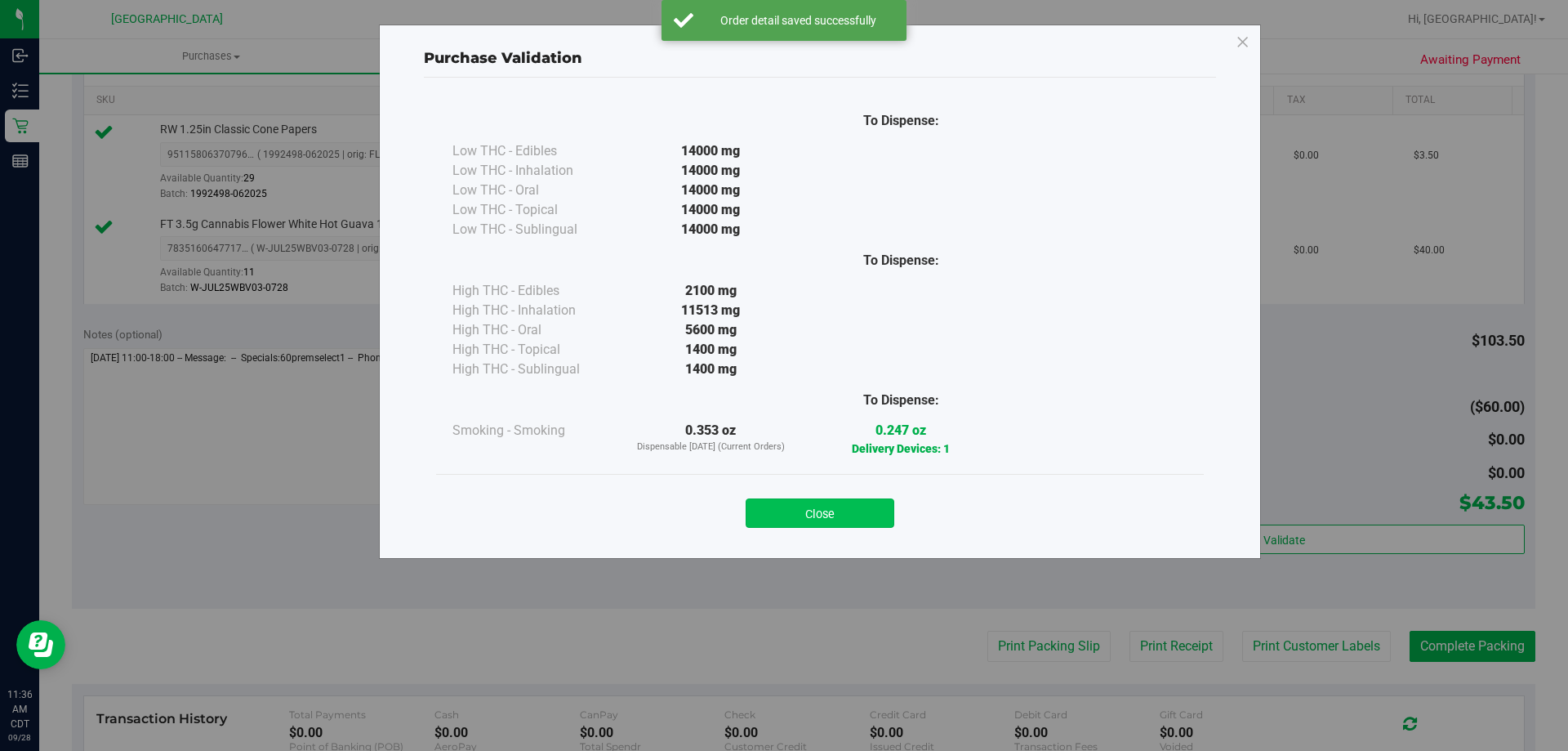
click at [870, 521] on button "Close" at bounding box center [819, 513] width 148 height 29
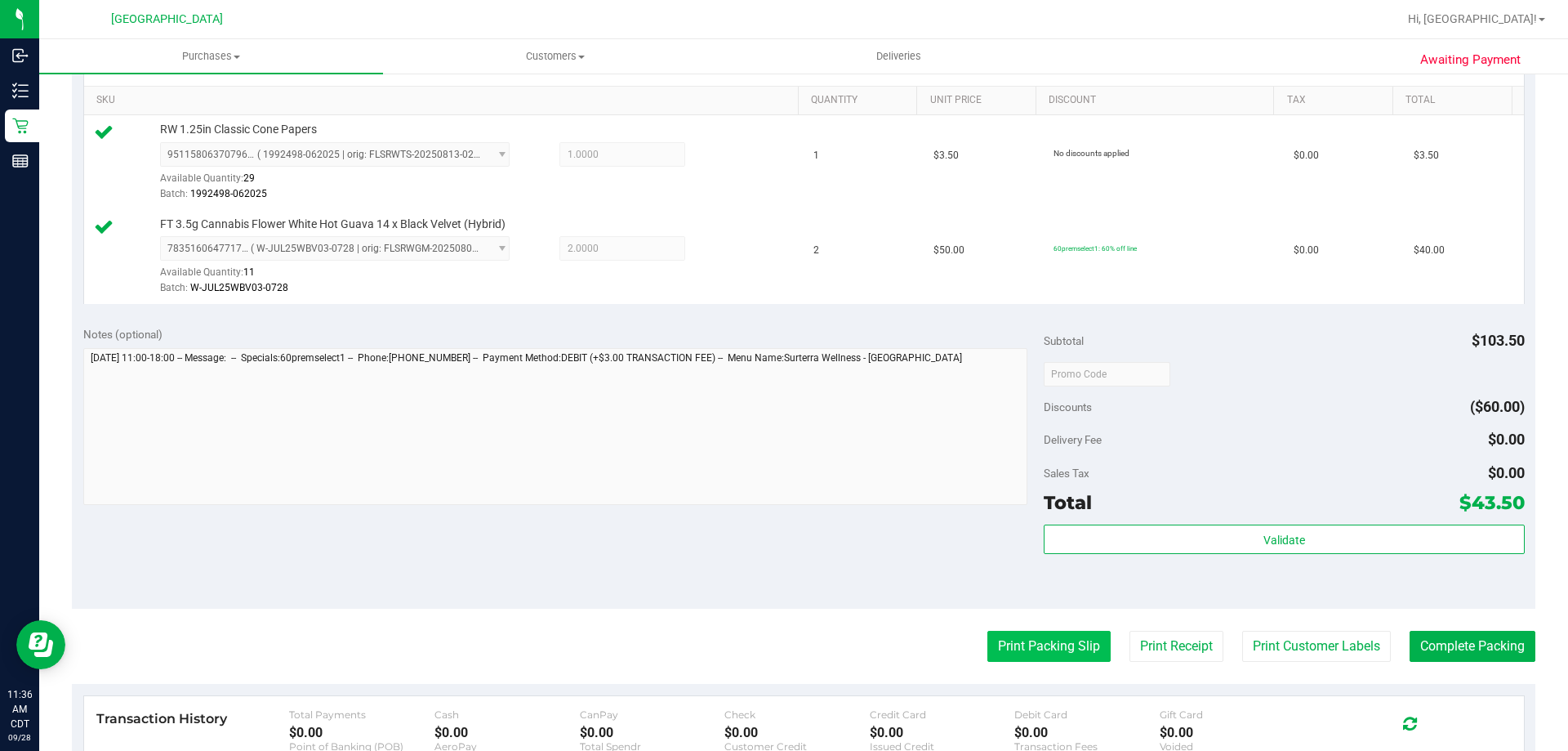
click at [987, 632] on button "Print Packing Slip" at bounding box center [1049, 646] width 124 height 31
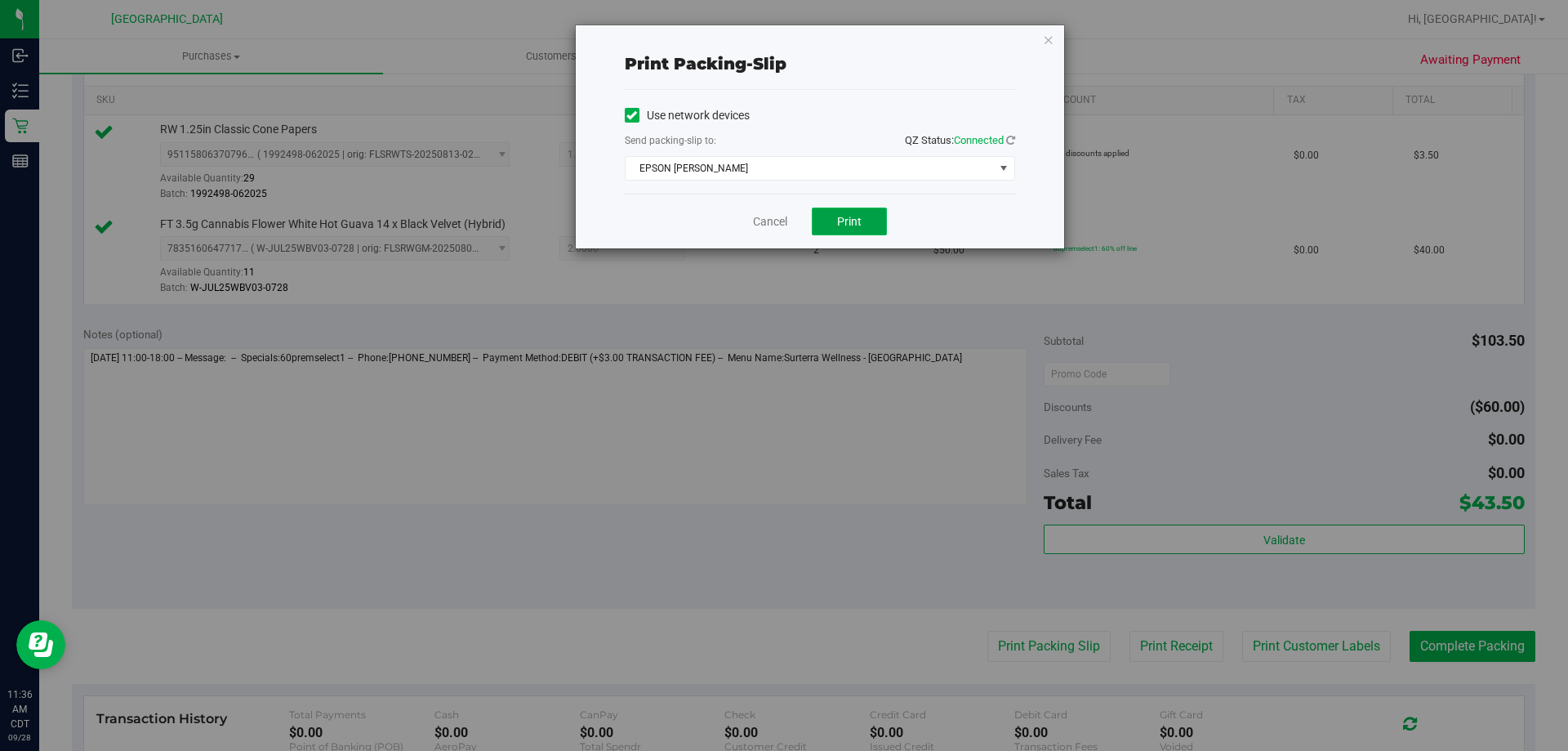
click at [867, 222] on button "Print" at bounding box center [849, 221] width 75 height 27
click at [785, 215] on link "Cancel" at bounding box center [770, 222] width 34 height 17
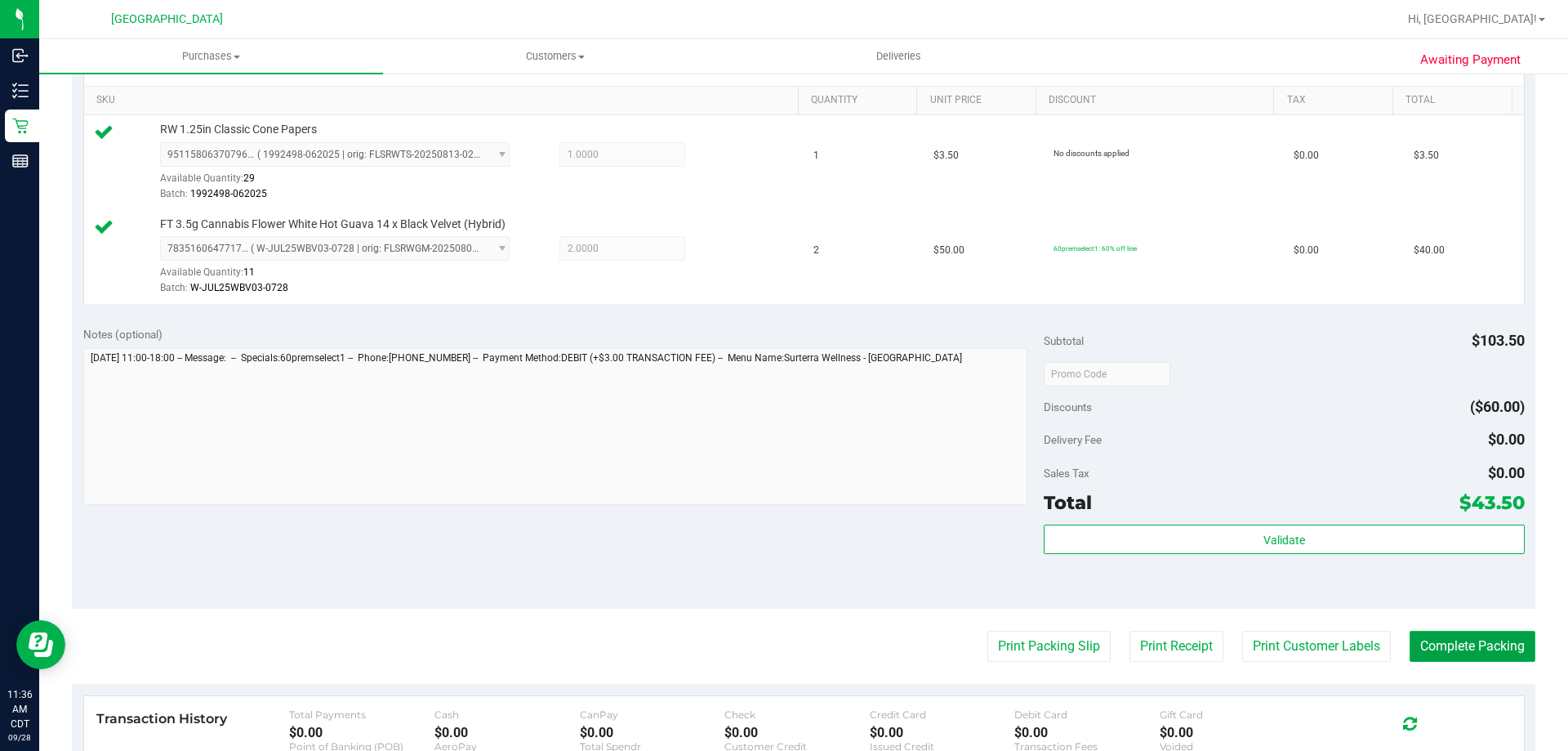
click at [1444, 657] on button "Complete Packing" at bounding box center [1472, 646] width 126 height 31
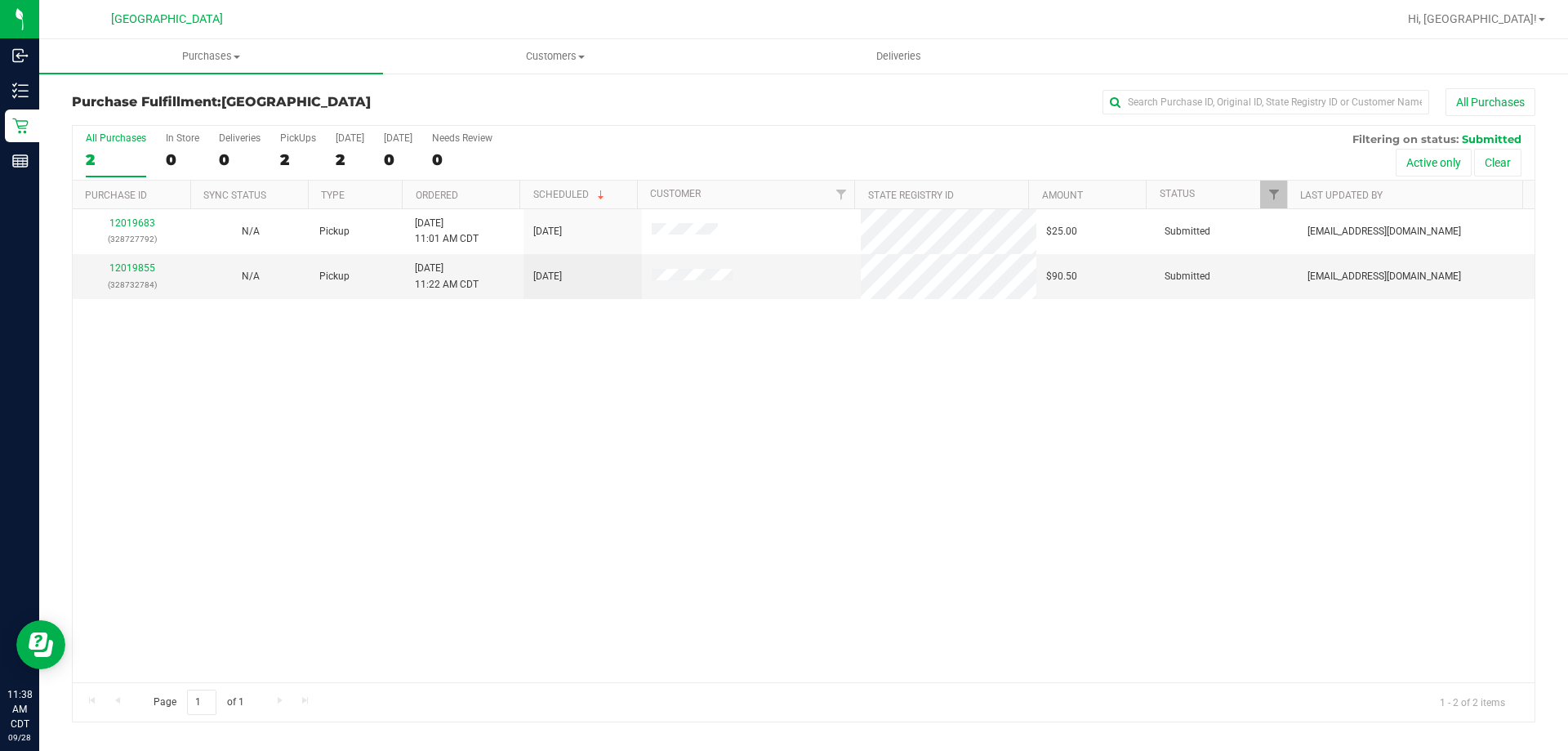
click at [449, 188] on th "Ordered" at bounding box center [460, 194] width 118 height 28
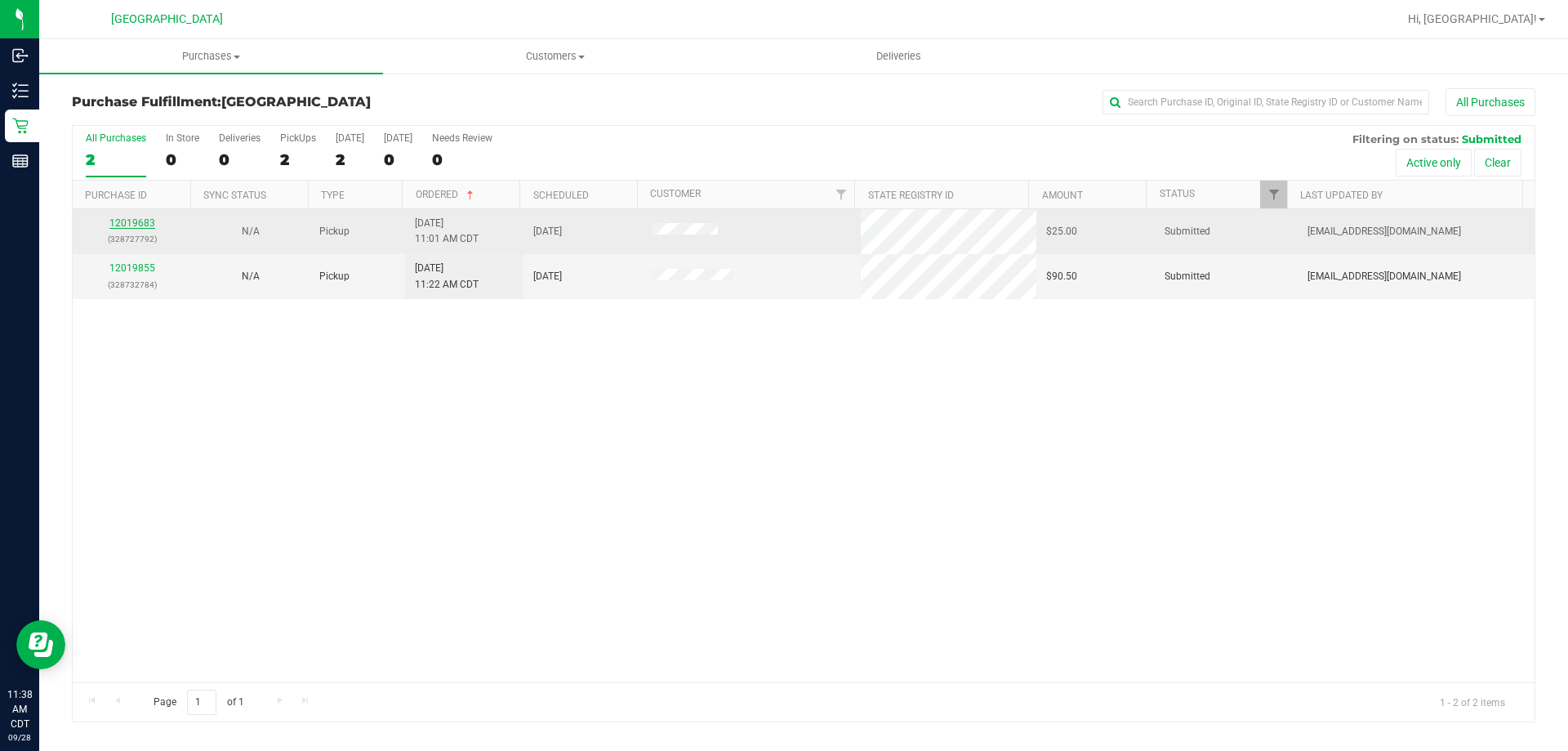
click at [141, 223] on link "12019683" at bounding box center [132, 222] width 45 height 11
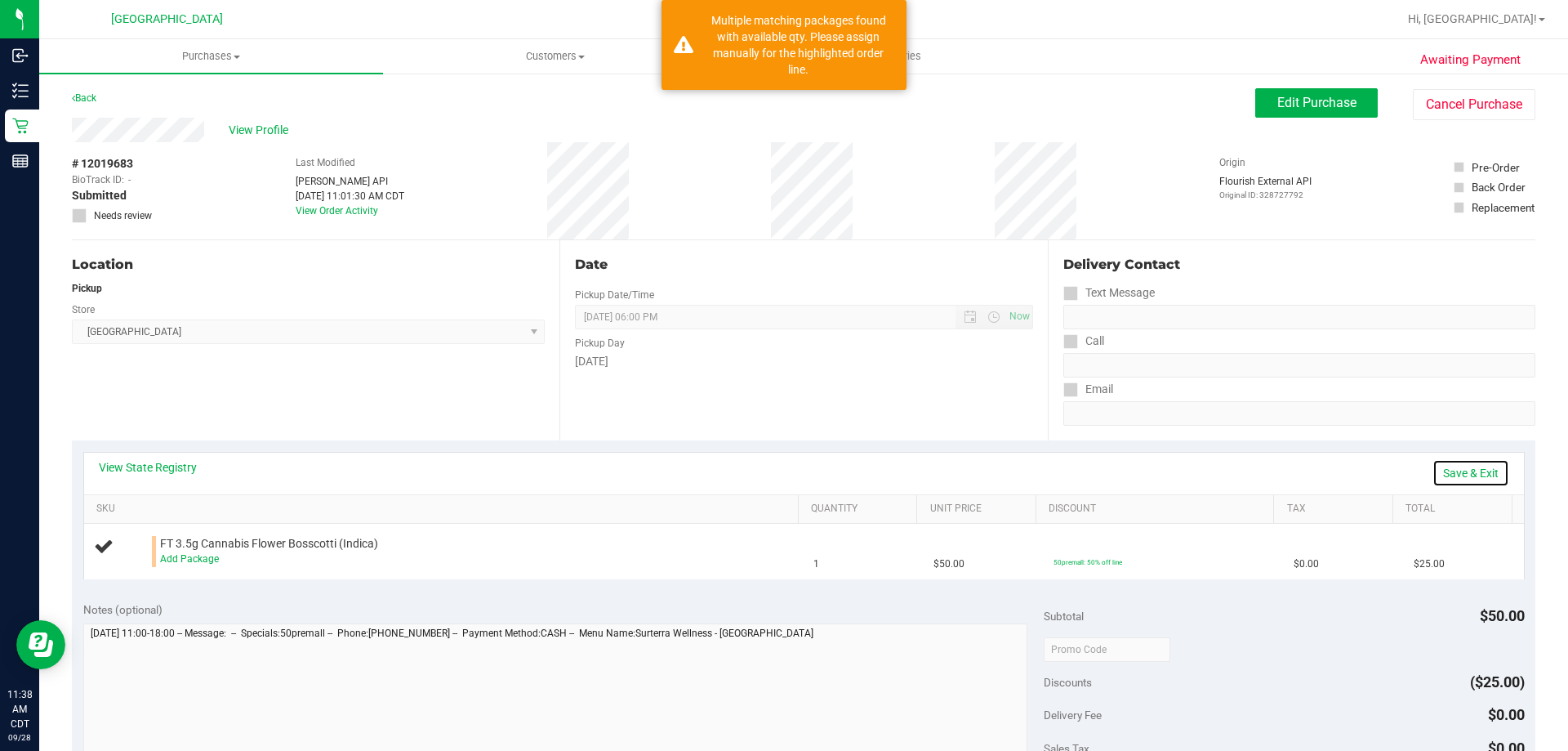
click at [1441, 469] on link "Save & Exit" at bounding box center [1471, 473] width 77 height 27
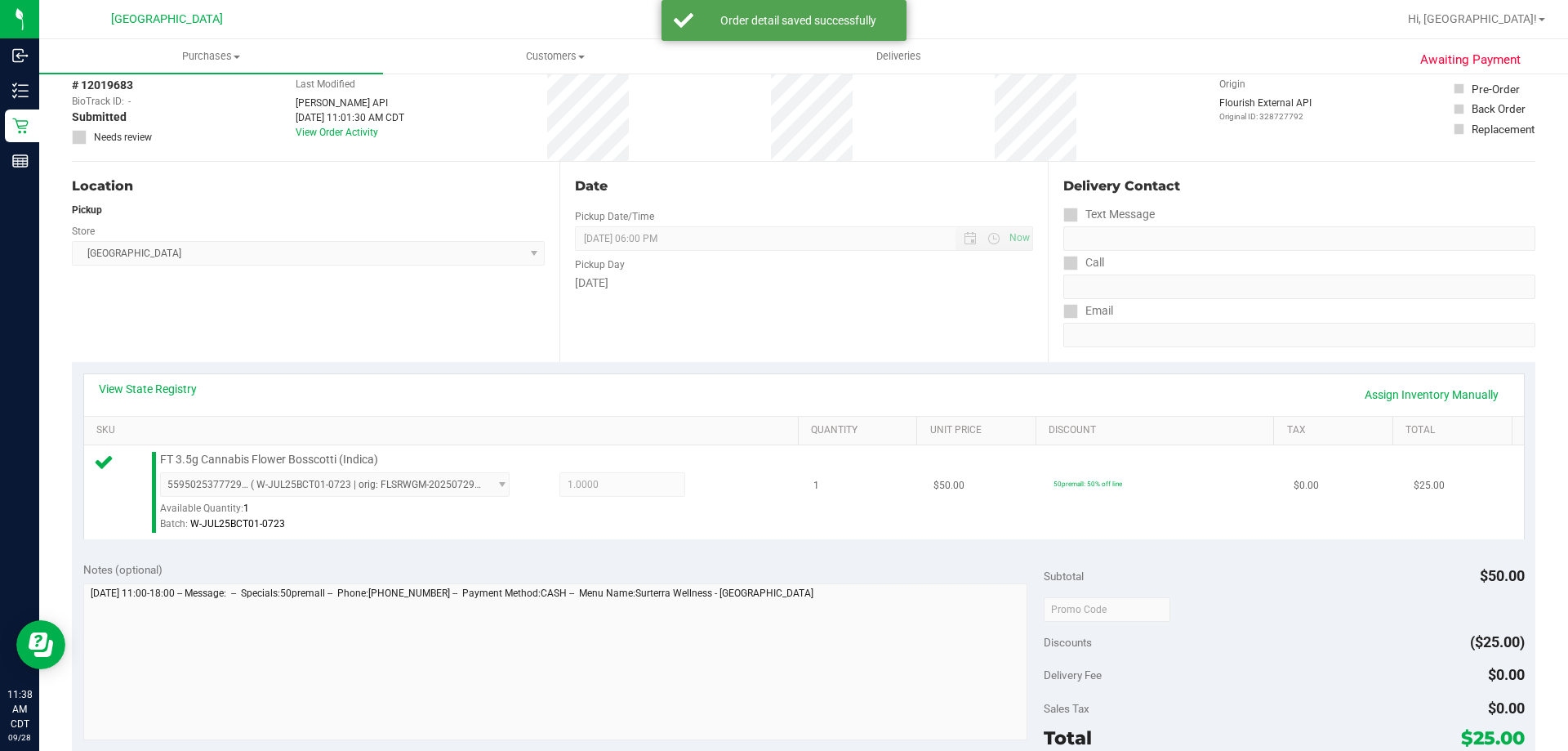
scroll to position [163, 0]
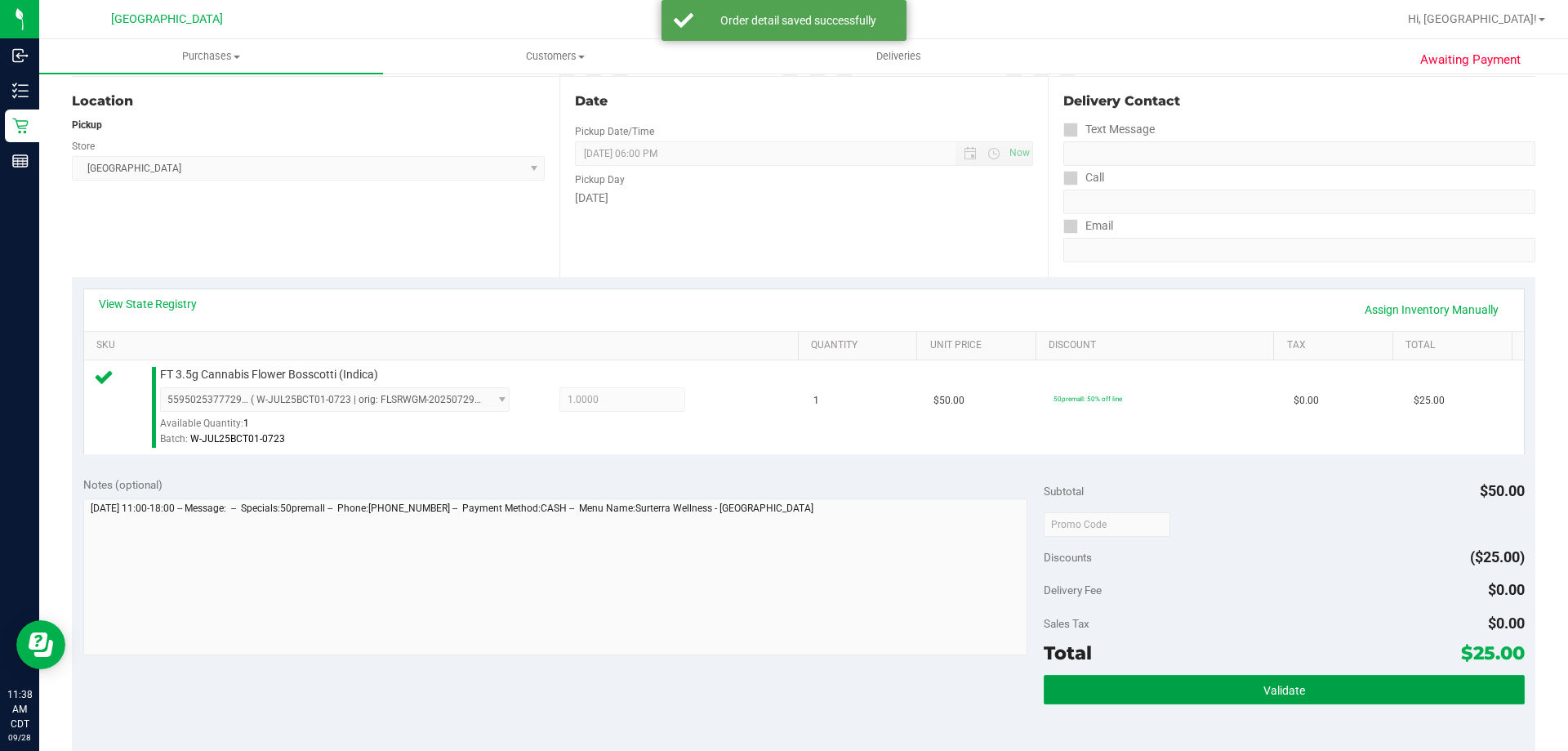
click at [1292, 681] on button "Validate" at bounding box center [1284, 690] width 480 height 29
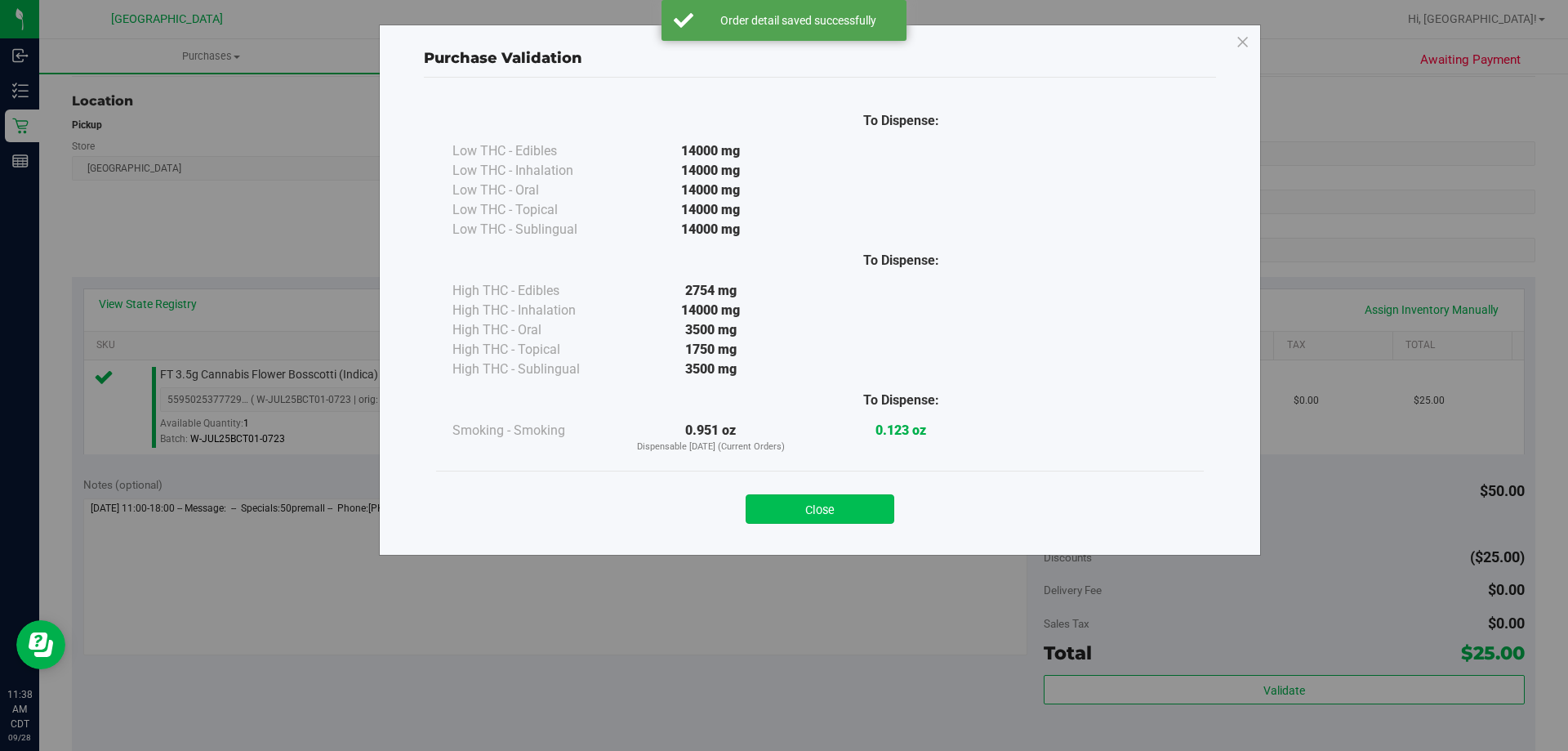
click at [847, 502] on button "Close" at bounding box center [819, 509] width 148 height 29
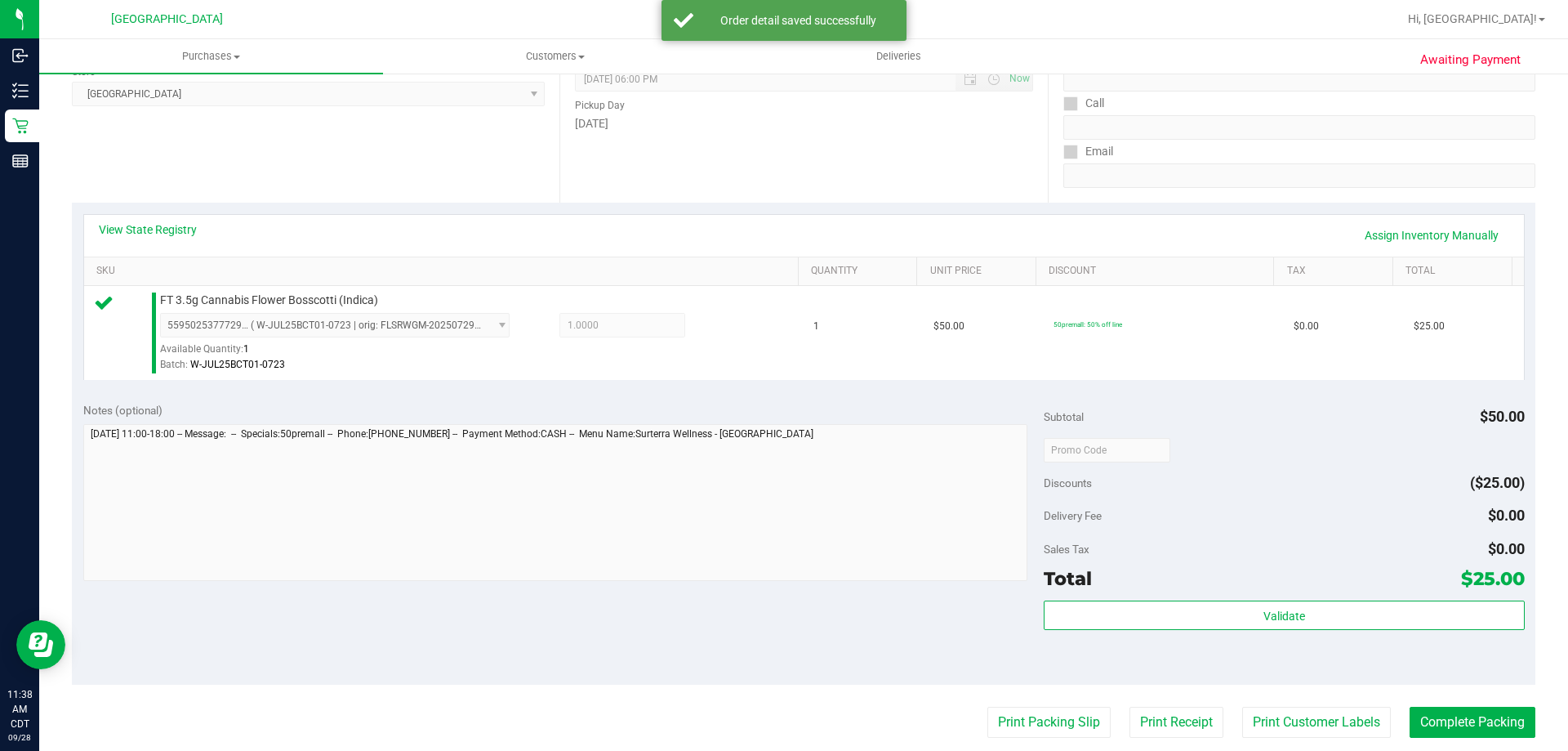
scroll to position [327, 0]
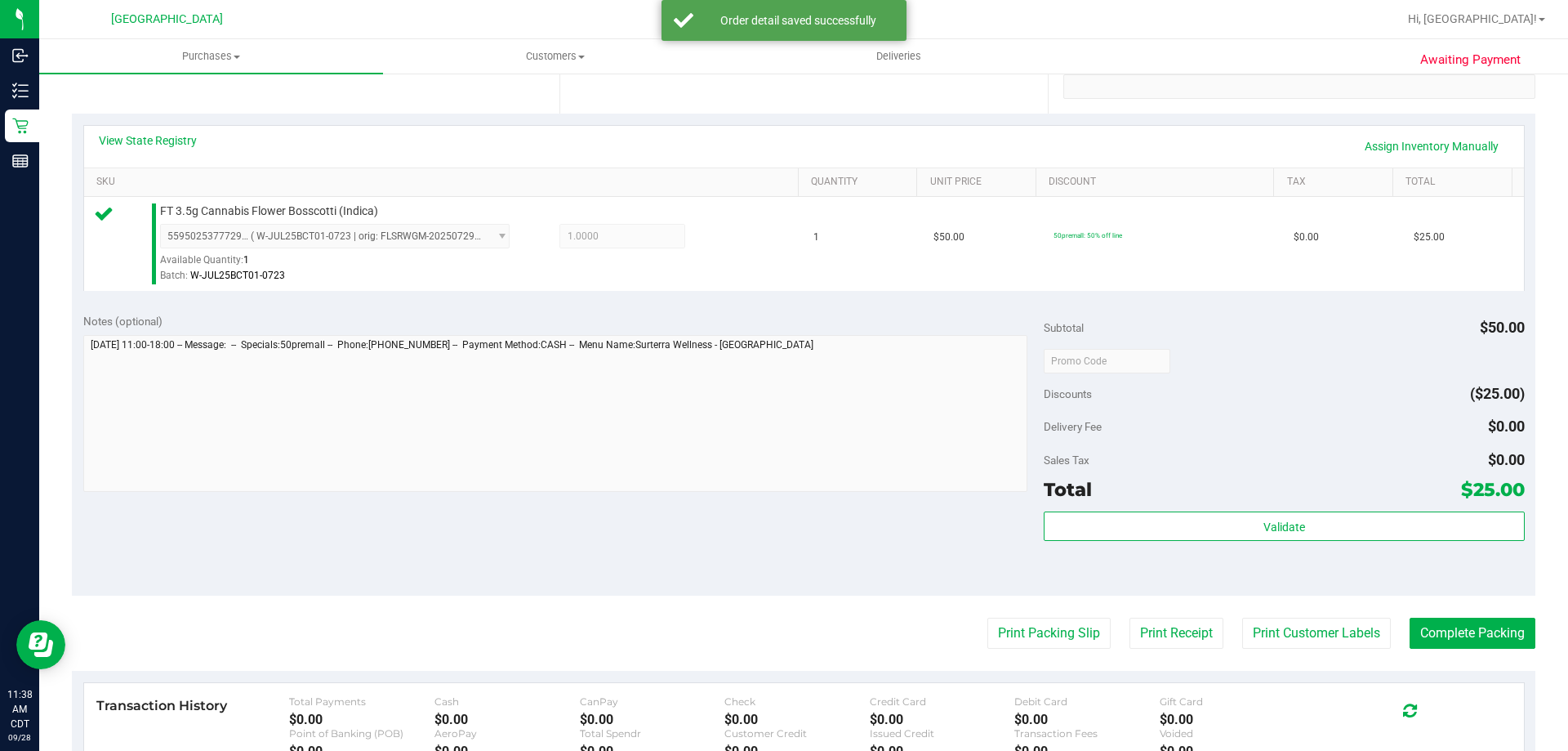
click at [1016, 615] on purchase-details "Back Edit Purchase Cancel Purchase View Profile # 12019683 BioTrack ID: - Submi…" at bounding box center [804, 369] width 1463 height 1215
drag, startPoint x: 1016, startPoint y: 616, endPoint x: 1032, endPoint y: 628, distance: 20.0
click at [1017, 617] on purchase-details "Back Edit Purchase Cancel Purchase View Profile # 12019683 BioTrack ID: - Submi…" at bounding box center [804, 369] width 1463 height 1215
click at [1032, 628] on button "Print Packing Slip" at bounding box center [1049, 633] width 124 height 31
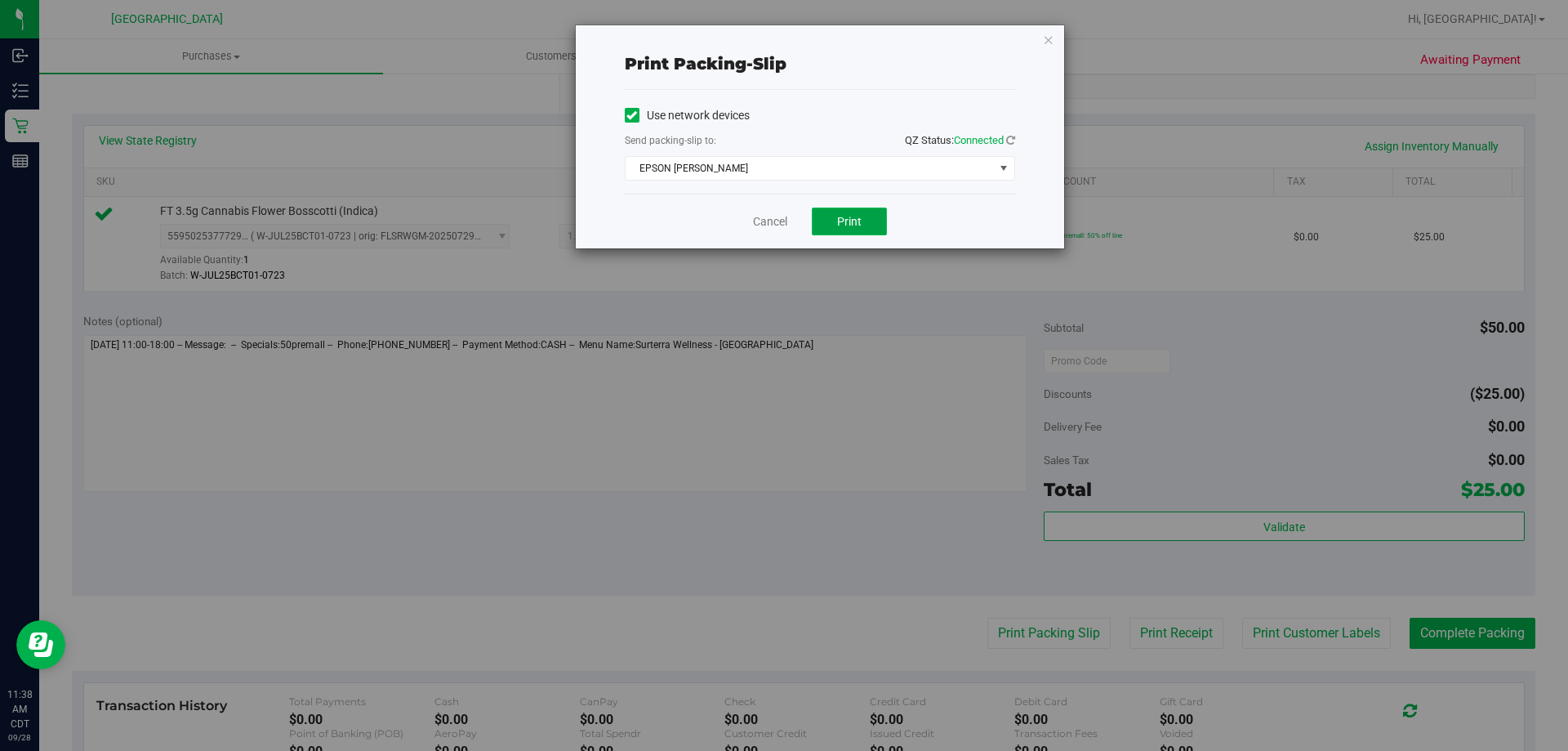
click at [866, 229] on button "Print" at bounding box center [849, 221] width 75 height 27
click at [781, 226] on link "Cancel" at bounding box center [770, 222] width 34 height 17
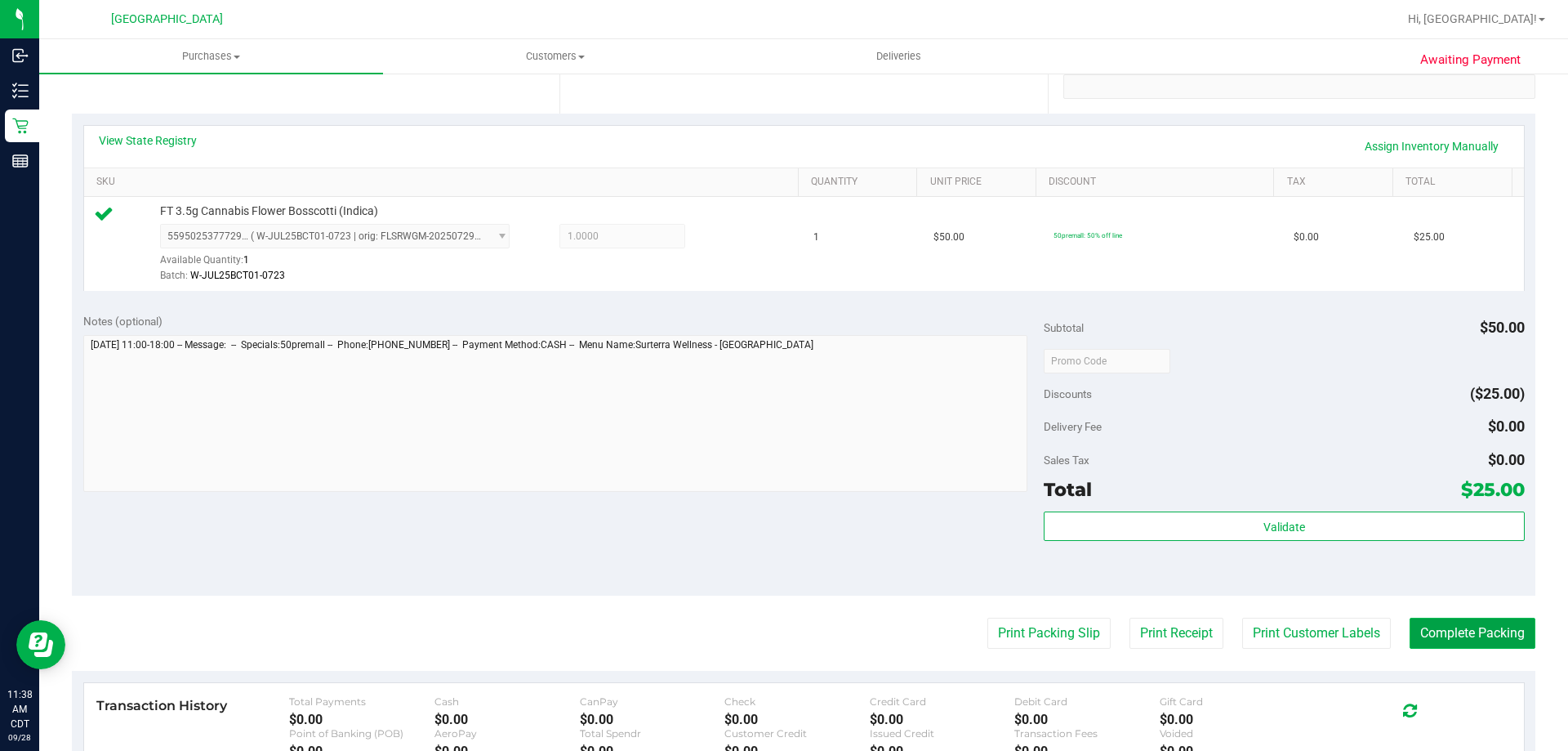
click at [1420, 636] on button "Complete Packing" at bounding box center [1472, 633] width 126 height 31
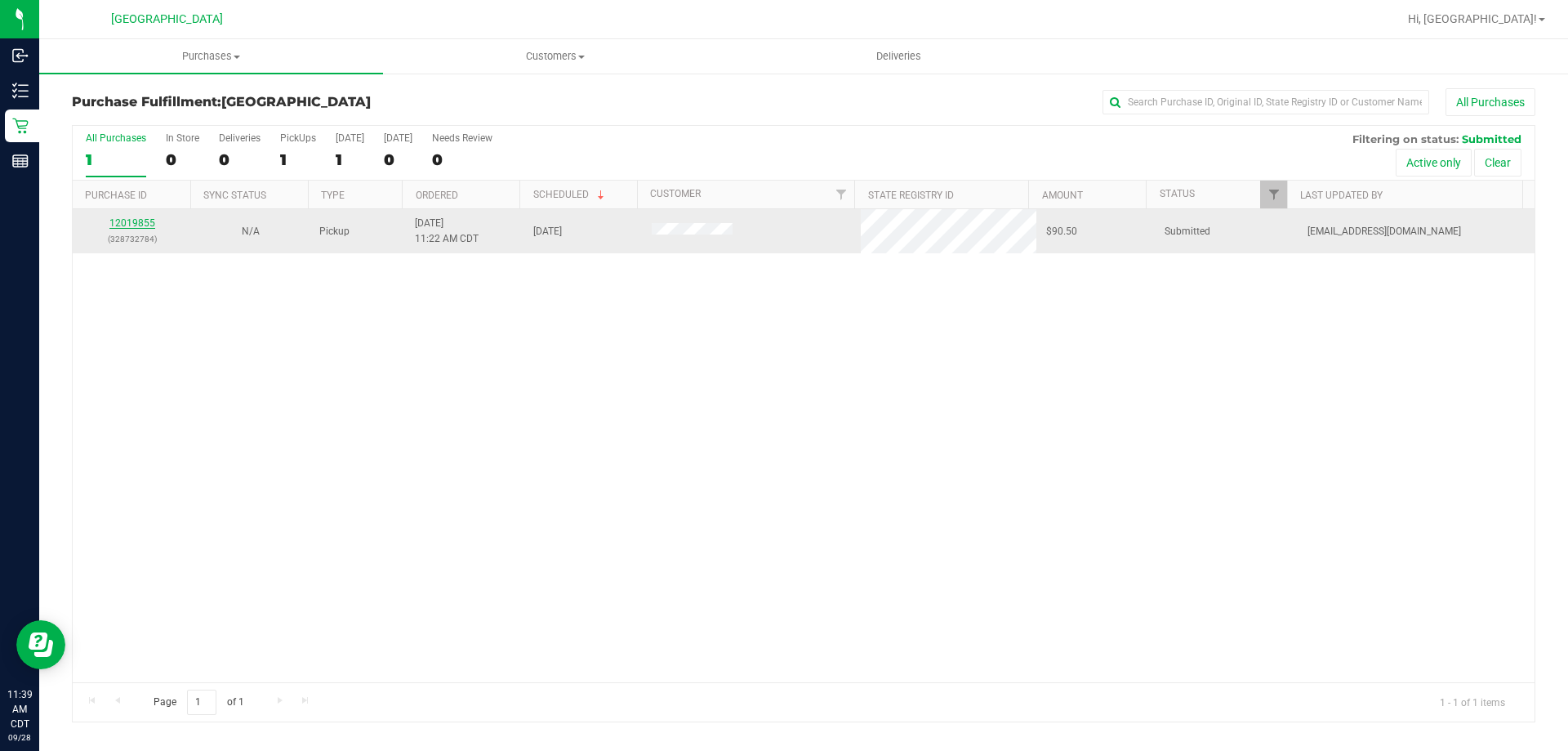
click at [142, 224] on link "12019855" at bounding box center [132, 222] width 45 height 11
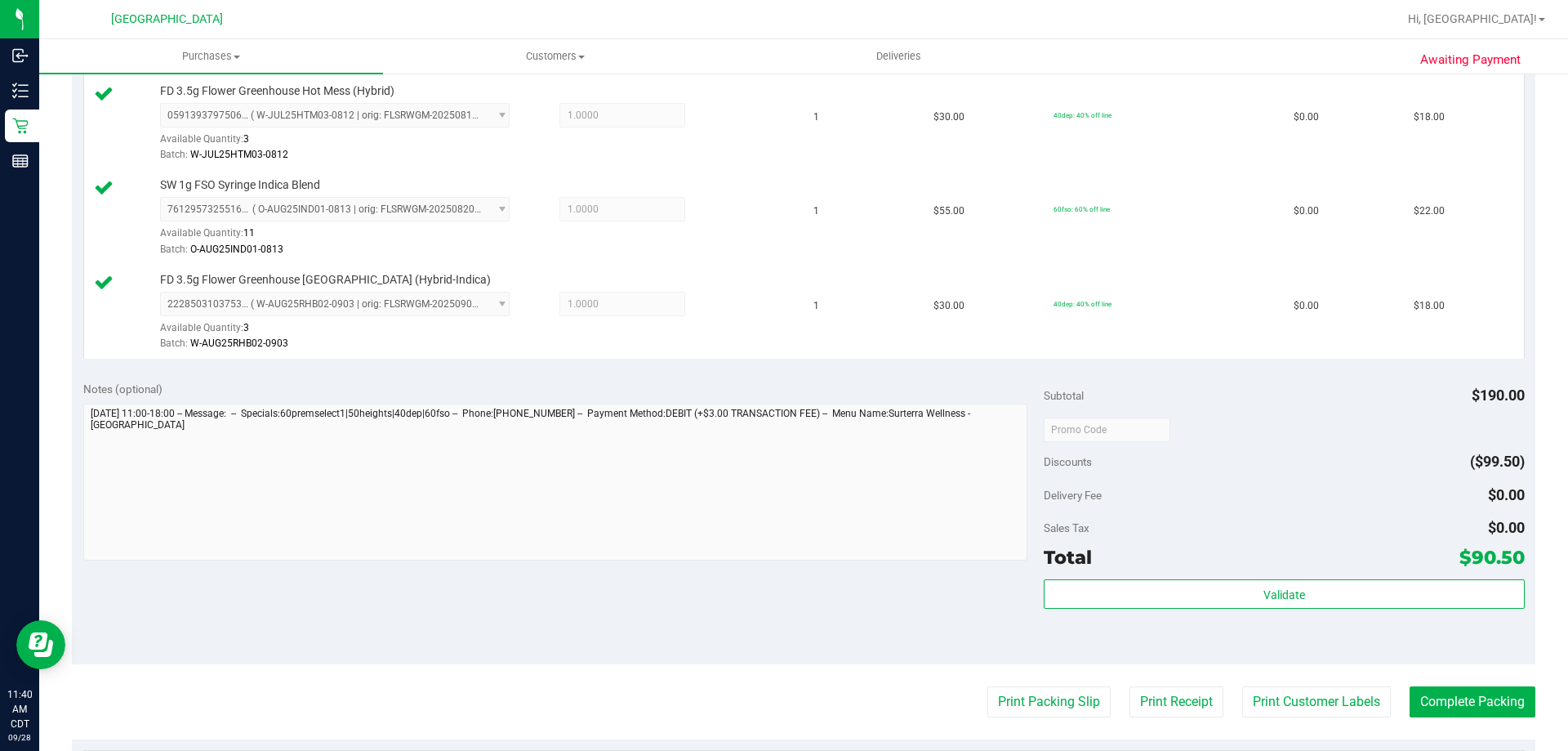
scroll to position [654, 0]
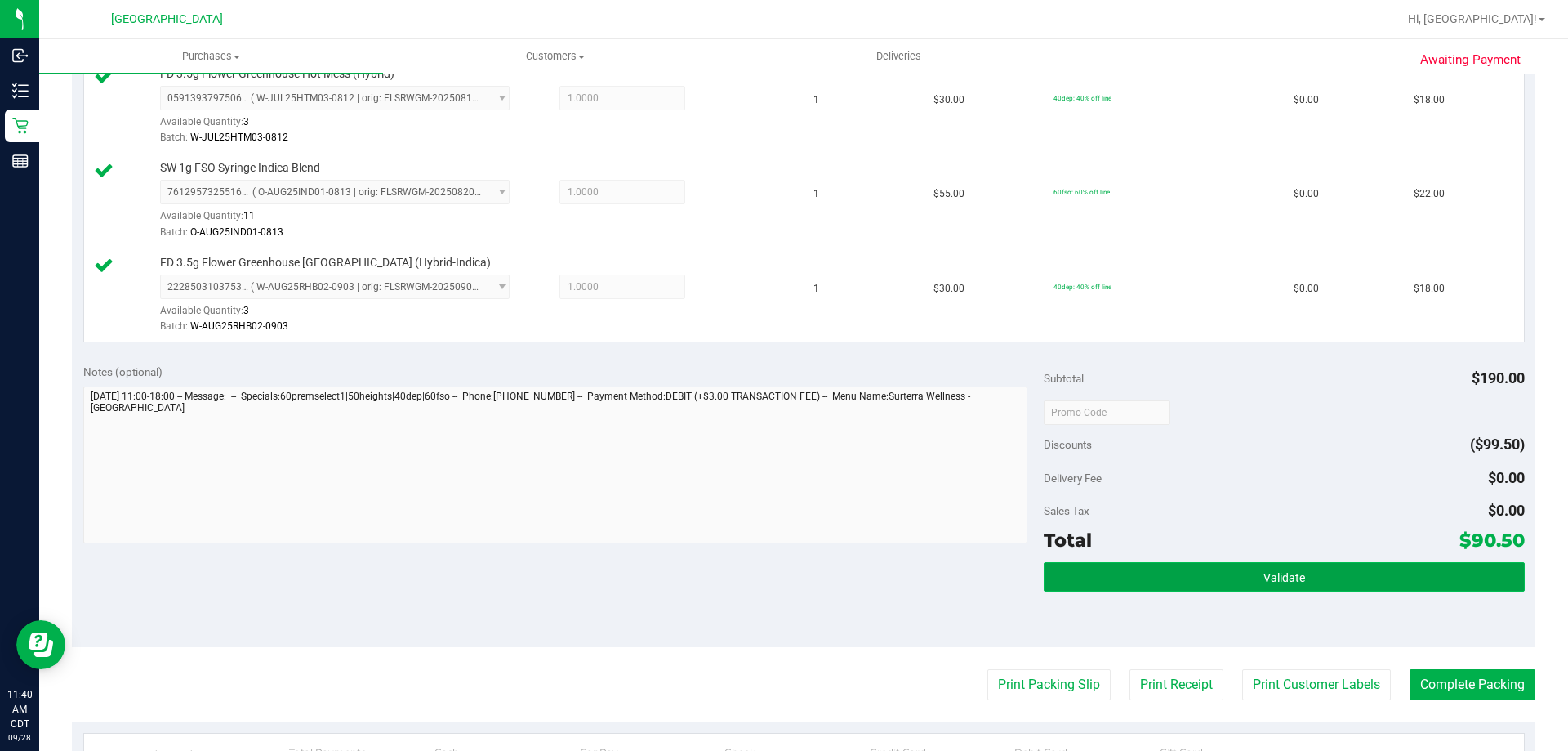
click at [1089, 564] on button "Validate" at bounding box center [1284, 577] width 480 height 29
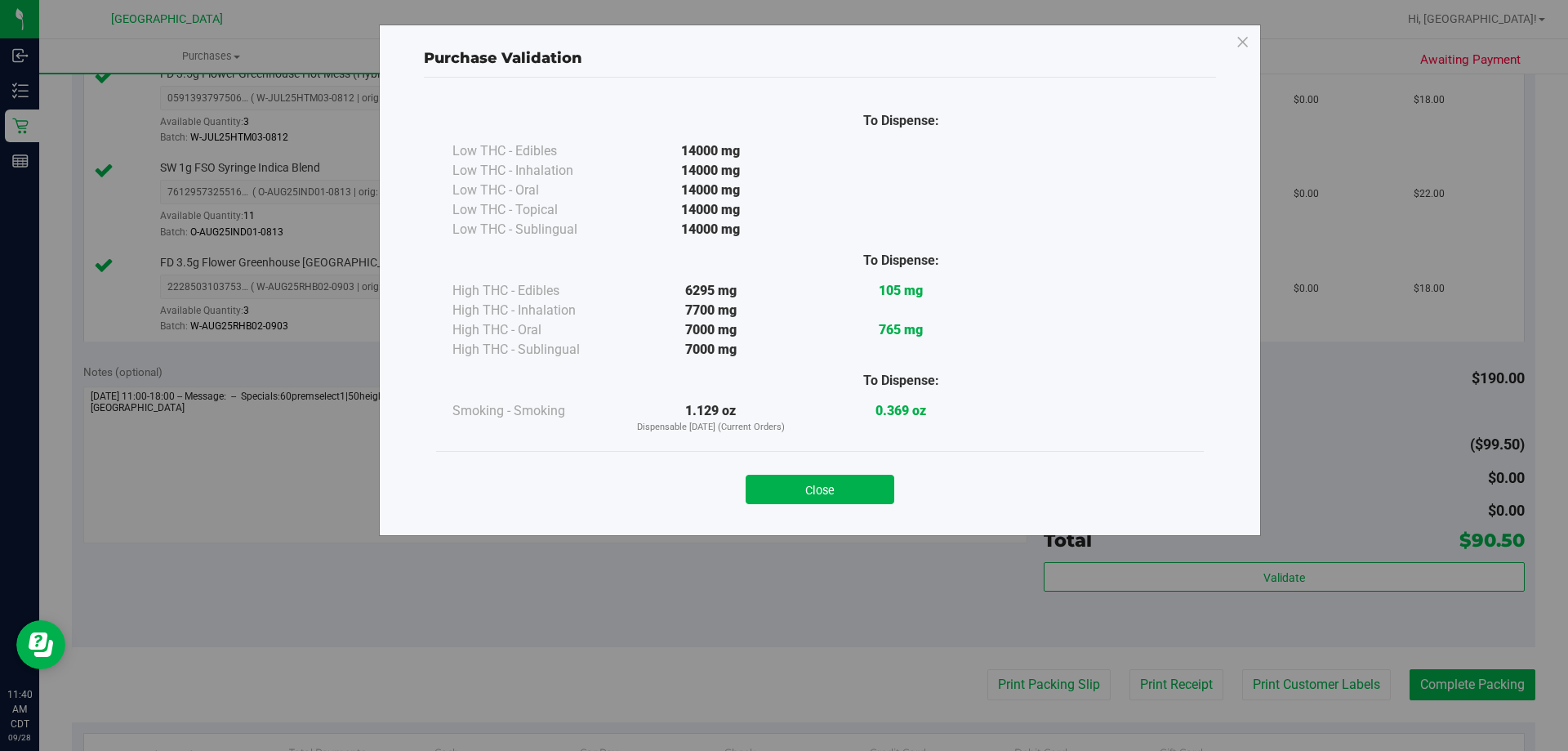
click at [809, 486] on button "Close" at bounding box center [819, 489] width 148 height 29
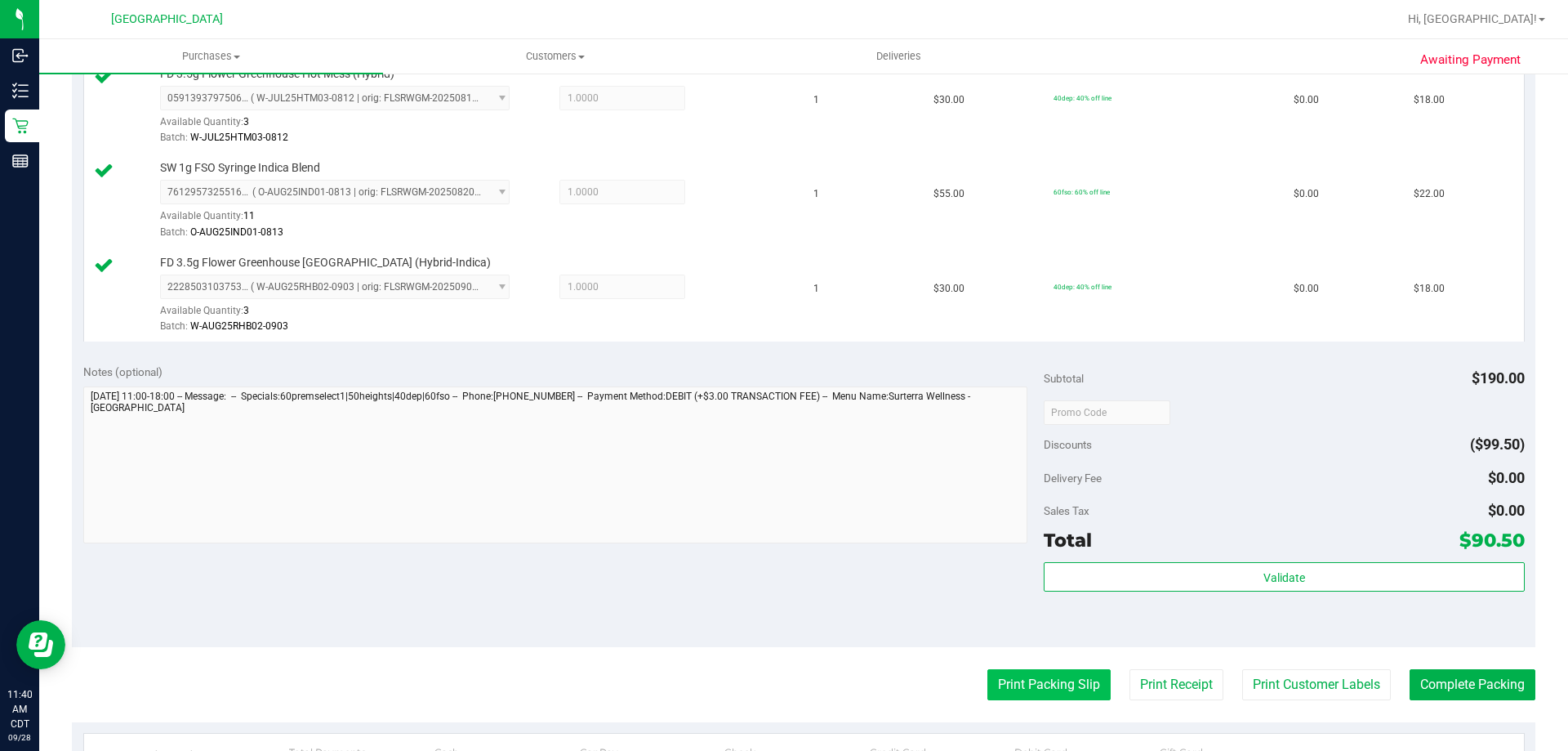
click at [994, 674] on button "Print Packing Slip" at bounding box center [1049, 685] width 124 height 31
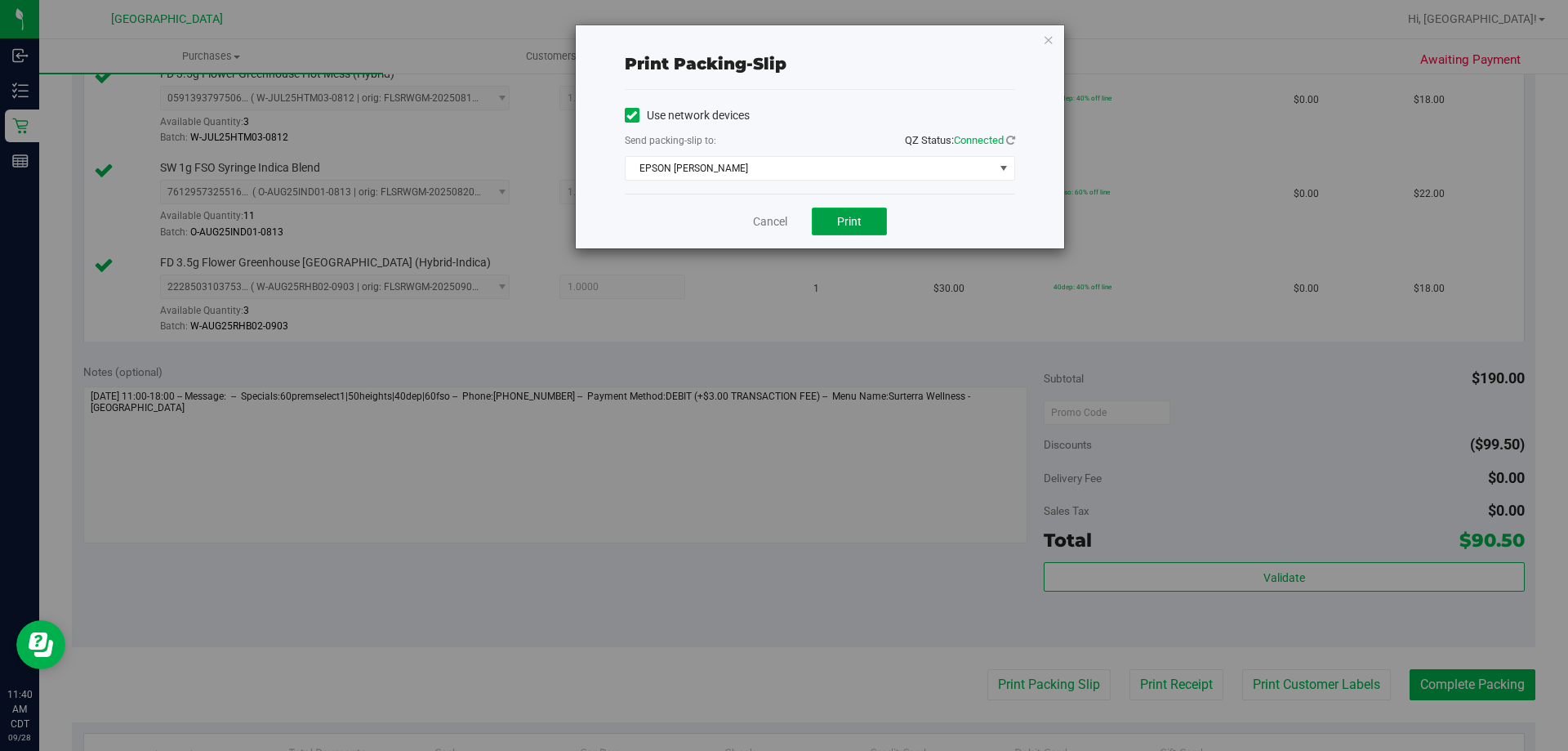
click at [832, 220] on button "Print" at bounding box center [849, 221] width 75 height 27
click at [769, 227] on link "Cancel" at bounding box center [770, 222] width 34 height 17
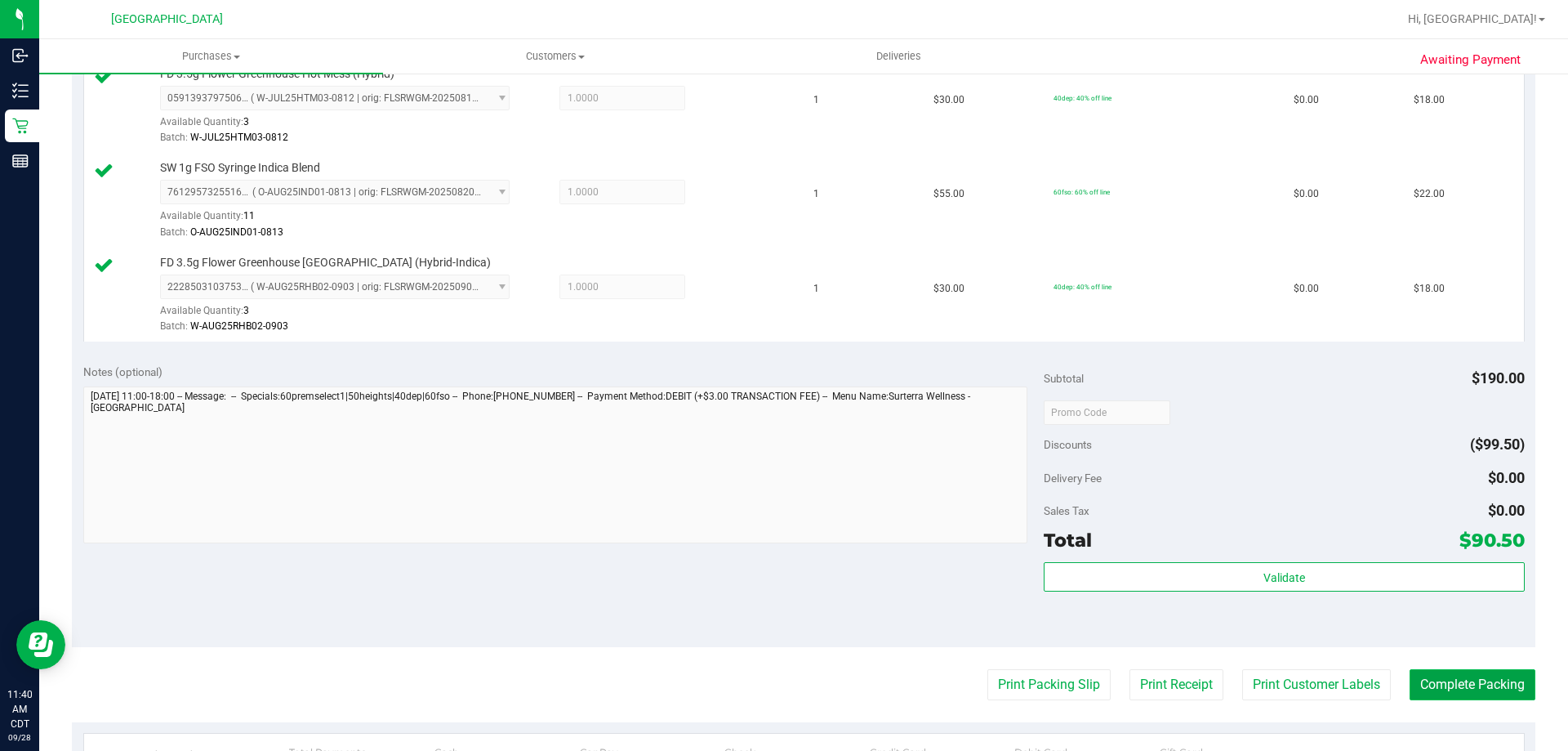
click at [1422, 675] on button "Complete Packing" at bounding box center [1472, 685] width 126 height 31
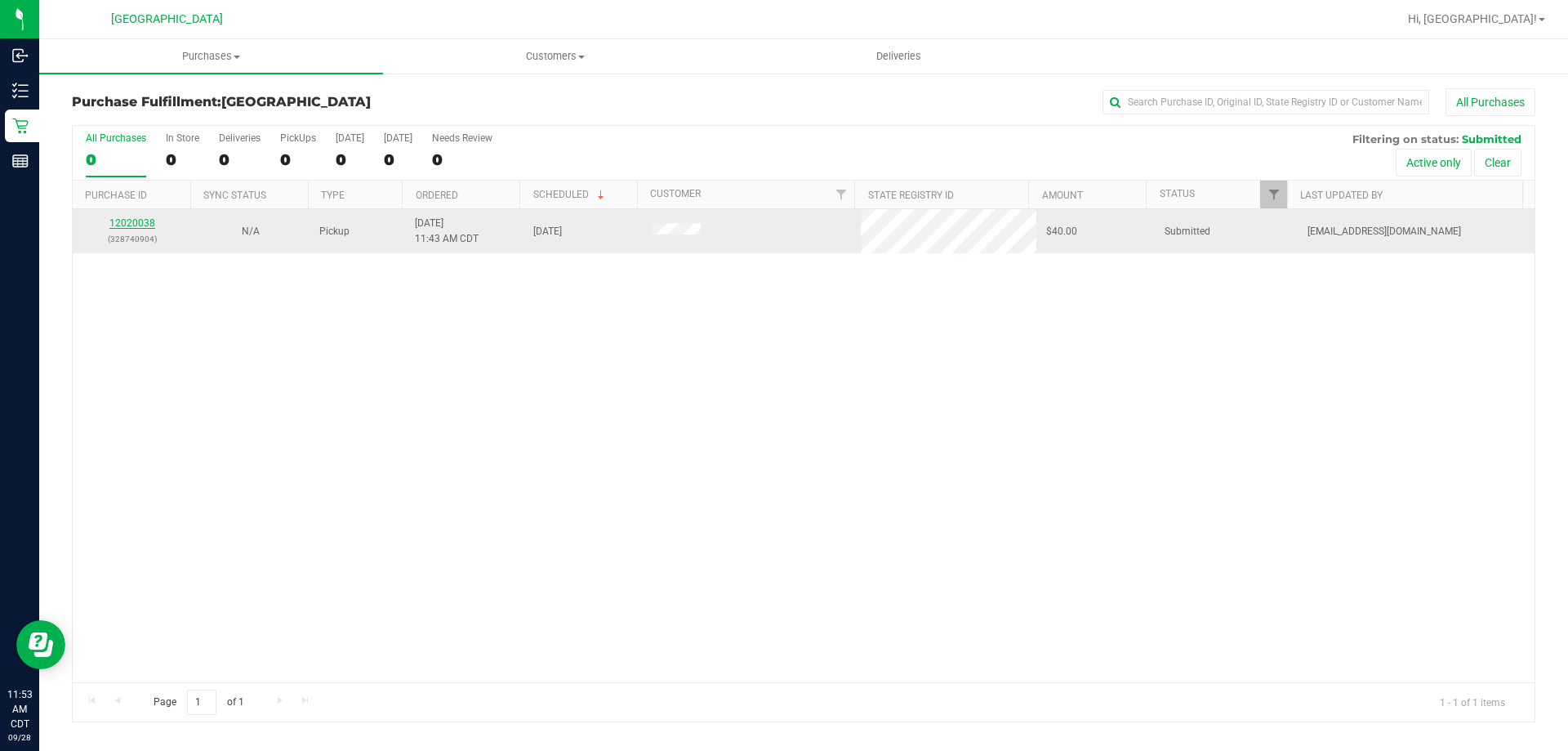
click at [134, 219] on link "12020038" at bounding box center [132, 222] width 45 height 11
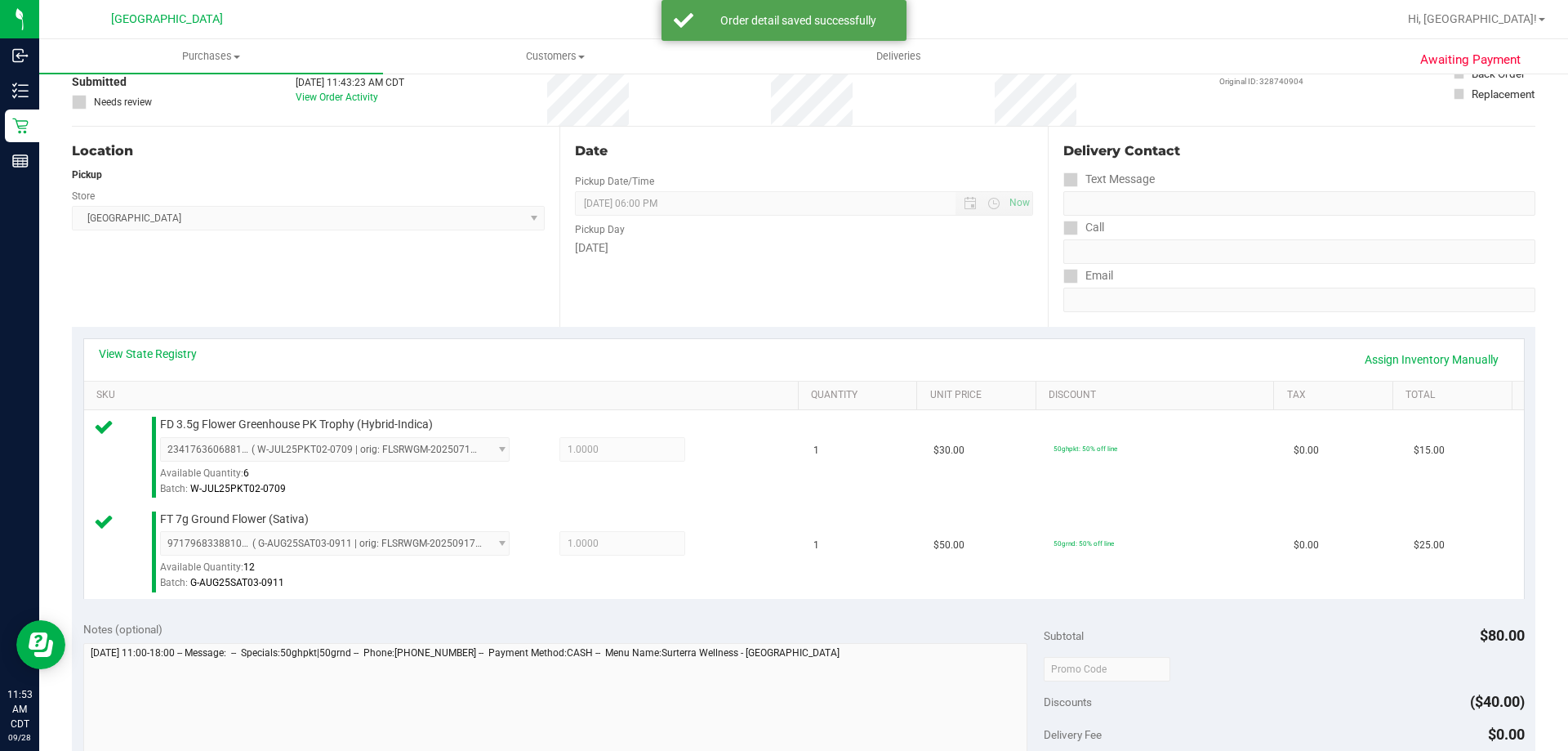
scroll to position [245, 0]
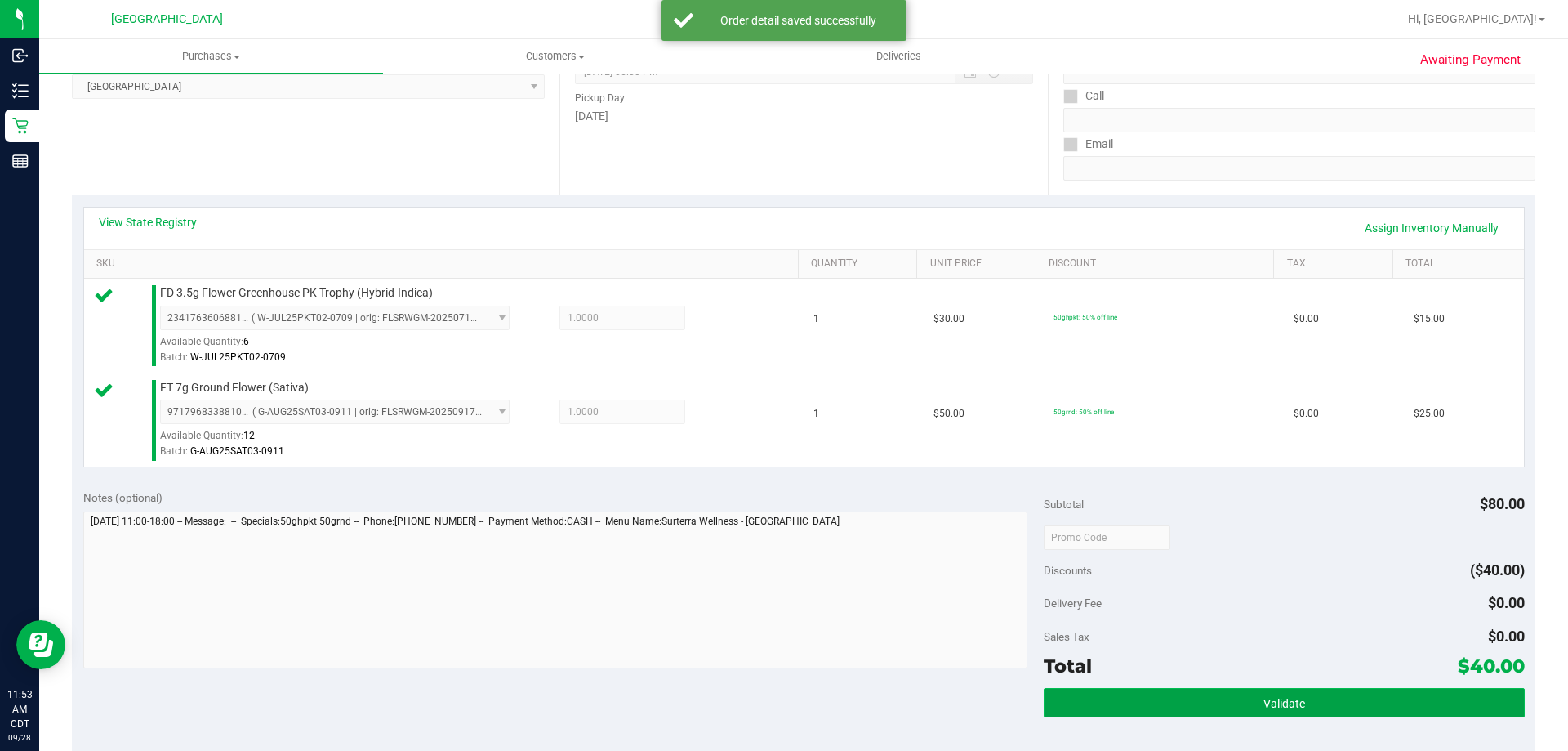
click at [1296, 703] on button "Validate" at bounding box center [1284, 703] width 480 height 29
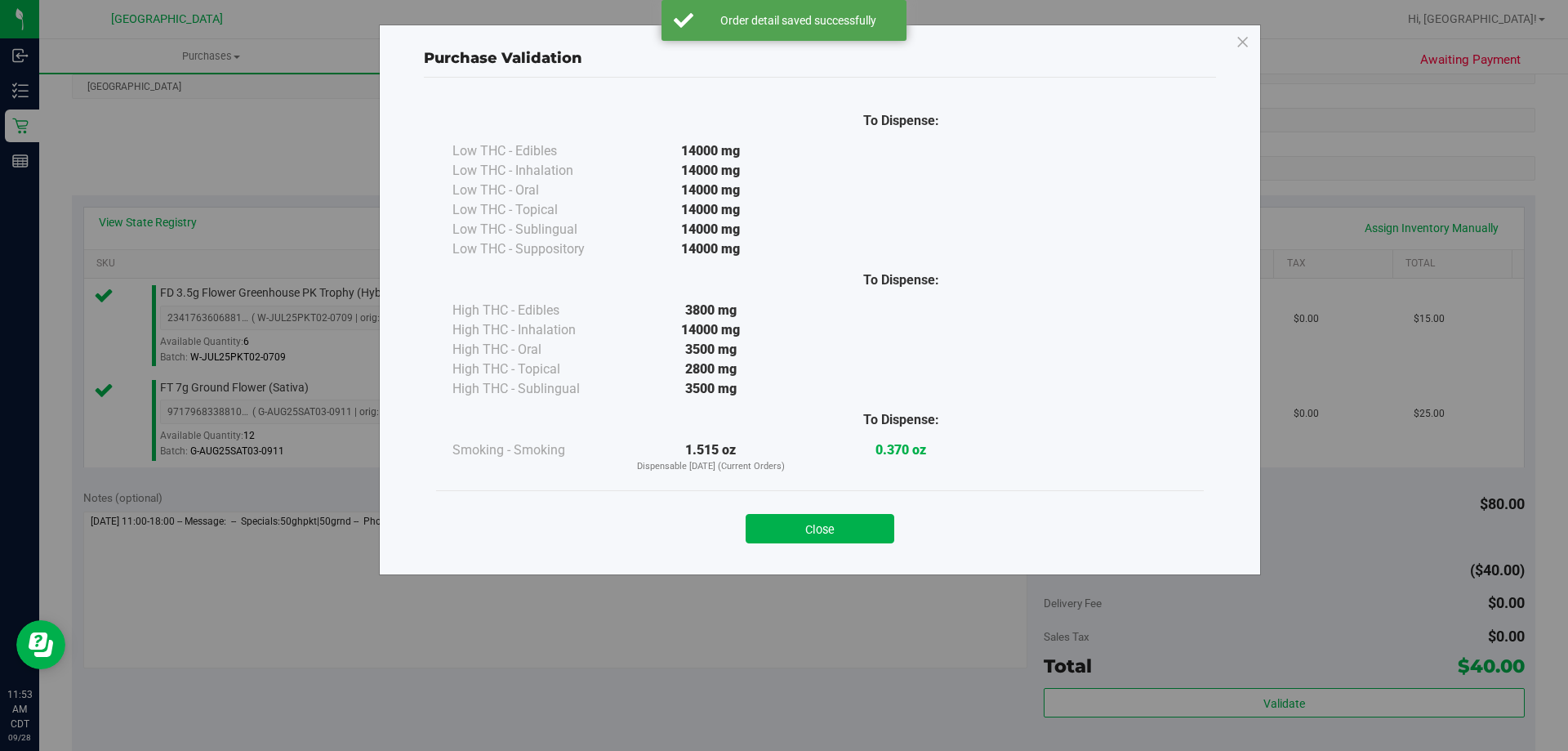
click at [829, 527] on button "Close" at bounding box center [819, 529] width 148 height 29
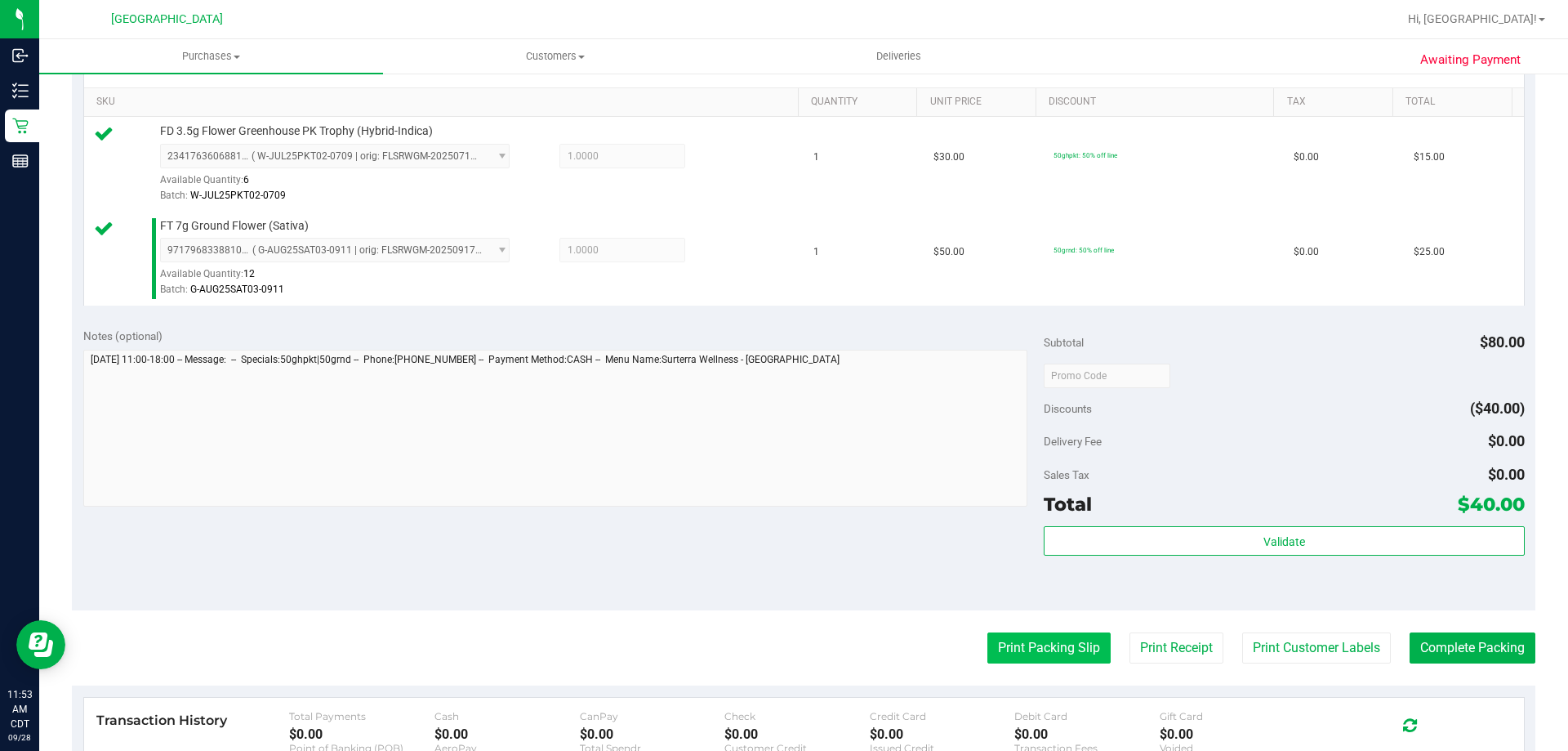
scroll to position [409, 0]
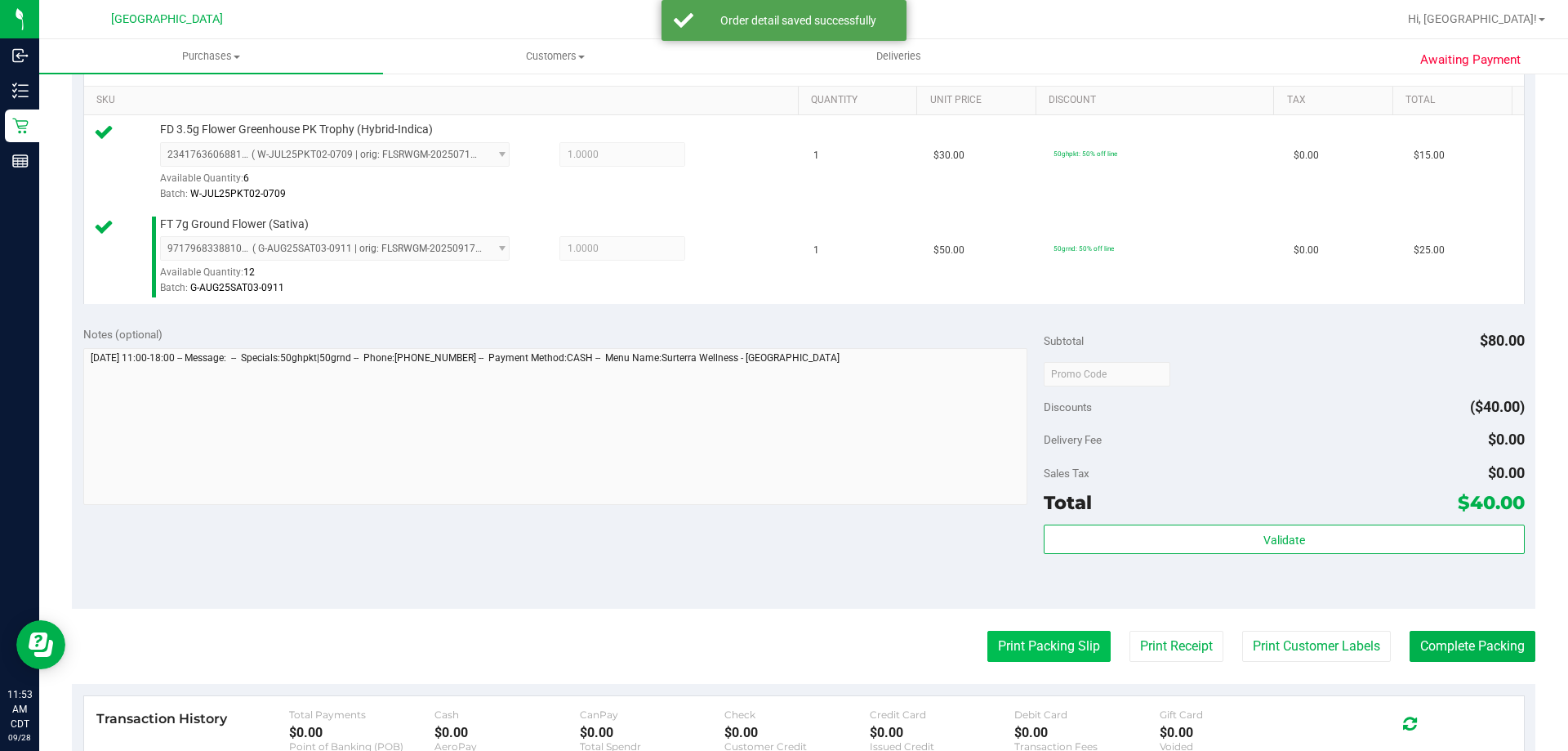
click at [994, 653] on button "Print Packing Slip" at bounding box center [1049, 646] width 124 height 31
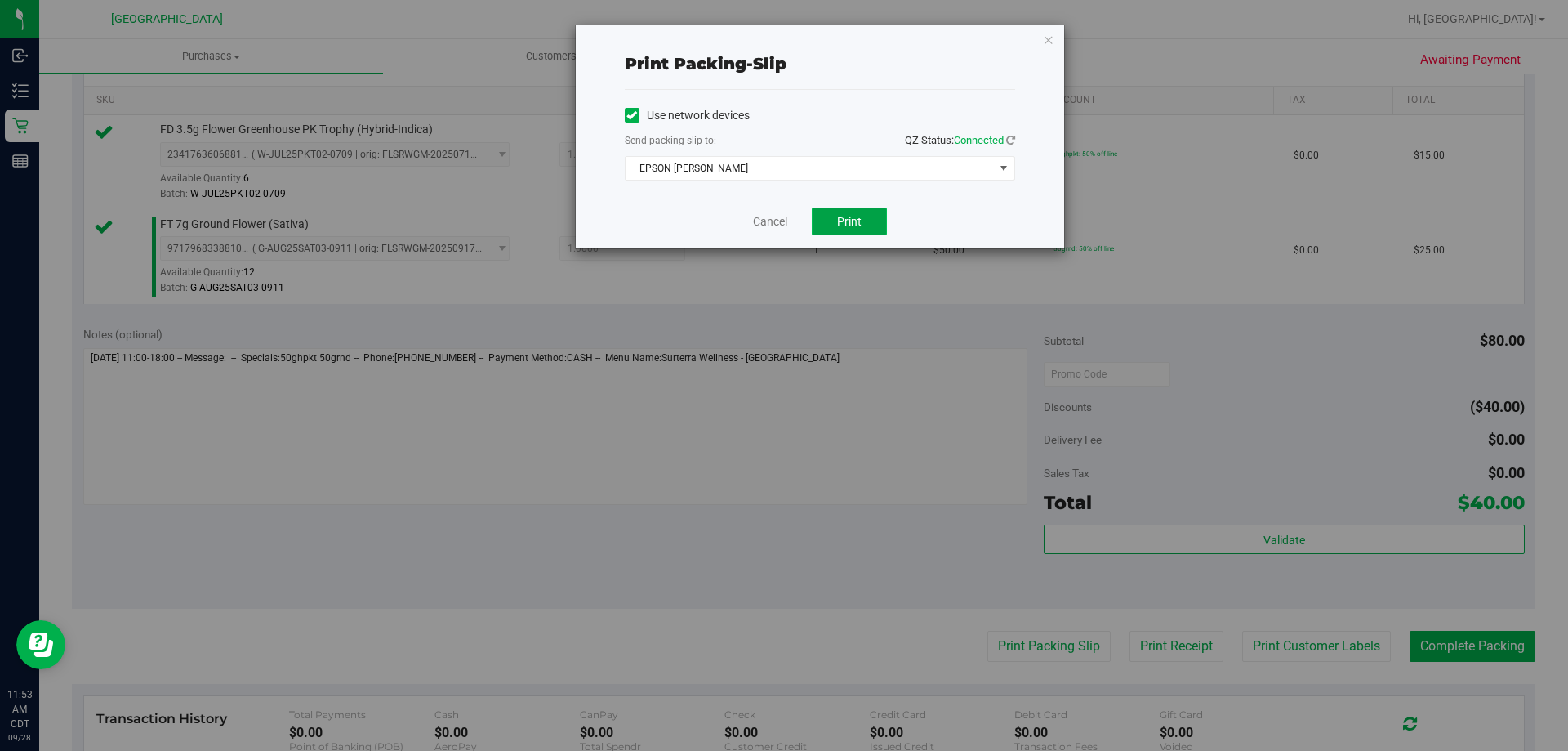
click at [846, 221] on span "Print" at bounding box center [849, 221] width 25 height 13
click at [786, 227] on link "Cancel" at bounding box center [770, 222] width 34 height 17
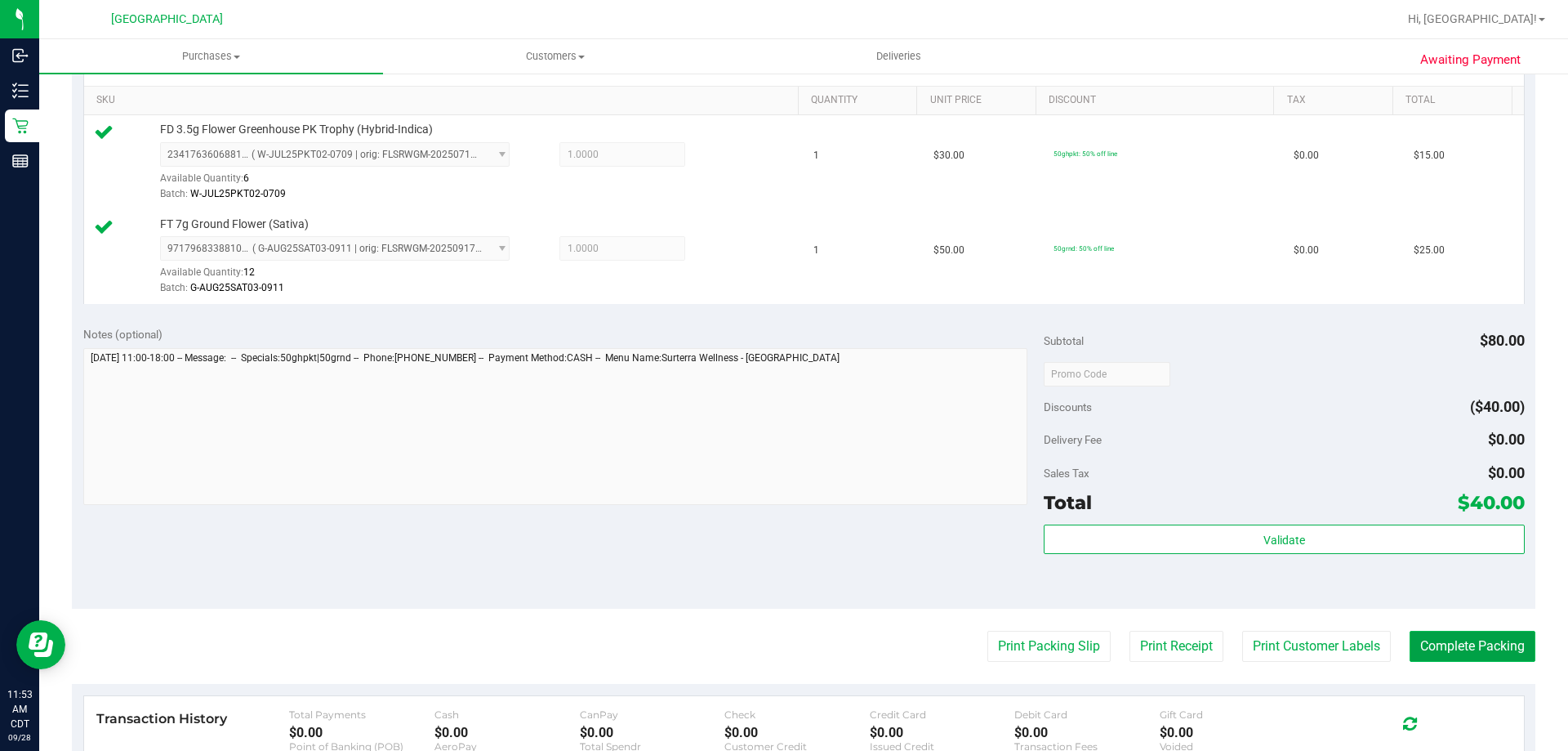
click at [1450, 646] on button "Complete Packing" at bounding box center [1472, 646] width 126 height 31
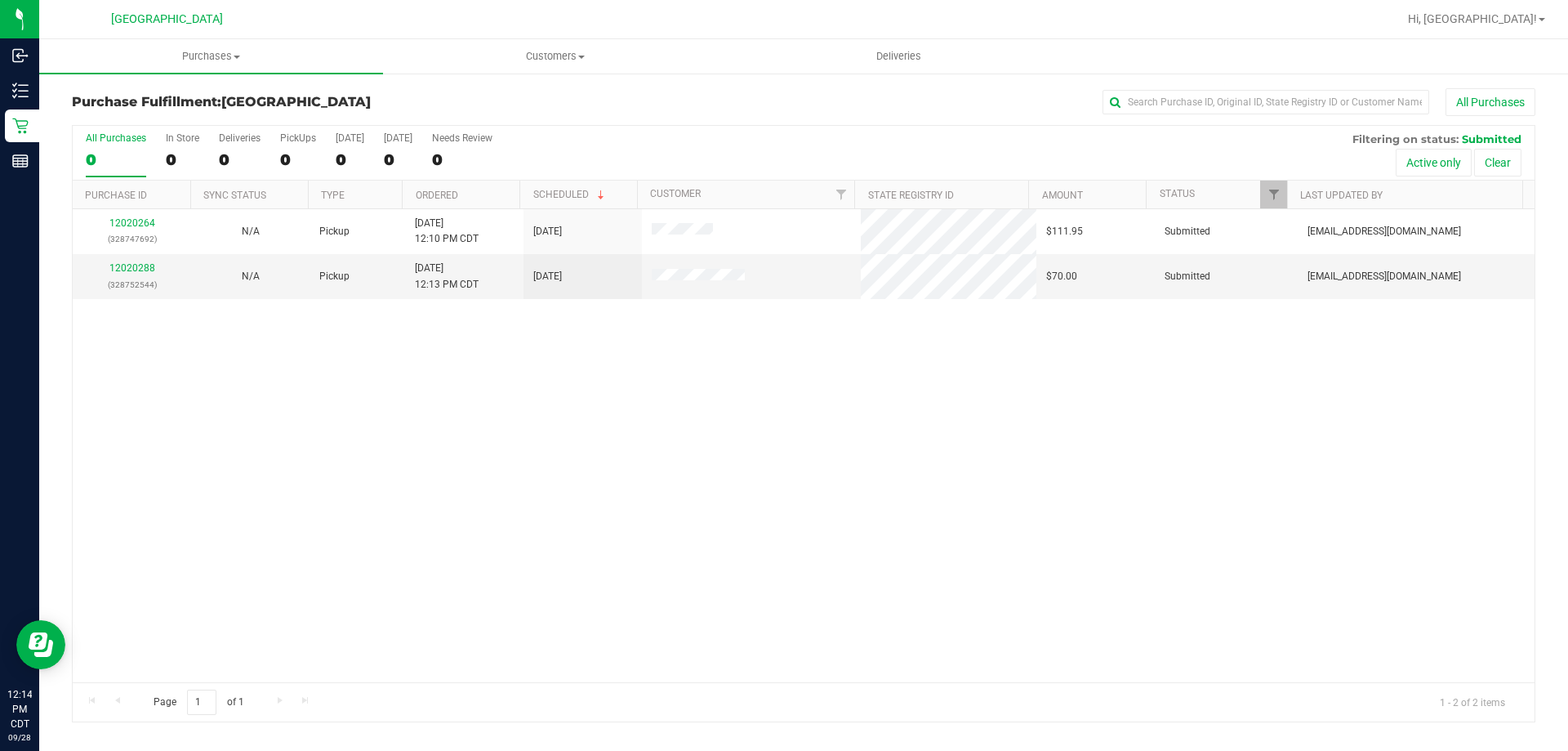
click at [480, 193] on th "Ordered" at bounding box center [460, 194] width 118 height 28
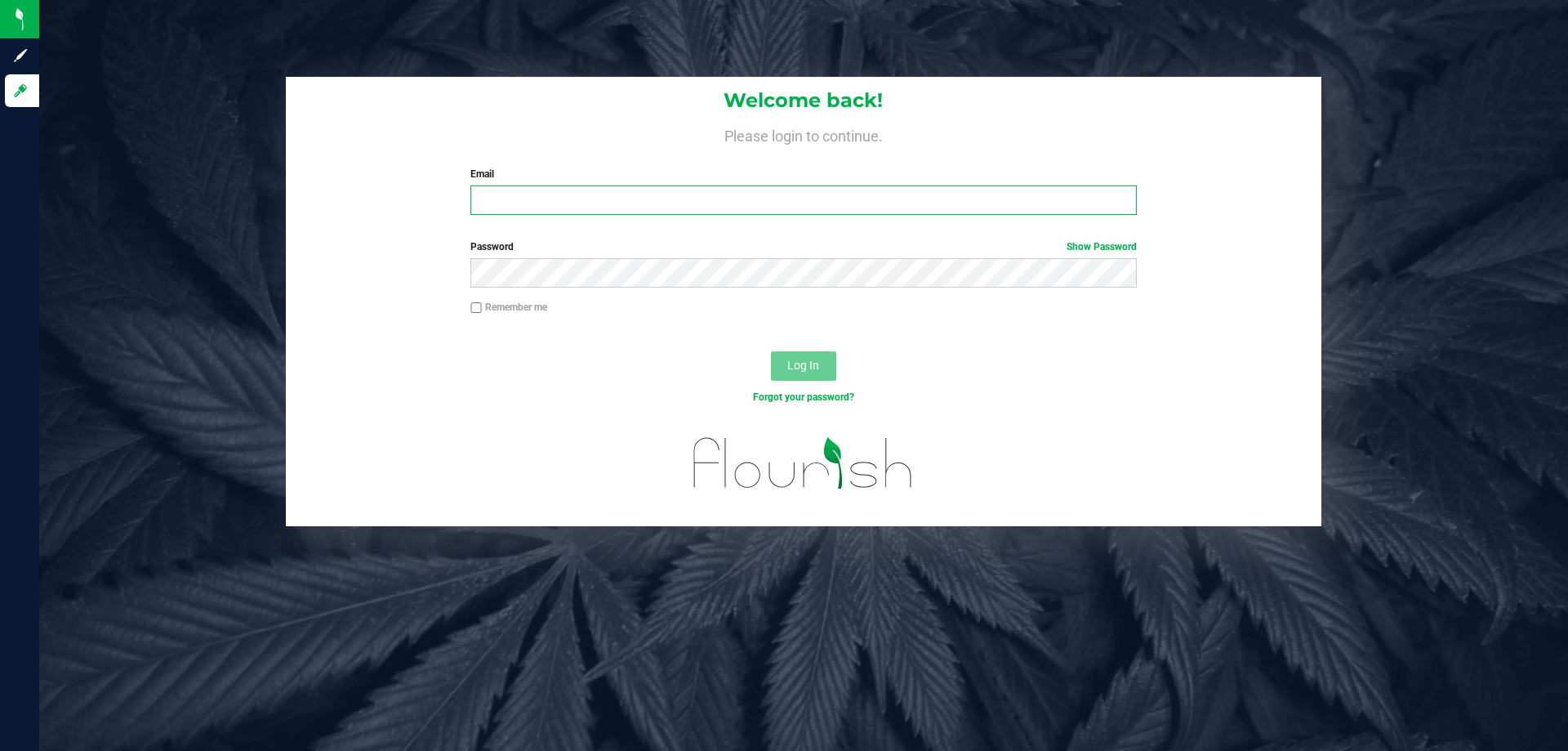
click at [543, 210] on input "Email" at bounding box center [803, 200] width 666 height 29
type input "[EMAIL_ADDRESS][DOMAIN_NAME]"
click at [771, 351] on button "Log In" at bounding box center [804, 366] width 65 height 29
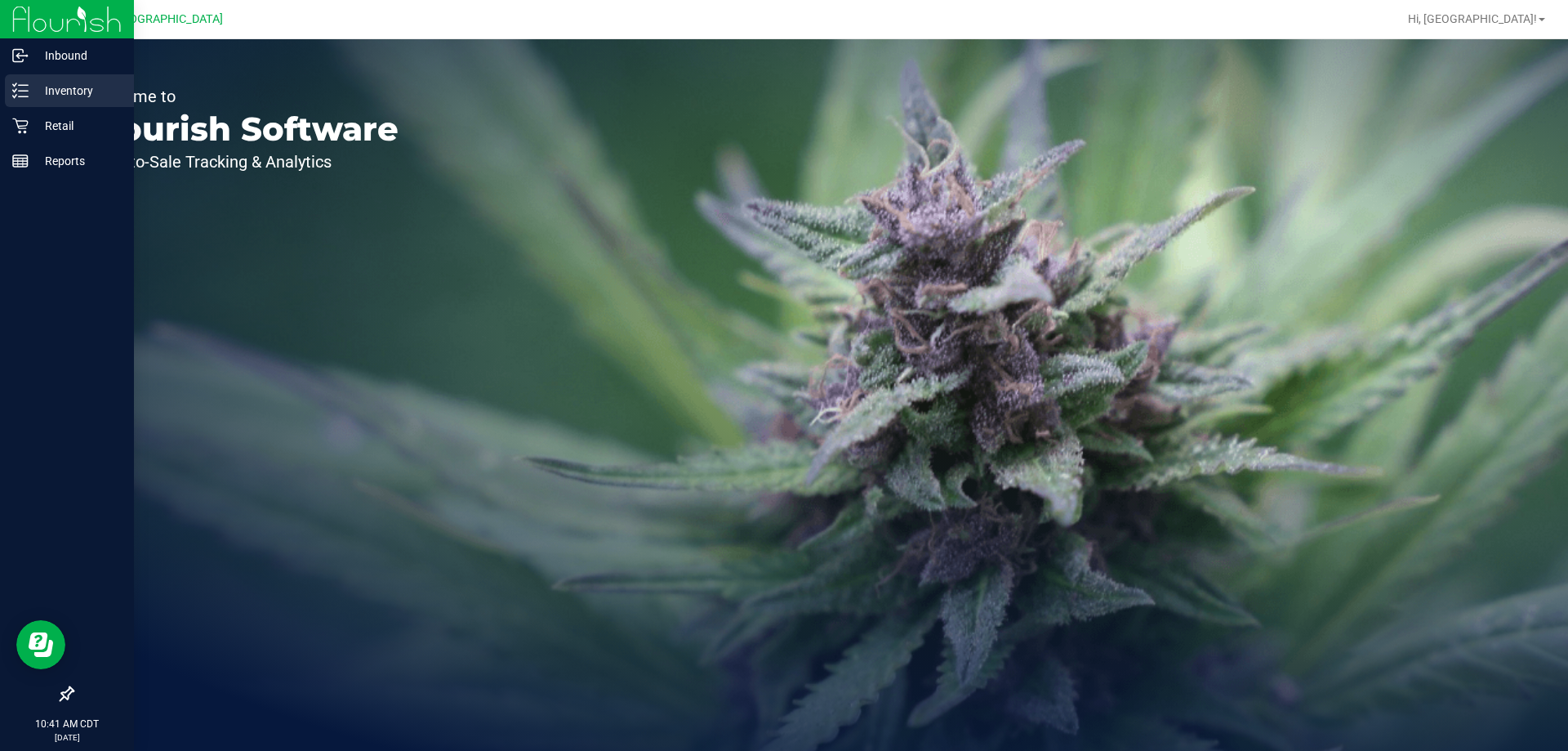
click at [74, 94] on p "Inventory" at bounding box center [77, 90] width 98 height 20
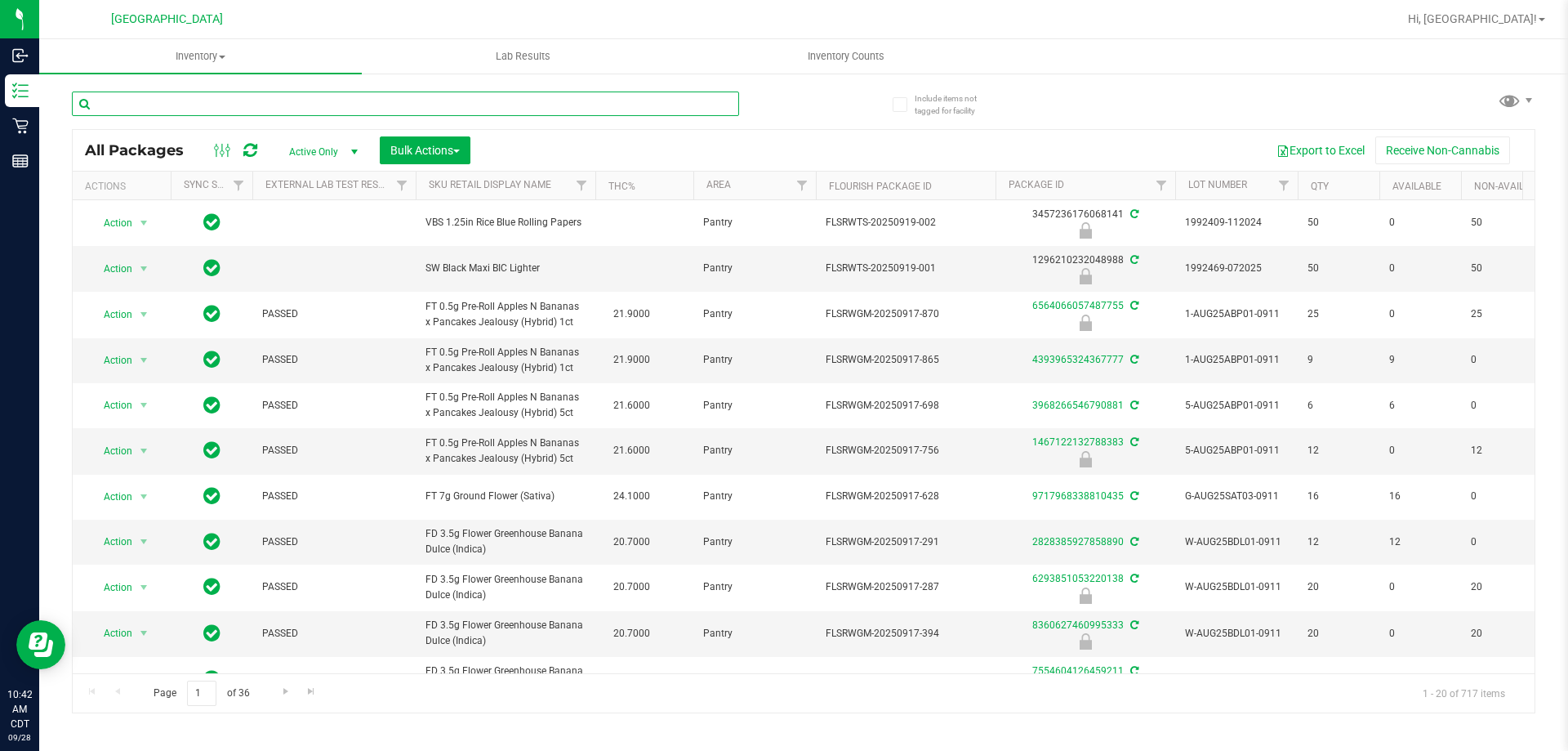
click at [157, 111] on input "text" at bounding box center [406, 104] width 667 height 25
type input "6763023737053051"
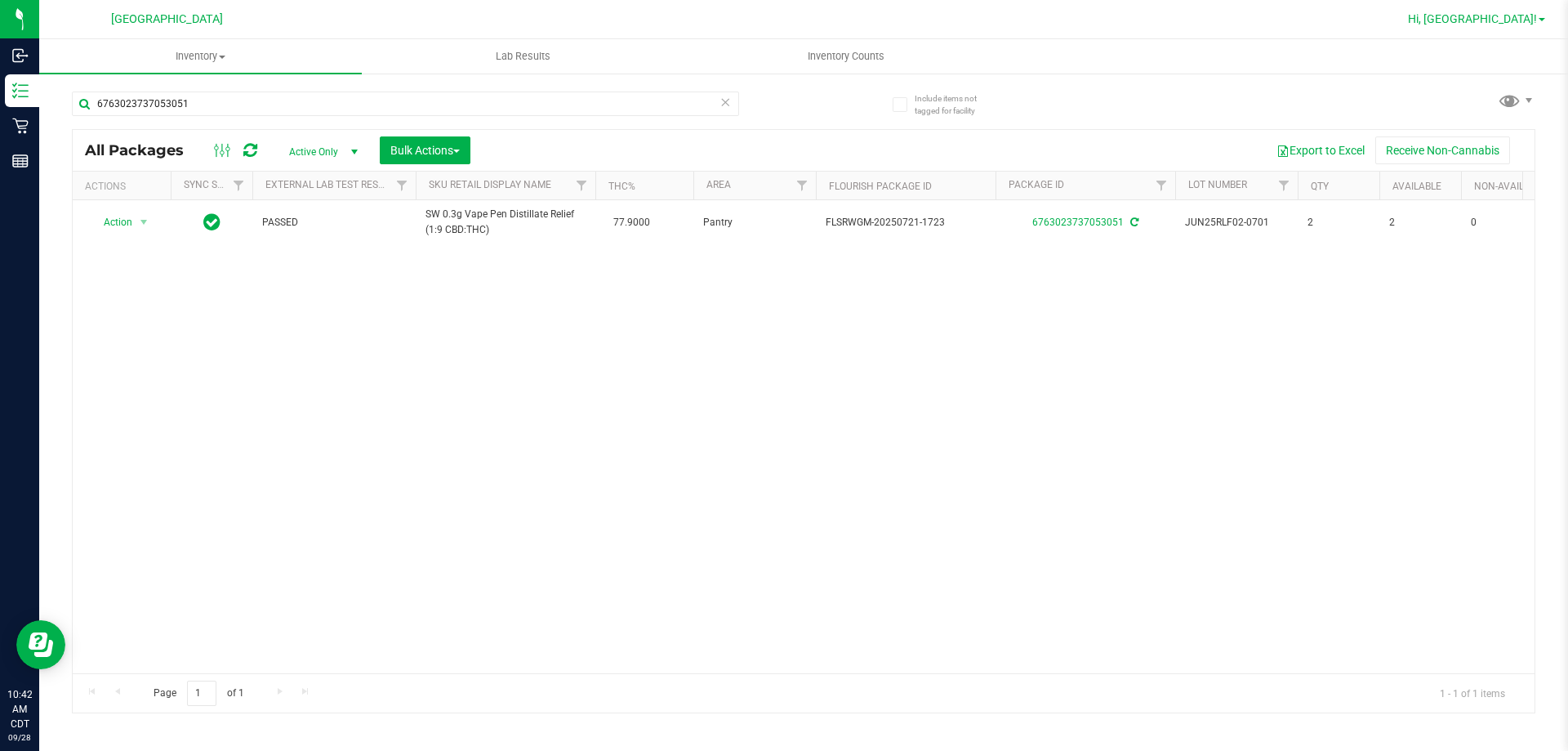
click at [1502, 21] on span "Hi, [GEOGRAPHIC_DATA]!" at bounding box center [1473, 18] width 129 height 13
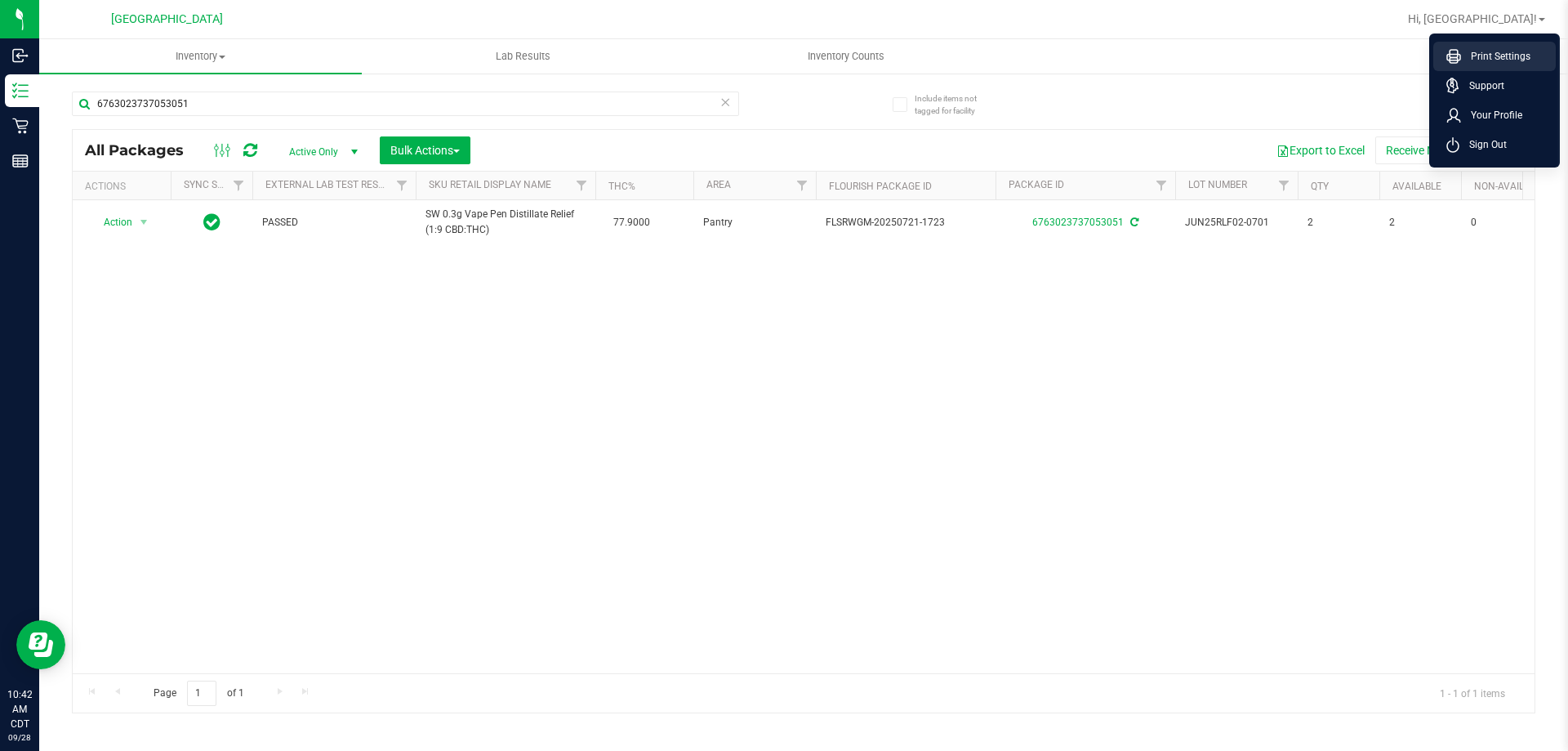
click at [1505, 64] on li "Print Settings" at bounding box center [1494, 57] width 123 height 29
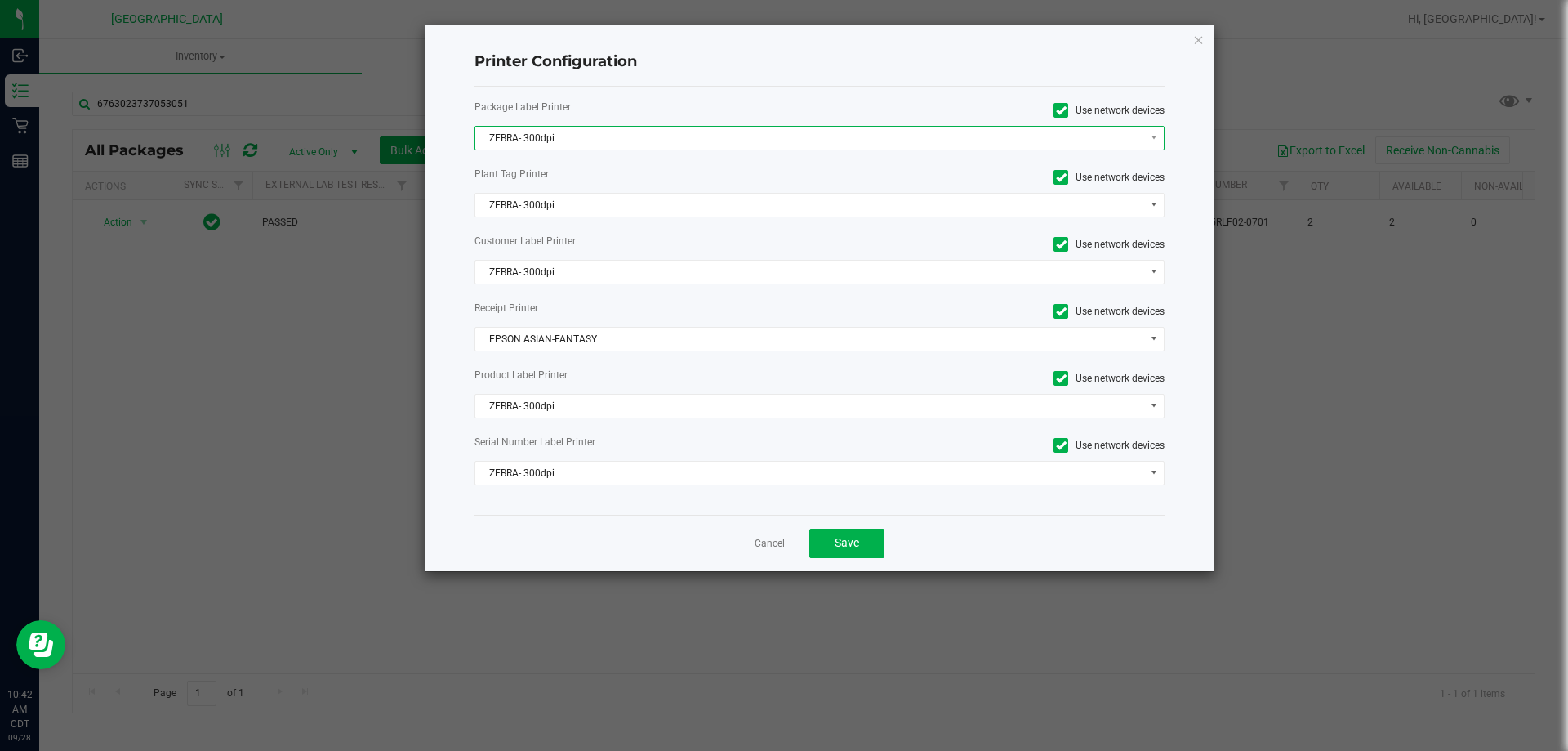
click at [554, 142] on span "ZEBRA- 300dpi" at bounding box center [810, 138] width 669 height 23
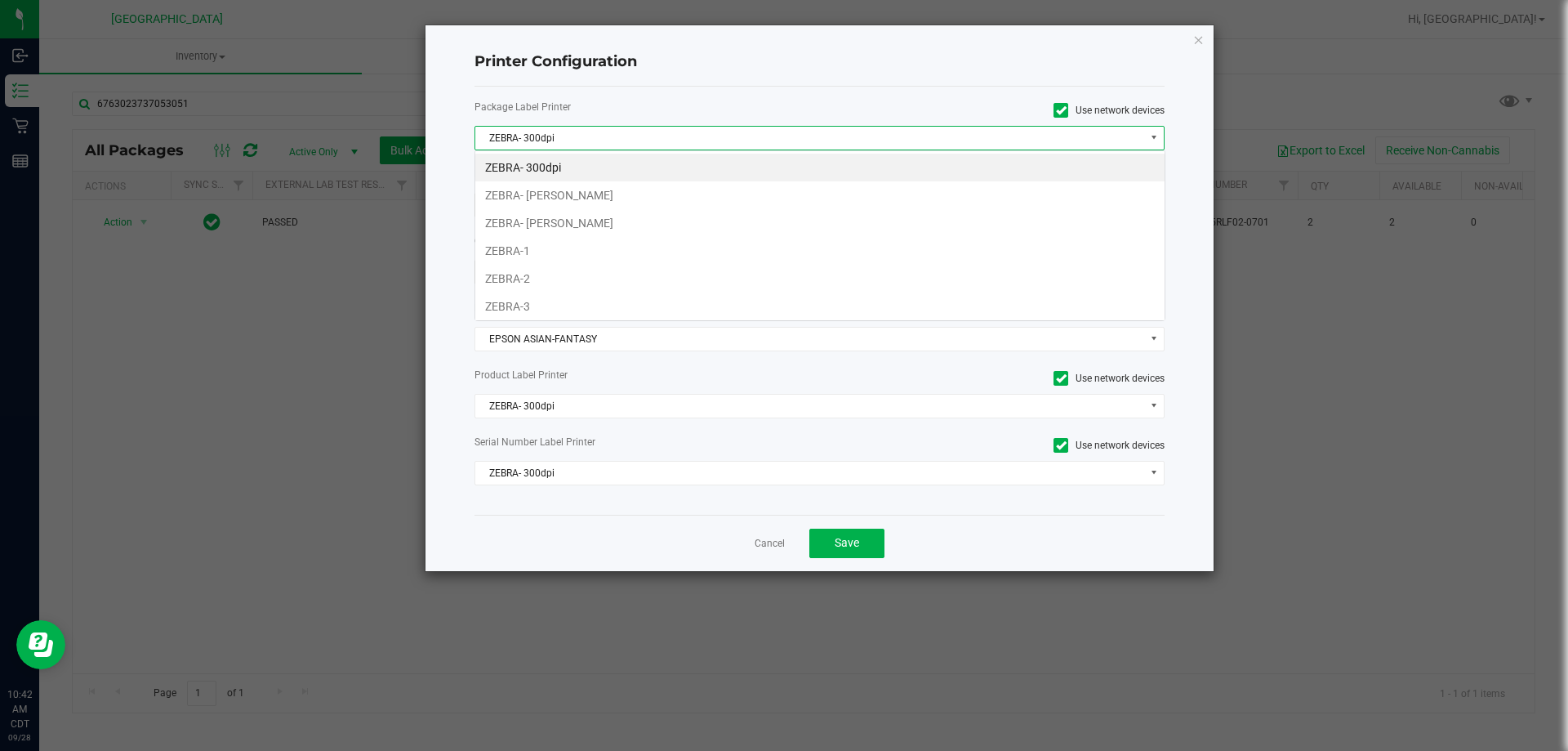
scroll to position [25, 691]
click at [581, 210] on li "ZEBRA- [PERSON_NAME]" at bounding box center [820, 223] width 690 height 27
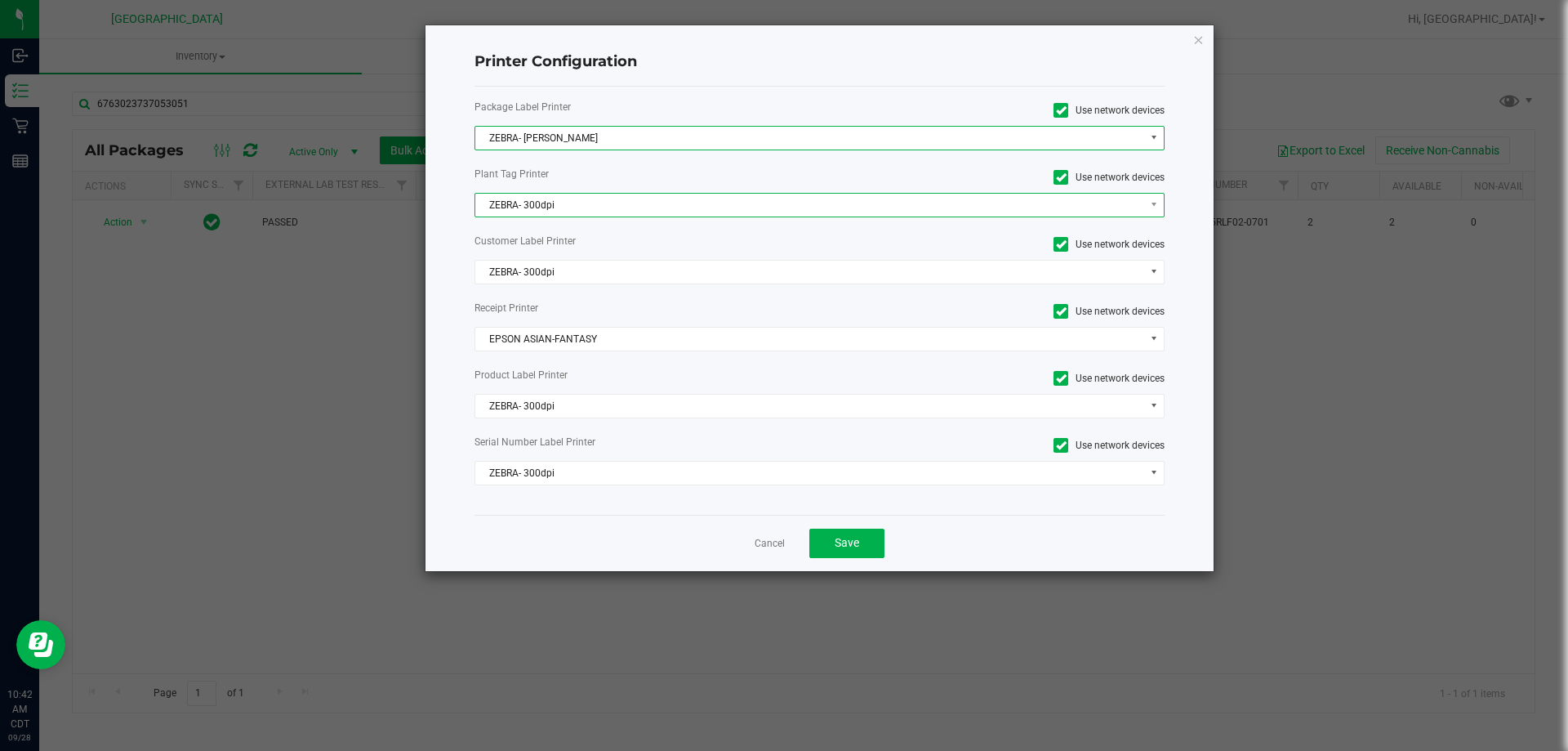
click at [584, 205] on span "ZEBRA- 300dpi" at bounding box center [810, 205] width 669 height 23
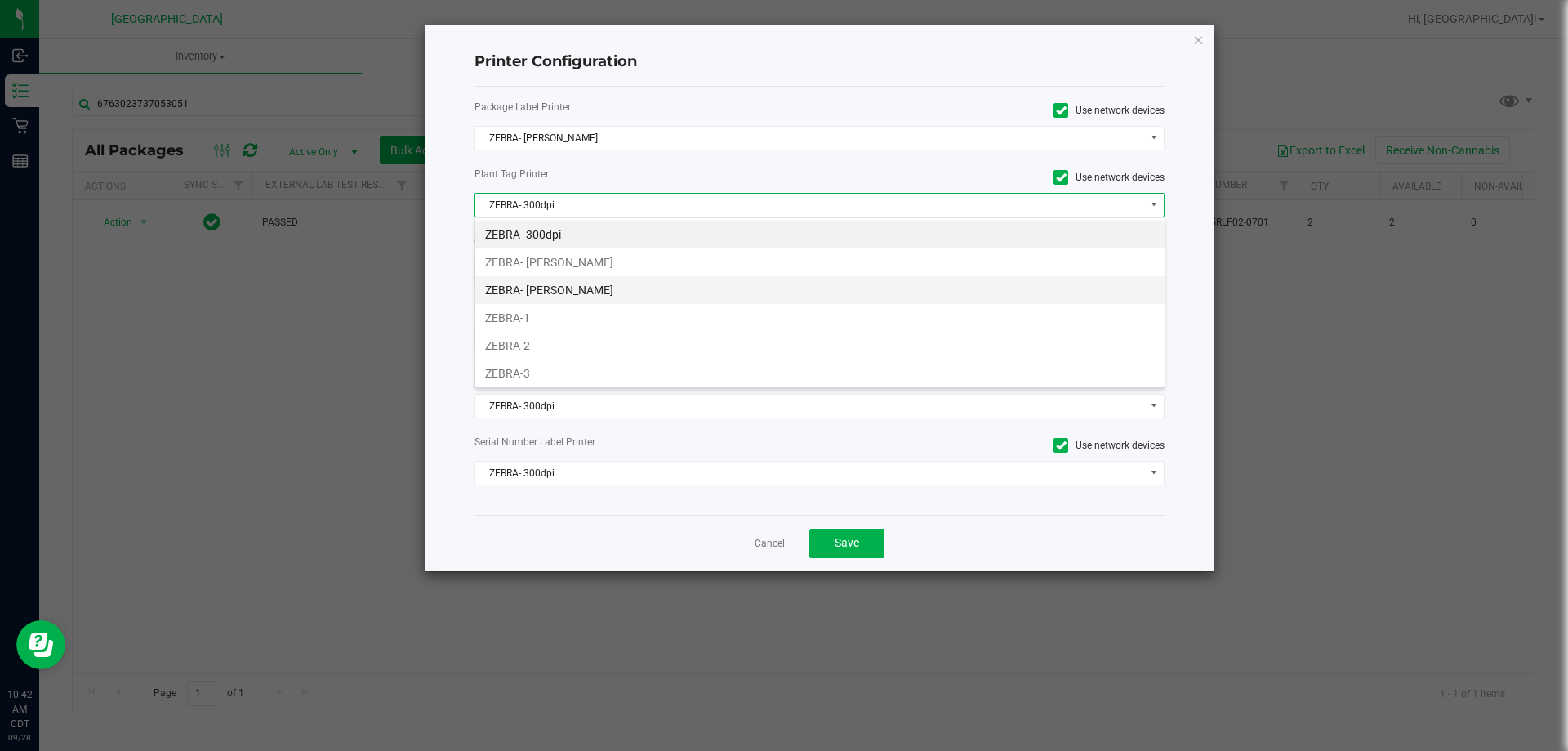
click at [590, 280] on li "ZEBRA- [PERSON_NAME]" at bounding box center [820, 290] width 690 height 27
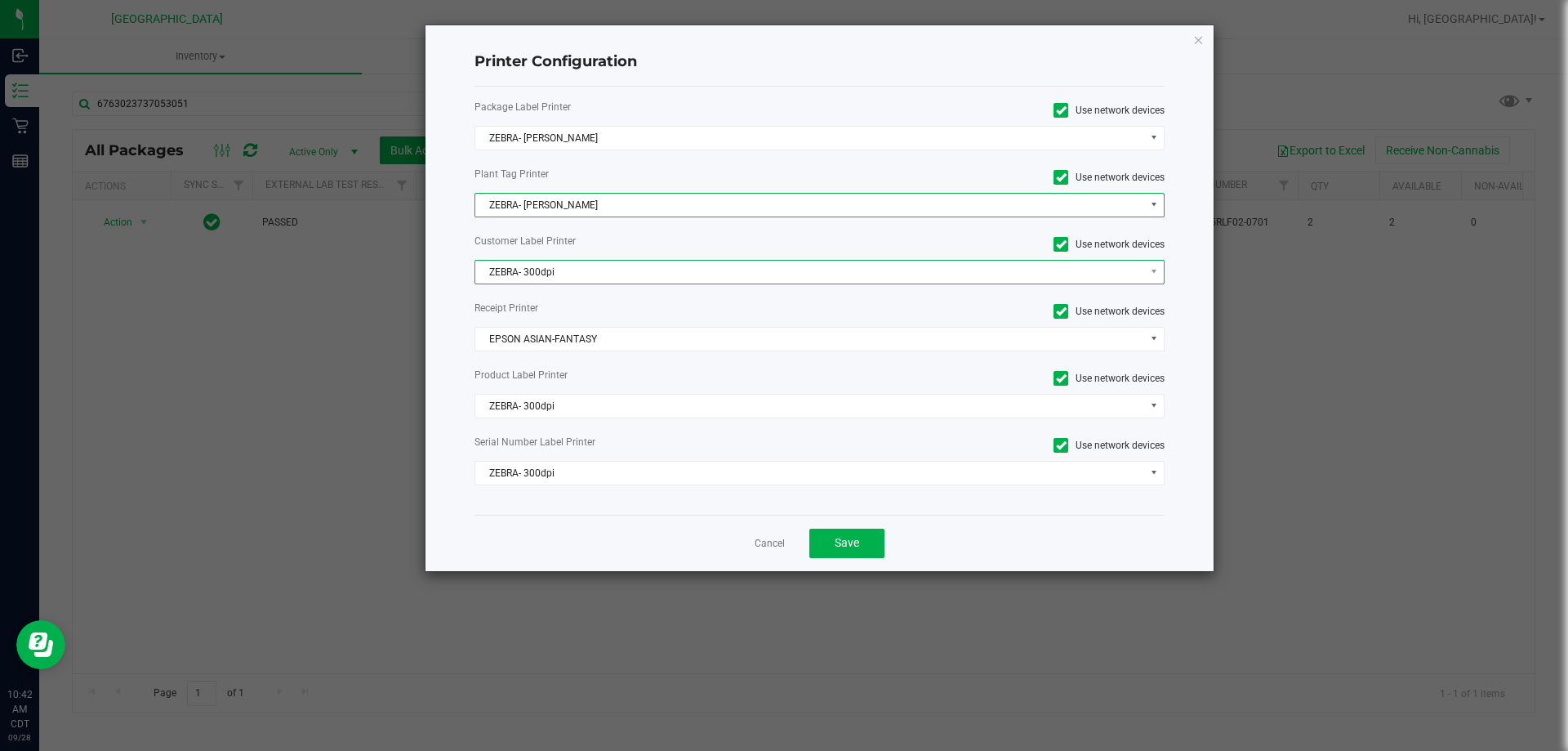
click at [588, 267] on span "ZEBRA- 300dpi" at bounding box center [810, 272] width 669 height 23
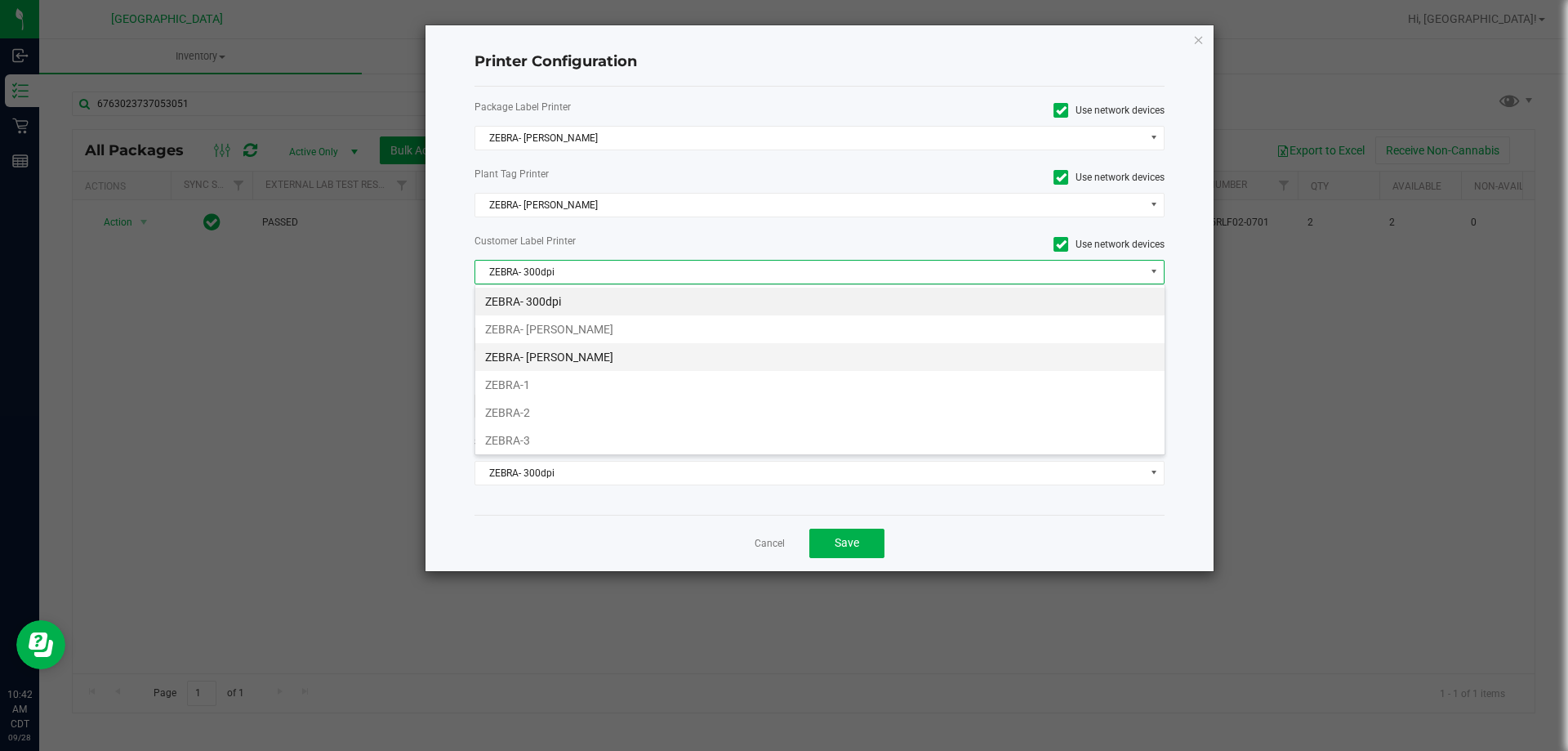
click at [593, 350] on li "ZEBRA- [PERSON_NAME]" at bounding box center [820, 357] width 690 height 27
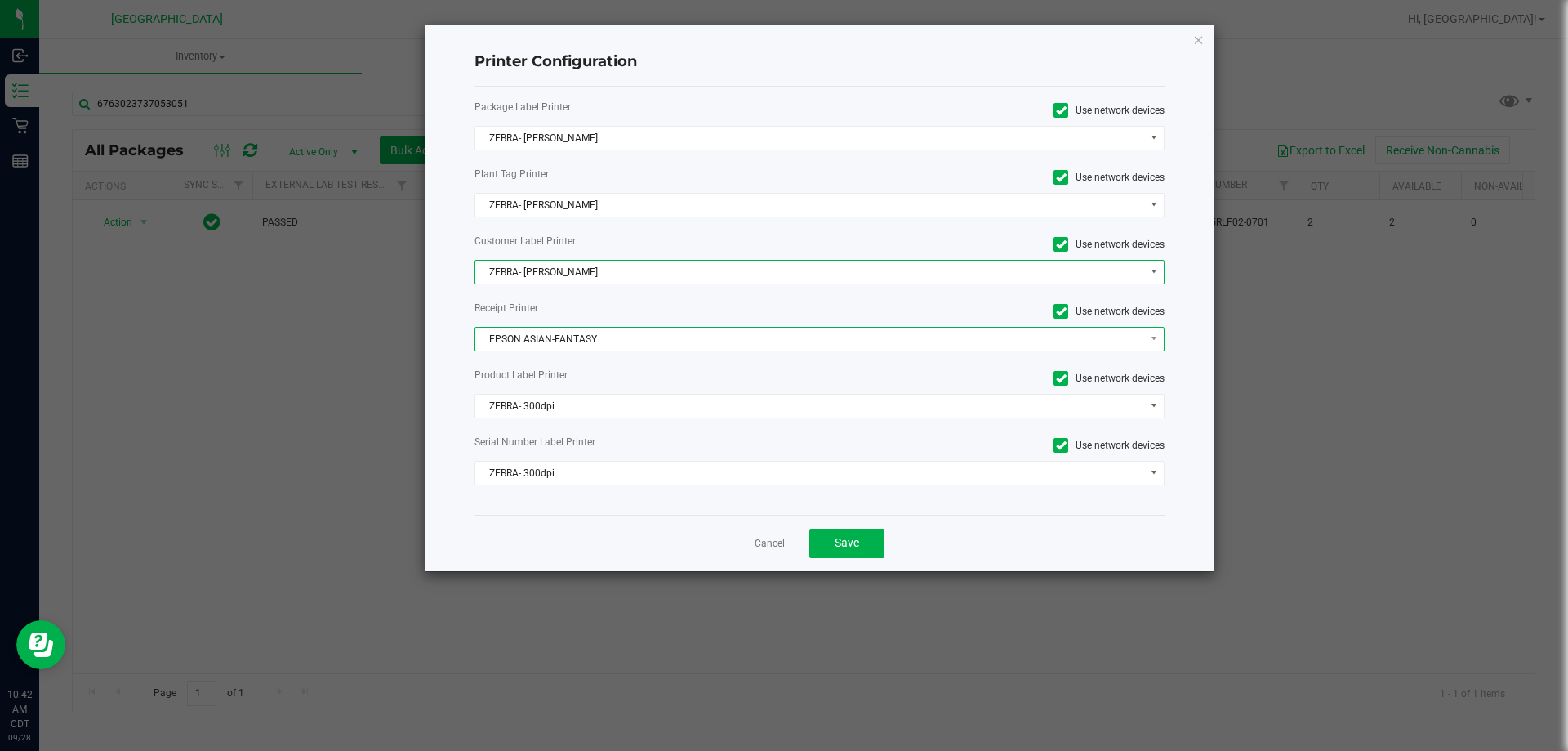
click at [591, 343] on span "EPSON ASIAN-FANTASY" at bounding box center [810, 339] width 669 height 23
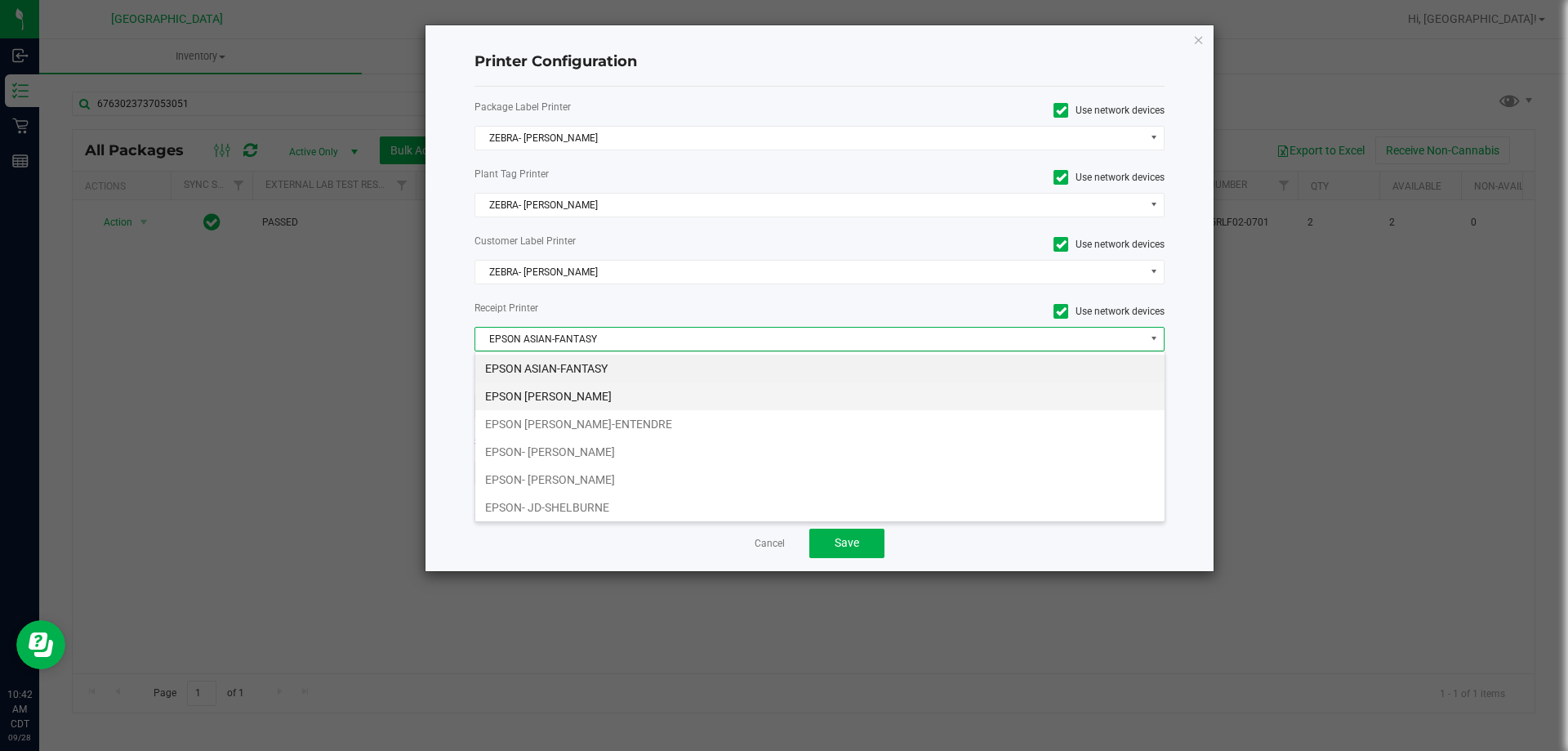
click at [608, 397] on li "EPSON [PERSON_NAME]" at bounding box center [820, 397] width 690 height 27
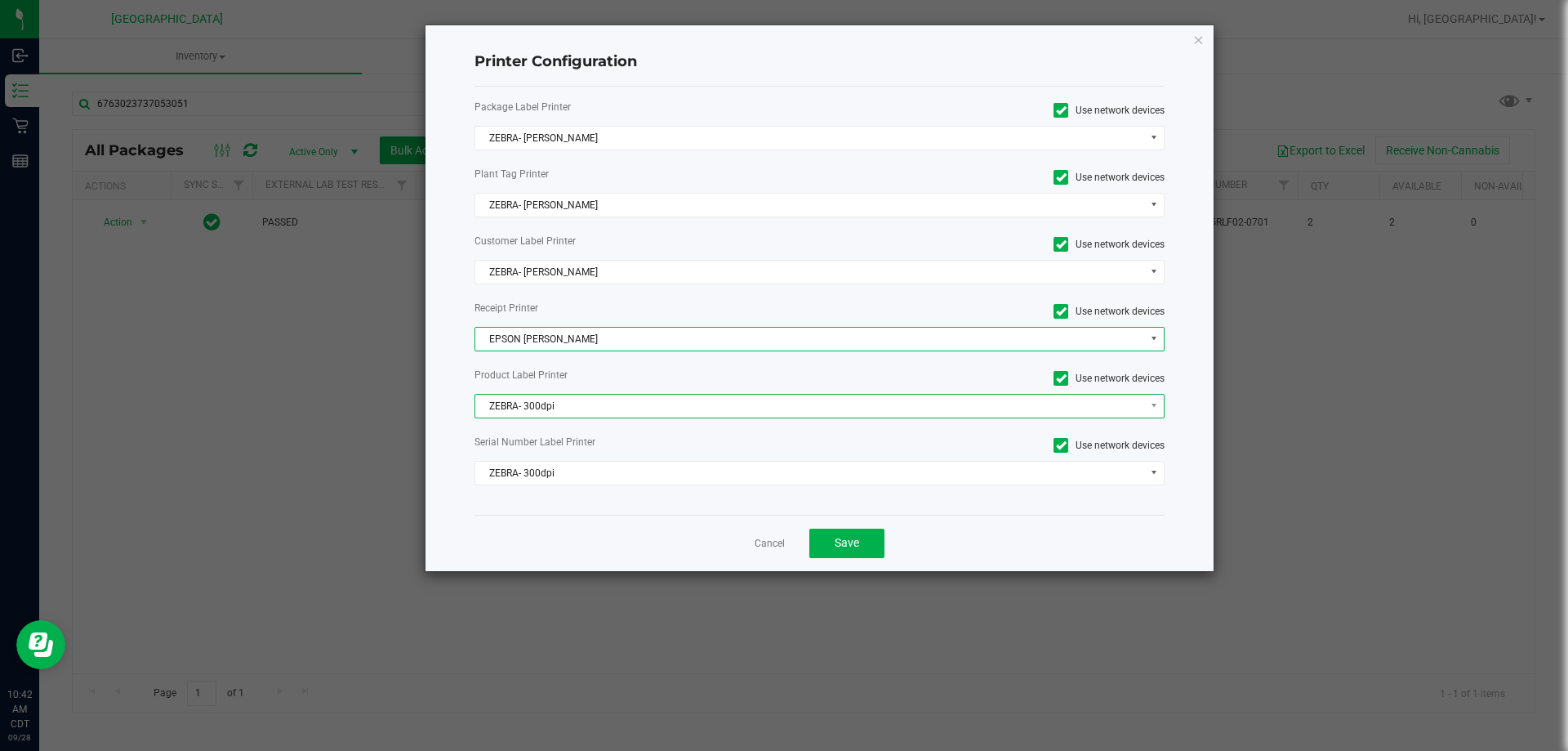
click at [606, 399] on span "ZEBRA- 300dpi" at bounding box center [810, 406] width 669 height 23
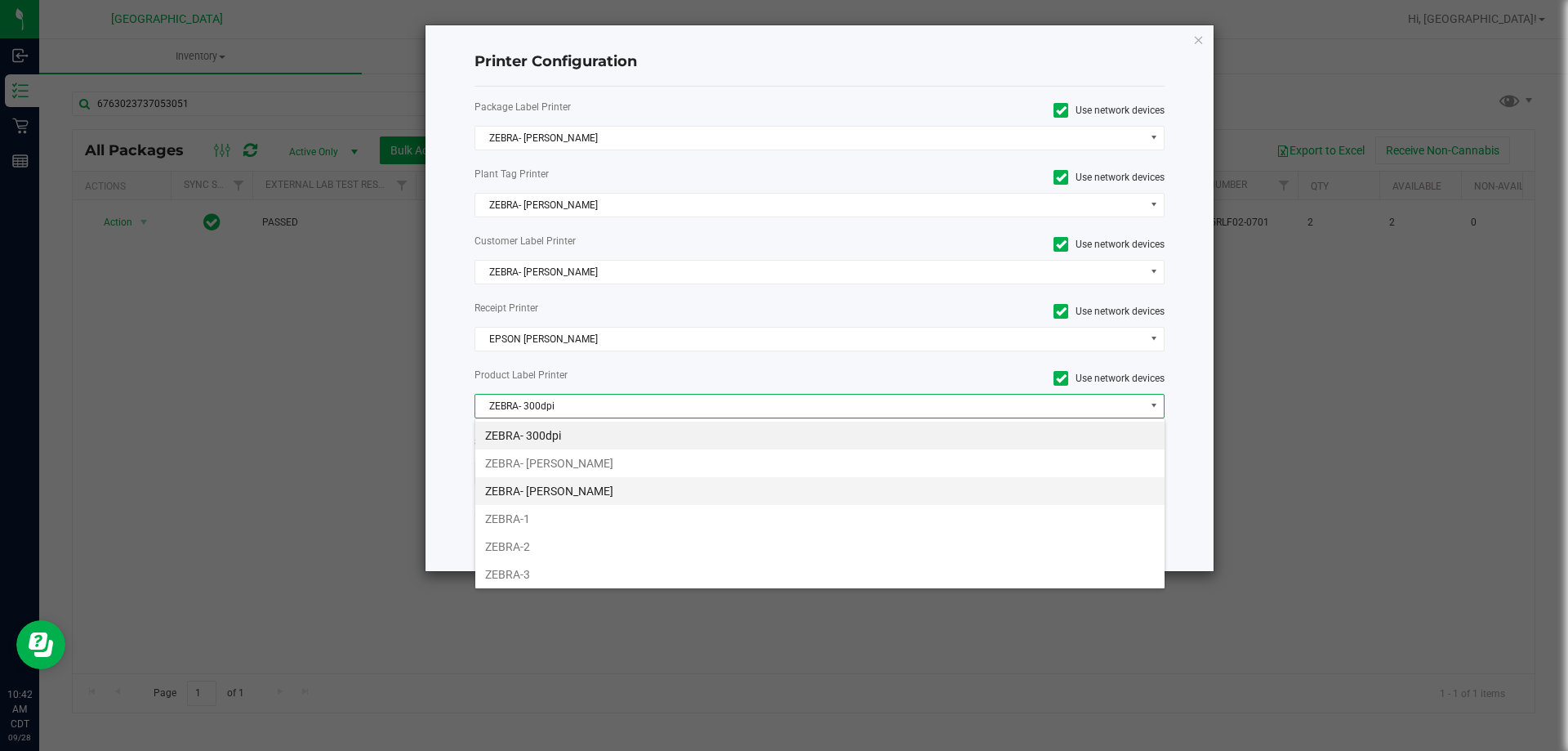
click at [616, 491] on li "ZEBRA- [PERSON_NAME]" at bounding box center [820, 491] width 690 height 27
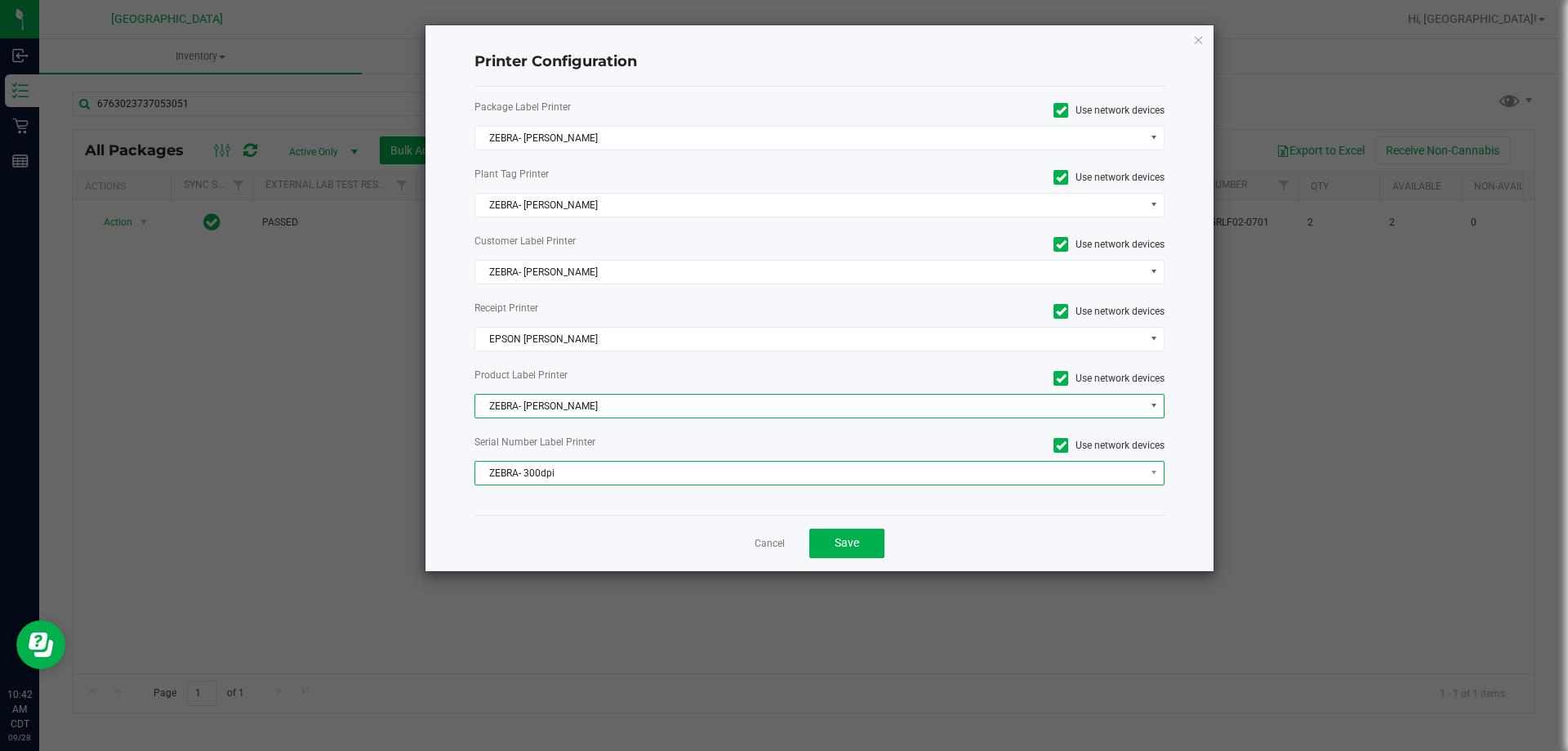
click at [618, 482] on span "ZEBRA- 300dpi" at bounding box center [810, 473] width 669 height 23
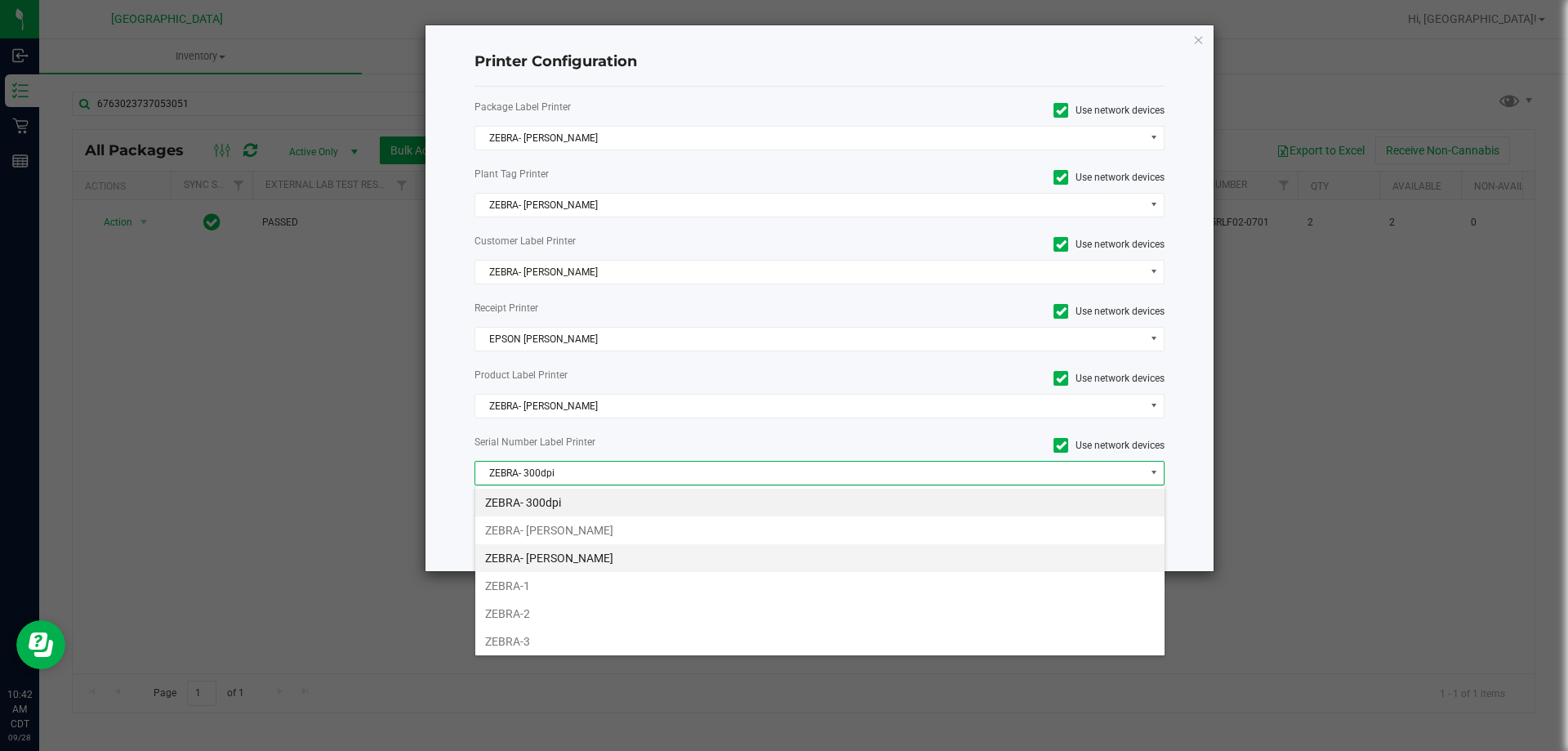
click at [633, 544] on li "ZEBRA- [PERSON_NAME]" at bounding box center [820, 558] width 690 height 27
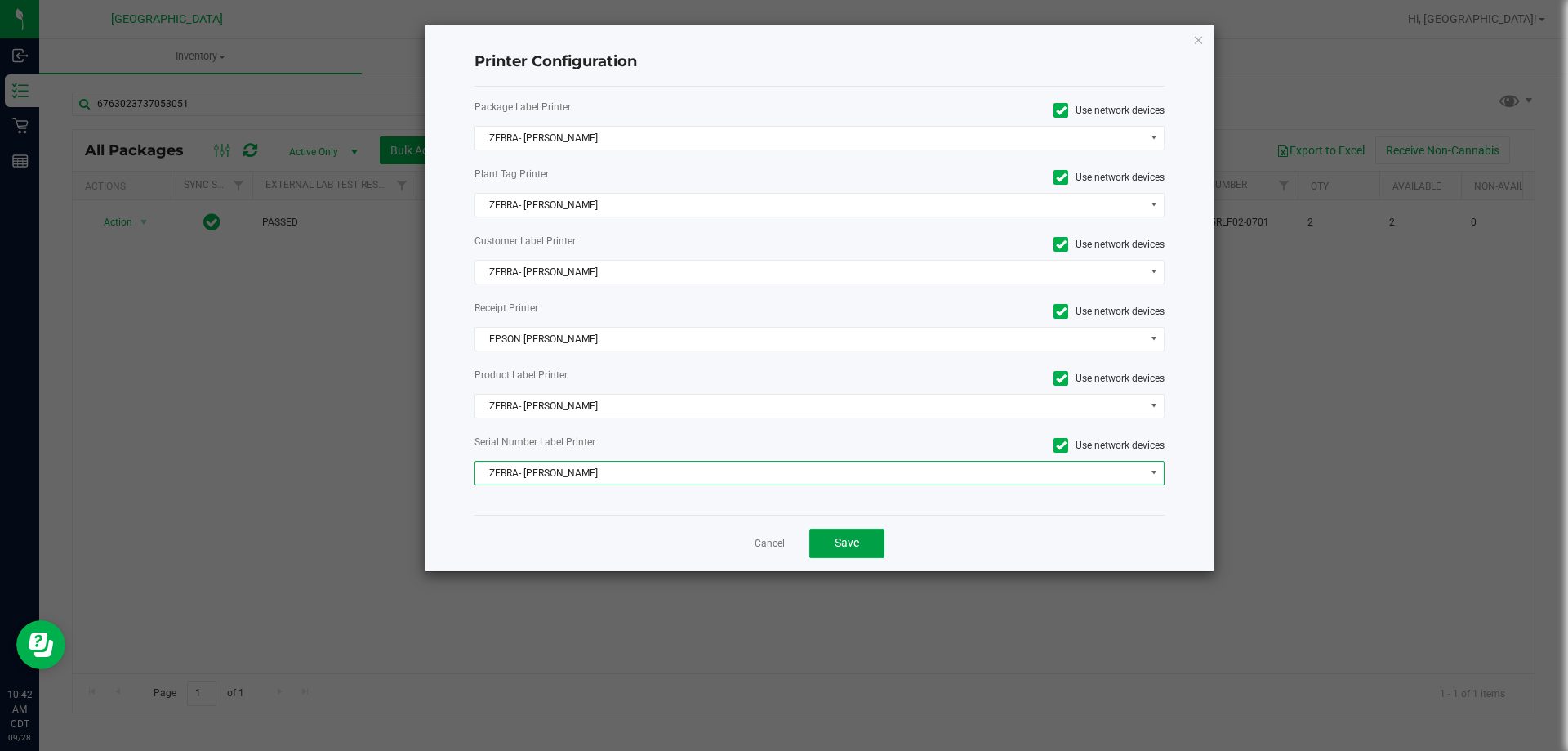
click at [847, 539] on span "Save" at bounding box center [847, 542] width 25 height 13
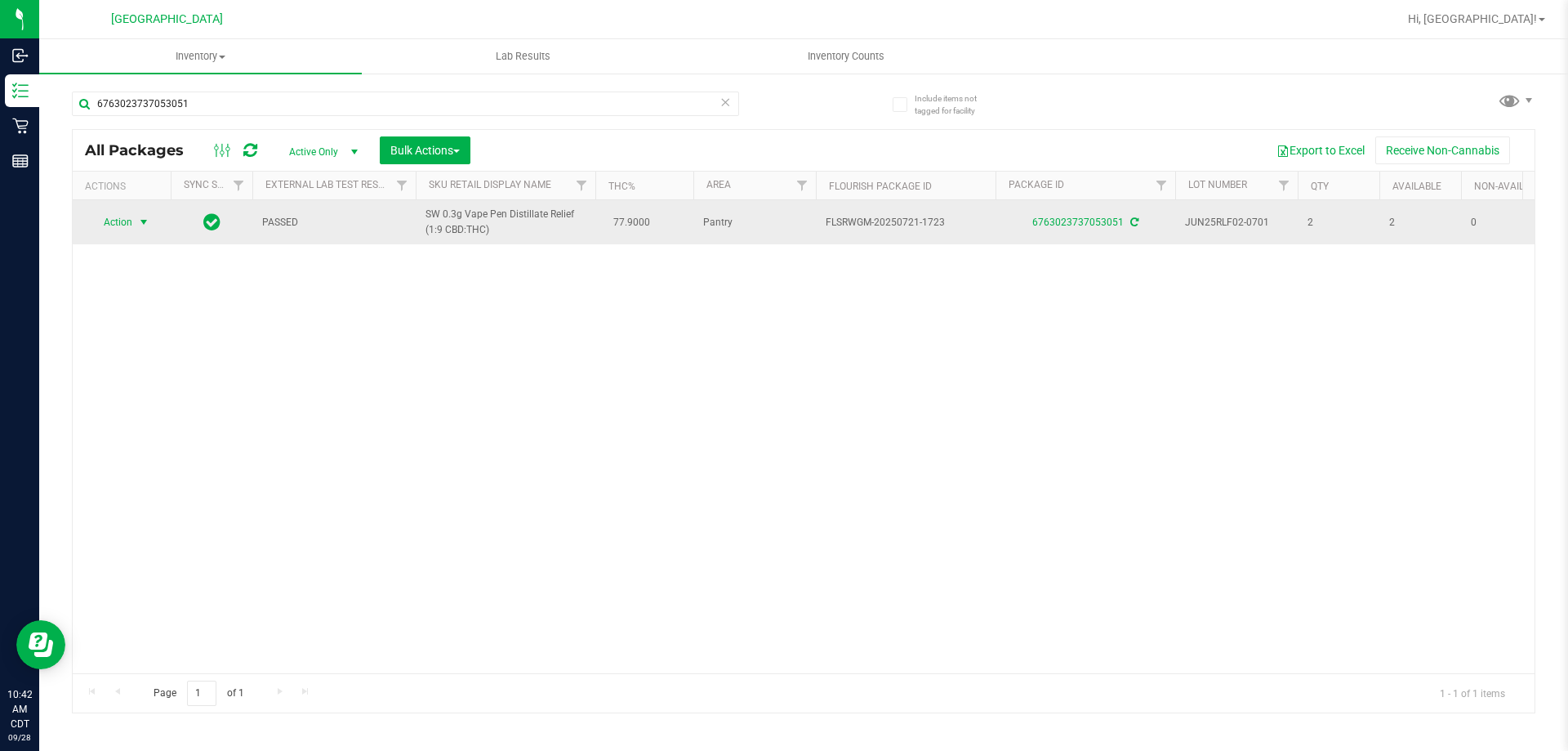
click at [142, 218] on span "select" at bounding box center [143, 221] width 13 height 13
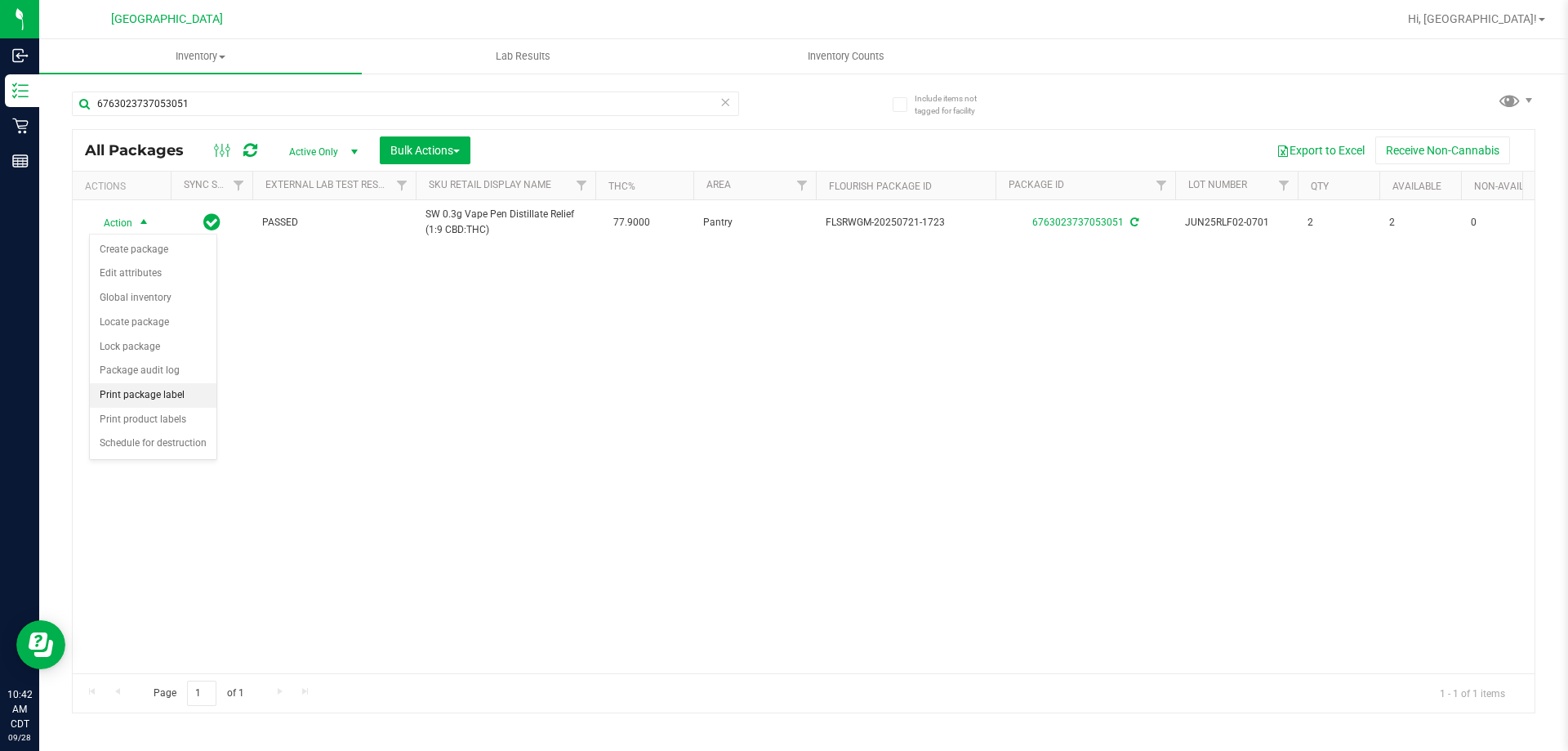
click at [130, 389] on li "Print package label" at bounding box center [154, 396] width 127 height 25
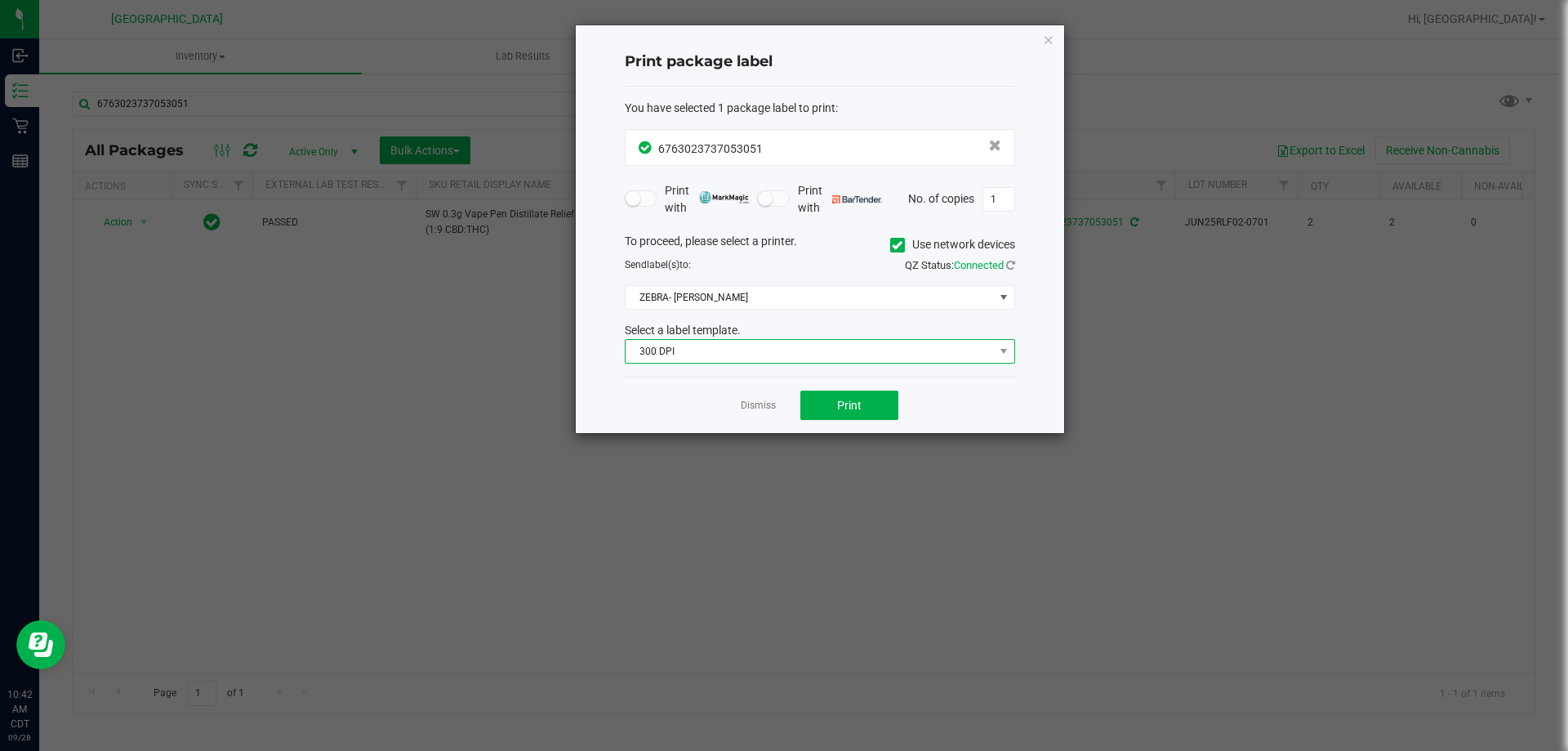
click at [763, 348] on span "300 DPI" at bounding box center [809, 351] width 368 height 23
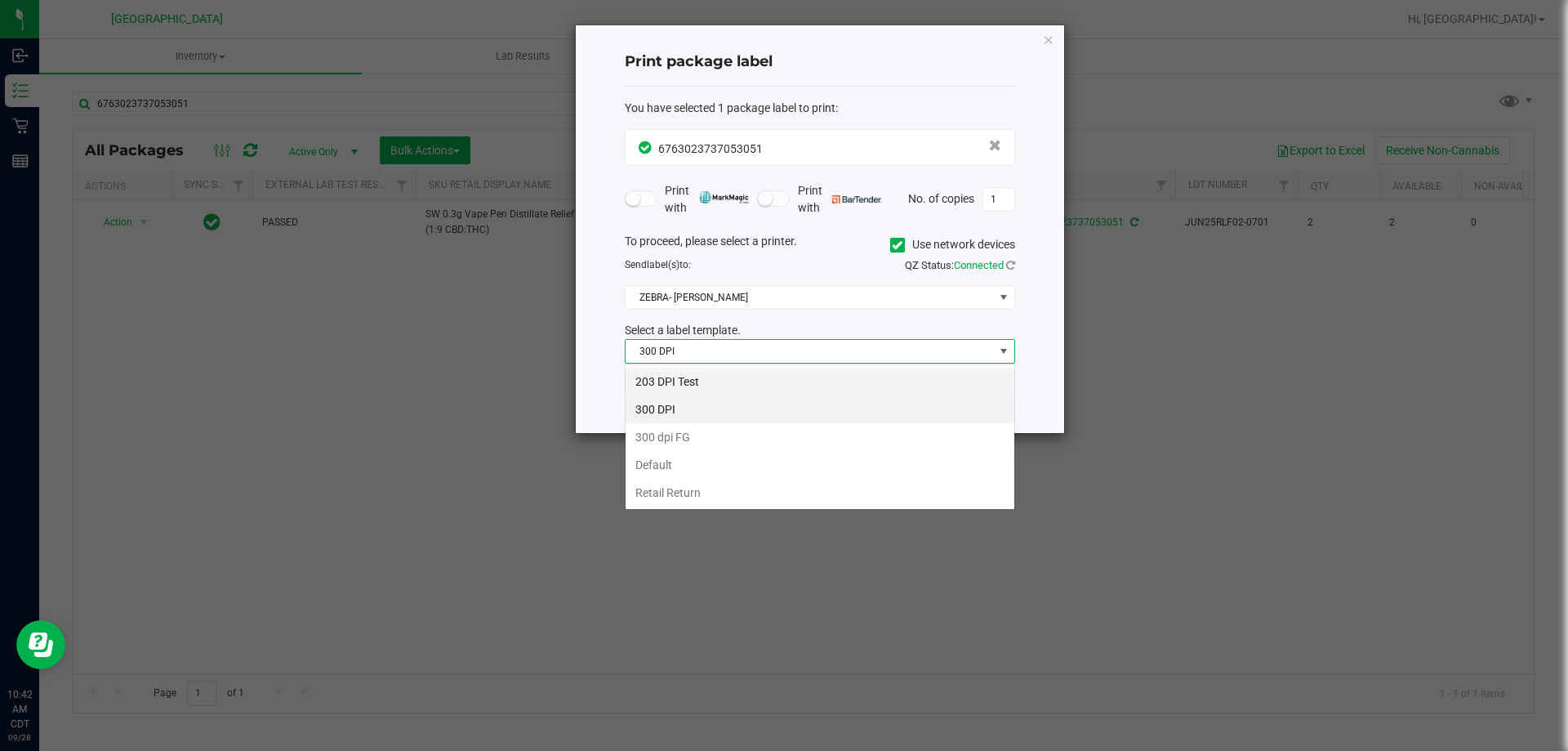
scroll to position [25, 390]
click at [753, 379] on li "203 DPI Test" at bounding box center [819, 381] width 389 height 27
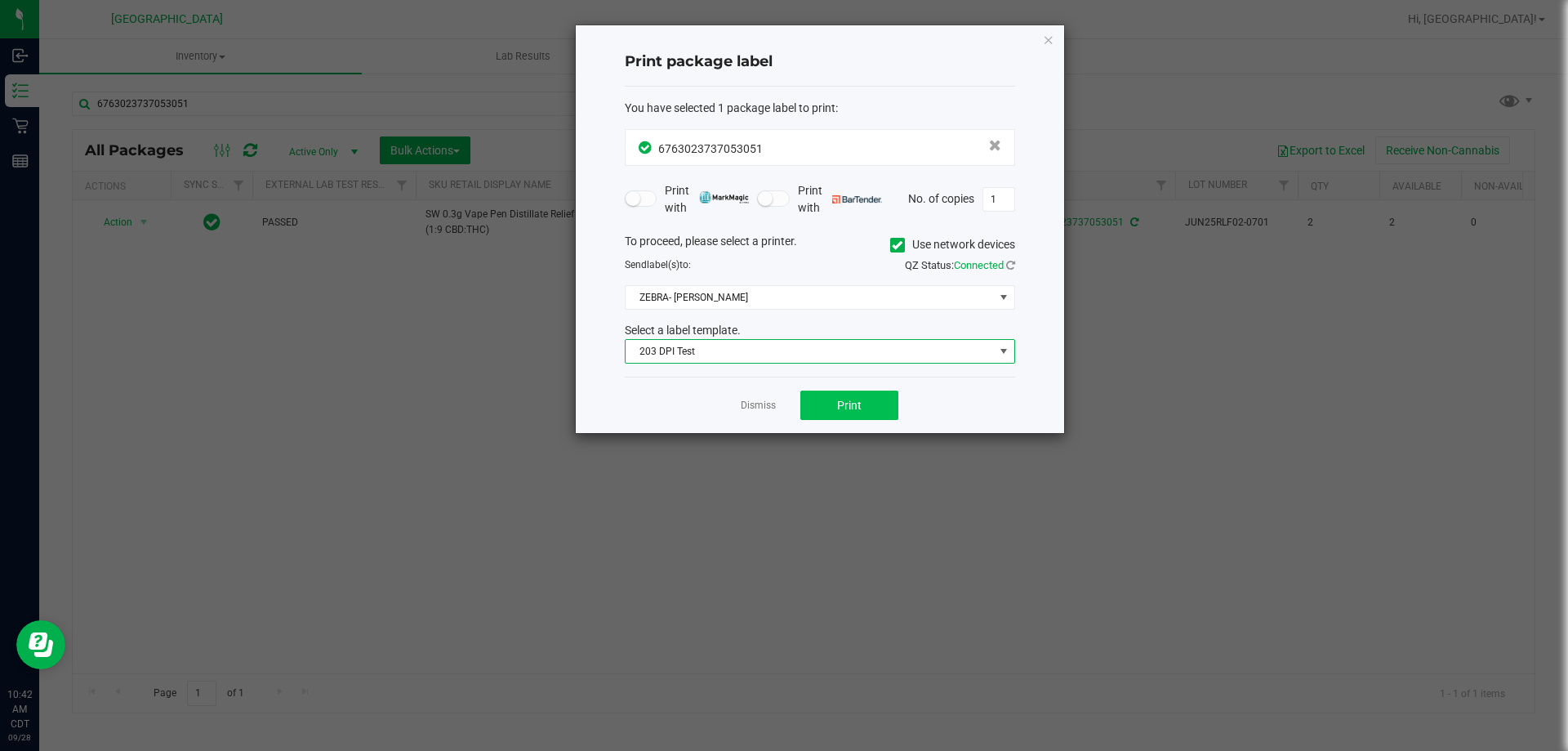
click at [819, 391] on div "Dismiss Print" at bounding box center [819, 405] width 390 height 57
click at [824, 395] on button "Print" at bounding box center [849, 405] width 98 height 29
click at [751, 399] on link "Dismiss" at bounding box center [758, 406] width 35 height 14
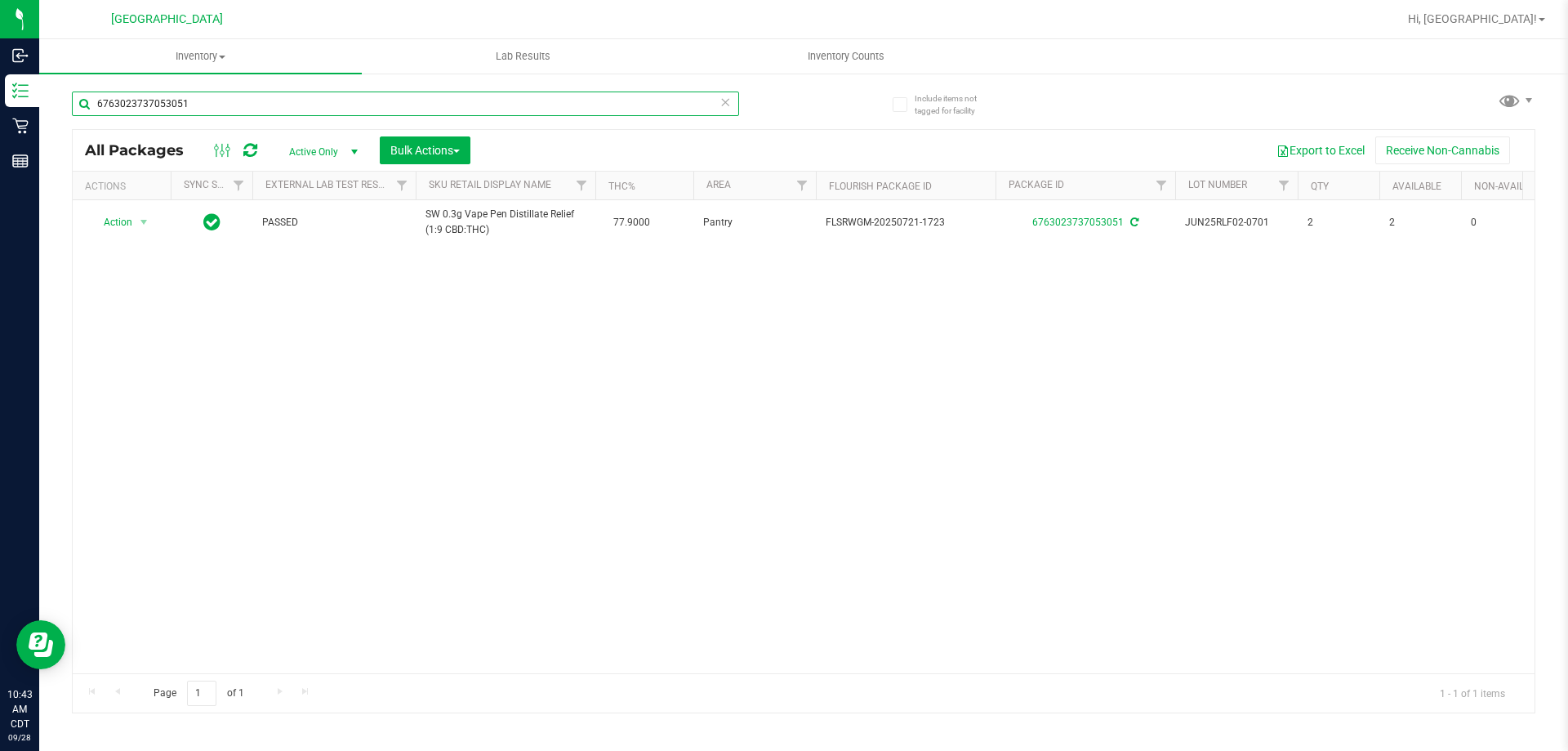
click at [643, 106] on input "6763023737053051" at bounding box center [406, 104] width 667 height 25
type input "2527689969814150"
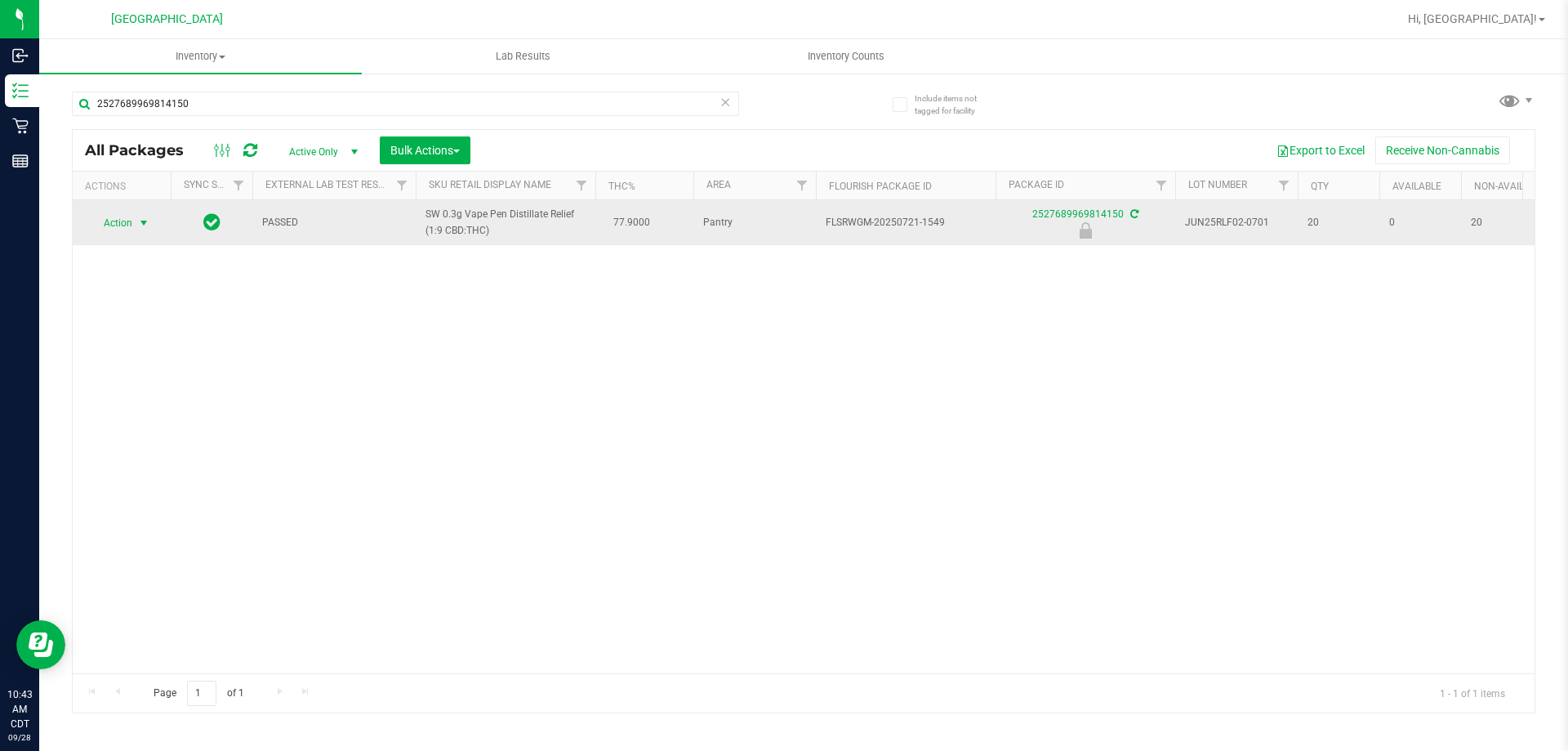
click at [127, 222] on span "Action" at bounding box center [111, 223] width 44 height 23
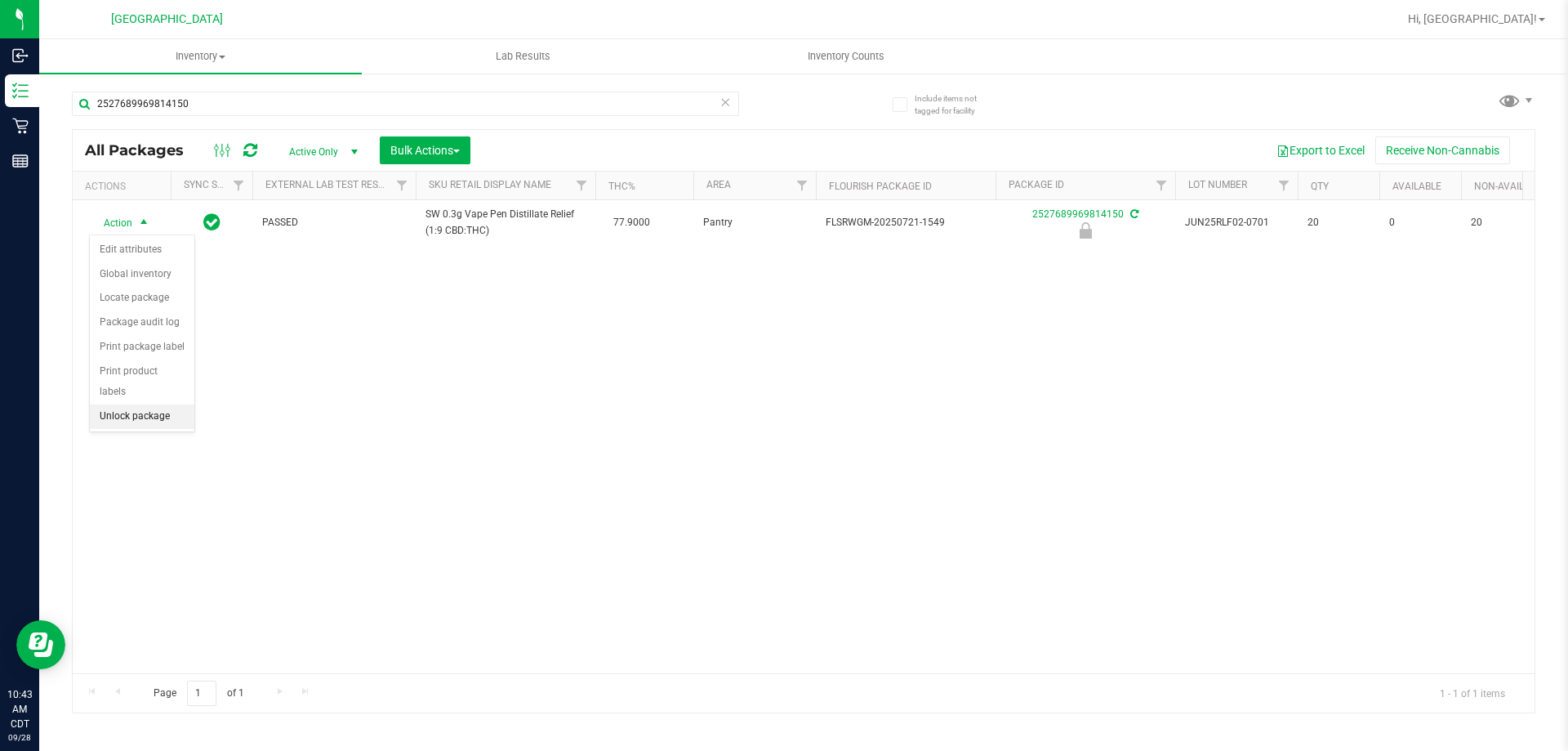
click at [145, 404] on li "Unlock package" at bounding box center [142, 416] width 105 height 25
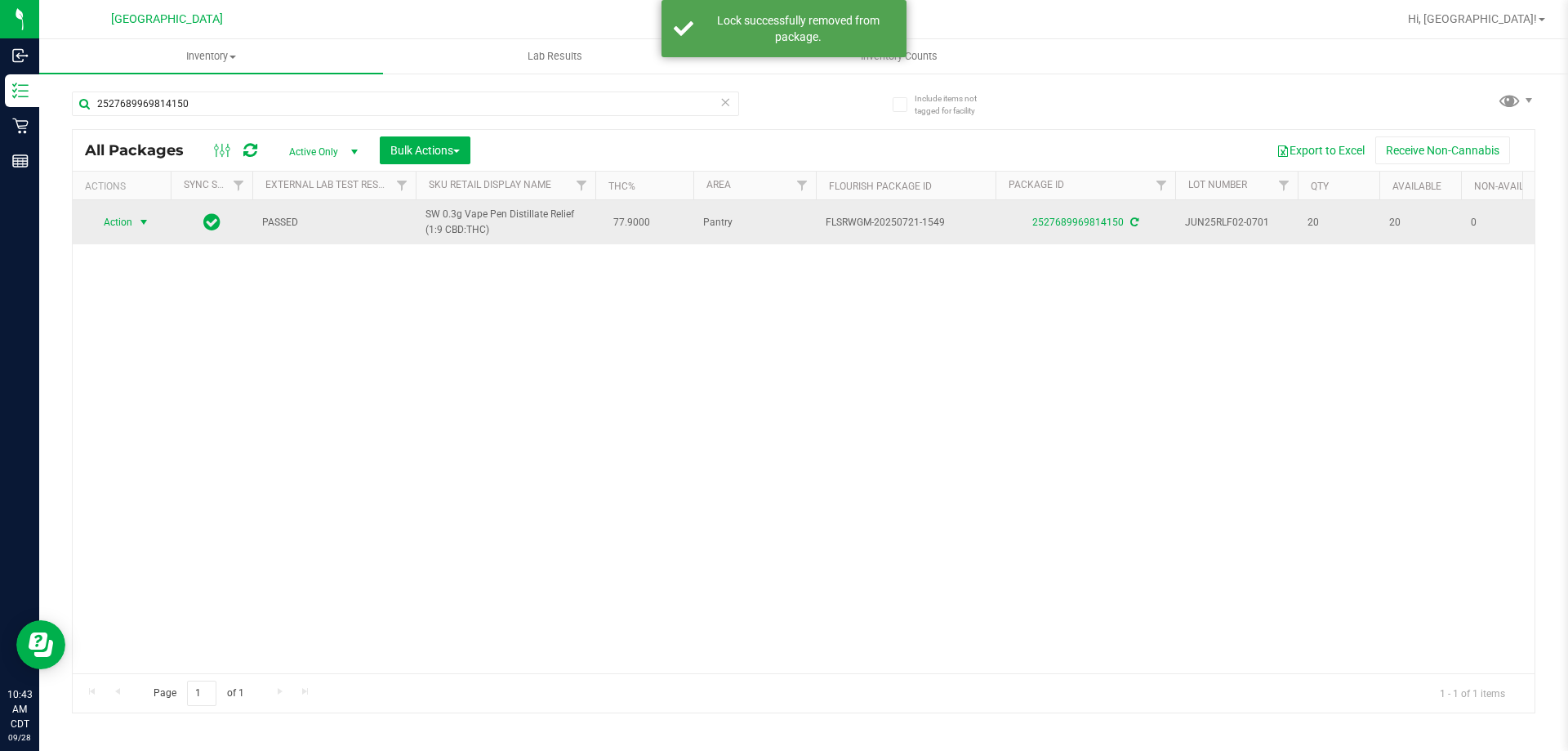
click at [142, 221] on span "select" at bounding box center [143, 221] width 13 height 13
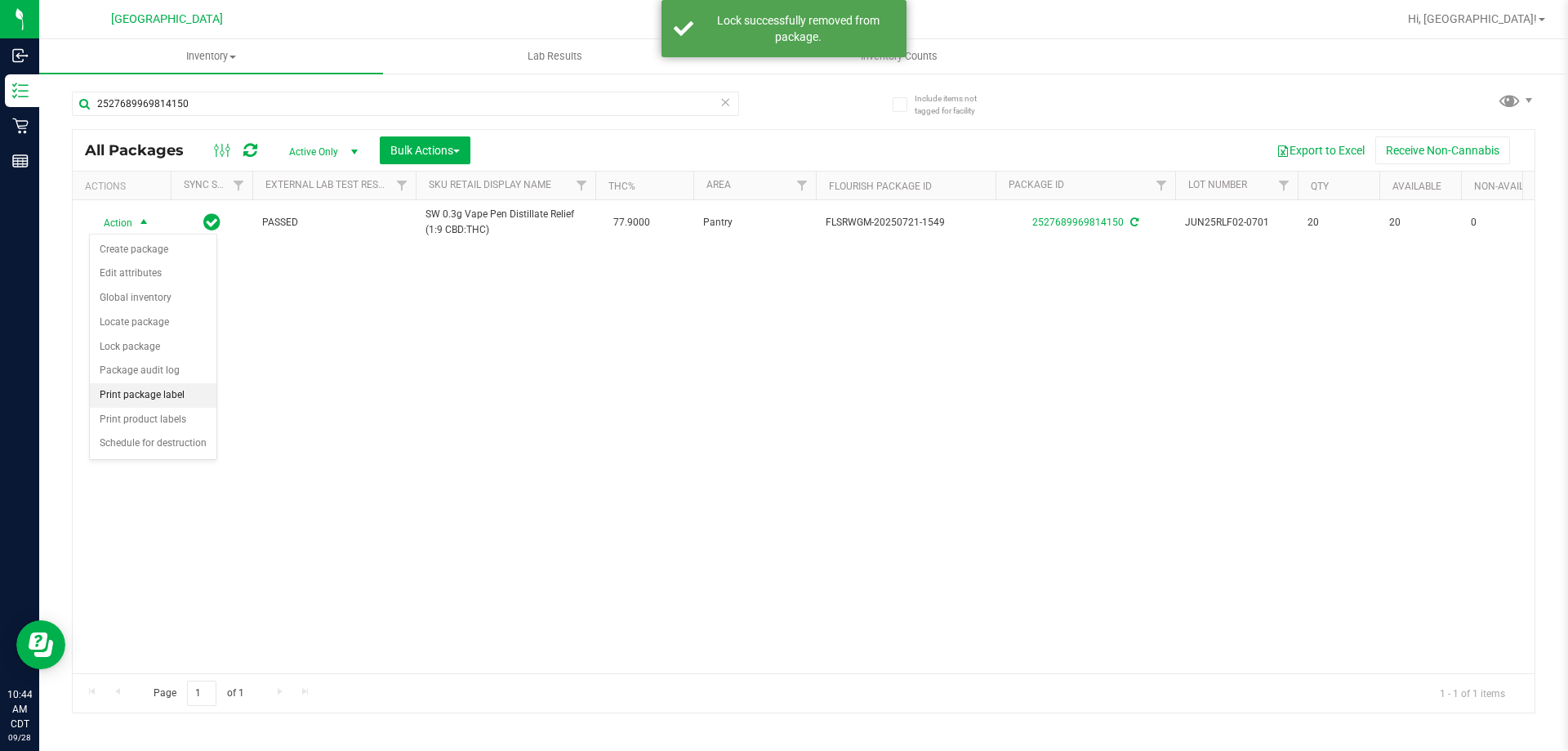
click at [174, 396] on li "Print package label" at bounding box center [154, 396] width 127 height 25
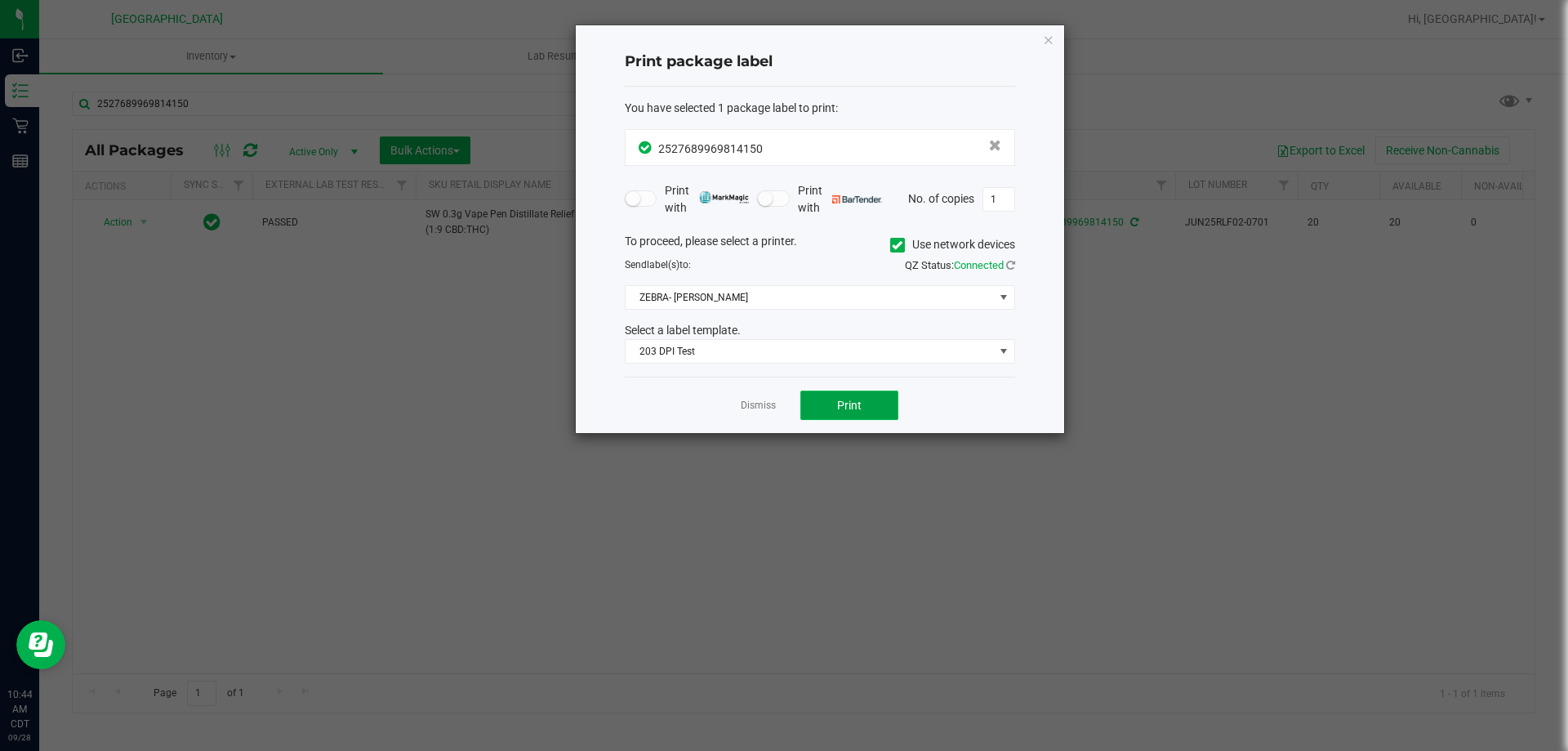
click at [819, 393] on button "Print" at bounding box center [849, 405] width 98 height 29
click at [752, 412] on link "Dismiss" at bounding box center [758, 406] width 35 height 14
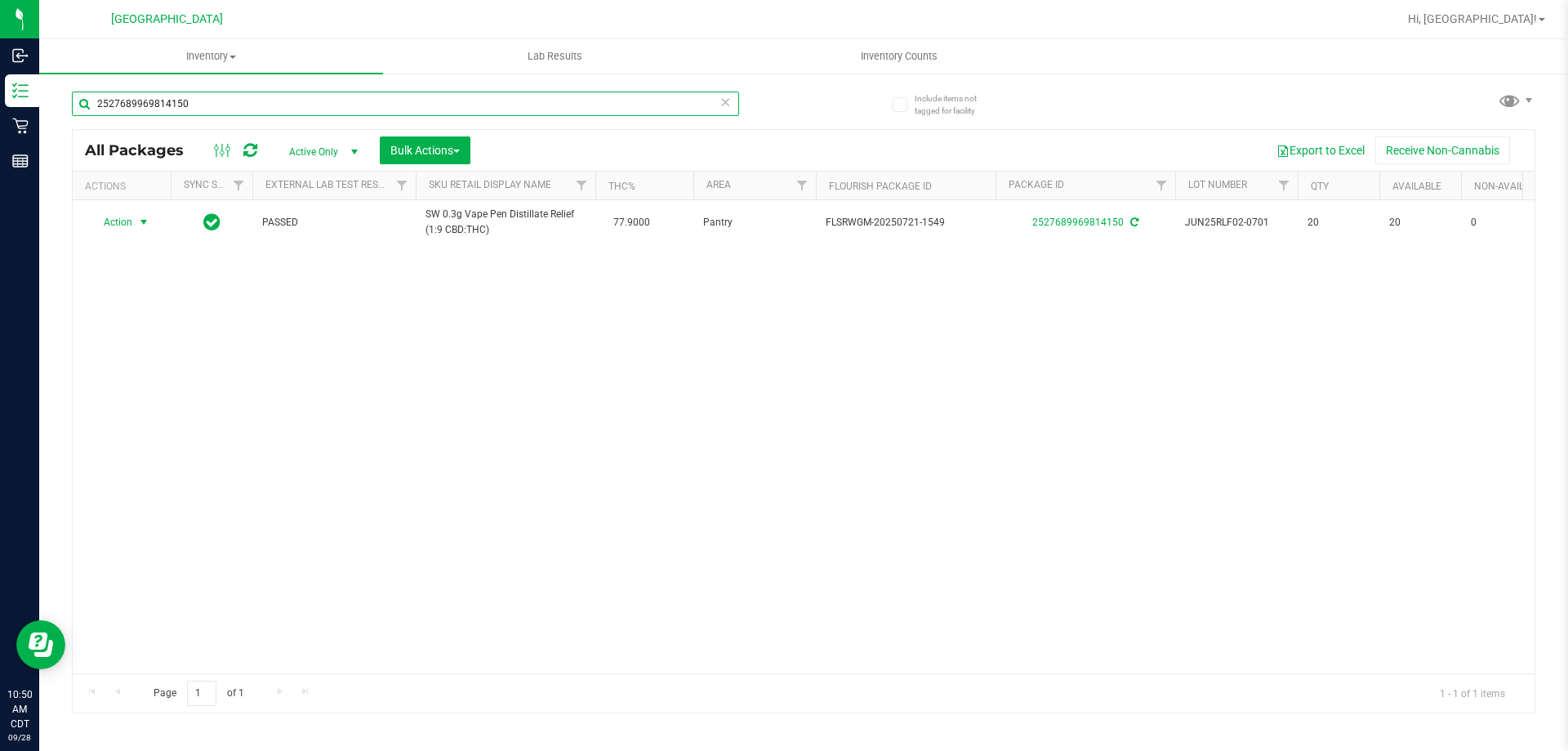
click at [603, 105] on input "2527689969814150" at bounding box center [406, 104] width 667 height 25
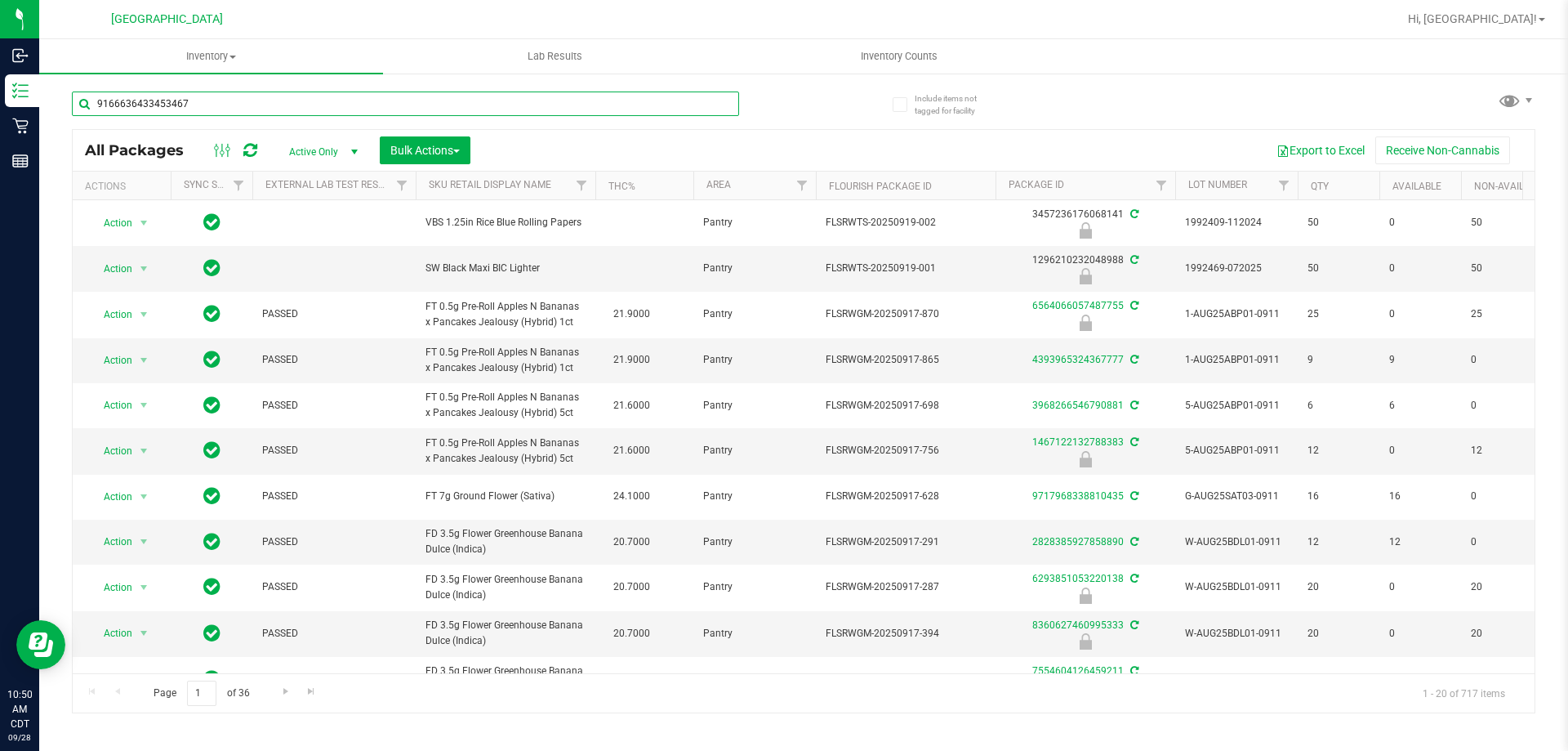
type input "9166636433453467"
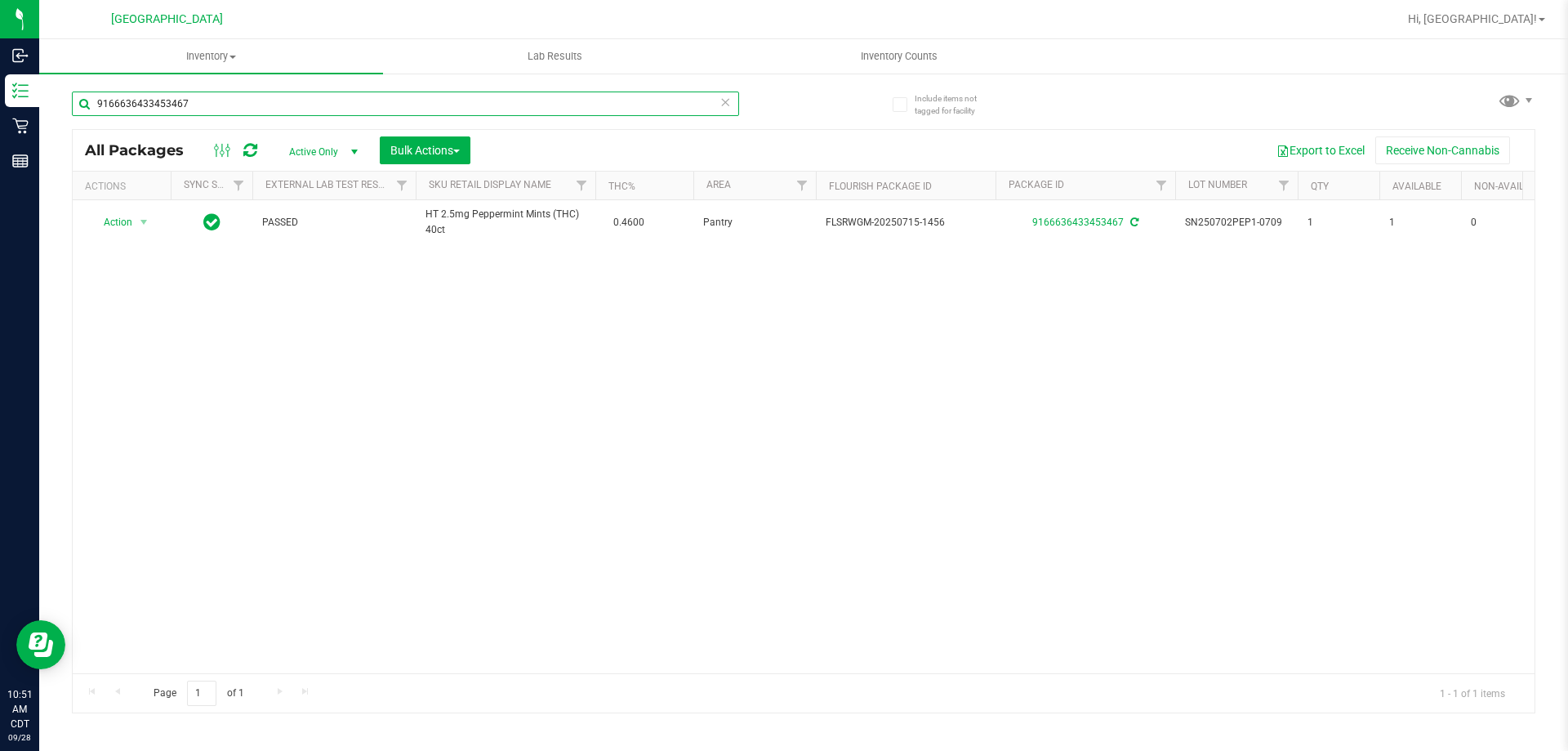
click at [603, 101] on input "9166636433453467" at bounding box center [406, 104] width 667 height 25
type input "2998790148083209"
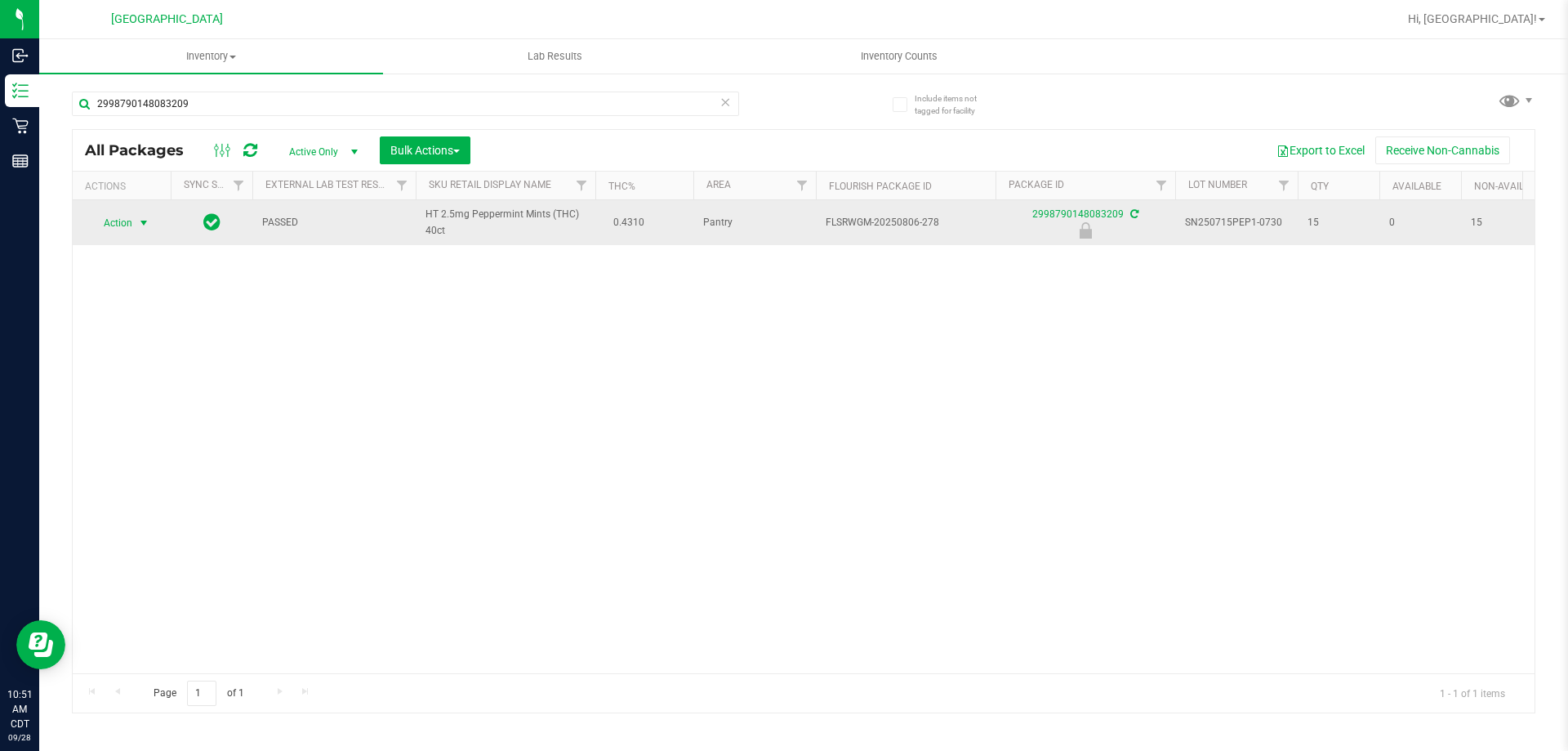
click at [145, 224] on span "select" at bounding box center [143, 222] width 13 height 13
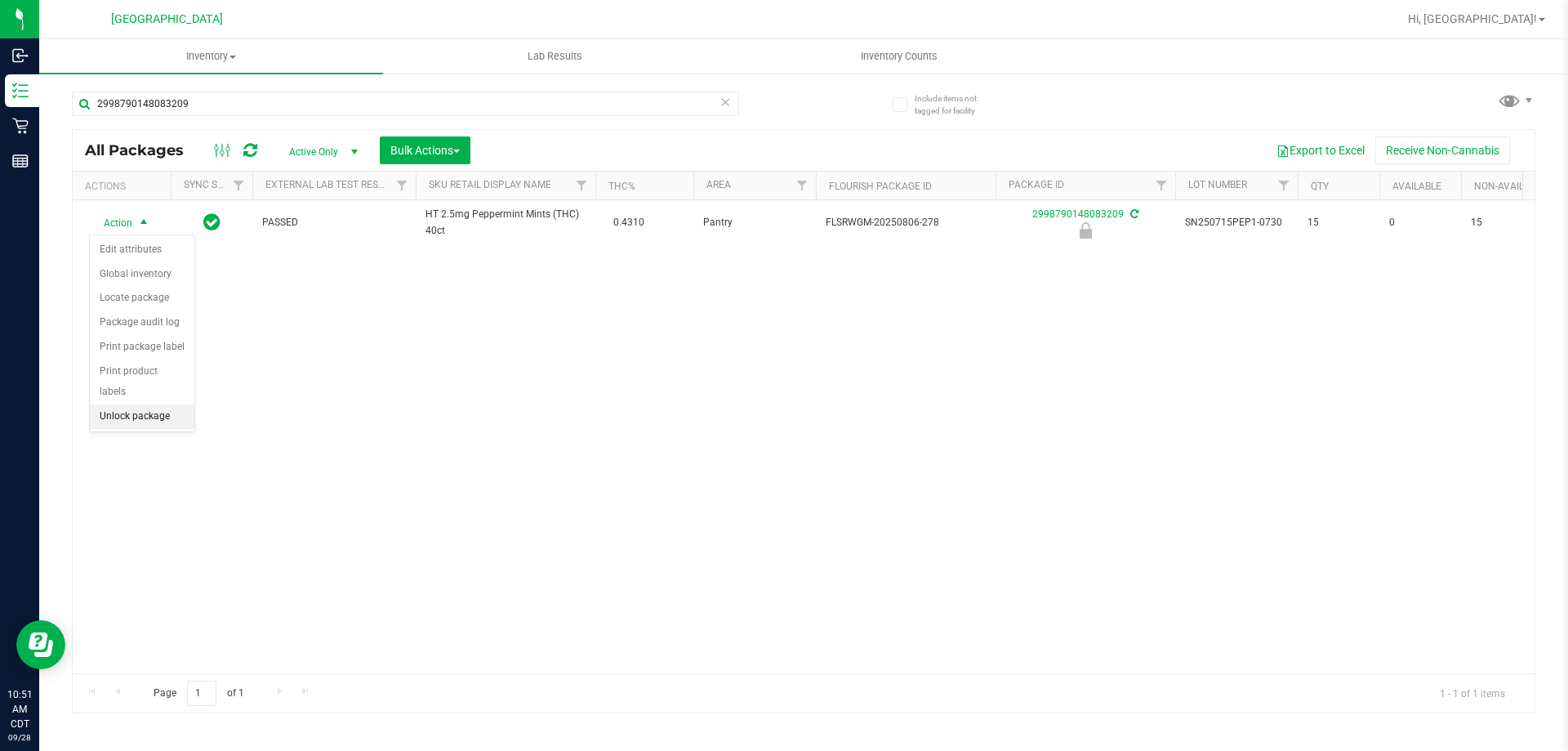
click at [143, 404] on li "Unlock package" at bounding box center [142, 416] width 105 height 25
click at [145, 221] on span "select" at bounding box center [143, 221] width 13 height 13
click at [176, 397] on li "Print package label" at bounding box center [154, 396] width 127 height 25
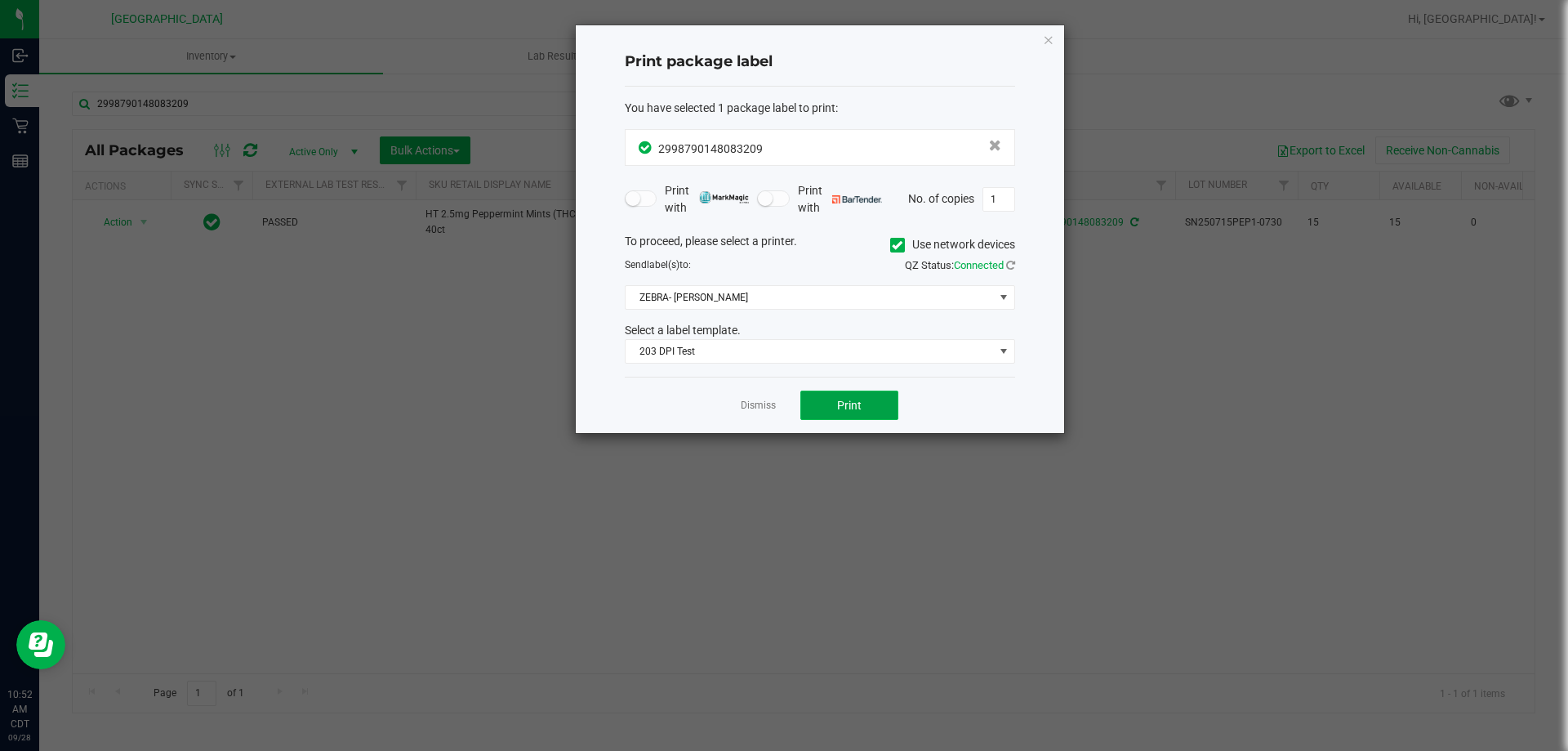
click at [814, 395] on button "Print" at bounding box center [849, 405] width 98 height 29
click at [769, 409] on link "Dismiss" at bounding box center [758, 406] width 35 height 14
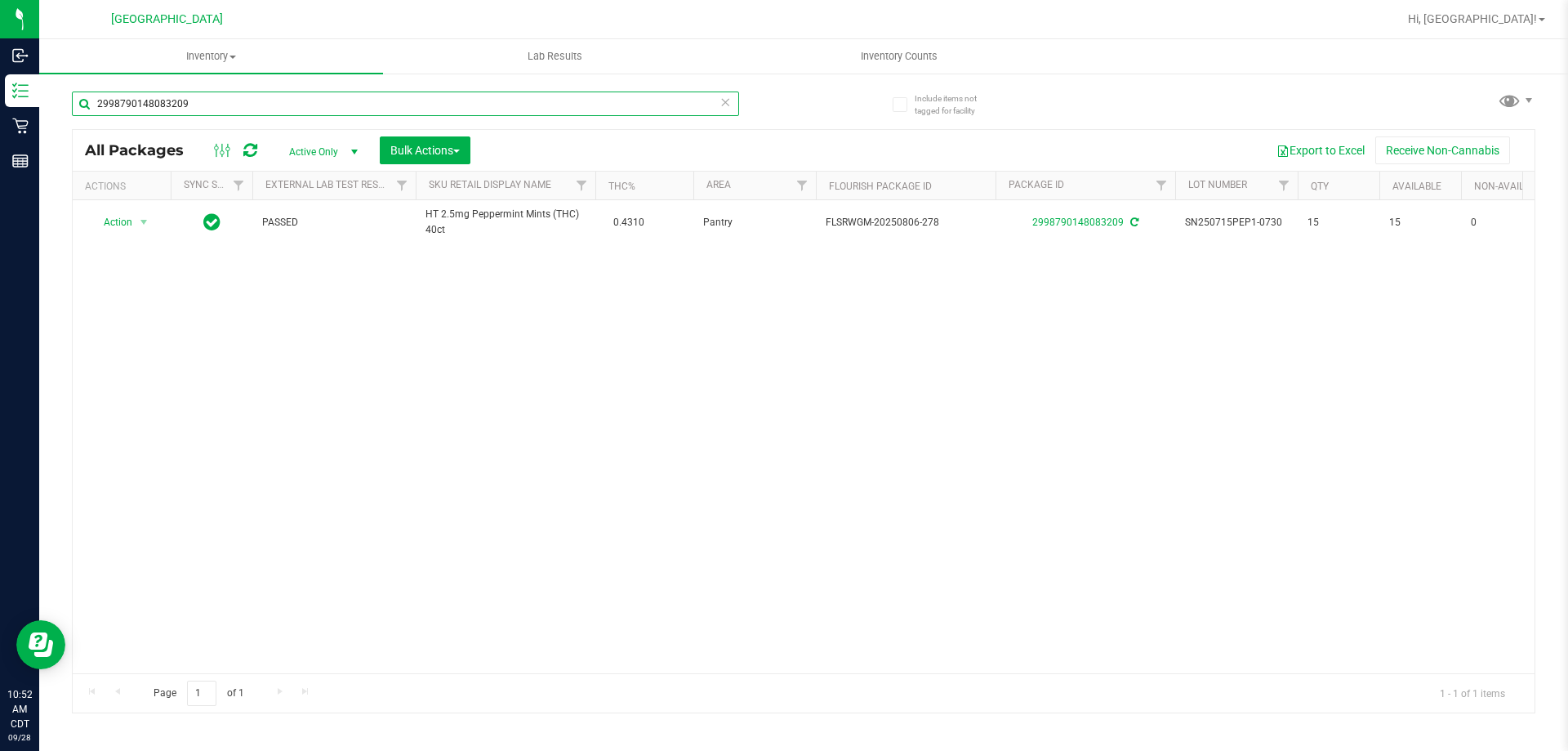
click at [634, 105] on input "2998790148083209" at bounding box center [406, 104] width 667 height 25
type input "APR25ZEN02-0505"
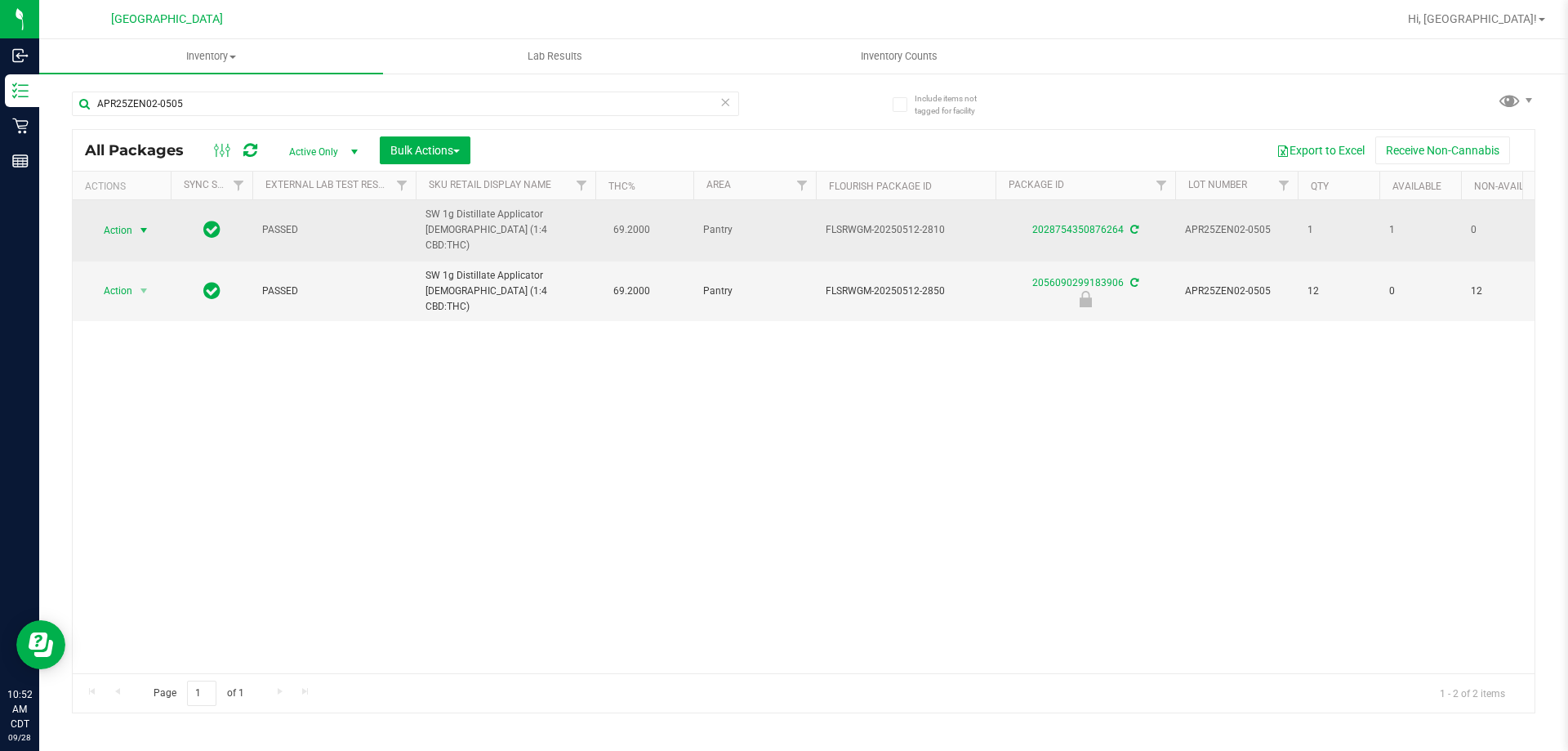
click at [146, 232] on span "select" at bounding box center [143, 230] width 13 height 13
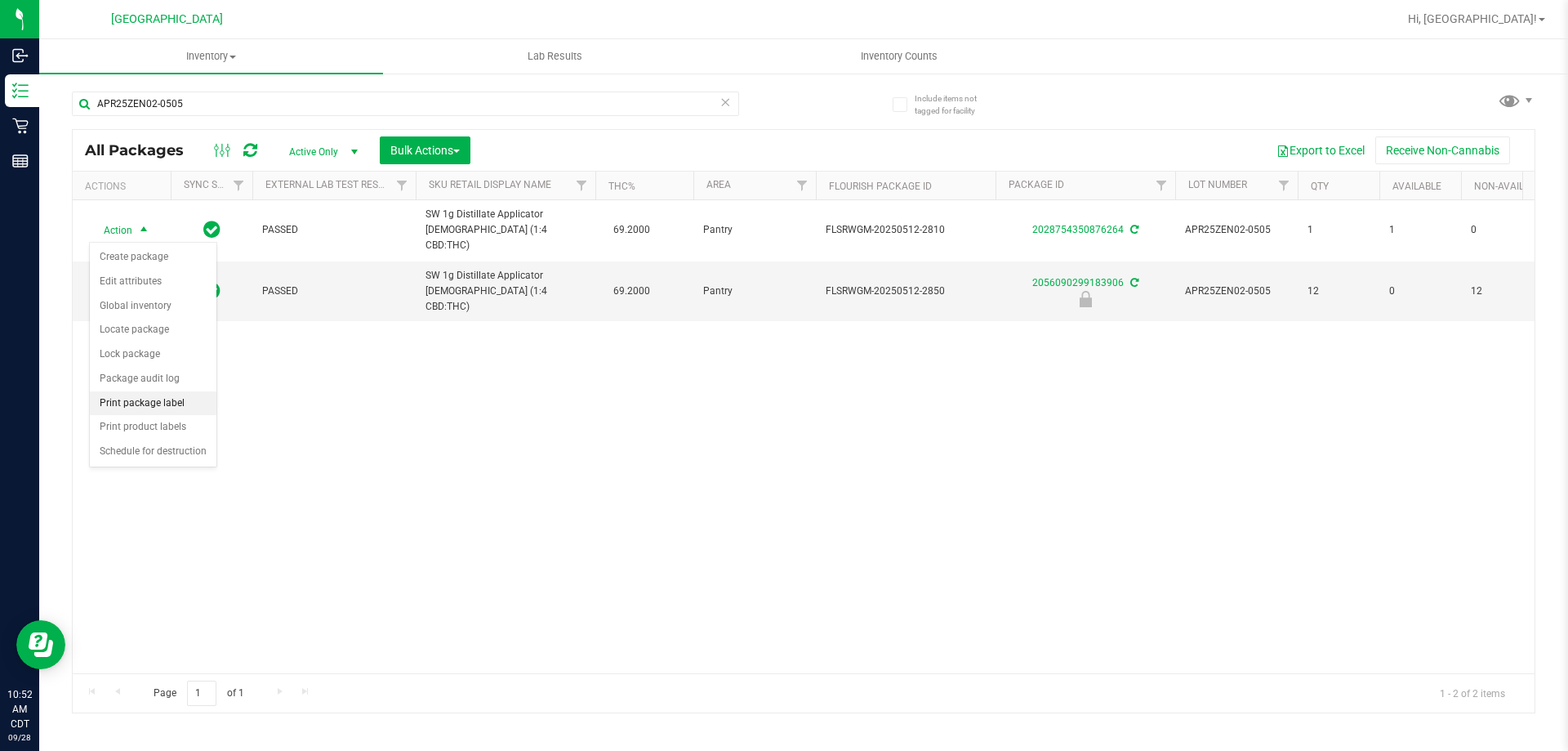
click at [173, 399] on li "Print package label" at bounding box center [154, 403] width 127 height 25
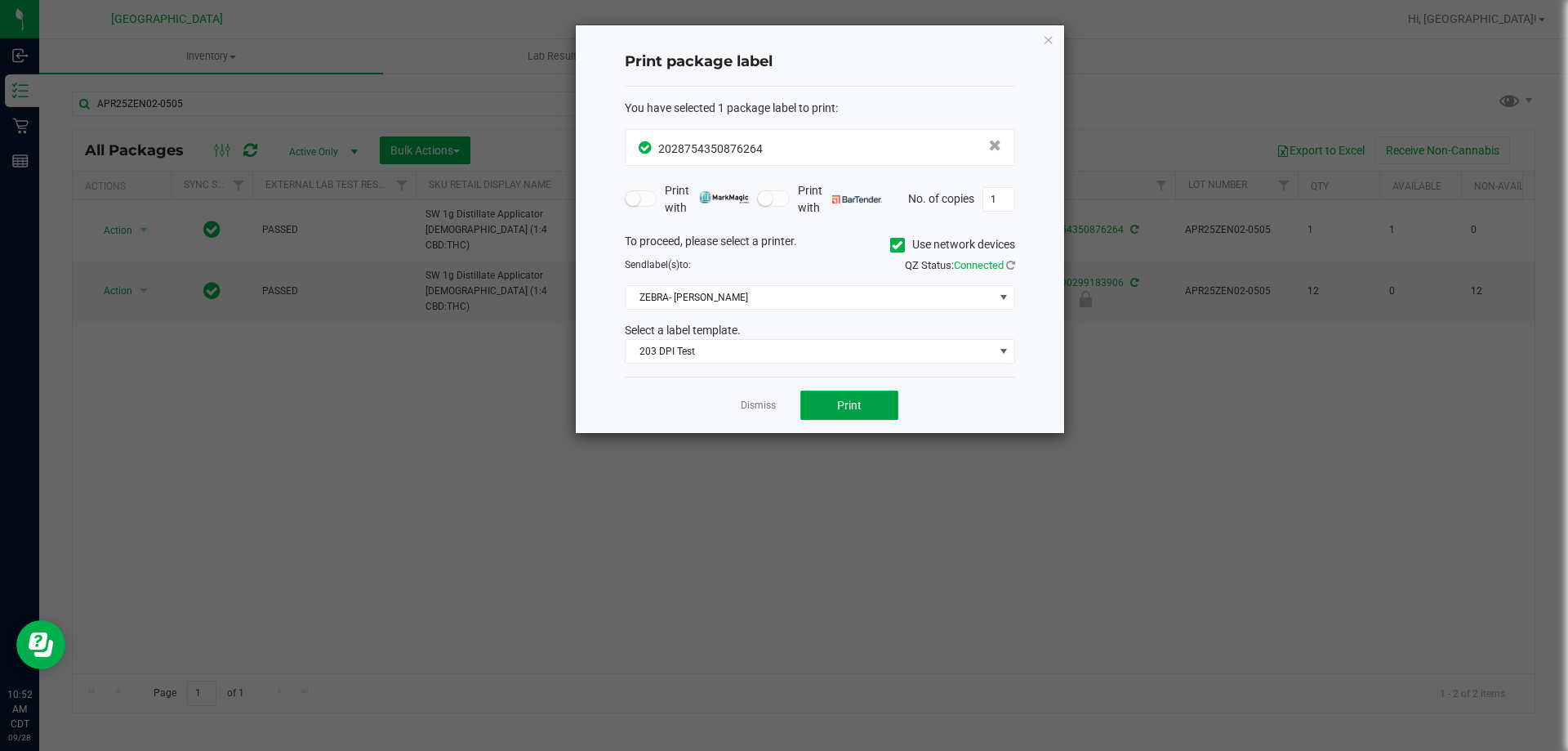
click at [829, 391] on button "Print" at bounding box center [849, 405] width 98 height 29
click at [777, 406] on div "Dismiss Print" at bounding box center [819, 405] width 390 height 57
click at [772, 409] on link "Dismiss" at bounding box center [758, 406] width 35 height 14
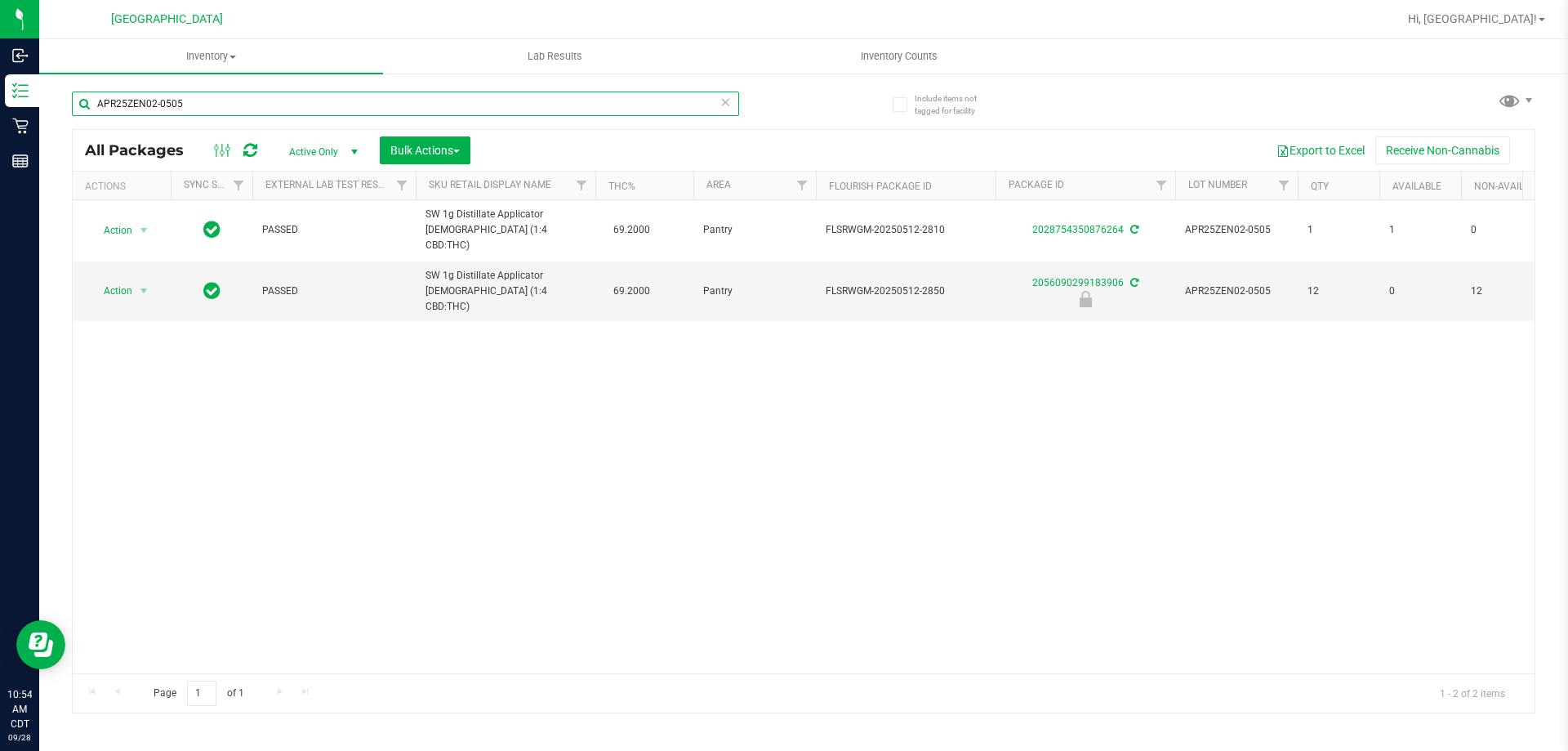
click at [618, 111] on input "APR25ZEN02-0505" at bounding box center [406, 104] width 667 height 25
click at [618, 110] on input "APR25ZEN02-0505" at bounding box center [406, 104] width 667 height 25
type input "2056090299183906"
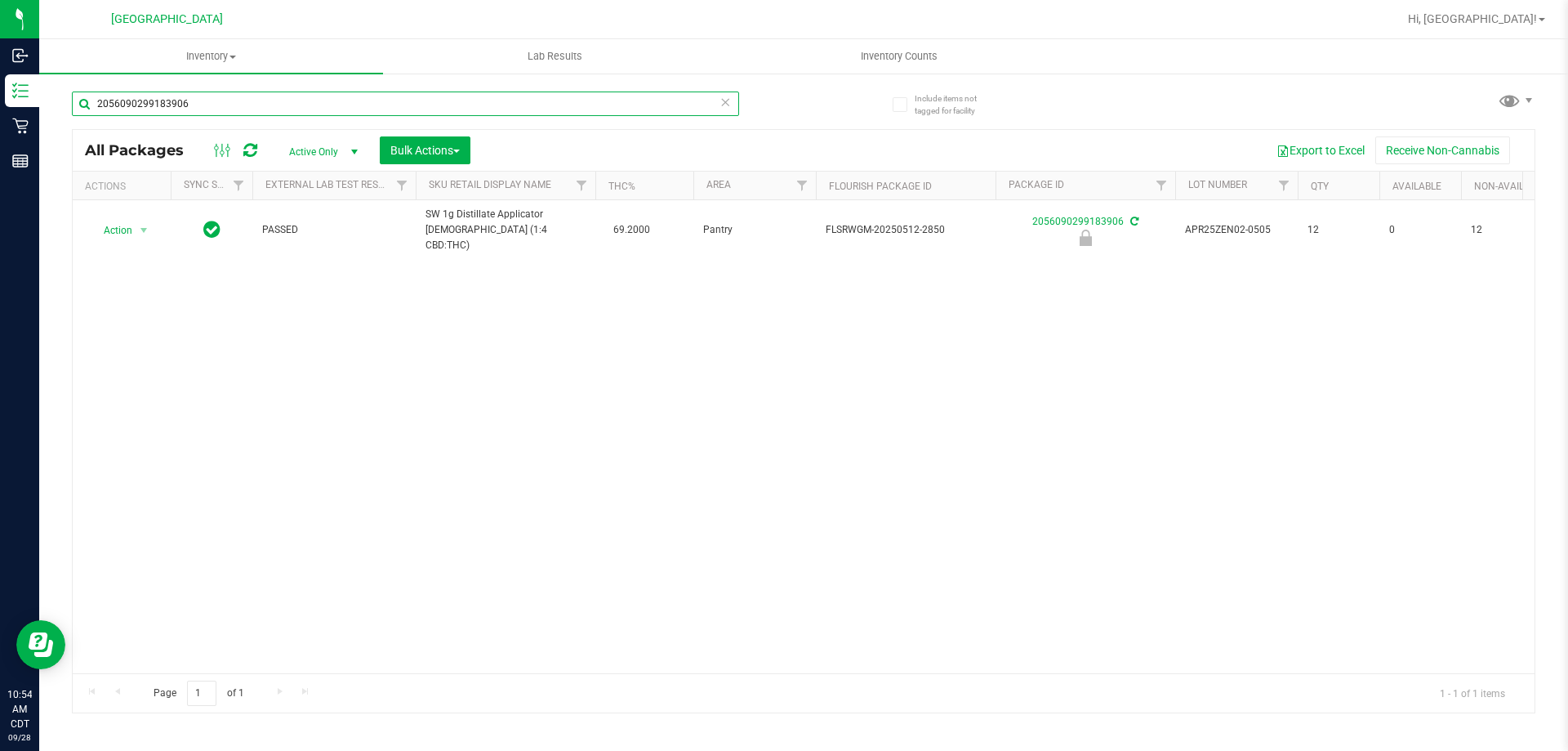
click at [214, 110] on input "2056090299183906" at bounding box center [406, 104] width 667 height 25
type input "2056090299183906"
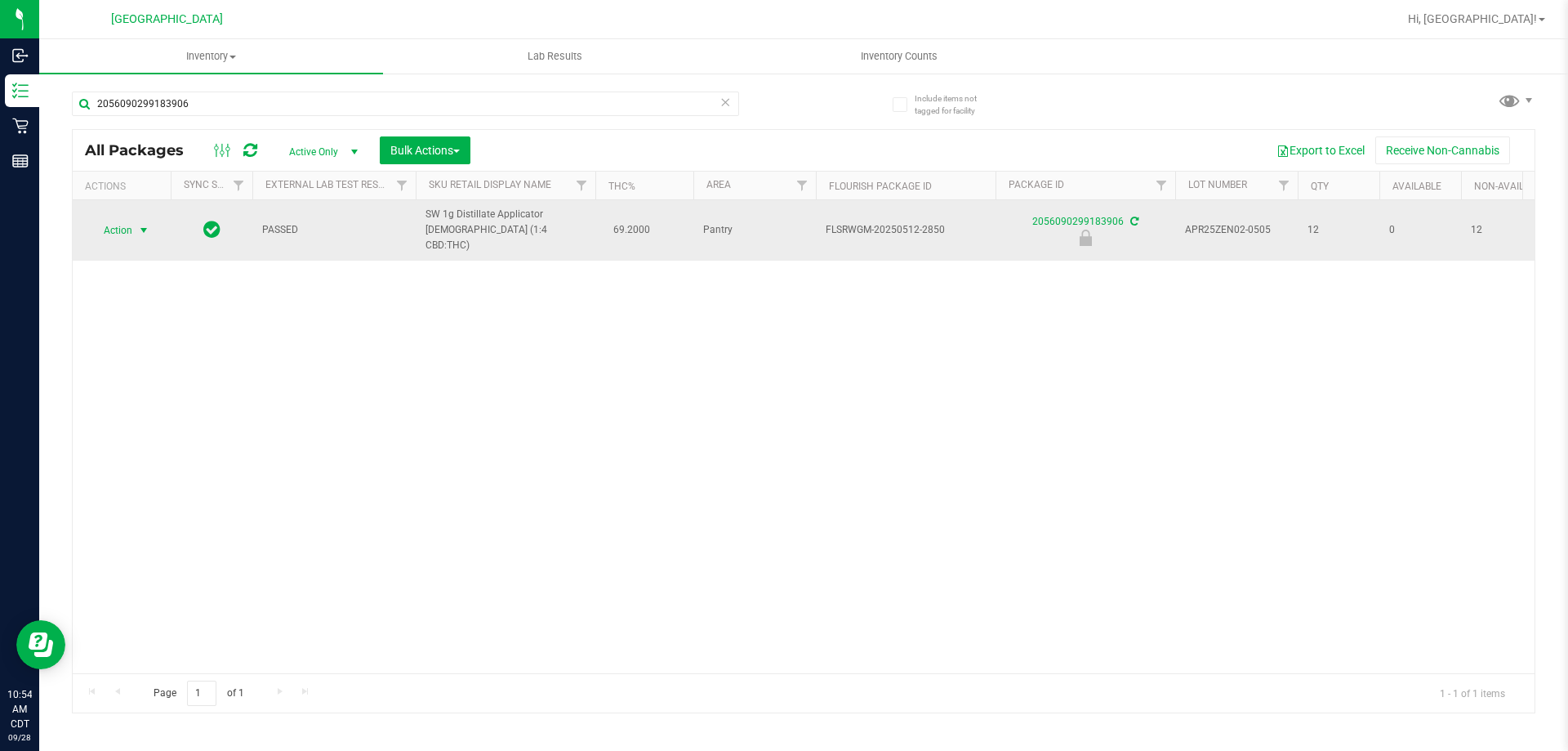
click at [145, 228] on span "select" at bounding box center [143, 230] width 13 height 13
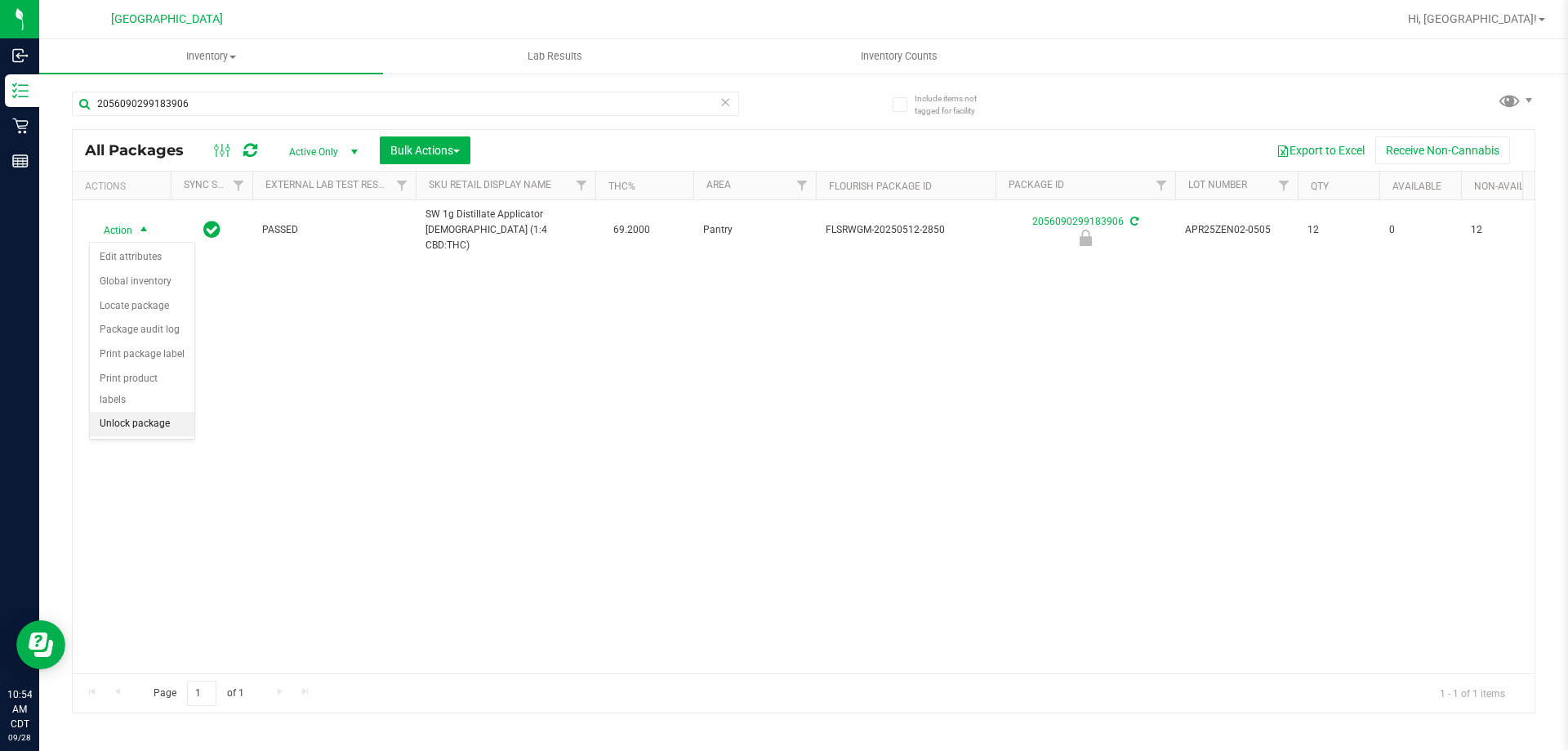
click at [142, 412] on li "Unlock package" at bounding box center [142, 424] width 105 height 25
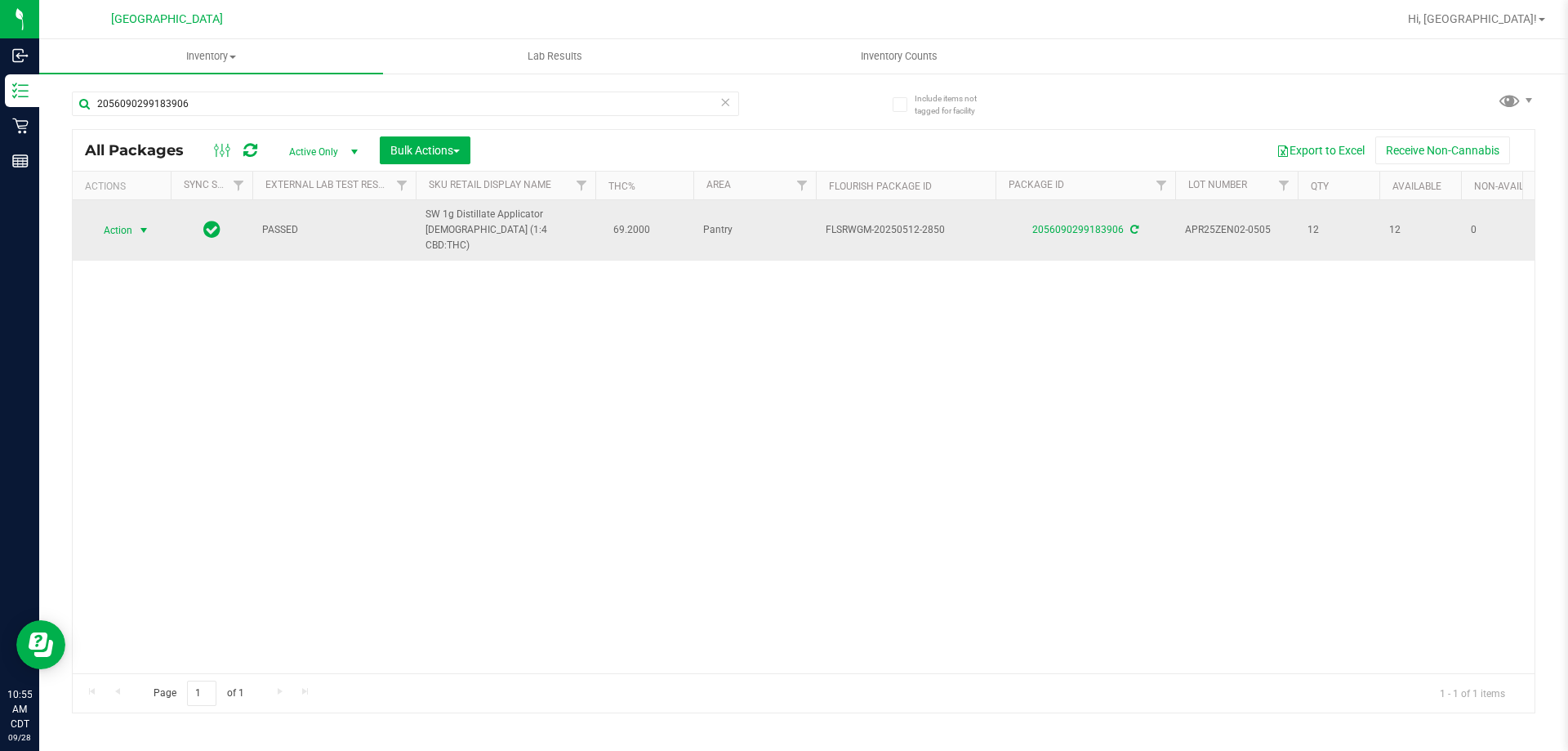
click at [141, 233] on span "select" at bounding box center [143, 230] width 13 height 13
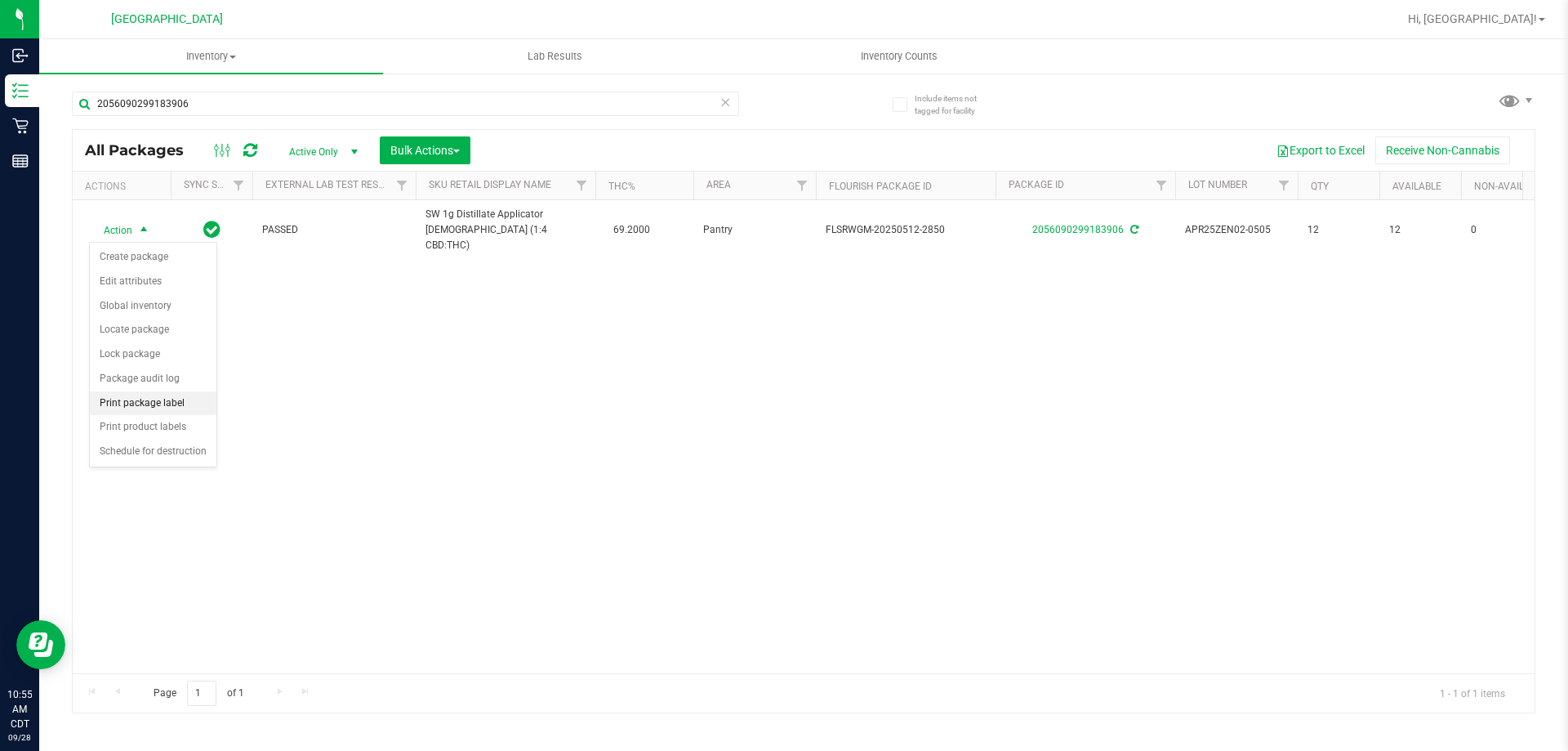
click at [165, 406] on li "Print package label" at bounding box center [154, 403] width 127 height 25
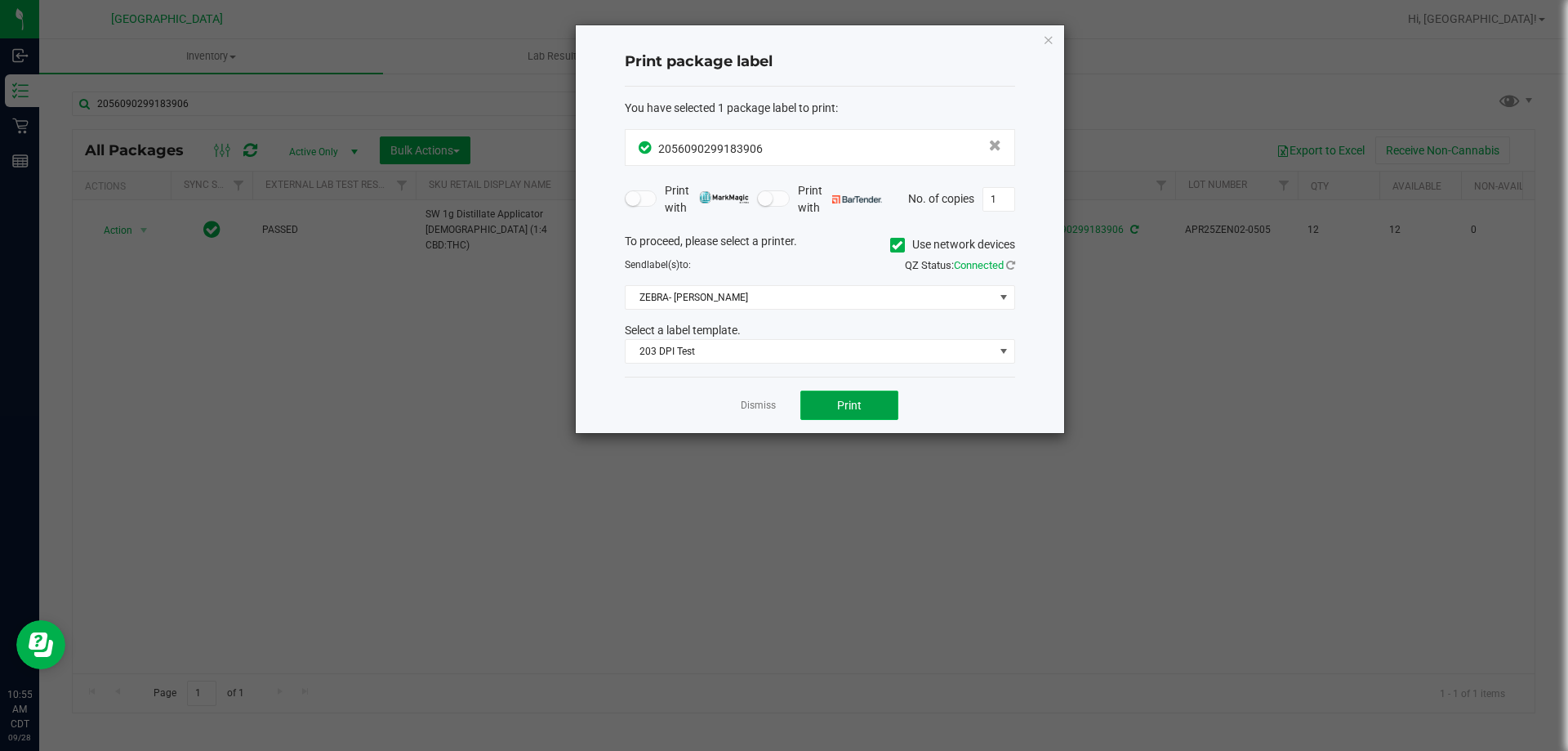
click at [853, 419] on button "Print" at bounding box center [849, 405] width 98 height 29
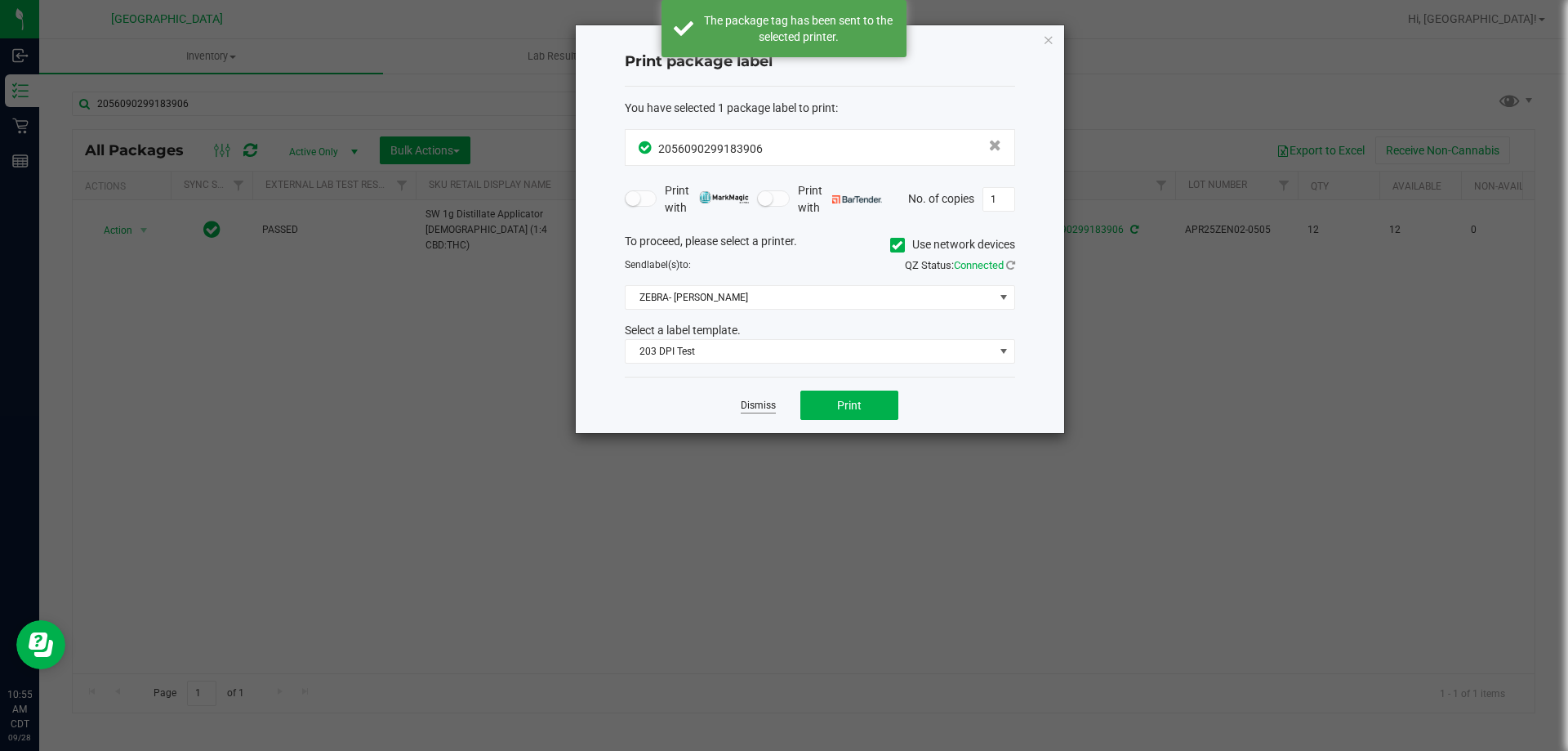
click at [755, 409] on link "Dismiss" at bounding box center [758, 406] width 35 height 14
